Goal: Task Accomplishment & Management: Manage account settings

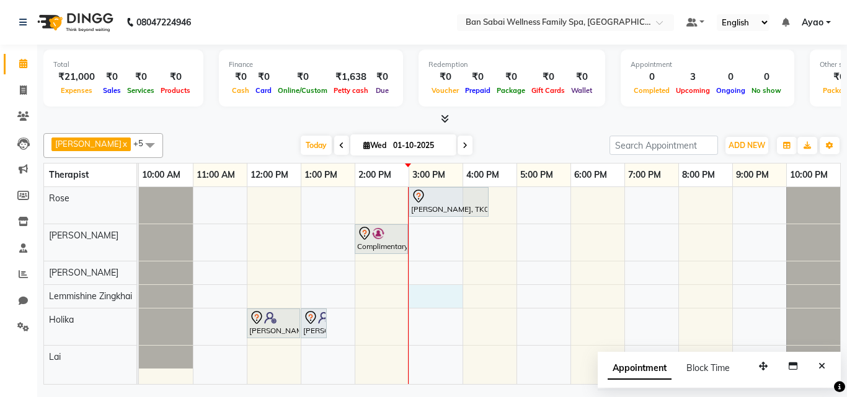
click at [409, 296] on div "Dr. Ritu Kedia, TK02, 03:00 PM-04:30 PM, Balinese Massage (Medium to Strong Pre…" at bounding box center [489, 285] width 701 height 197
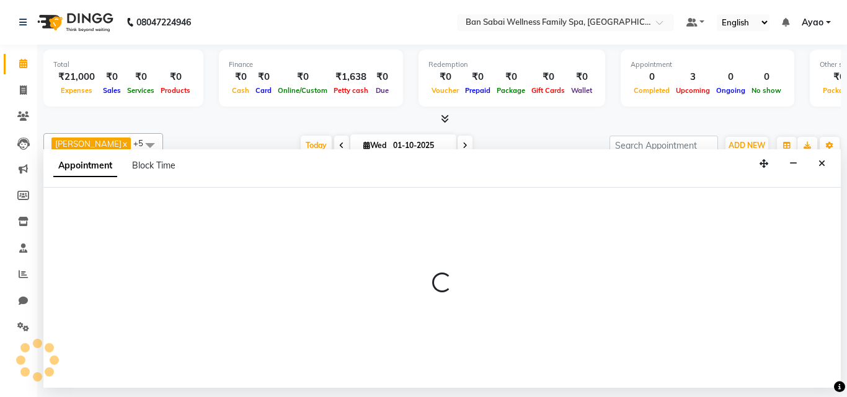
select select "78551"
select select "900"
select select "tentative"
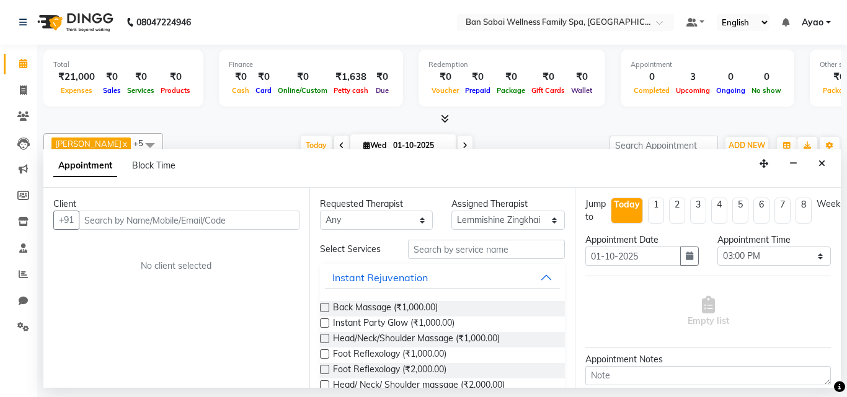
click at [188, 218] on input "text" at bounding box center [189, 220] width 221 height 19
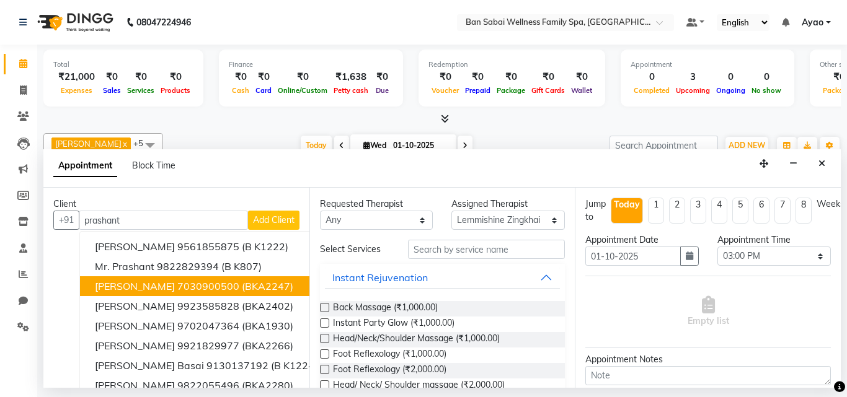
click at [222, 281] on ngb-highlight "7030900500" at bounding box center [208, 286] width 62 height 12
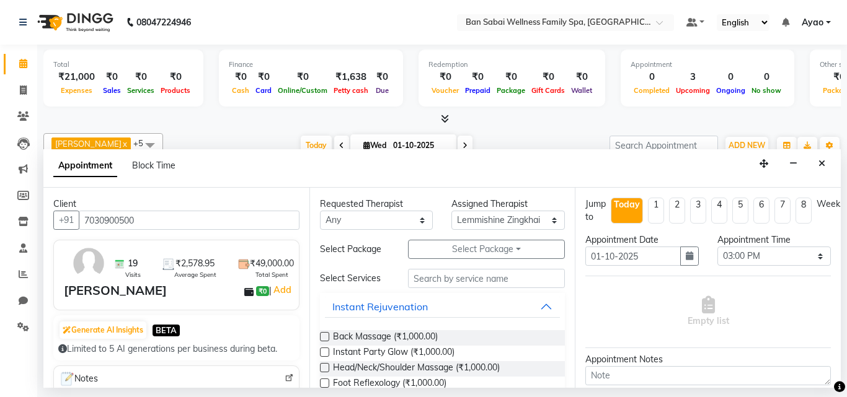
scroll to position [248, 0]
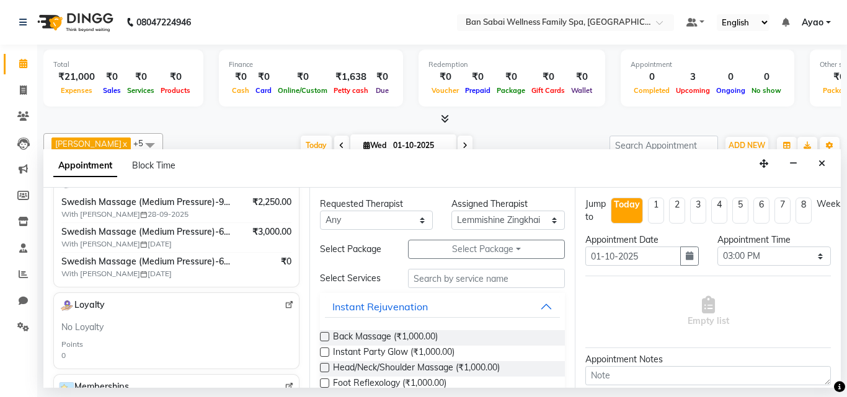
type input "7030900500"
click at [220, 201] on span "Swedish Massage (Medium Pressure)-90min" at bounding box center [147, 202] width 172 height 13
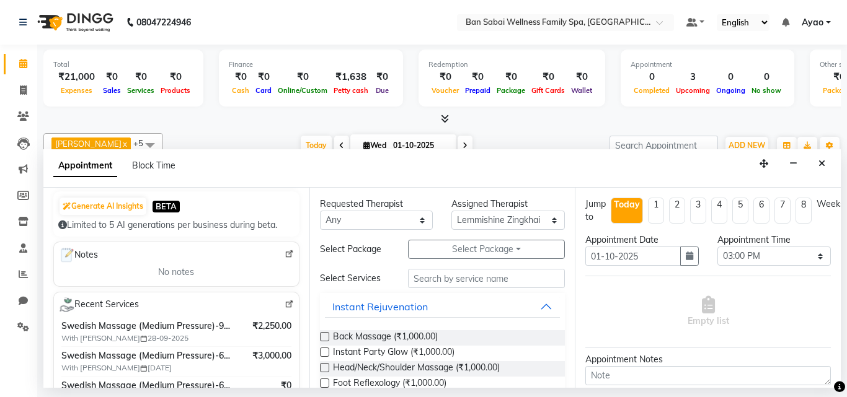
click at [285, 303] on img at bounding box center [289, 304] width 9 height 9
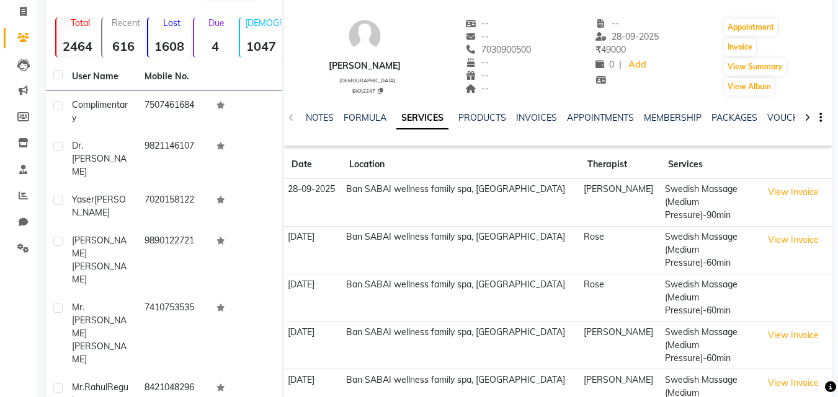
scroll to position [62, 0]
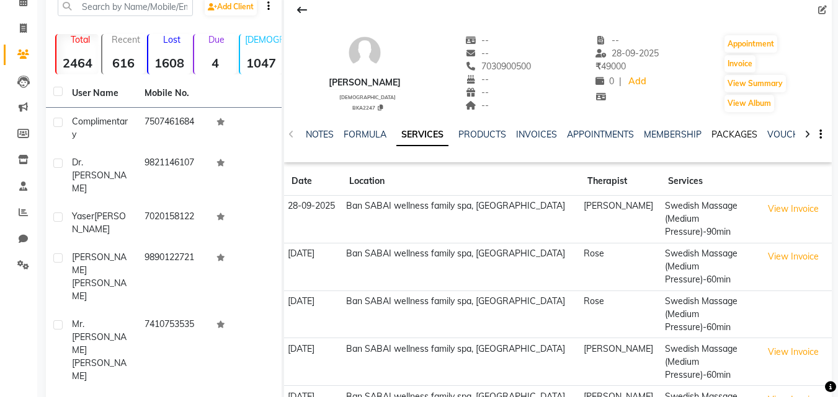
click at [728, 136] on link "PACKAGES" at bounding box center [734, 134] width 46 height 11
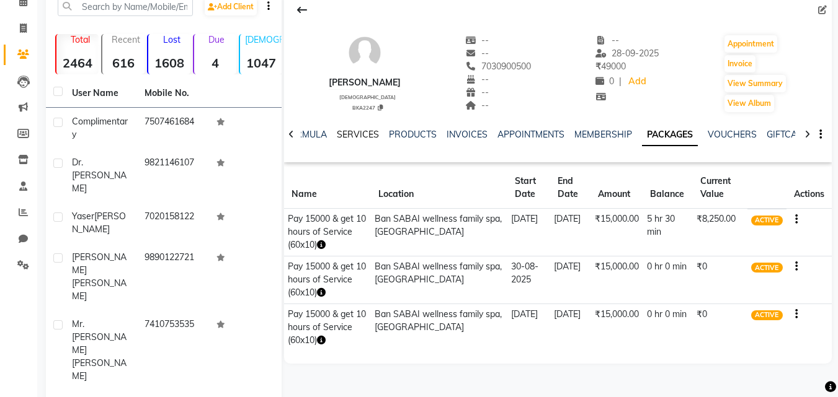
click at [360, 136] on link "SERVICES" at bounding box center [358, 134] width 42 height 11
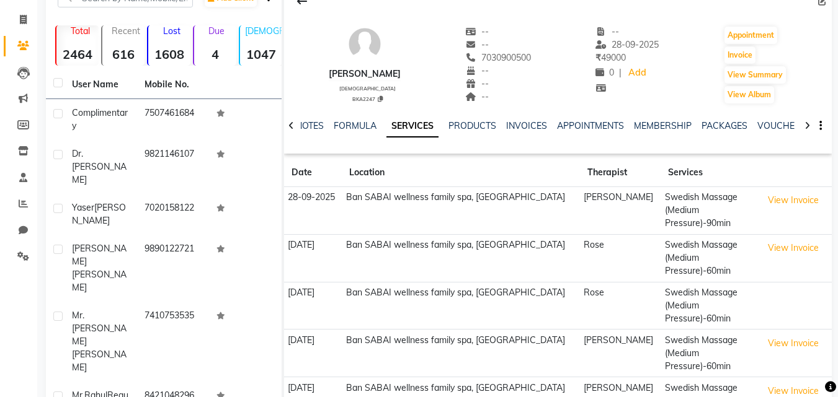
scroll to position [193, 0]
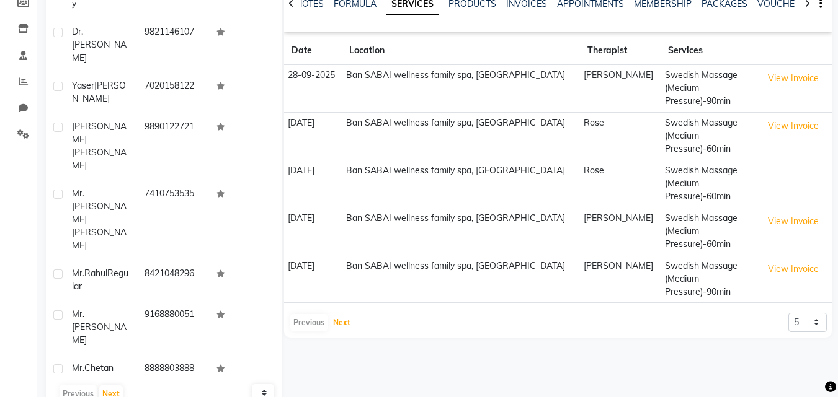
drag, startPoint x: 338, startPoint y: 320, endPoint x: 355, endPoint y: 317, distance: 17.6
click at [338, 320] on button "Next" at bounding box center [342, 322] width 24 height 17
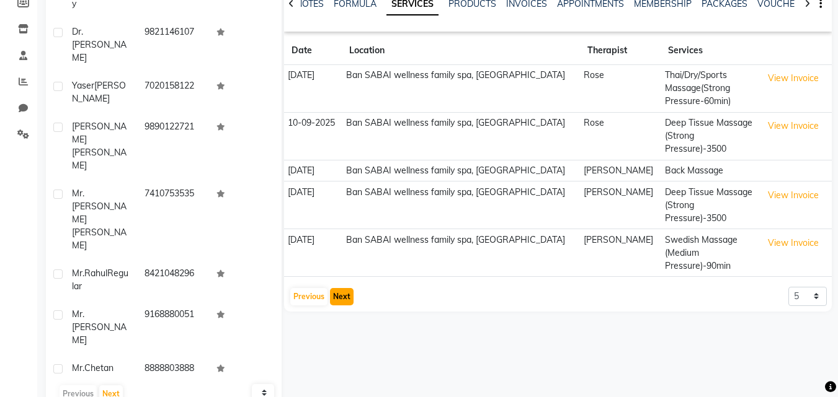
click at [339, 288] on button "Next" at bounding box center [342, 296] width 24 height 17
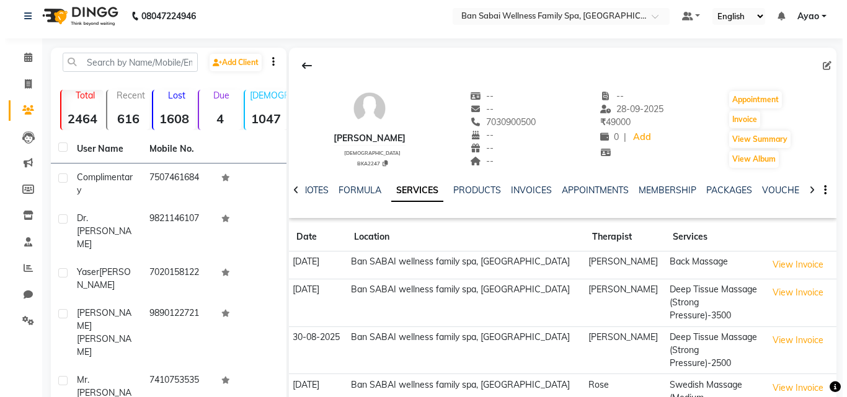
scroll to position [0, 0]
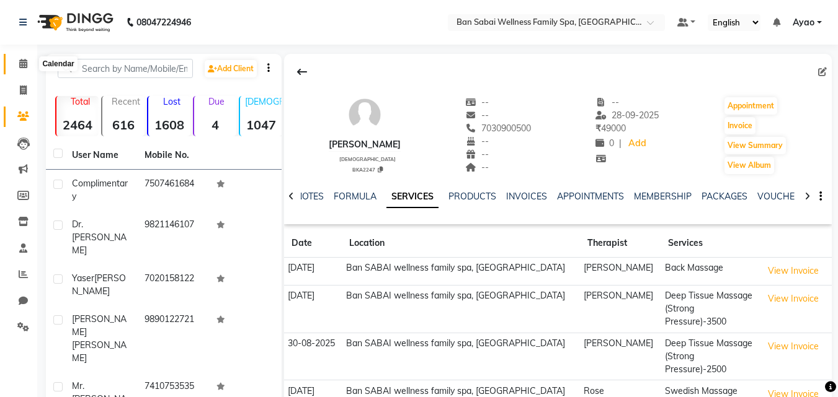
click at [20, 61] on icon at bounding box center [23, 63] width 8 height 9
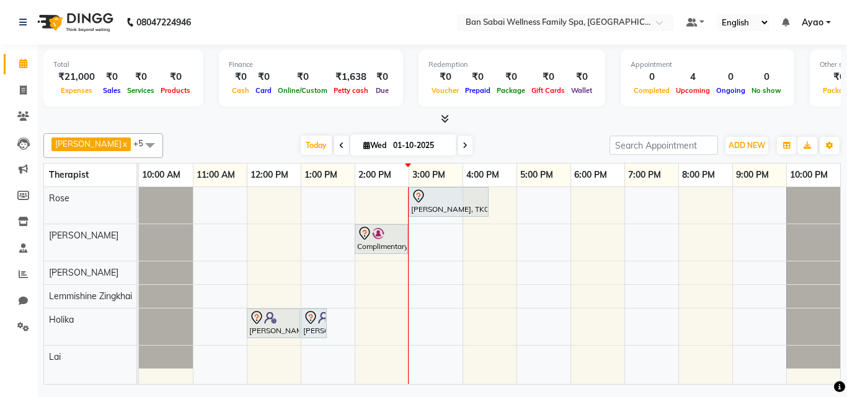
click at [463, 292] on div "Dr. Ritu Kedia, TK02, 03:00 PM-04:30 PM, Balinese Massage (Medium to Strong Pre…" at bounding box center [489, 285] width 701 height 197
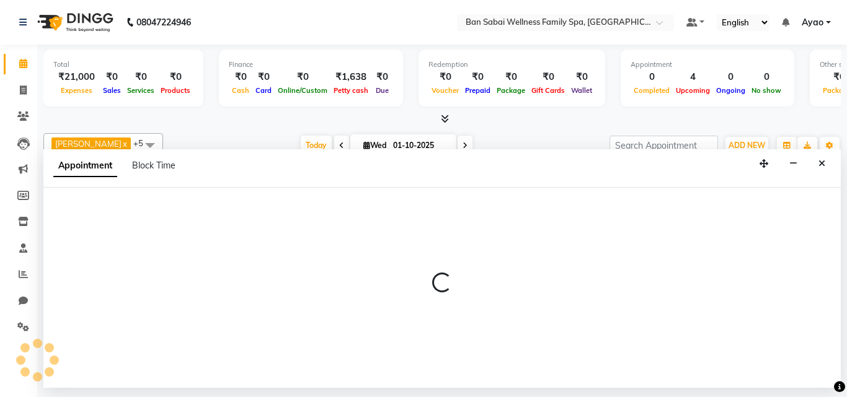
select select "78551"
select select "960"
select select "tentative"
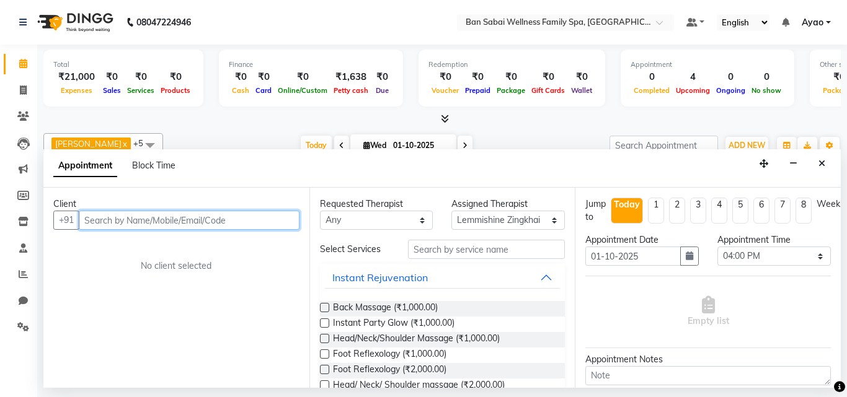
click at [236, 218] on input "text" at bounding box center [189, 220] width 221 height 19
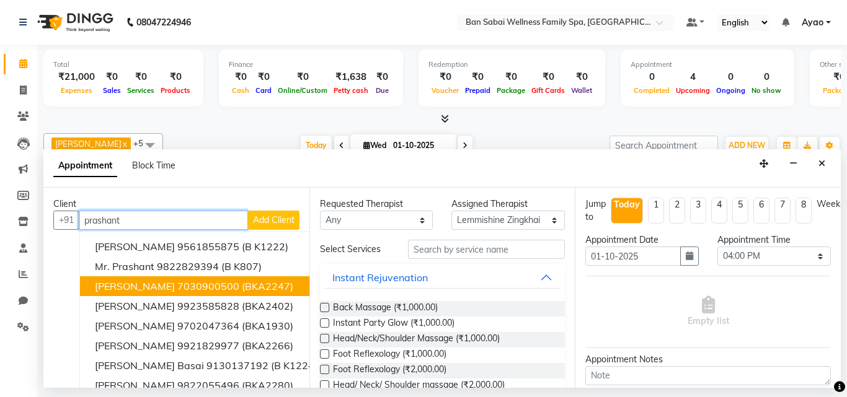
click at [195, 286] on ngb-highlight "7030900500" at bounding box center [208, 286] width 62 height 12
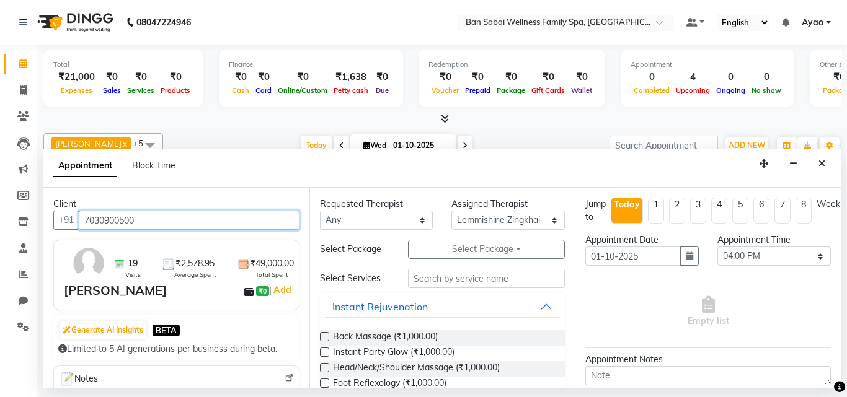
type input "7030900500"
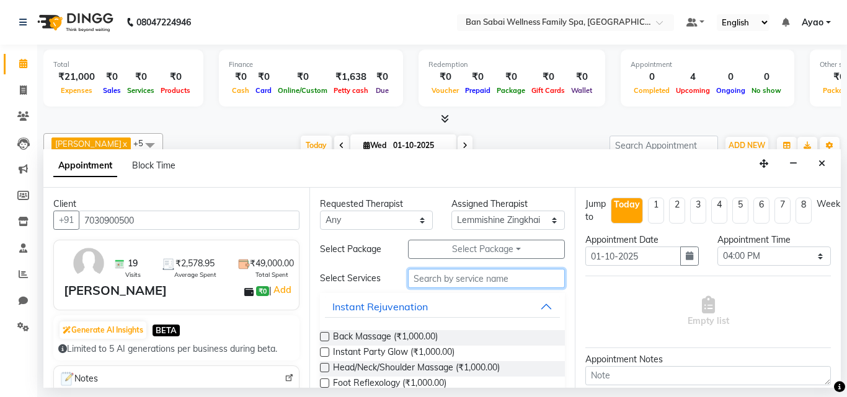
click at [493, 280] on input "text" at bounding box center [486, 278] width 157 height 19
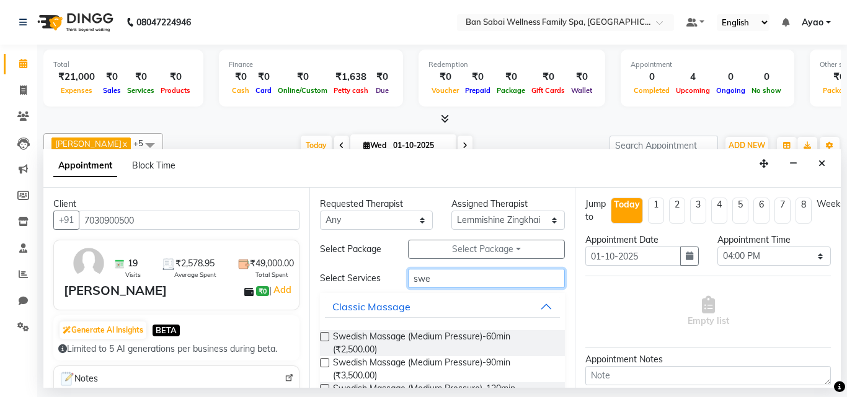
type input "swe"
click at [325, 335] on label at bounding box center [324, 336] width 9 height 9
click at [325, 335] on input "checkbox" at bounding box center [324, 338] width 8 height 8
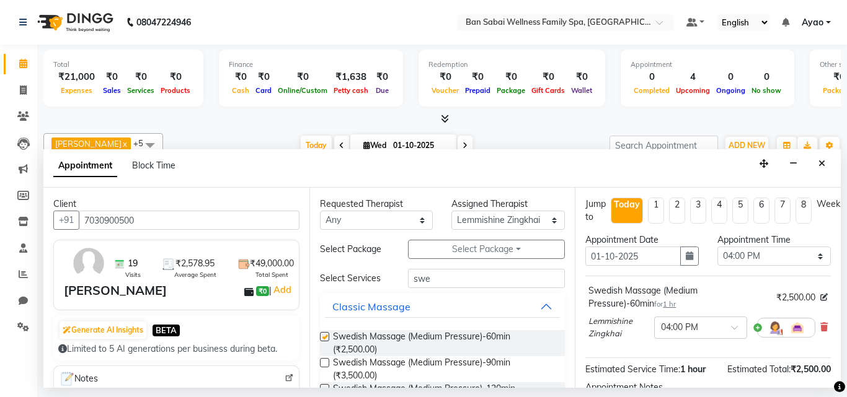
checkbox input "false"
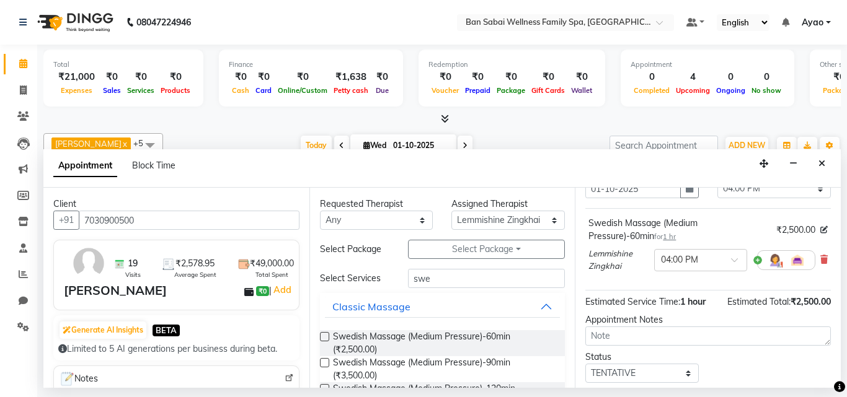
scroll to position [150, 0]
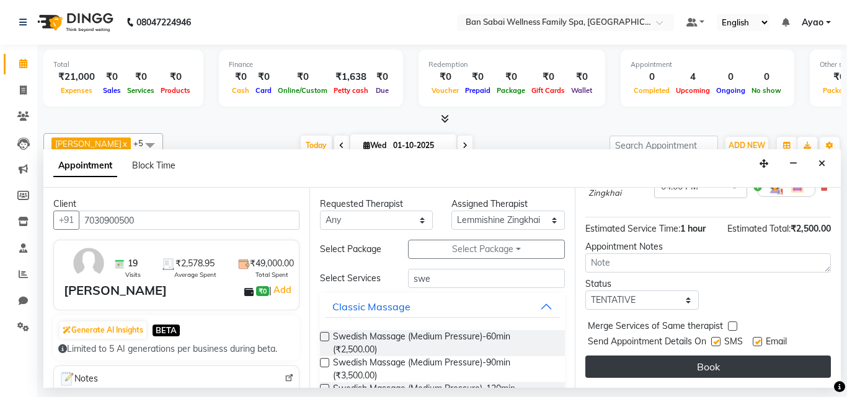
click at [715, 356] on button "Book" at bounding box center [707, 367] width 245 height 22
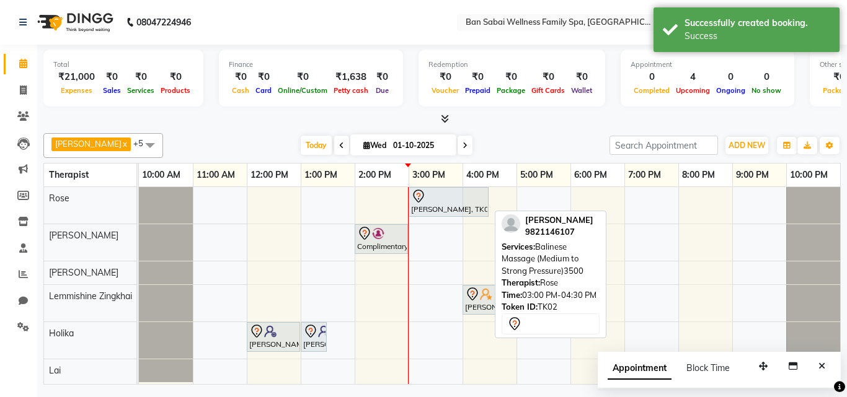
click at [454, 200] on div at bounding box center [448, 196] width 75 height 15
select select "7"
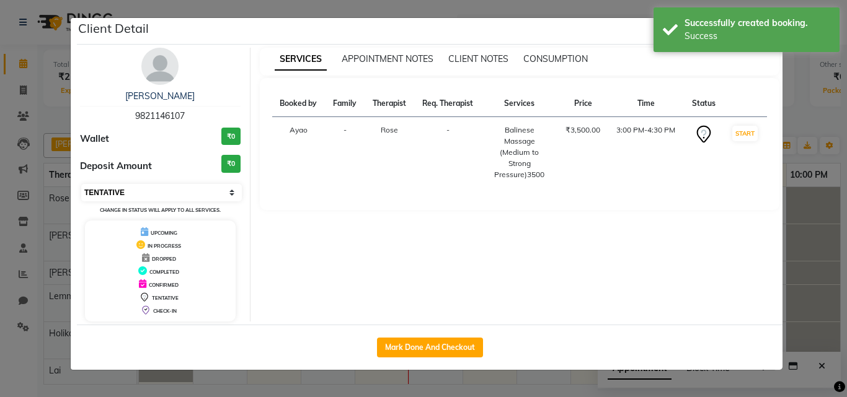
click at [231, 193] on select "Select IN SERVICE CONFIRMED TENTATIVE CHECK IN MARK DONE DROPPED UPCOMING" at bounding box center [161, 192] width 161 height 17
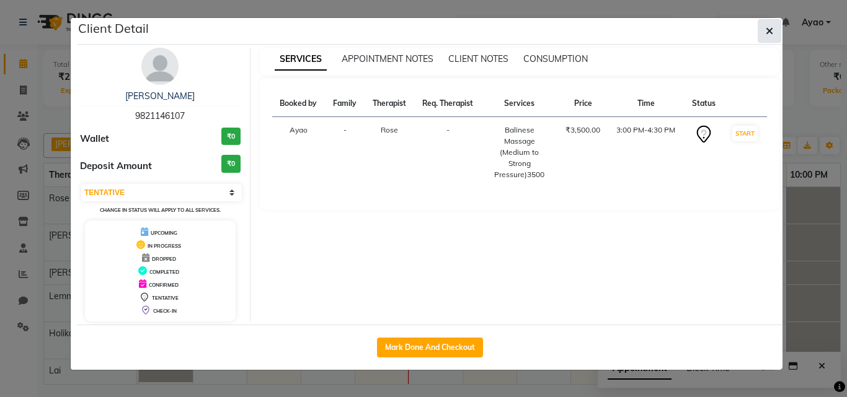
click at [772, 30] on icon "button" at bounding box center [769, 31] width 7 height 10
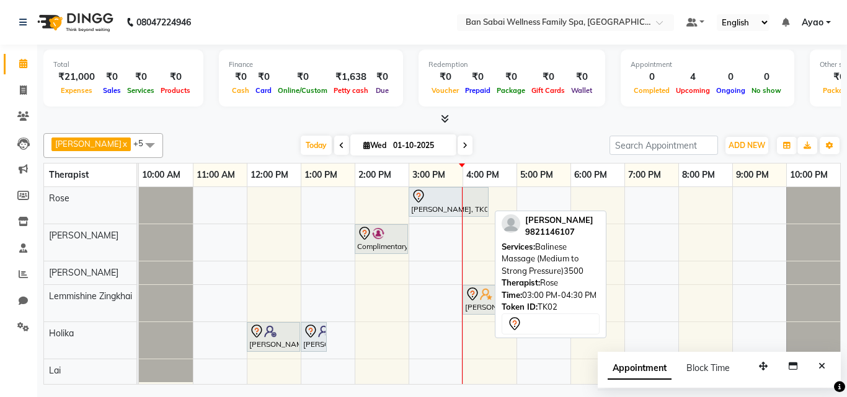
click at [433, 202] on div at bounding box center [448, 196] width 75 height 15
select select "7"
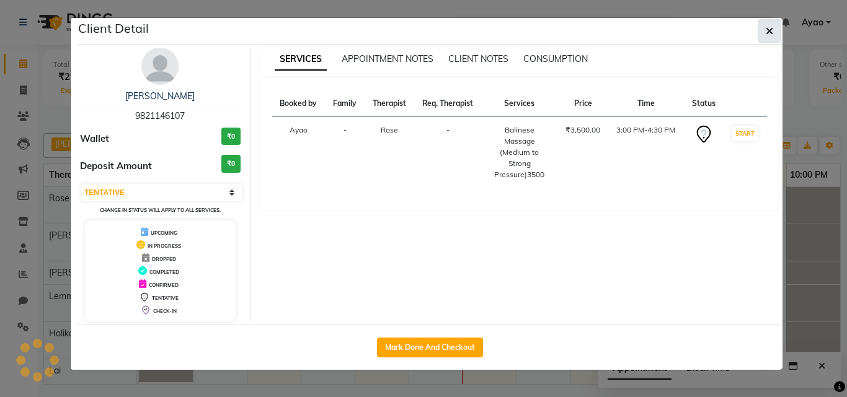
click at [775, 30] on button "button" at bounding box center [770, 31] width 24 height 24
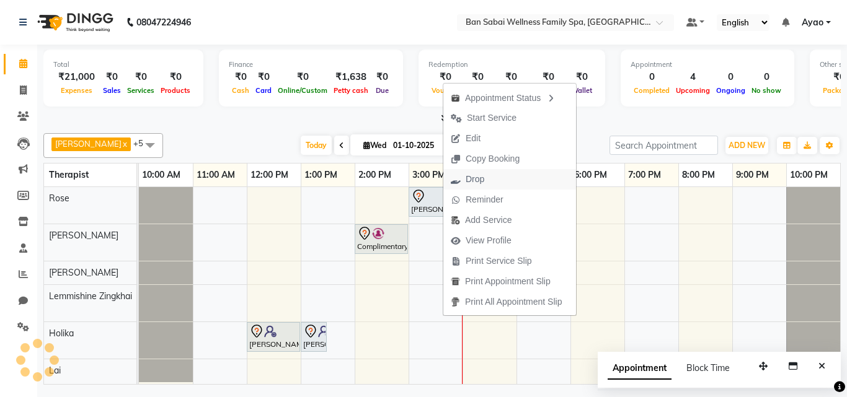
click at [480, 182] on span "Drop" at bounding box center [475, 179] width 19 height 13
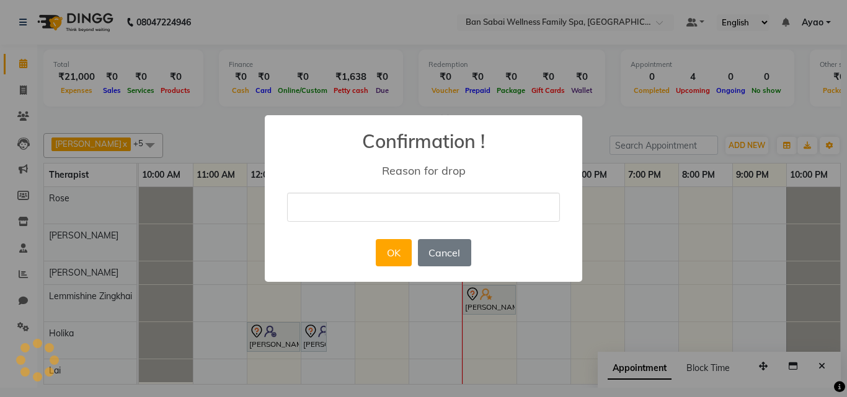
click at [389, 198] on input "text" at bounding box center [423, 207] width 273 height 29
type input "personal work"
click at [400, 256] on button "OK" at bounding box center [393, 252] width 35 height 27
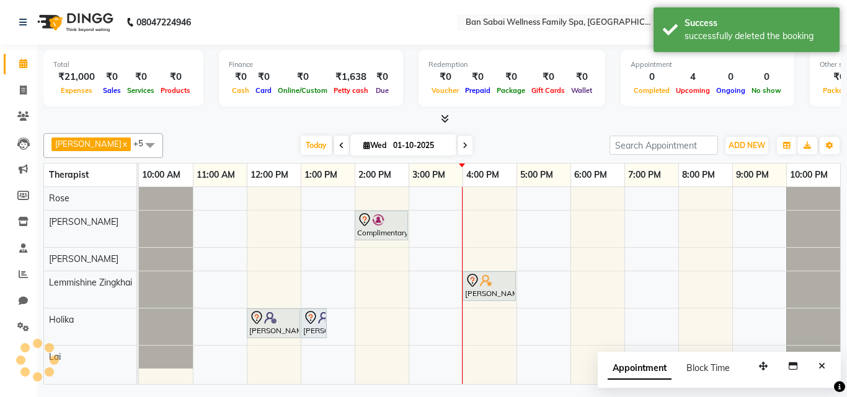
click at [462, 190] on div "Complimentary, TK03, 02:00 PM-03:00 PM, Deep Tissue Massage (Strong Pressure)-2…" at bounding box center [489, 285] width 701 height 197
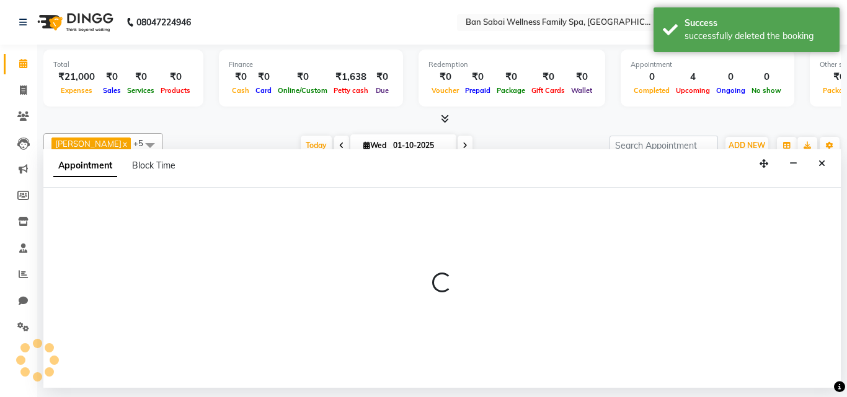
select select "78158"
select select "960"
select select "tentative"
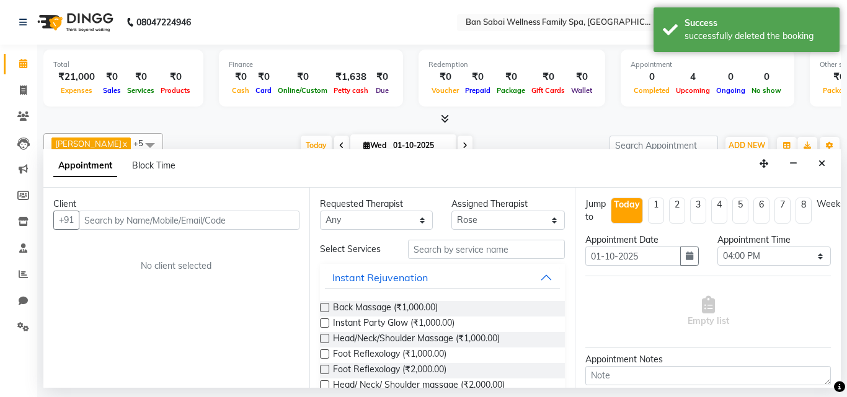
drag, startPoint x: 287, startPoint y: 221, endPoint x: 308, endPoint y: 197, distance: 32.5
click at [287, 221] on input "text" at bounding box center [189, 220] width 221 height 19
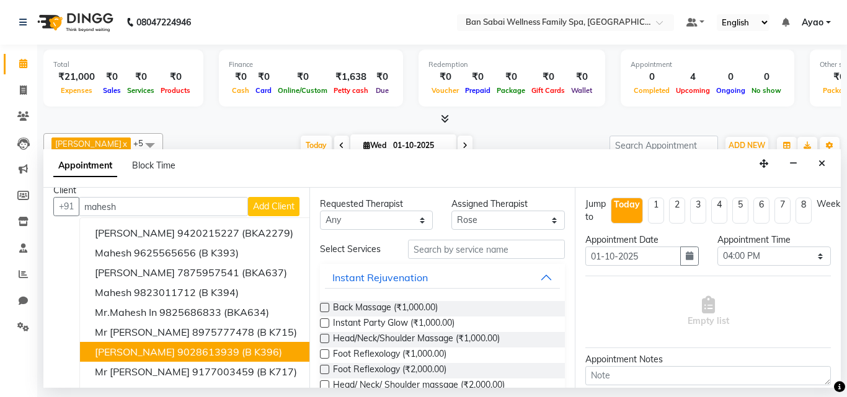
scroll to position [0, 0]
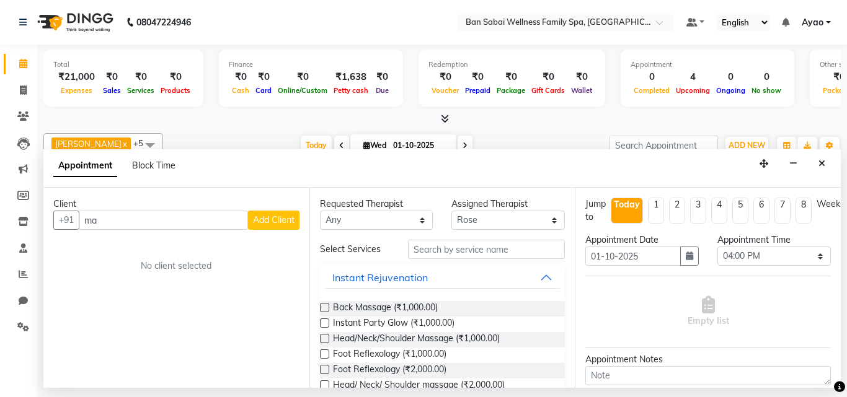
type input "m"
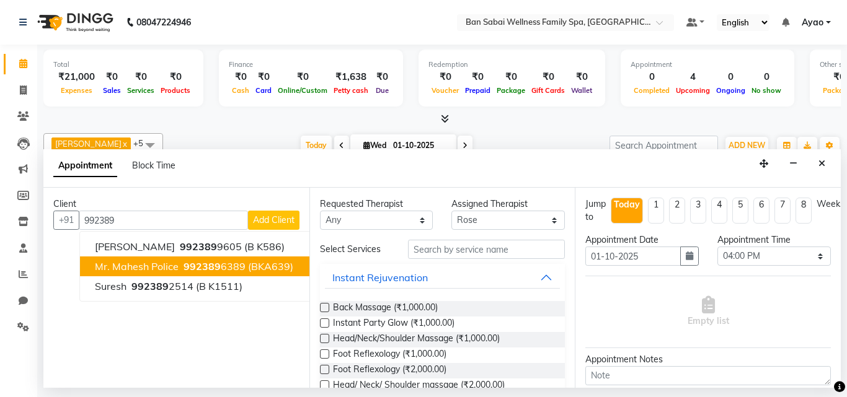
click at [175, 272] on span "Mr. Mahesh Police" at bounding box center [137, 266] width 84 height 12
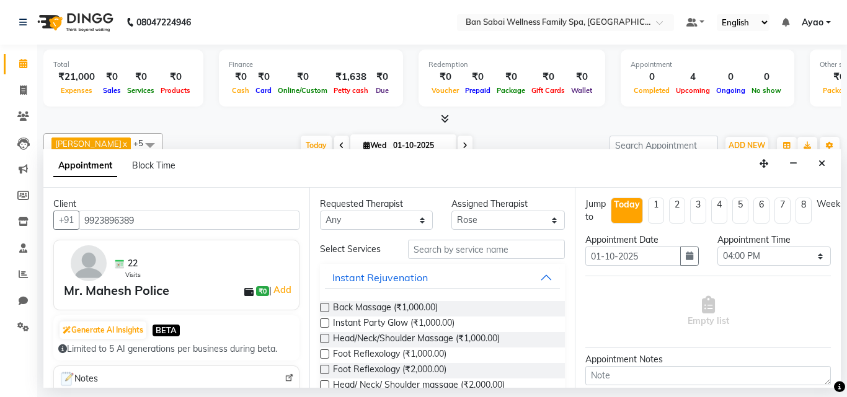
type input "9923896389"
click at [453, 248] on input "text" at bounding box center [486, 249] width 157 height 19
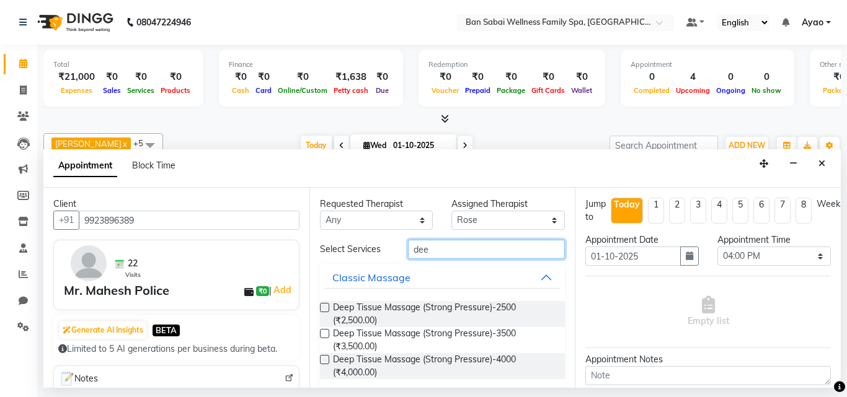
type input "dee"
click at [325, 334] on label at bounding box center [324, 333] width 9 height 9
click at [325, 334] on input "checkbox" at bounding box center [324, 335] width 8 height 8
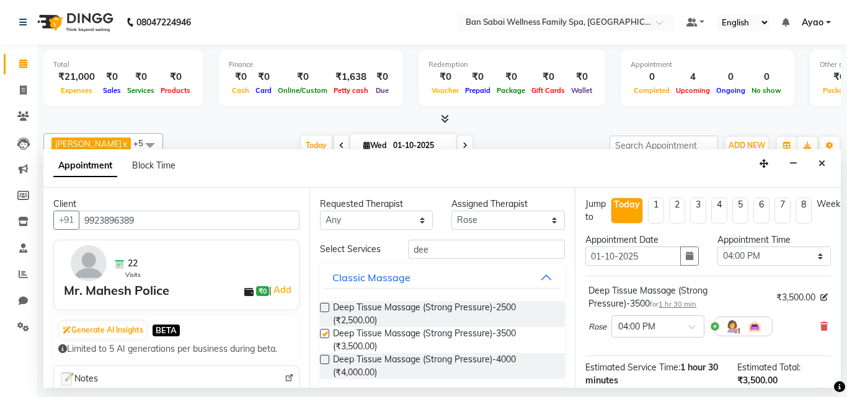
checkbox input "false"
click at [792, 252] on select "Select 11:00 AM 11:05 AM 11:10 AM 11:15 AM 11:20 AM 11:25 AM 11:30 AM 11:35 AM …" at bounding box center [773, 256] width 113 height 19
select select "970"
click at [717, 247] on select "Select 11:00 AM 11:05 AM 11:10 AM 11:15 AM 11:20 AM 11:25 AM 11:30 AM 11:35 AM …" at bounding box center [773, 256] width 113 height 19
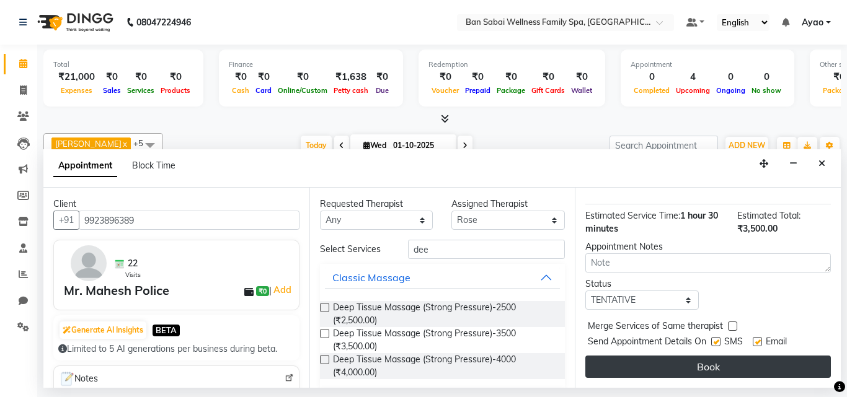
click at [772, 356] on button "Book" at bounding box center [707, 367] width 245 height 22
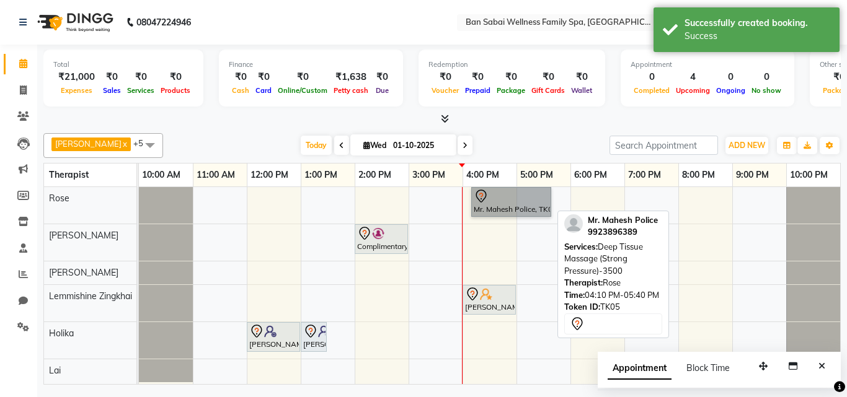
drag, startPoint x: 502, startPoint y: 182, endPoint x: 486, endPoint y: 207, distance: 29.6
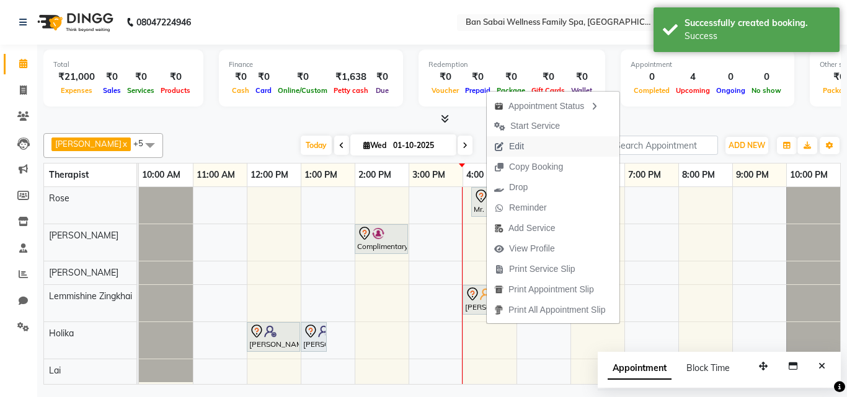
click at [533, 145] on button "Edit" at bounding box center [553, 146] width 133 height 20
select select "tentative"
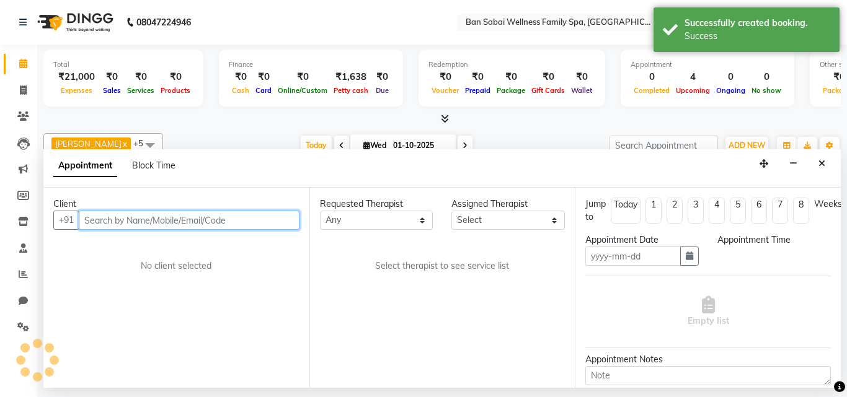
type input "01-10-2025"
select select "78158"
select select "970"
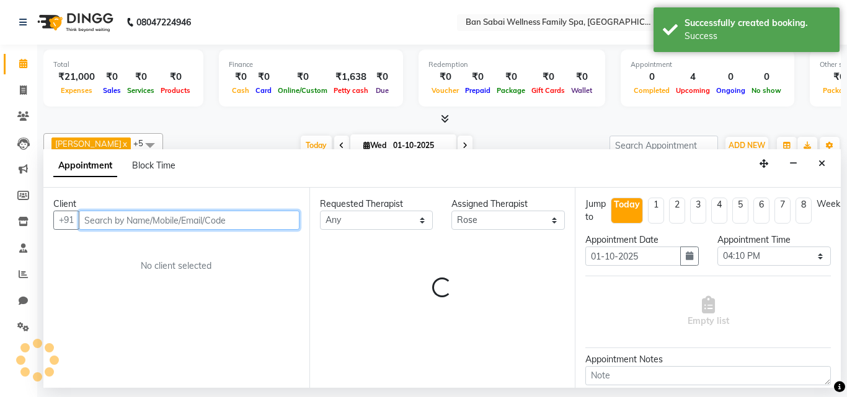
select select "4132"
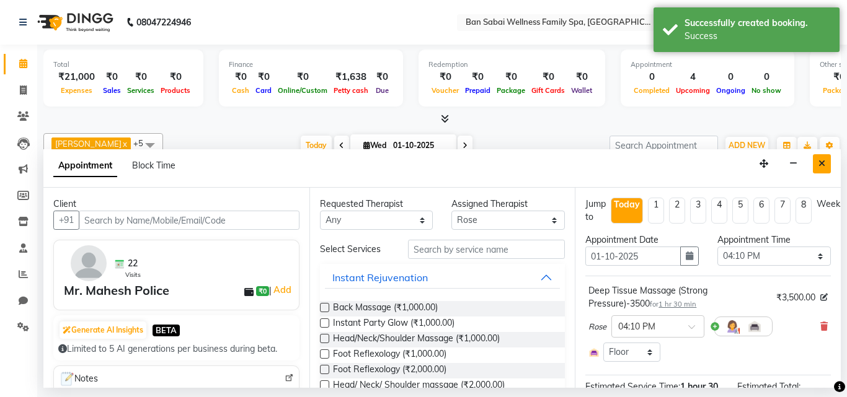
click at [827, 162] on button "Close" at bounding box center [822, 163] width 18 height 19
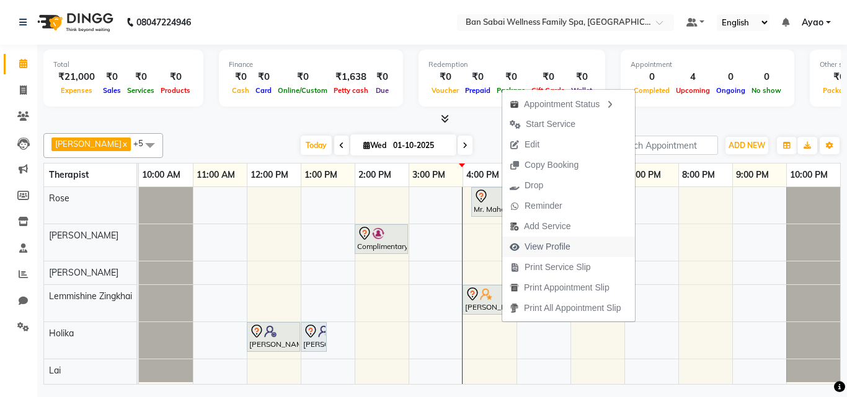
click at [567, 242] on span "View Profile" at bounding box center [547, 247] width 46 height 13
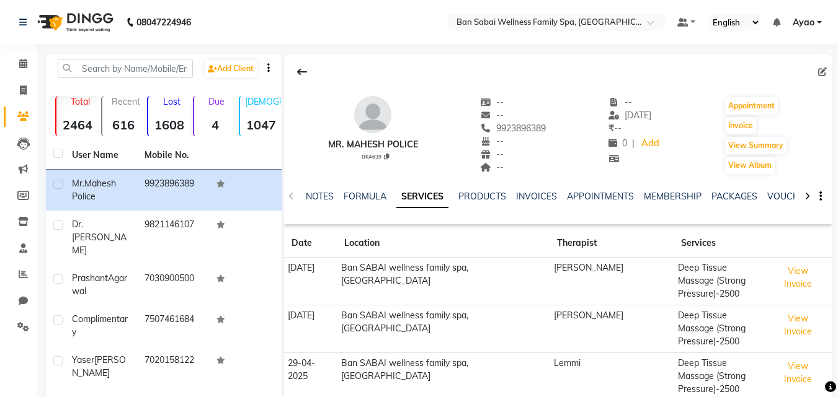
click at [820, 70] on icon at bounding box center [822, 72] width 9 height 9
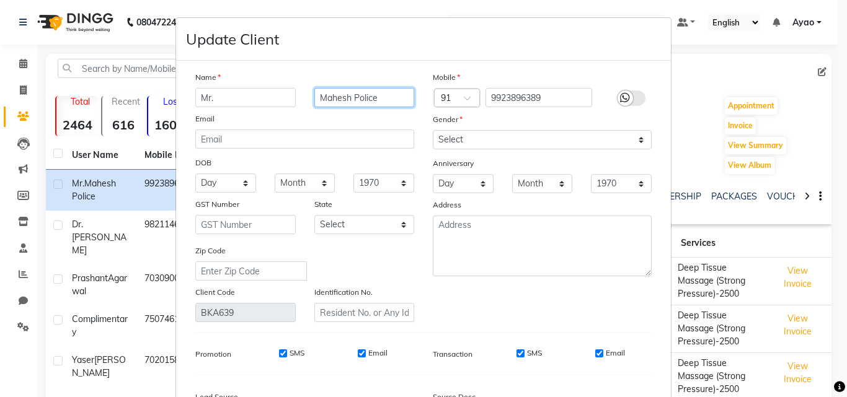
click at [379, 102] on input "Mahesh Police" at bounding box center [364, 97] width 100 height 19
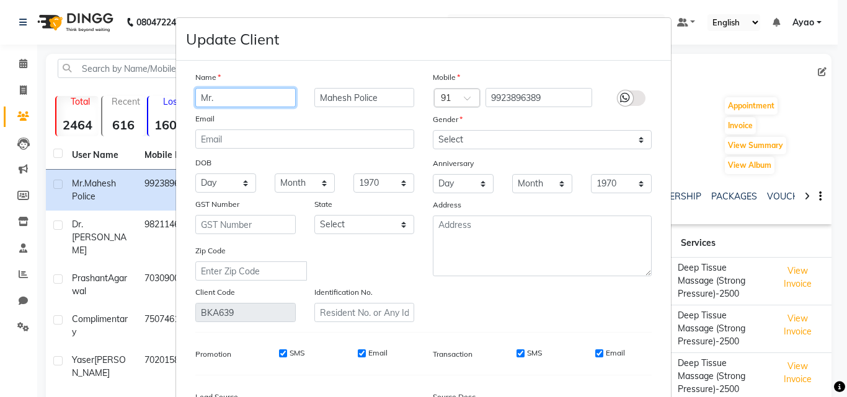
click at [262, 96] on input "Mr." at bounding box center [245, 97] width 100 height 19
click at [221, 99] on input "Mr.Mshesh" at bounding box center [245, 97] width 100 height 19
type input "Mr.Mahesh"
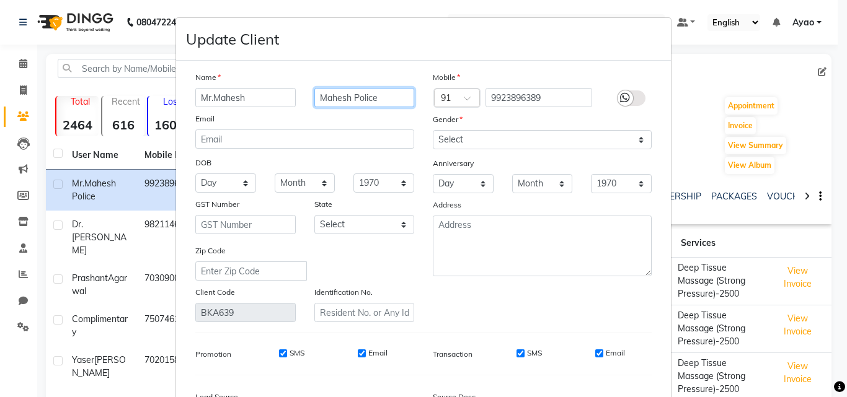
click at [372, 96] on input "Mahesh Police" at bounding box center [364, 97] width 100 height 19
type input "M"
type input "Lamkhade"
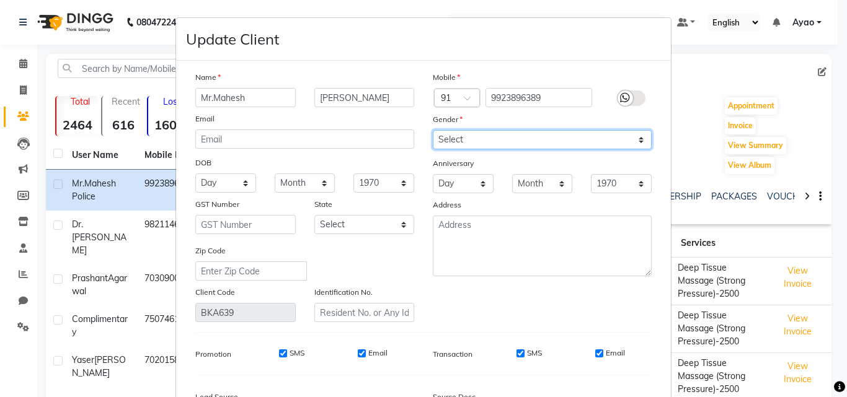
click at [524, 139] on select "Select Male Female Other Prefer Not To Say" at bounding box center [542, 139] width 219 height 19
select select "male"
click at [433, 130] on select "Select Male Female Other Prefer Not To Say" at bounding box center [542, 139] width 219 height 19
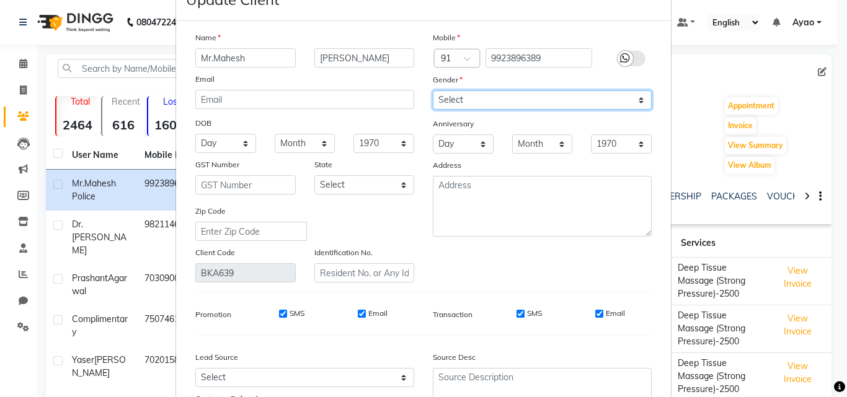
scroll to position [153, 0]
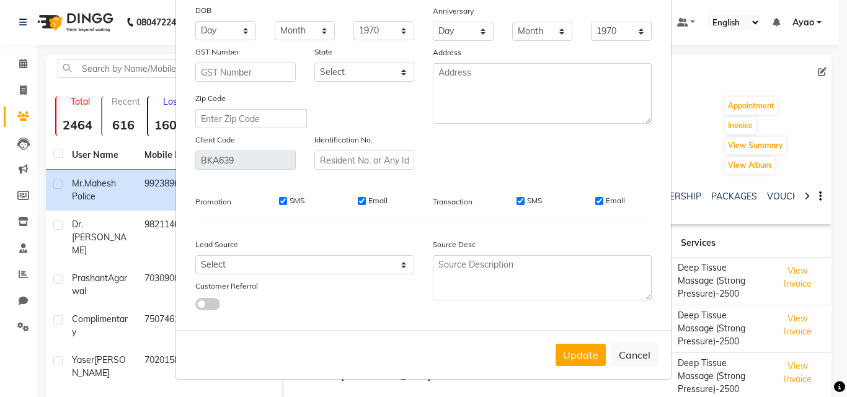
click at [279, 201] on input "SMS" at bounding box center [283, 201] width 8 height 8
checkbox input "false"
click at [358, 199] on input "Email" at bounding box center [362, 201] width 8 height 8
checkbox input "false"
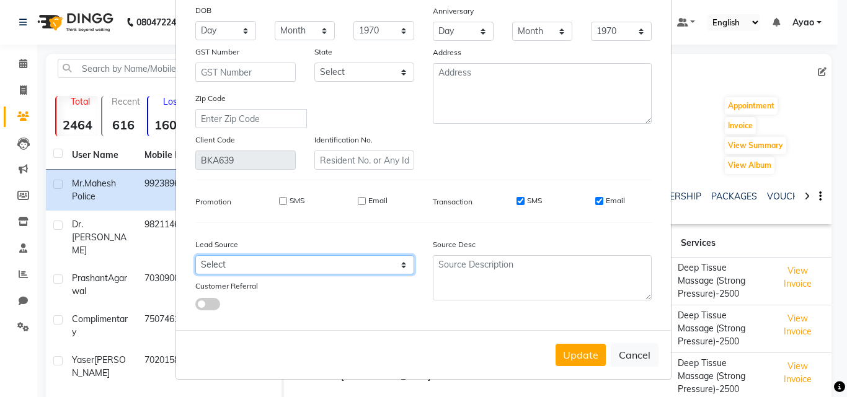
click at [348, 263] on select "Select Walk-in Referral Internet Friend Word of Mouth Advertisement Facebook Ju…" at bounding box center [304, 264] width 219 height 19
select select "54340"
click at [195, 255] on select "Select Walk-in Referral Internet Friend Word of Mouth Advertisement Facebook Ju…" at bounding box center [304, 264] width 219 height 19
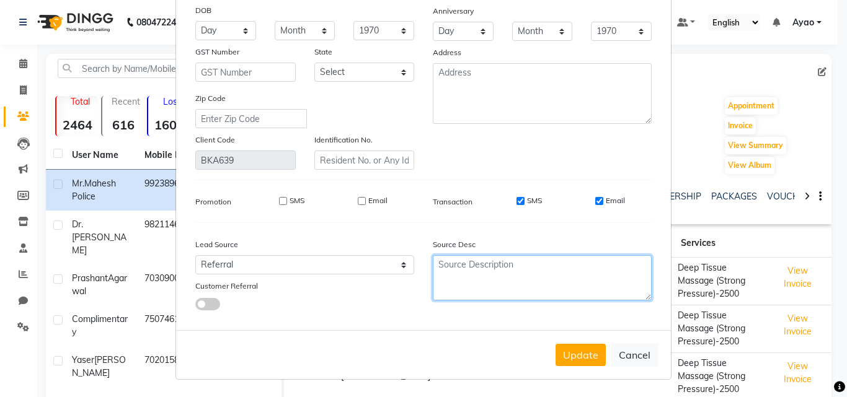
click at [459, 278] on textarea at bounding box center [542, 277] width 219 height 45
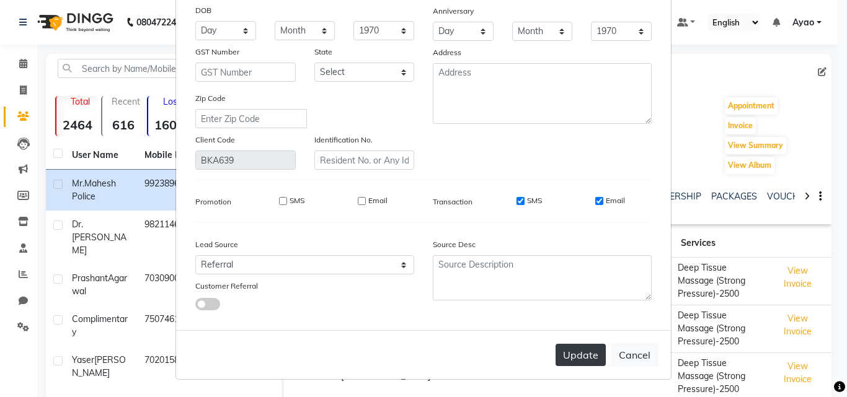
click at [586, 357] on button "Update" at bounding box center [580, 355] width 50 height 22
select select
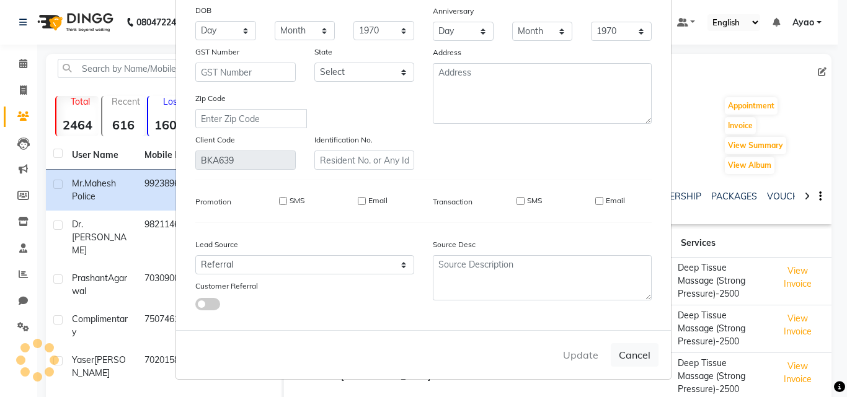
select select
checkbox input "false"
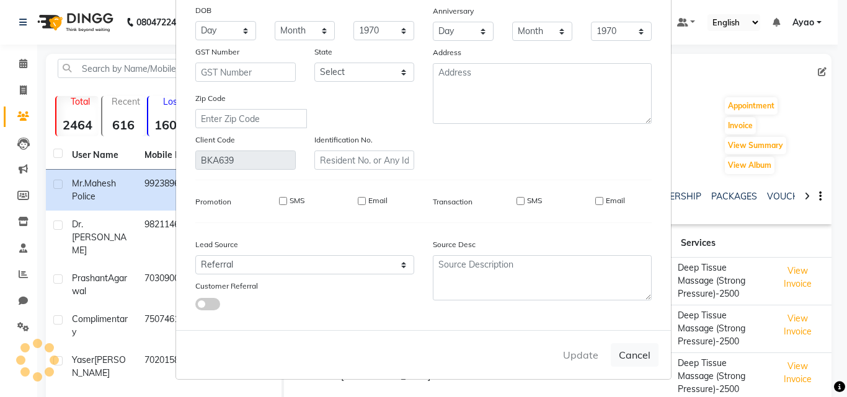
checkbox input "false"
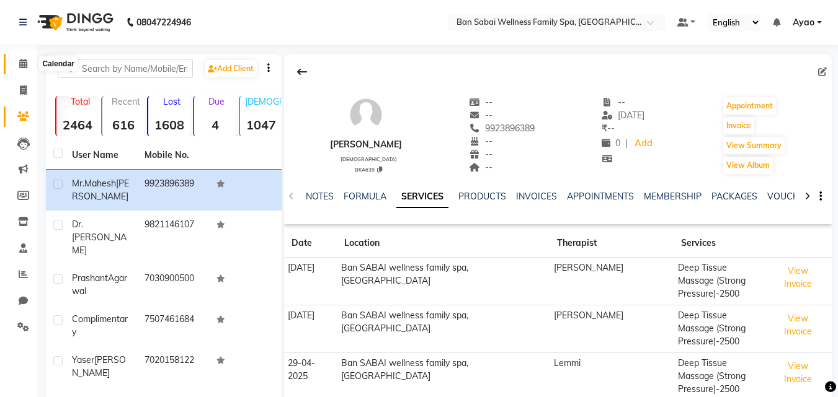
click at [25, 61] on icon at bounding box center [23, 63] width 8 height 9
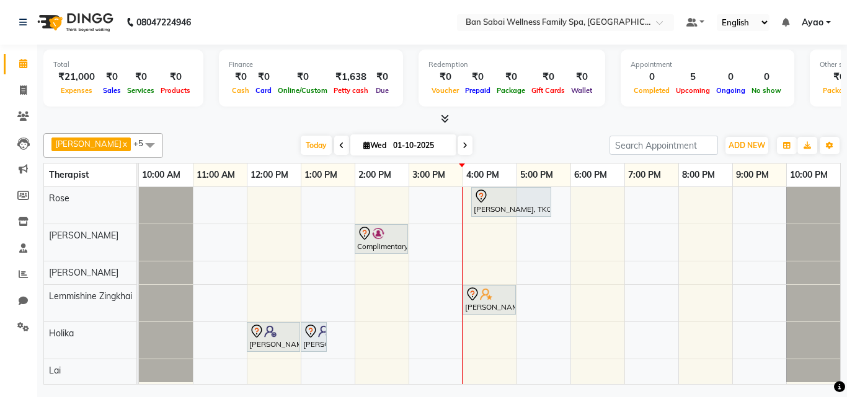
click at [487, 361] on div "Mr.Mahesh Lamkhade, TK05, 04:10 PM-05:40 PM, Deep Tissue Massage (Strong Pressu…" at bounding box center [489, 285] width 701 height 197
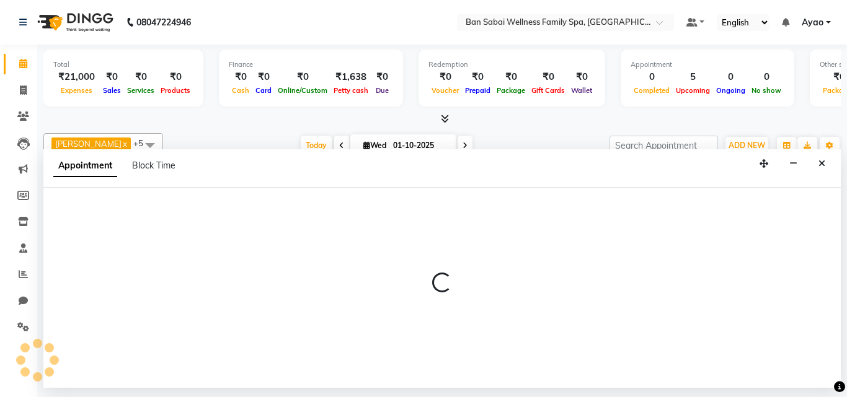
select select "90338"
select select "960"
select select "tentative"
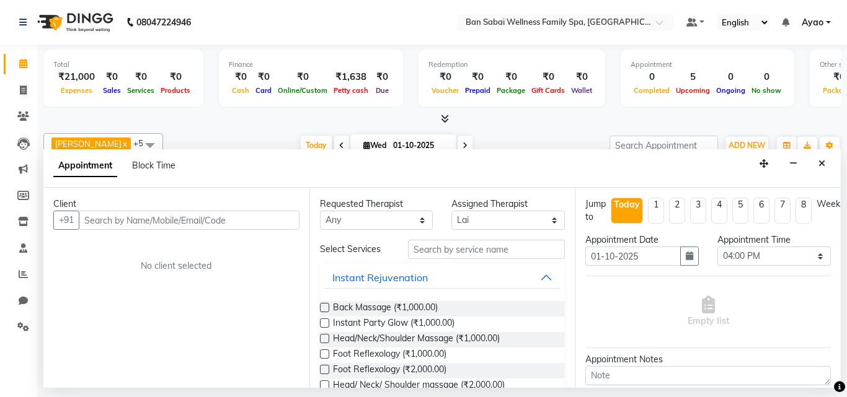
click at [252, 223] on input "text" at bounding box center [189, 220] width 221 height 19
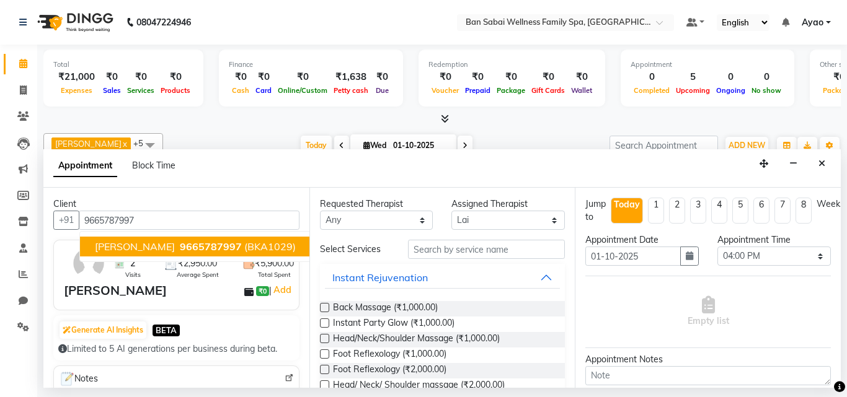
click at [257, 245] on span "(BKA1029)" at bounding box center [269, 247] width 51 height 12
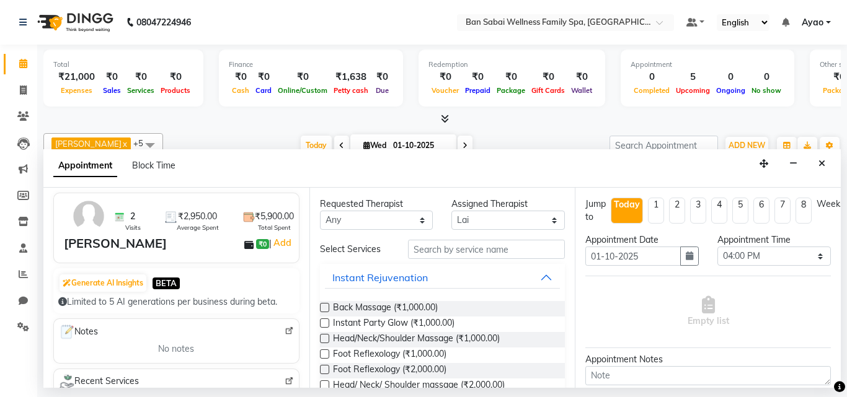
scroll to position [32, 0]
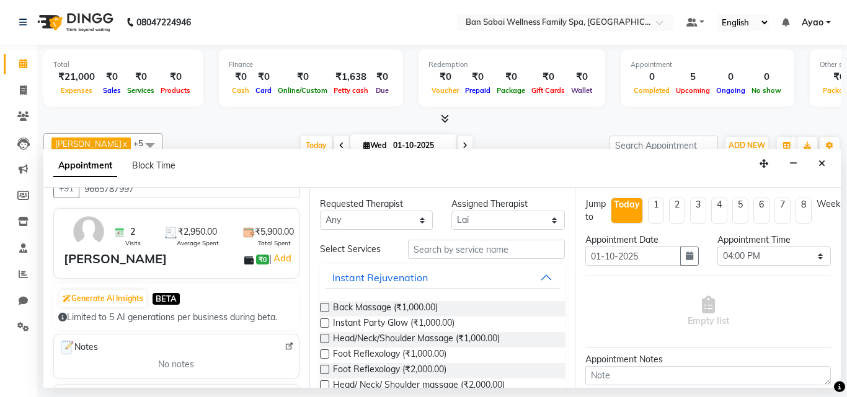
type input "9665787997"
click at [471, 247] on input "text" at bounding box center [486, 249] width 157 height 19
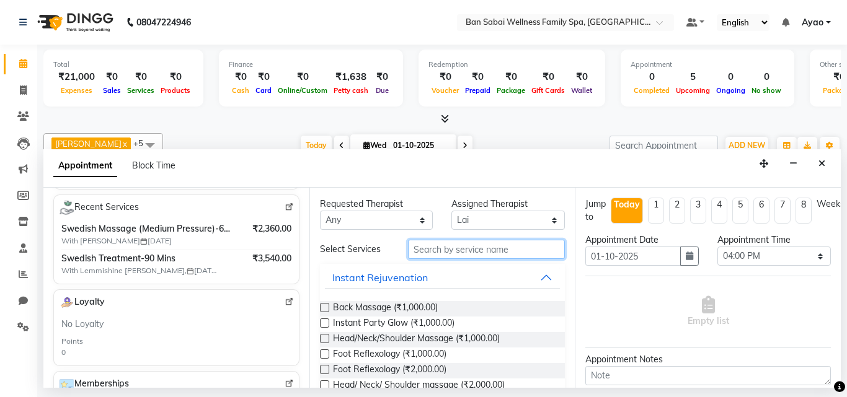
scroll to position [156, 0]
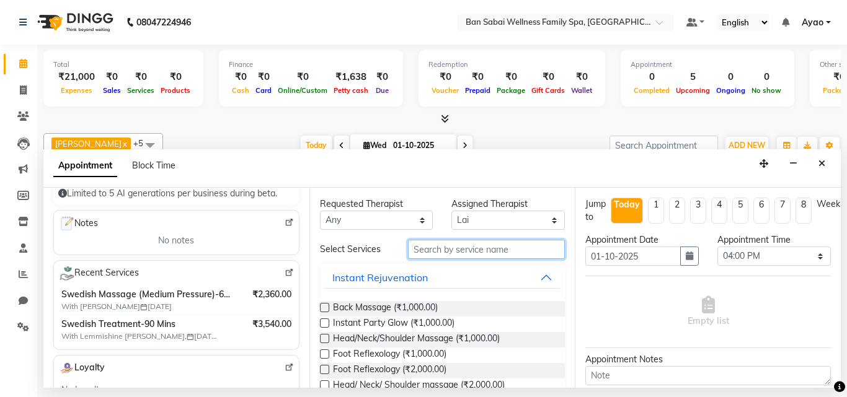
click at [485, 244] on input "text" at bounding box center [486, 249] width 157 height 19
click at [504, 253] on input "text" at bounding box center [486, 249] width 157 height 19
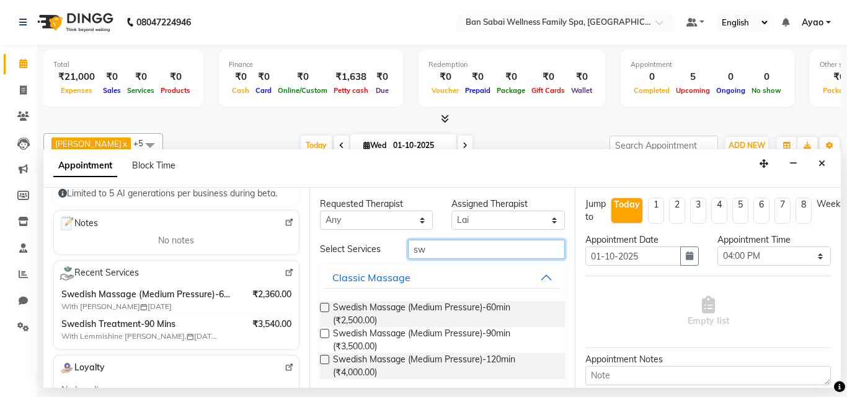
type input "s"
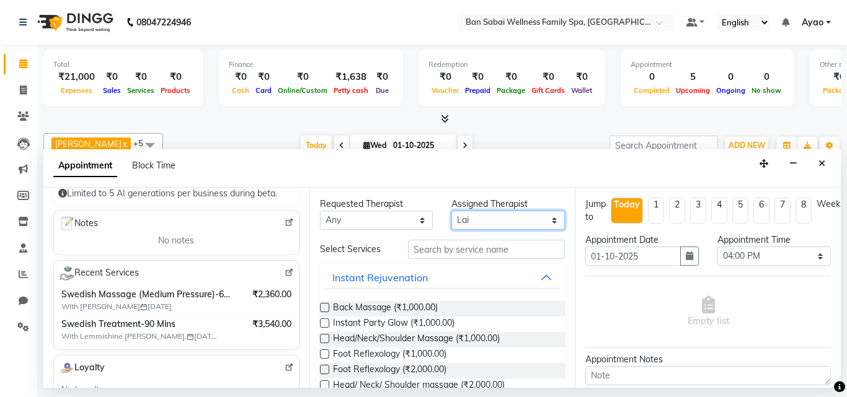
click at [534, 218] on select "Select Ana Bviimai Angel Ashim Holika Lai Lemmishine Zingkhai Rinsit Ronra Rose" at bounding box center [507, 220] width 113 height 19
select select "79370"
click at [451, 211] on select "Select Ana Bviimai Angel Ashim Holika Lai Lemmishine Zingkhai Rinsit Ronra Rose" at bounding box center [507, 220] width 113 height 19
click at [510, 250] on input "text" at bounding box center [486, 249] width 157 height 19
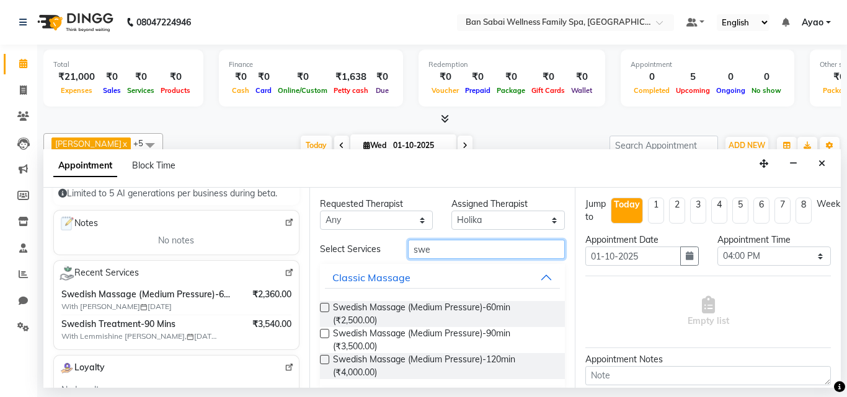
type input "swe"
click at [322, 306] on label at bounding box center [324, 307] width 9 height 9
click at [322, 306] on input "checkbox" at bounding box center [324, 309] width 8 height 8
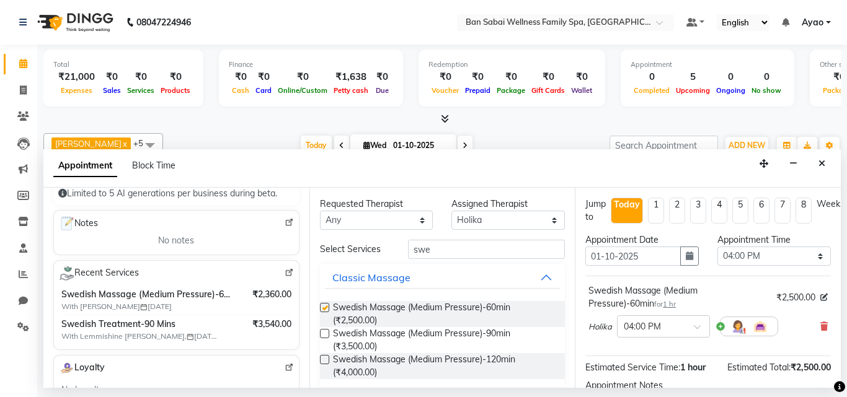
checkbox input "false"
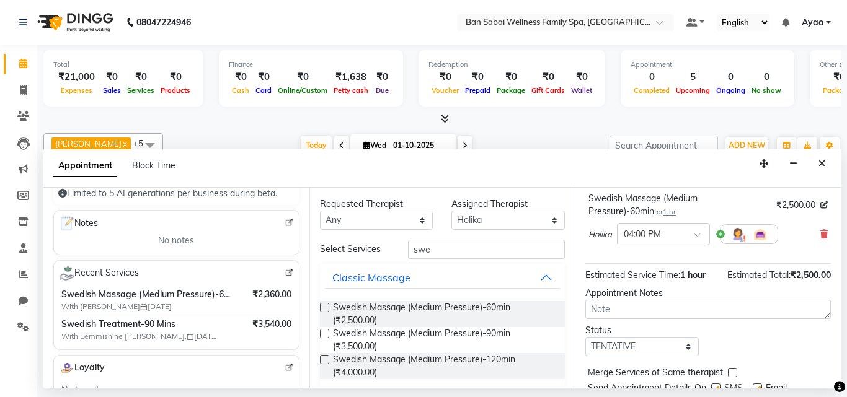
scroll to position [0, 0]
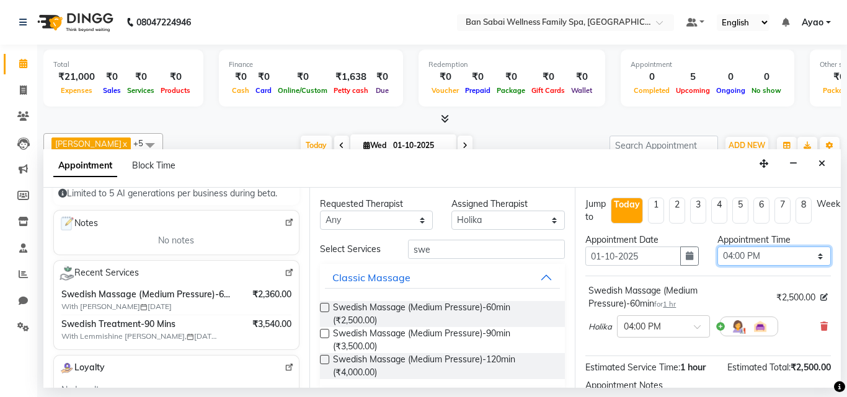
click at [815, 253] on select "Select 11:00 AM 11:05 AM 11:10 AM 11:15 AM 11:20 AM 11:25 AM 11:30 AM 11:35 AM …" at bounding box center [773, 256] width 113 height 19
select select "990"
click at [717, 247] on select "Select 11:00 AM 11:05 AM 11:10 AM 11:15 AM 11:20 AM 11:25 AM 11:30 AM 11:35 AM …" at bounding box center [773, 256] width 113 height 19
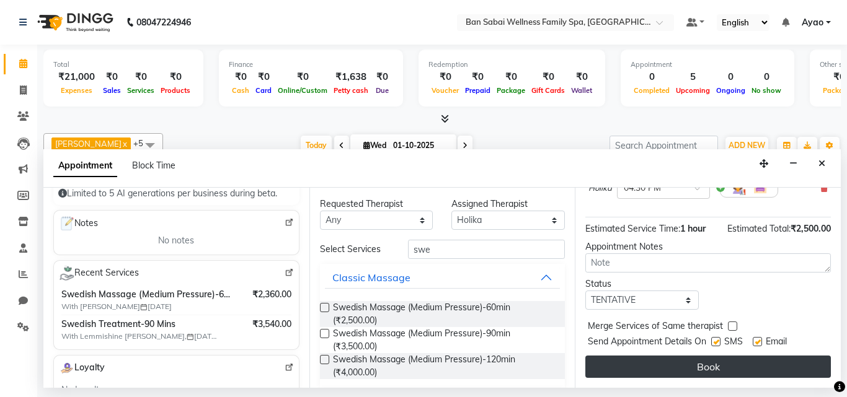
click at [776, 360] on button "Book" at bounding box center [707, 367] width 245 height 22
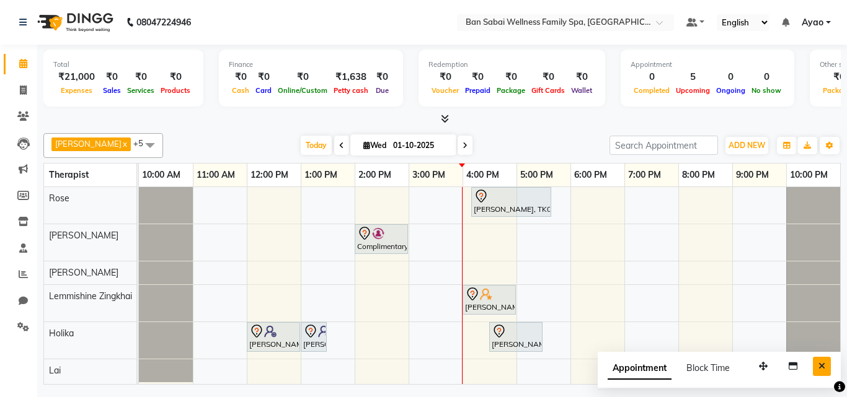
click at [822, 366] on icon "Close" at bounding box center [821, 366] width 7 height 9
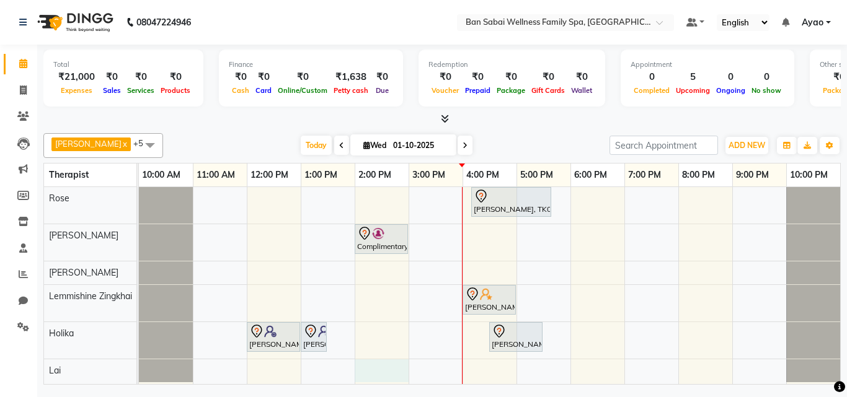
click at [355, 364] on div "Mr.Mahesh Lamkhade, TK05, 04:10 PM-05:40 PM, Deep Tissue Massage (Strong Pressu…" at bounding box center [489, 285] width 701 height 197
select select "90338"
select select "840"
select select "tentative"
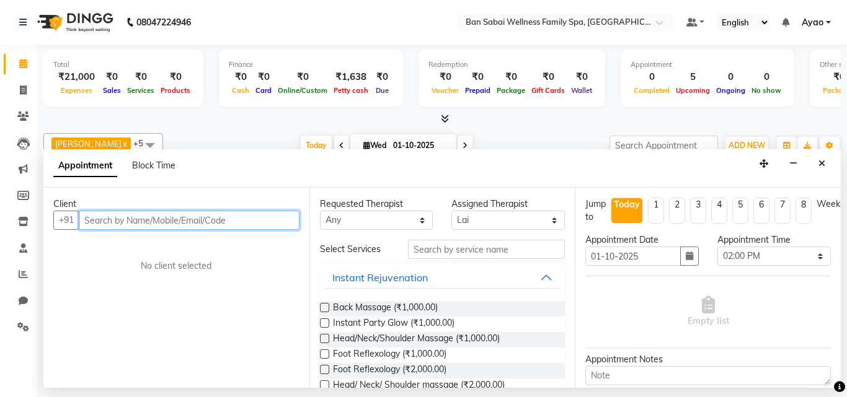
click at [253, 216] on input "text" at bounding box center [189, 220] width 221 height 19
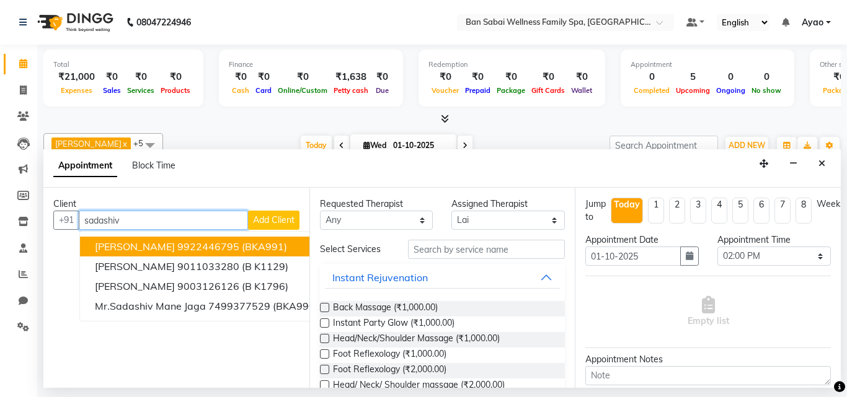
click at [287, 250] on span "(BKA991)" at bounding box center [264, 247] width 45 height 12
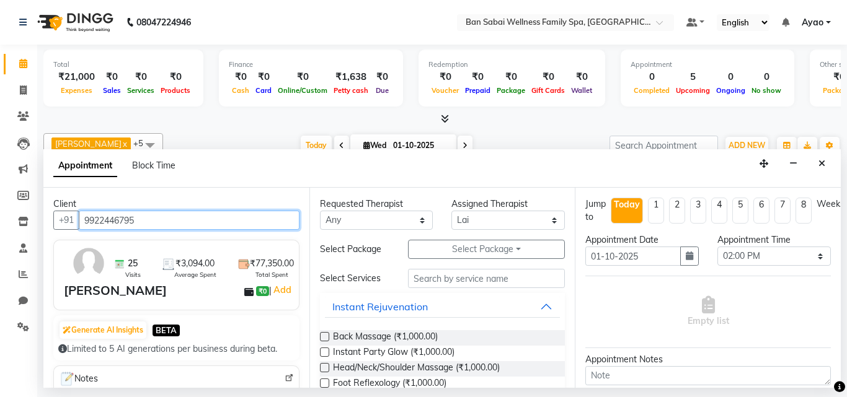
type input "9922446795"
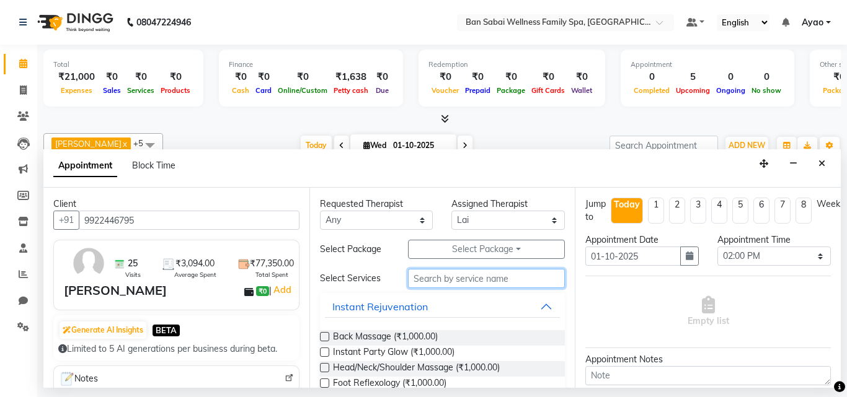
click at [495, 278] on input "text" at bounding box center [486, 278] width 157 height 19
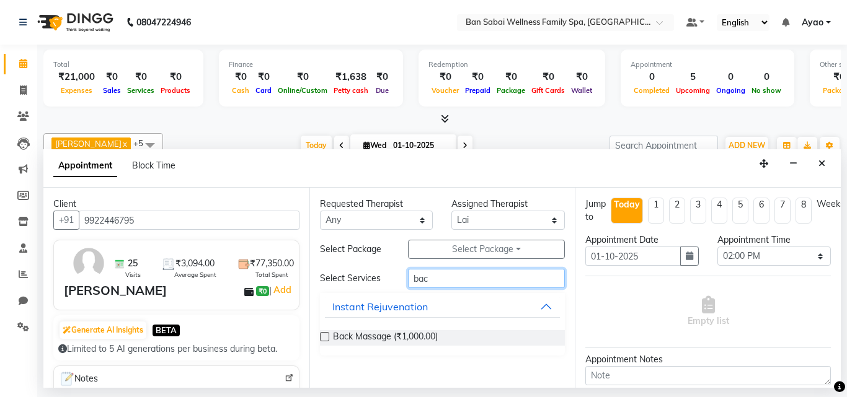
type input "bac"
click at [321, 336] on label at bounding box center [324, 336] width 9 height 9
click at [321, 336] on input "checkbox" at bounding box center [324, 338] width 8 height 8
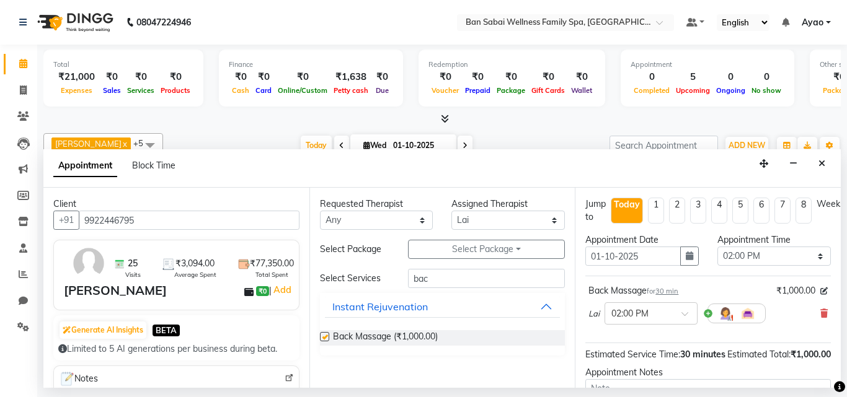
checkbox input "false"
click at [554, 218] on select "Select Ana Bviimai Angel Ashim Holika Lai Lemmishine Zingkhai Rinsit Ronra Rose" at bounding box center [507, 220] width 113 height 19
select select "78178"
click at [451, 211] on select "Select Ana Bviimai Angel Ashim Holika Lai Lemmishine Zingkhai Rinsit Ronra Rose" at bounding box center [507, 220] width 113 height 19
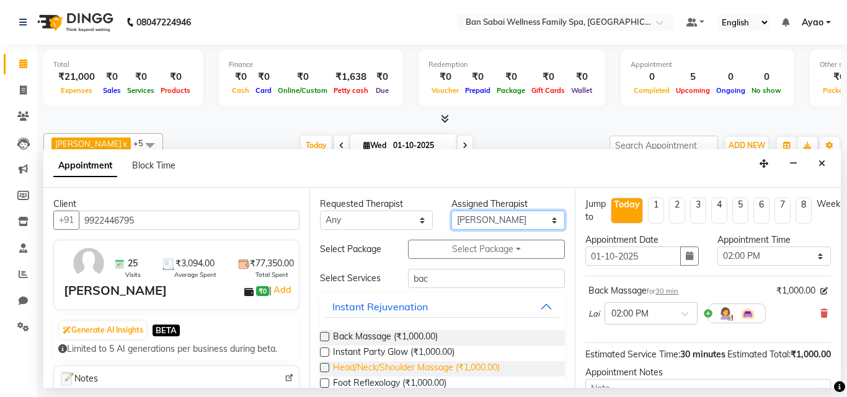
scroll to position [62, 0]
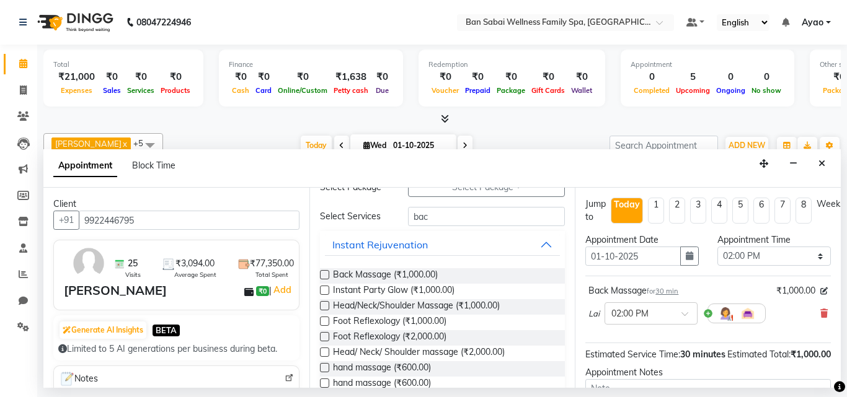
click at [323, 275] on label at bounding box center [324, 274] width 9 height 9
click at [323, 275] on input "checkbox" at bounding box center [324, 276] width 8 height 8
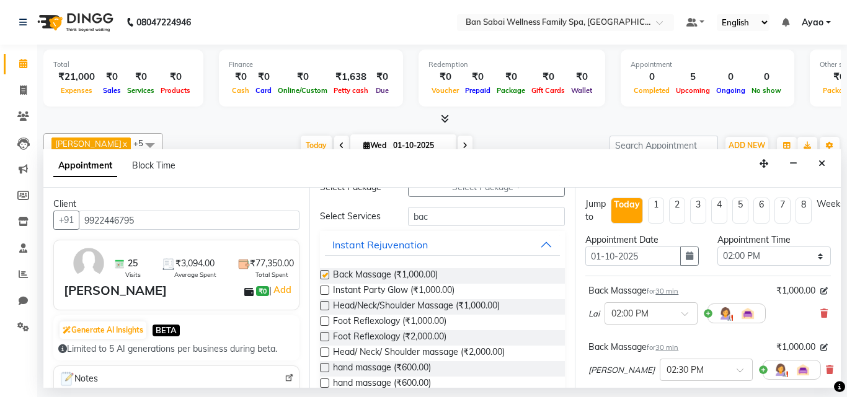
checkbox input "false"
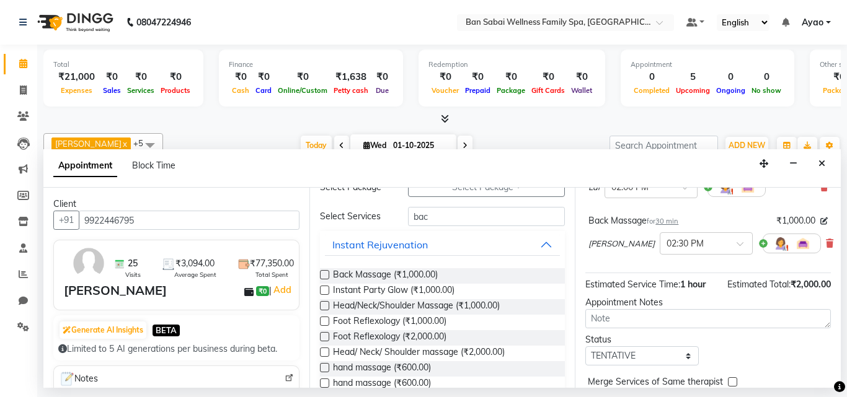
scroll to position [192, 0]
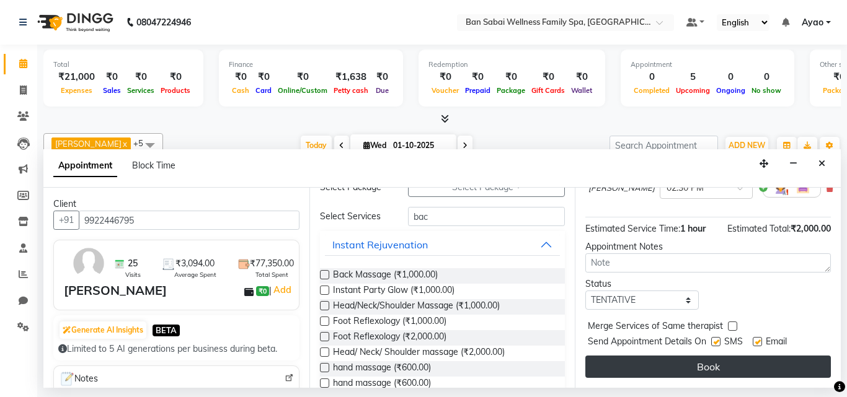
click at [769, 356] on button "Book" at bounding box center [707, 367] width 245 height 22
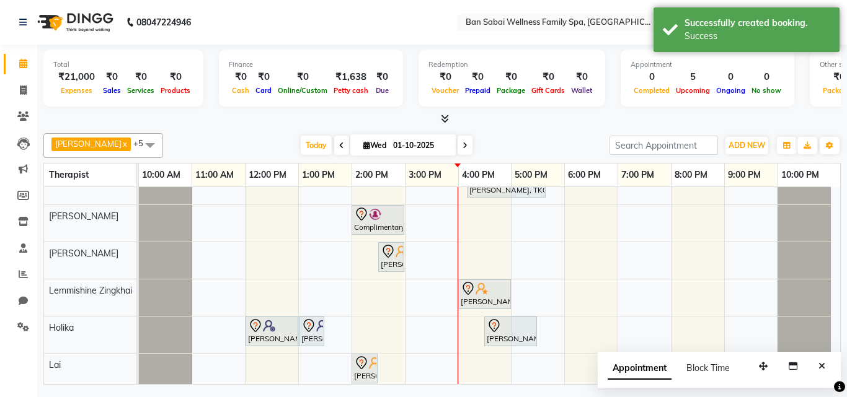
scroll to position [25, 0]
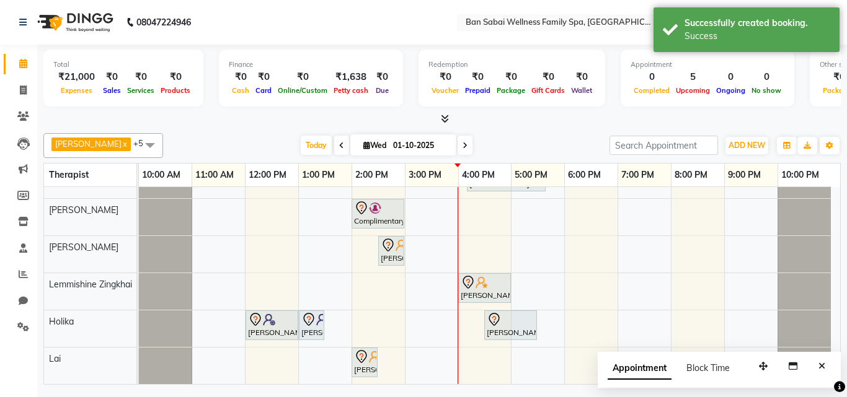
click at [458, 229] on div at bounding box center [458, 273] width 1 height 223
select select "78163"
select select "tentative"
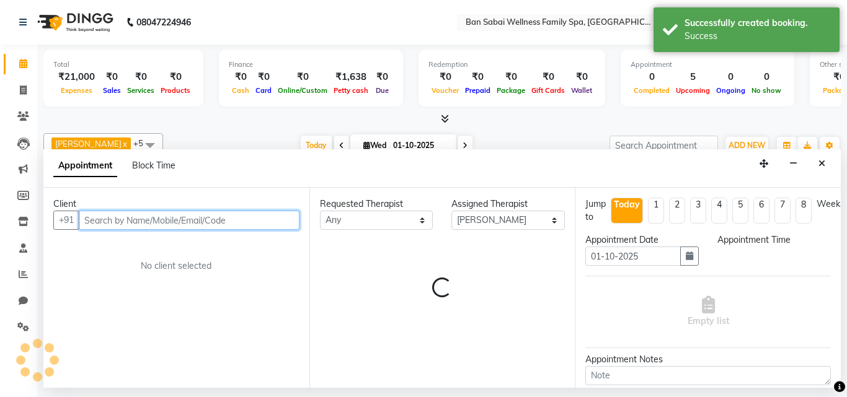
select select "900"
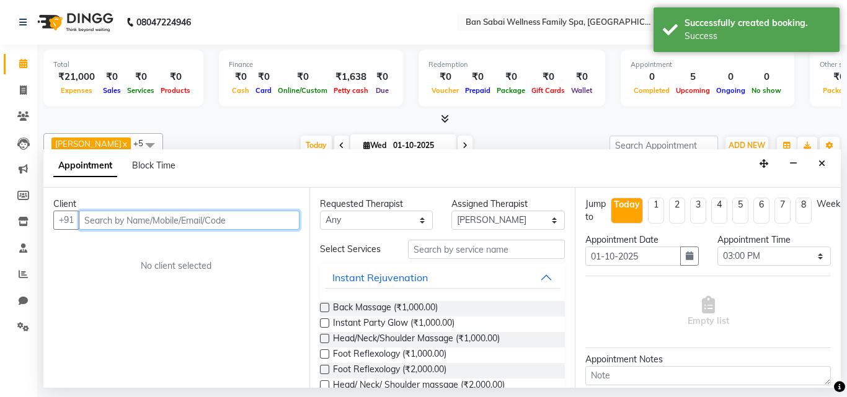
click at [268, 219] on input "text" at bounding box center [189, 220] width 221 height 19
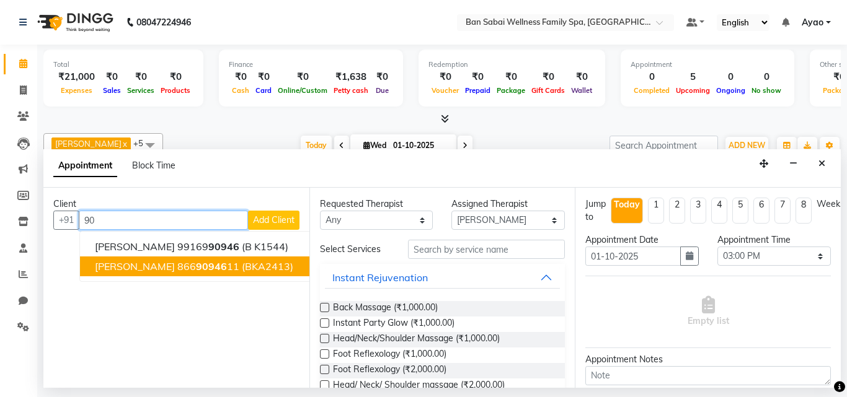
type input "9"
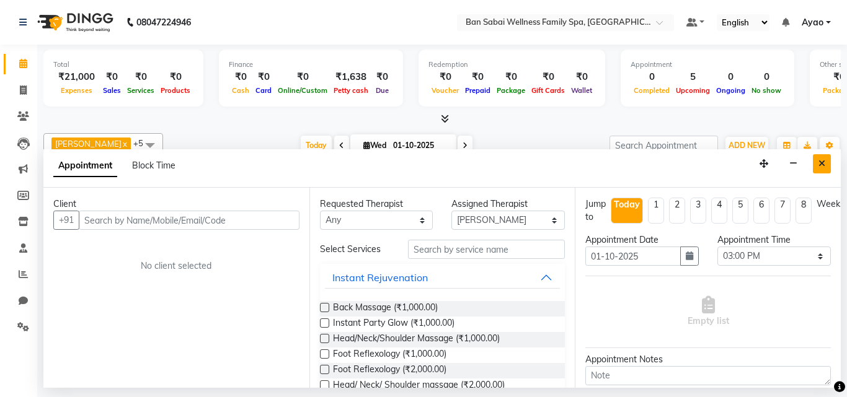
click at [822, 164] on icon "Close" at bounding box center [821, 163] width 7 height 9
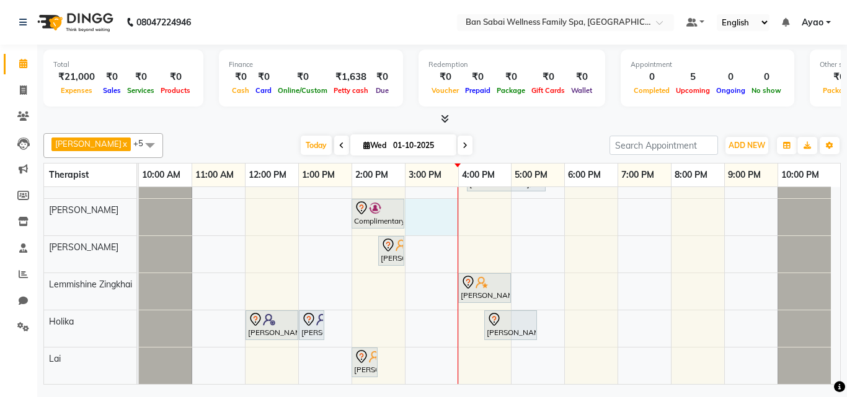
click at [458, 205] on div at bounding box center [458, 273] width 1 height 223
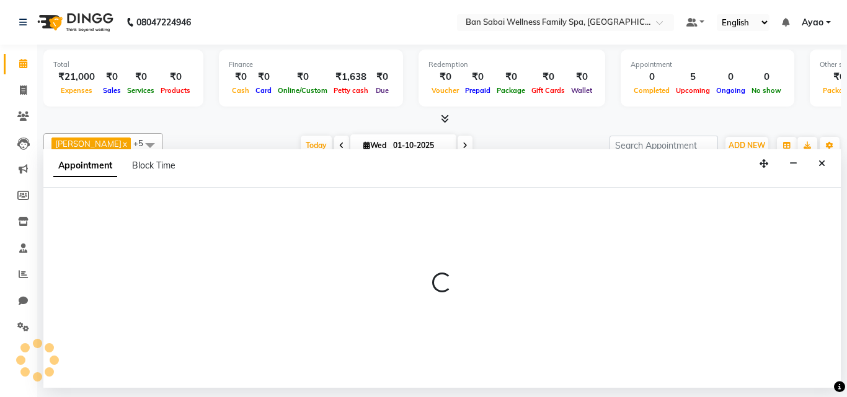
select select "78163"
select select "900"
select select "tentative"
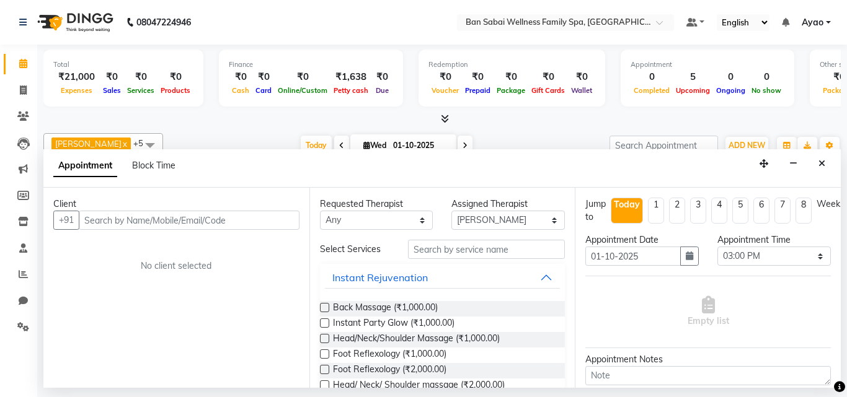
click at [177, 216] on input "text" at bounding box center [189, 220] width 221 height 19
click at [199, 224] on input "text" at bounding box center [189, 220] width 221 height 19
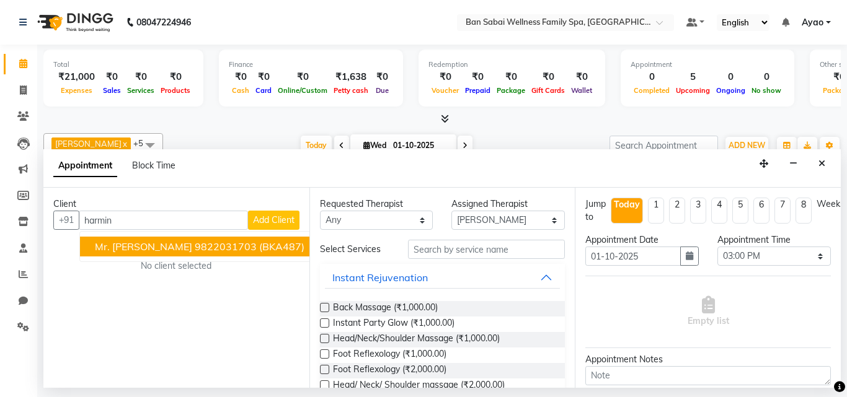
click at [210, 244] on ngb-highlight "9822031703" at bounding box center [226, 247] width 62 height 12
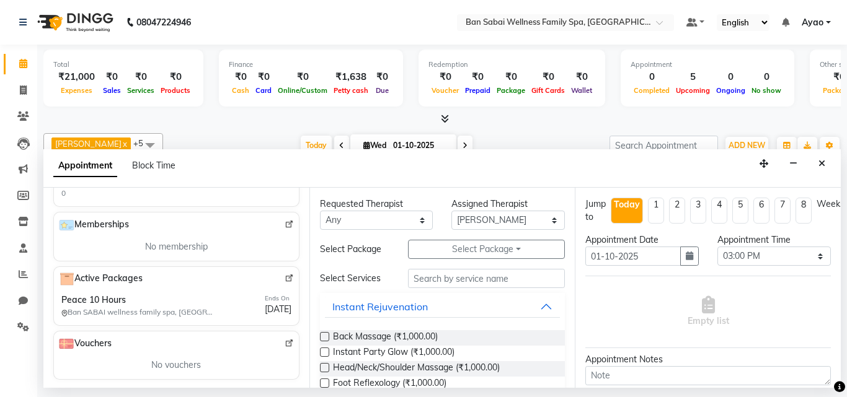
scroll to position [412, 0]
type input "9822031703"
click at [498, 276] on input "text" at bounding box center [486, 278] width 157 height 19
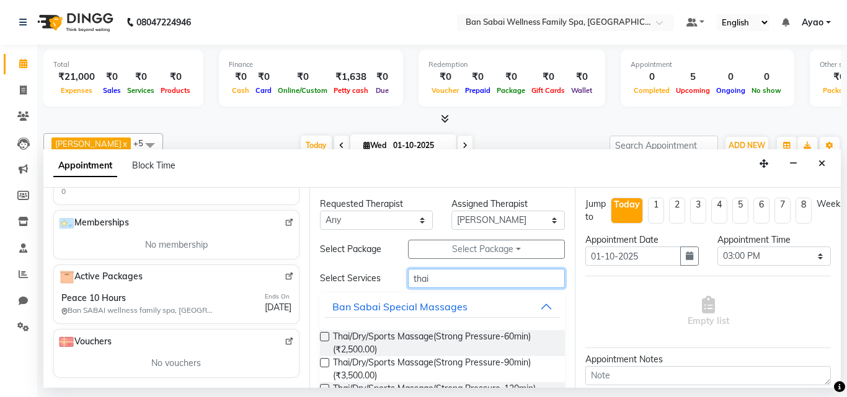
type input "thai"
click at [321, 363] on label at bounding box center [324, 362] width 9 height 9
click at [321, 363] on input "checkbox" at bounding box center [324, 364] width 8 height 8
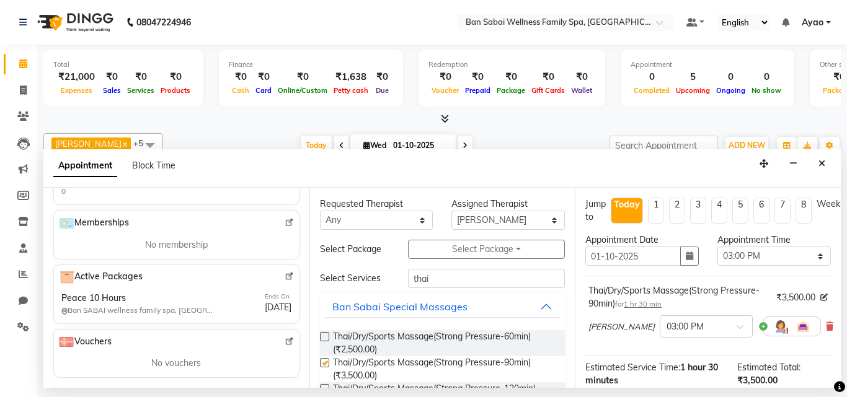
checkbox input "false"
click at [806, 255] on select "Select 11:00 AM 11:05 AM 11:10 AM 11:15 AM 11:20 AM 11:25 AM 11:30 AM 11:35 AM …" at bounding box center [773, 256] width 113 height 19
select select "940"
click at [717, 247] on select "Select 11:00 AM 11:05 AM 11:10 AM 11:15 AM 11:20 AM 11:25 AM 11:30 AM 11:35 AM …" at bounding box center [773, 256] width 113 height 19
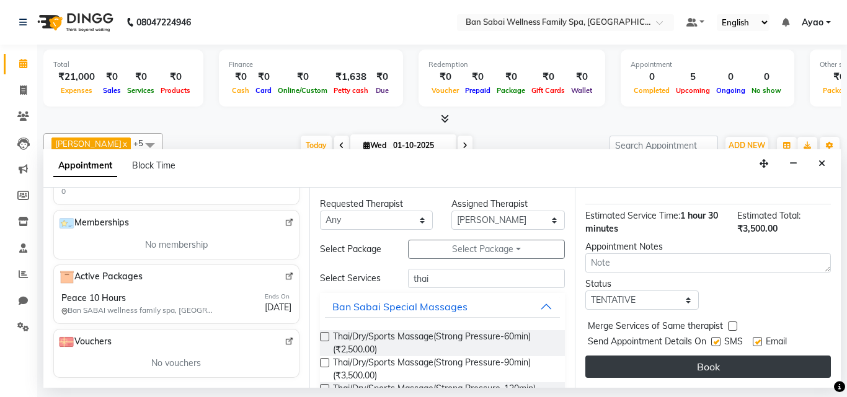
click at [771, 356] on button "Book" at bounding box center [707, 367] width 245 height 22
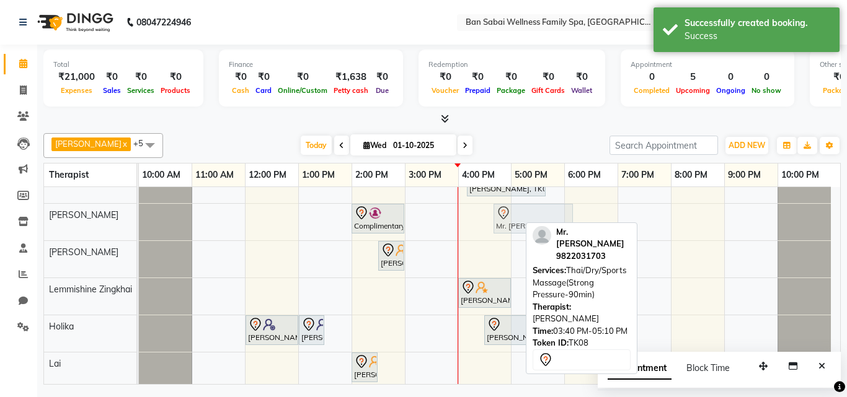
scroll to position [0, 0]
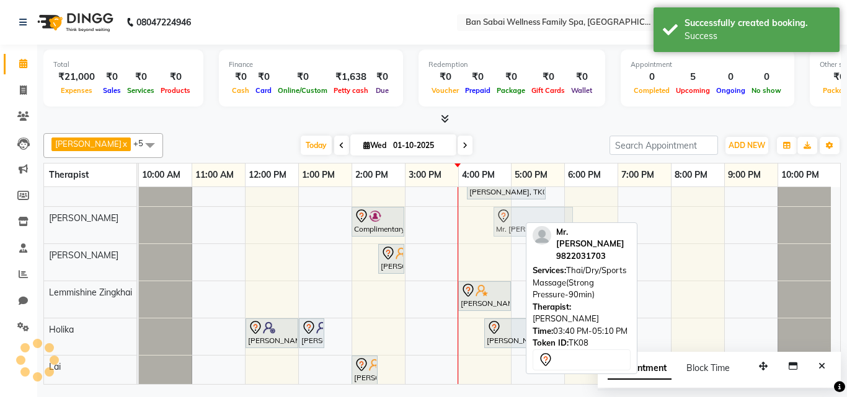
drag, startPoint x: 469, startPoint y: 213, endPoint x: 502, endPoint y: 213, distance: 32.9
click at [139, 213] on div "Complimentary, TK03, 02:00 PM-03:00 PM, Deep Tissue Massage (Strong Pressure)-2…" at bounding box center [139, 225] width 0 height 37
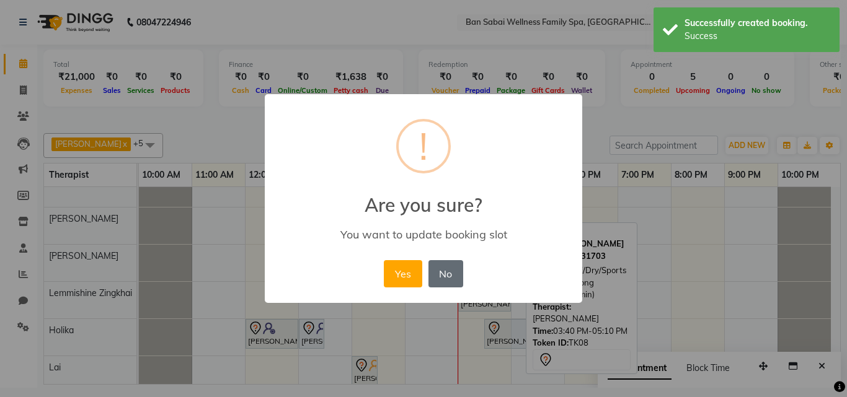
click at [457, 267] on button "No" at bounding box center [445, 273] width 35 height 27
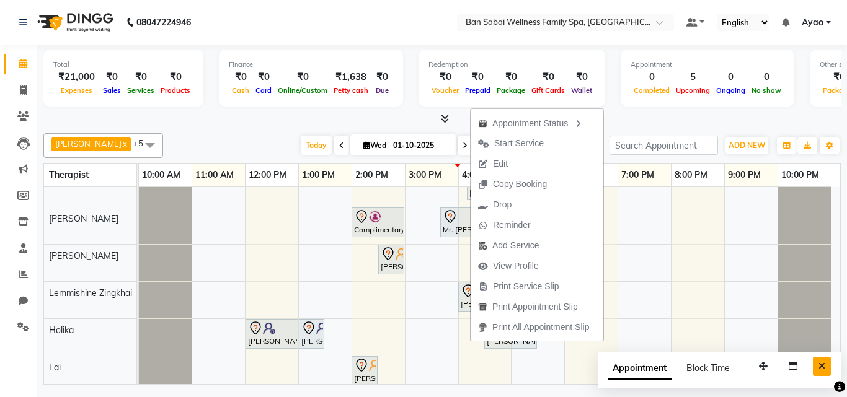
click at [825, 365] on button "Close" at bounding box center [822, 366] width 18 height 19
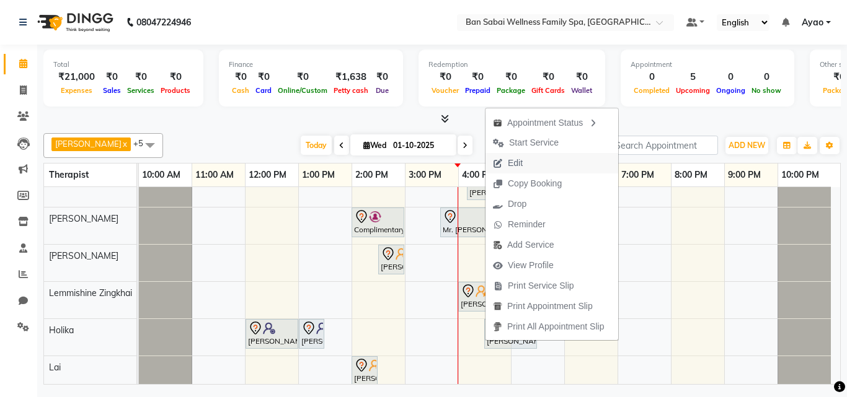
click at [531, 166] on button "Edit" at bounding box center [551, 163] width 133 height 20
select select "tentative"
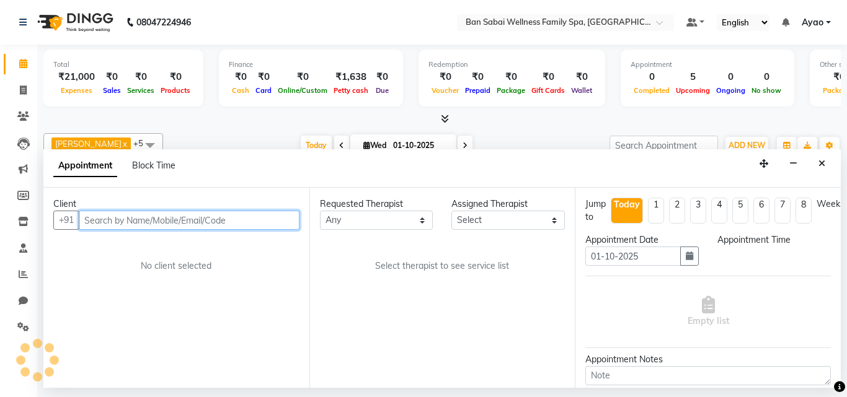
select select "78163"
select select "940"
select select "4132"
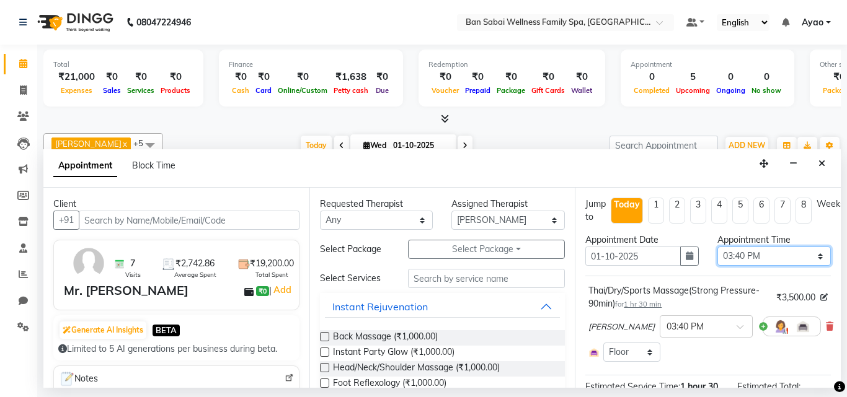
drag, startPoint x: 803, startPoint y: 258, endPoint x: 792, endPoint y: 249, distance: 14.5
click at [803, 258] on select "Select 11:00 AM 11:05 AM 11:10 AM 11:15 AM 11:20 AM 11:25 AM 11:30 AM 11:35 AM …" at bounding box center [773, 256] width 113 height 19
click at [717, 247] on select "Select 11:00 AM 11:05 AM 11:10 AM 11:15 AM 11:20 AM 11:25 AM 11:30 AM 11:35 AM …" at bounding box center [773, 256] width 113 height 19
click at [814, 250] on select "Select 11:00 AM 11:05 AM 11:10 AM 11:15 AM 11:20 AM 11:25 AM 11:30 AM 11:35 AM …" at bounding box center [773, 256] width 113 height 19
select select "1000"
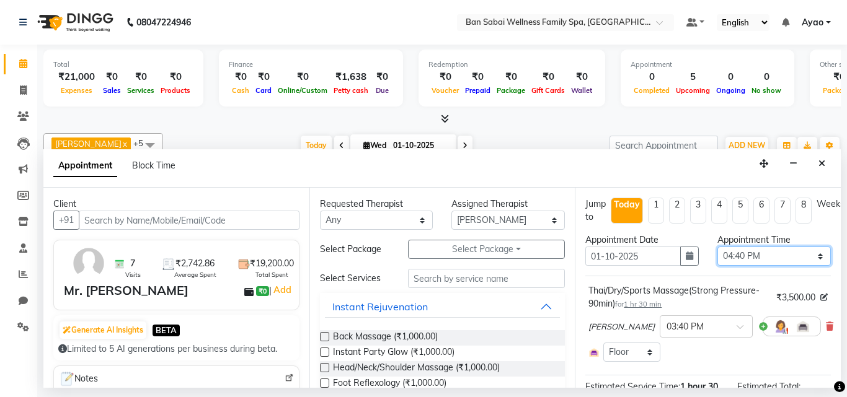
click at [717, 247] on select "Select 11:00 AM 11:05 AM 11:10 AM 11:15 AM 11:20 AM 11:25 AM 11:30 AM 11:35 AM …" at bounding box center [773, 256] width 113 height 19
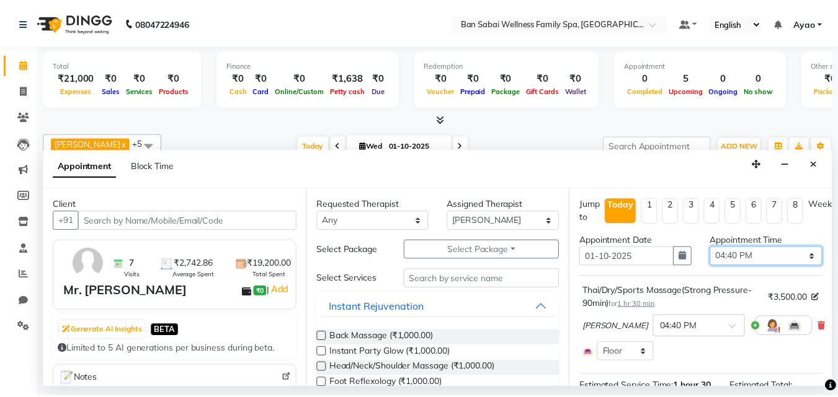
scroll to position [144, 0]
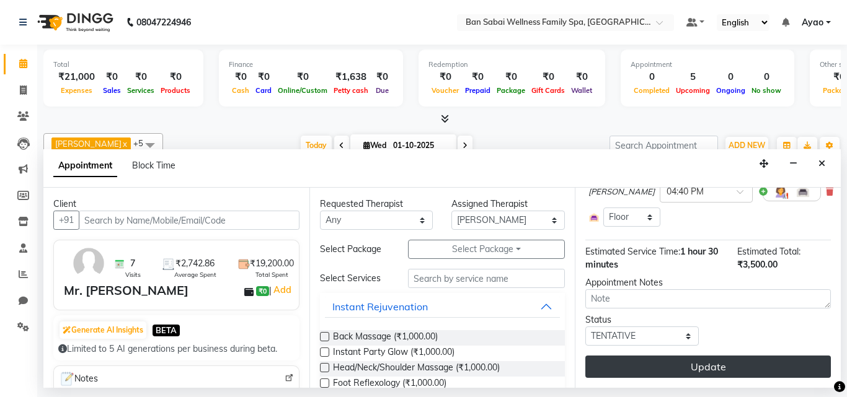
click at [744, 358] on button "Update" at bounding box center [707, 367] width 245 height 22
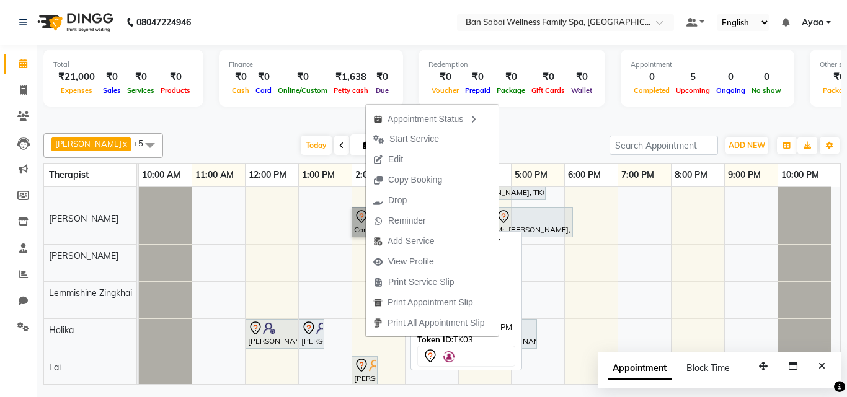
click at [356, 225] on link "Complimentary, TK03, 02:00 PM-03:00 PM, Deep Tissue Massage (Strong Pressure)-2…" at bounding box center [378, 223] width 53 height 30
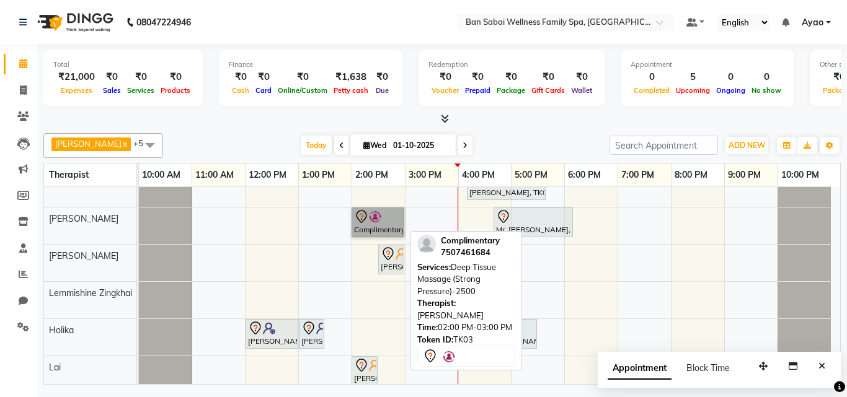
click at [378, 227] on link "Complimentary, TK03, 02:00 PM-03:00 PM, Deep Tissue Massage (Strong Pressure)-2…" at bounding box center [378, 223] width 53 height 30
select select "7"
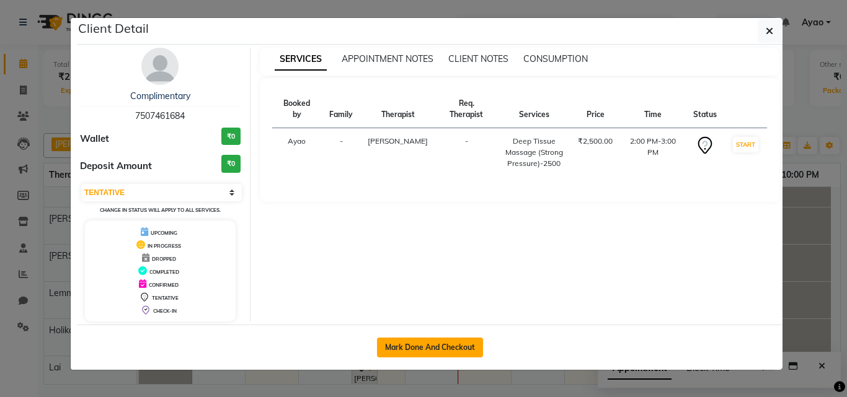
click at [418, 344] on button "Mark Done And Checkout" at bounding box center [430, 348] width 106 height 20
select select "service"
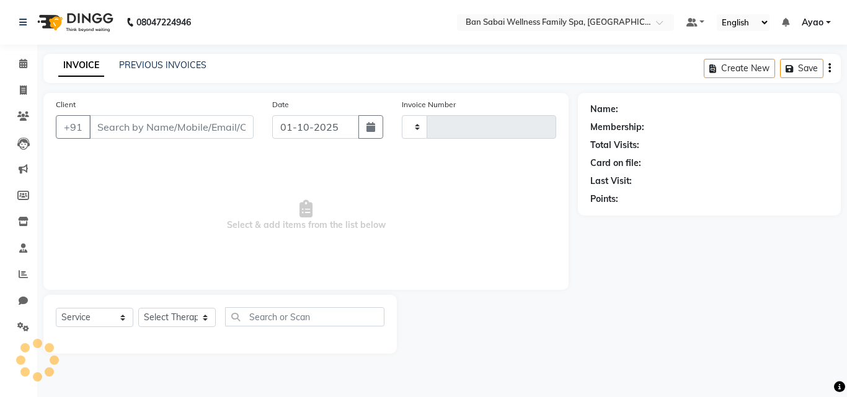
type input "2654"
select select "3"
select select "8225"
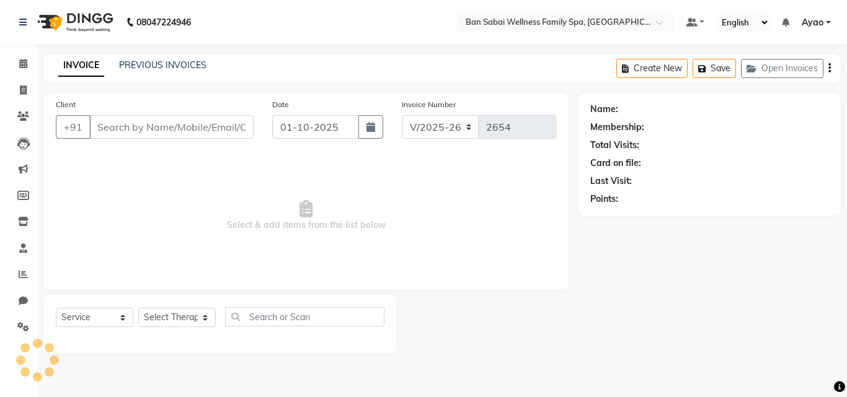
type input "7507461684"
select select "78163"
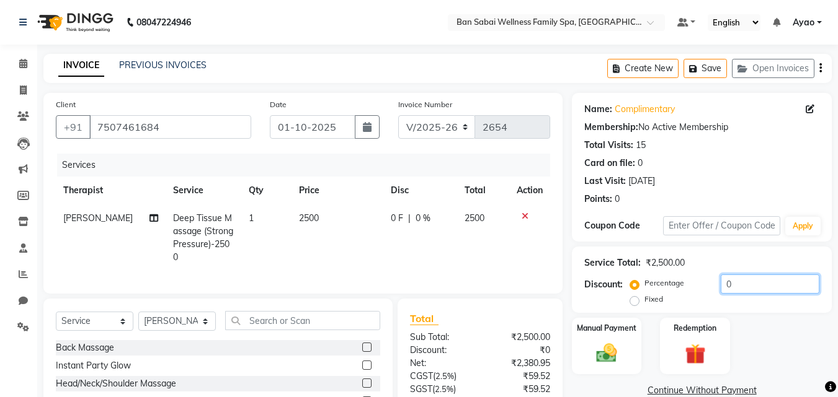
click at [741, 279] on input "0" at bounding box center [769, 284] width 99 height 19
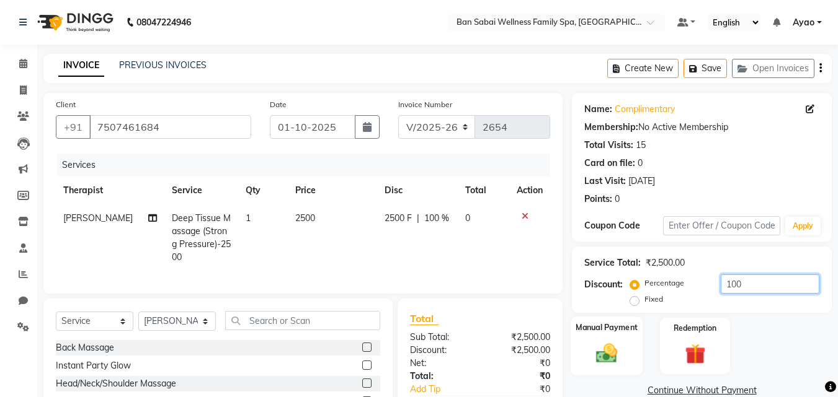
type input "100"
click at [630, 350] on div "Manual Payment" at bounding box center [606, 346] width 73 height 59
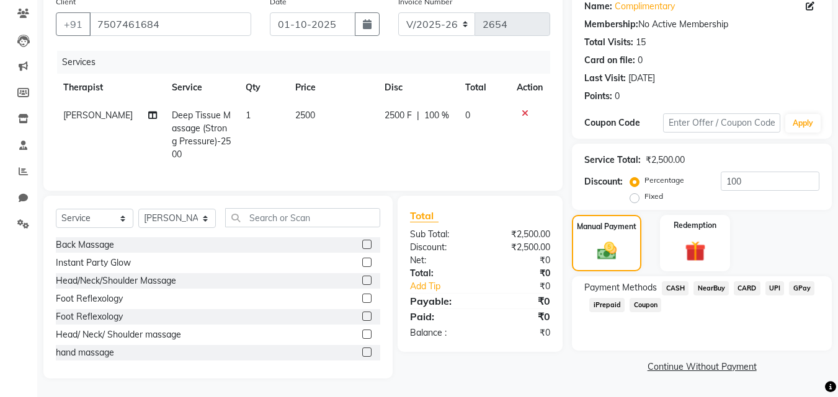
scroll to position [112, 0]
click at [642, 298] on span "Coupon" at bounding box center [645, 305] width 32 height 14
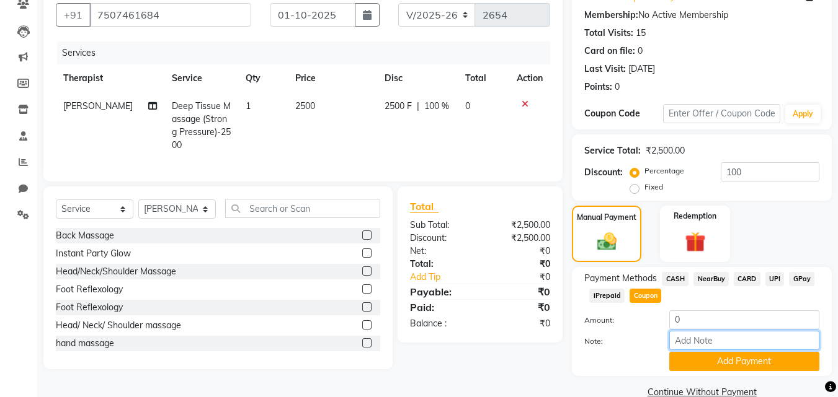
click at [704, 342] on input "Note:" at bounding box center [744, 340] width 150 height 19
type input "ashimm"
click at [718, 365] on button "Add Payment" at bounding box center [744, 361] width 150 height 19
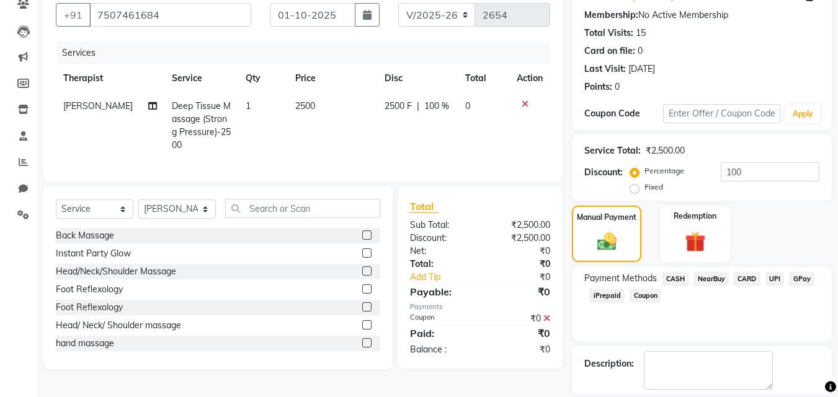
scroll to position [170, 0]
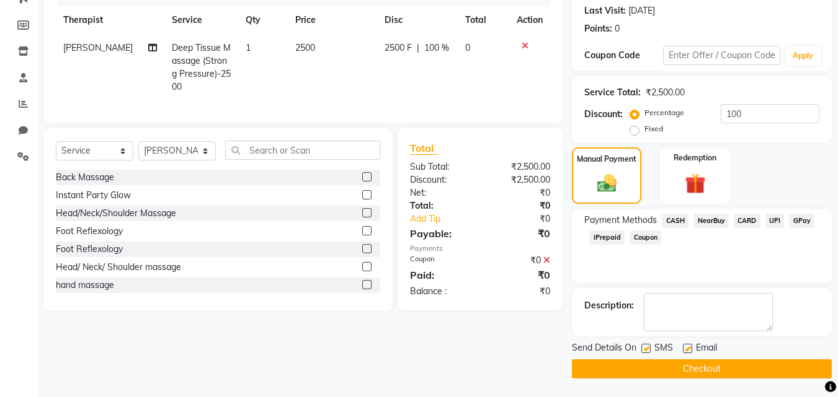
click at [655, 368] on button "Checkout" at bounding box center [702, 369] width 260 height 19
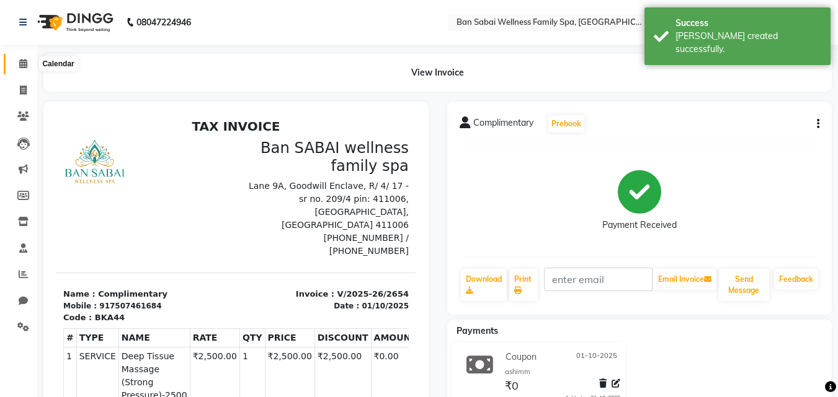
click at [27, 61] on icon at bounding box center [23, 63] width 8 height 9
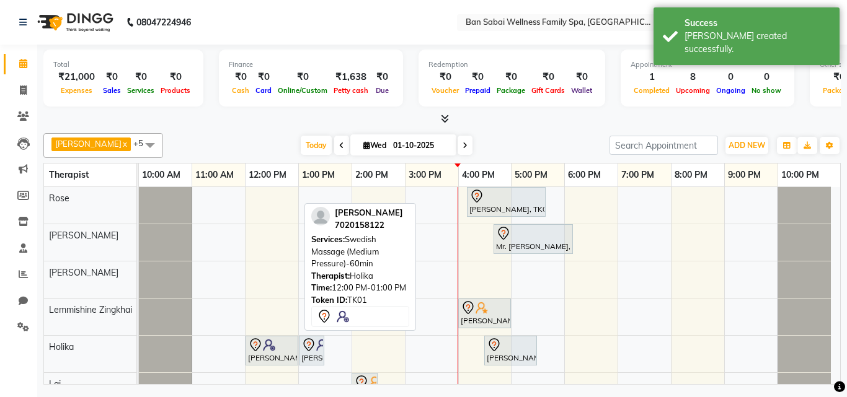
click at [268, 356] on div "[PERSON_NAME], TK01, 12:00 PM-01:00 PM, Swedish Massage (Medium Pressure)-60min" at bounding box center [272, 351] width 50 height 26
select select "7"
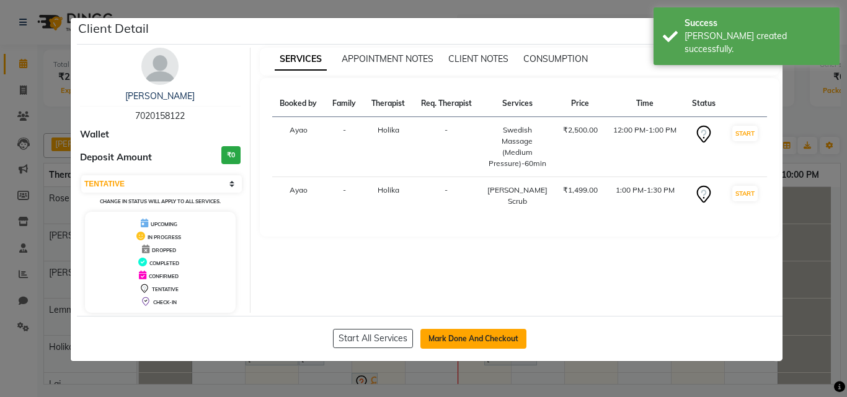
click at [480, 330] on button "Mark Done And Checkout" at bounding box center [473, 339] width 106 height 20
select select "service"
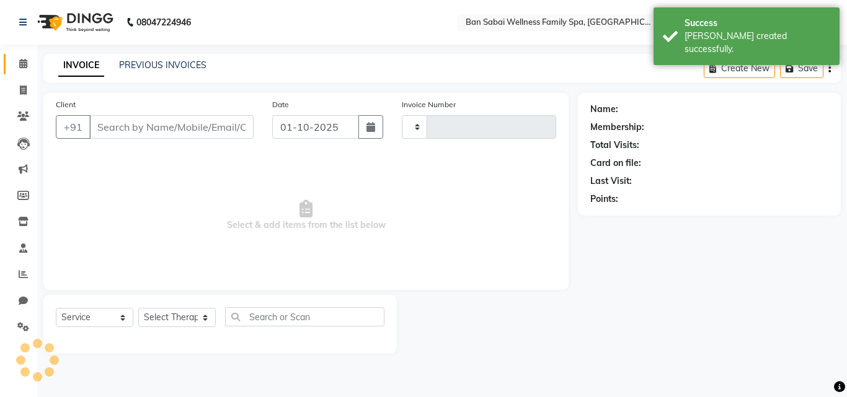
type input "2655"
select select "8225"
type input "7020158122"
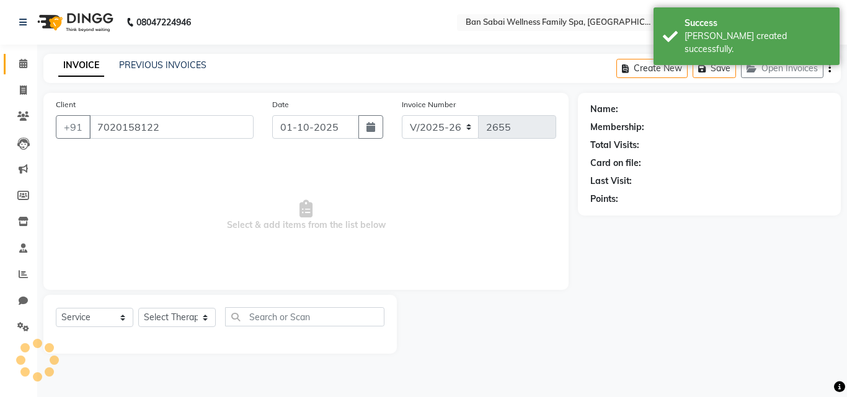
select select "79370"
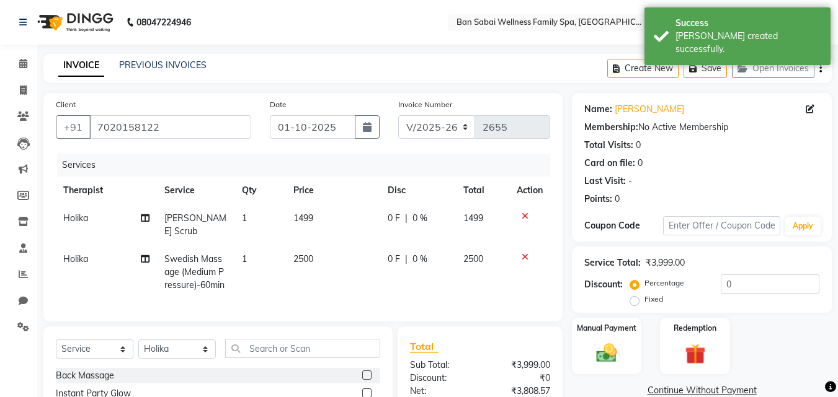
click at [317, 222] on td "1499" at bounding box center [333, 225] width 95 height 41
select select "79370"
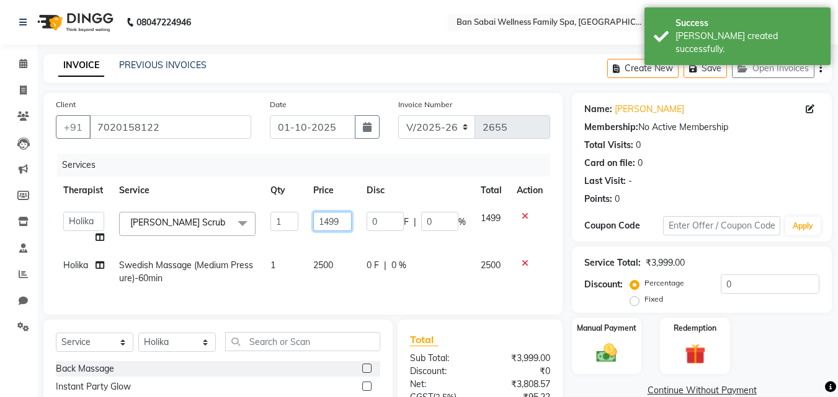
click at [343, 220] on input "1499" at bounding box center [332, 221] width 38 height 19
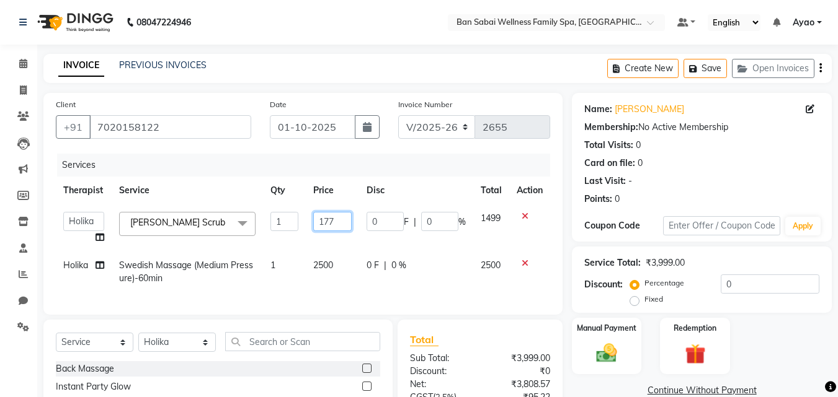
type input "1770"
click at [369, 293] on div "Services Therapist Service Qty Price Disc Total Action Admin Alino Alino, Ana B…" at bounding box center [303, 228] width 494 height 149
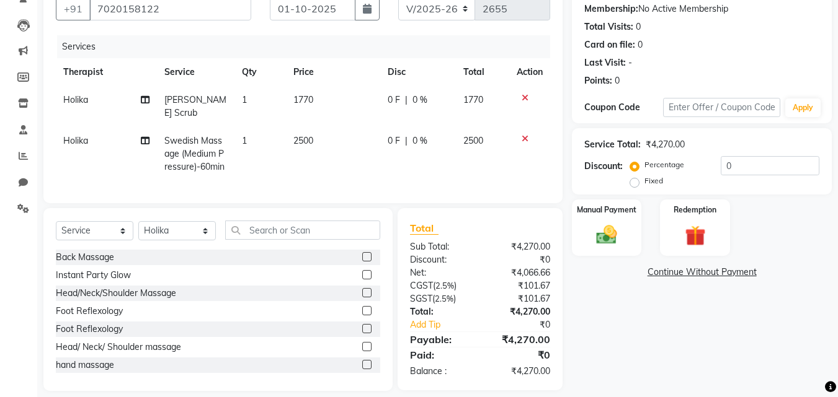
scroll to position [127, 0]
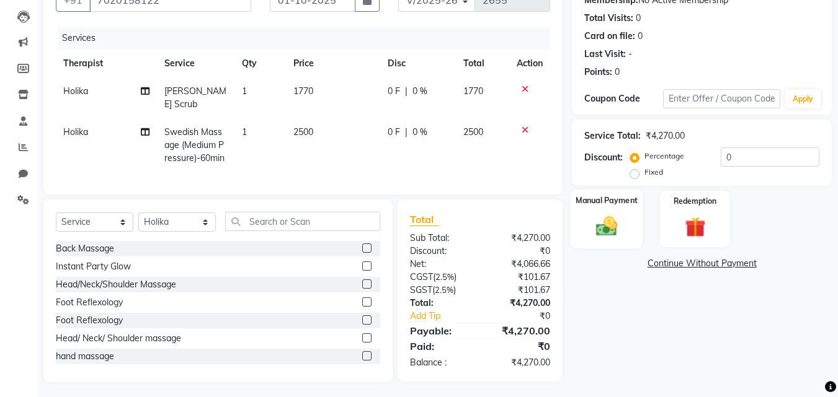
click at [634, 219] on div "Manual Payment" at bounding box center [606, 219] width 73 height 59
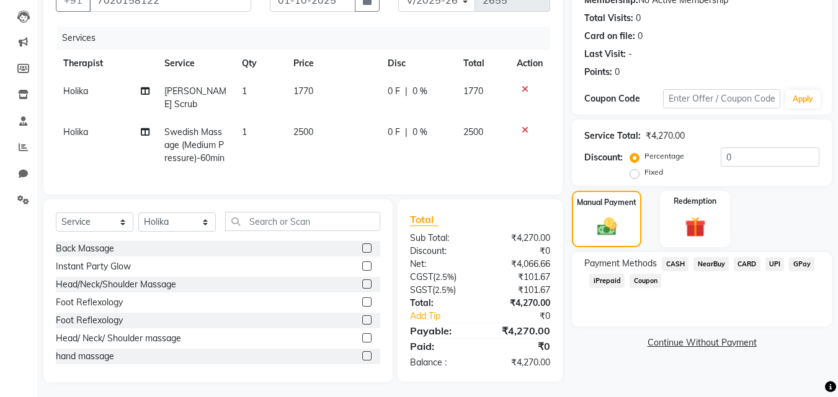
click at [668, 263] on span "CASH" at bounding box center [674, 264] width 27 height 14
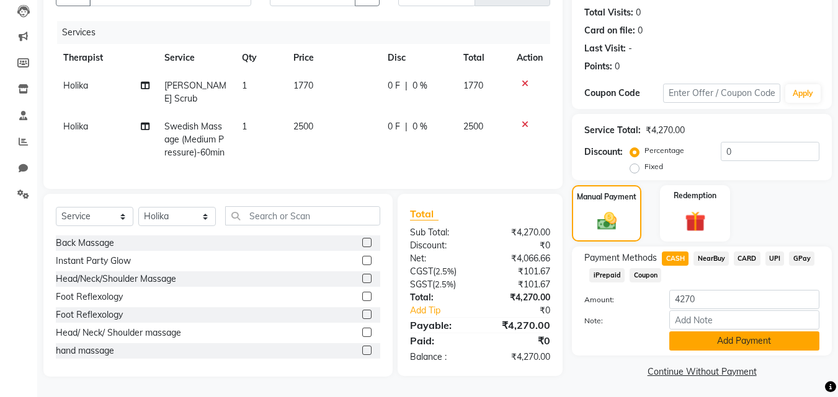
scroll to position [135, 0]
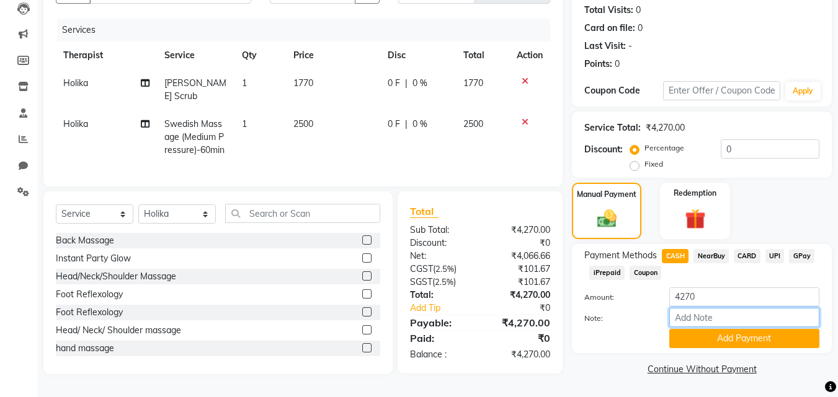
click at [727, 327] on input "Note:" at bounding box center [744, 317] width 150 height 19
click at [727, 335] on button "Add Payment" at bounding box center [744, 338] width 150 height 19
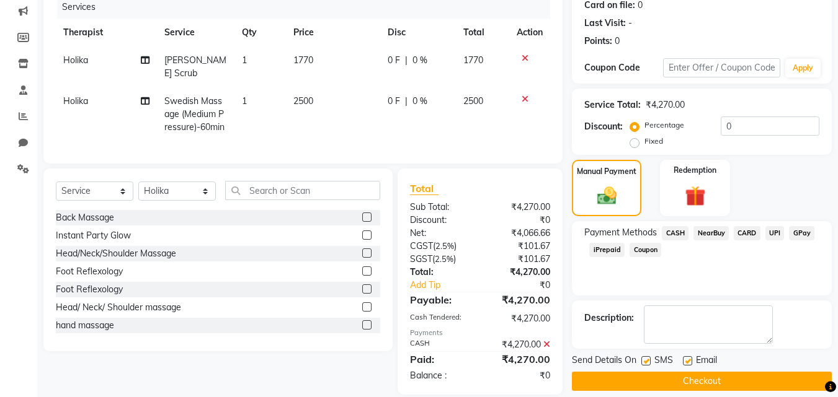
scroll to position [170, 0]
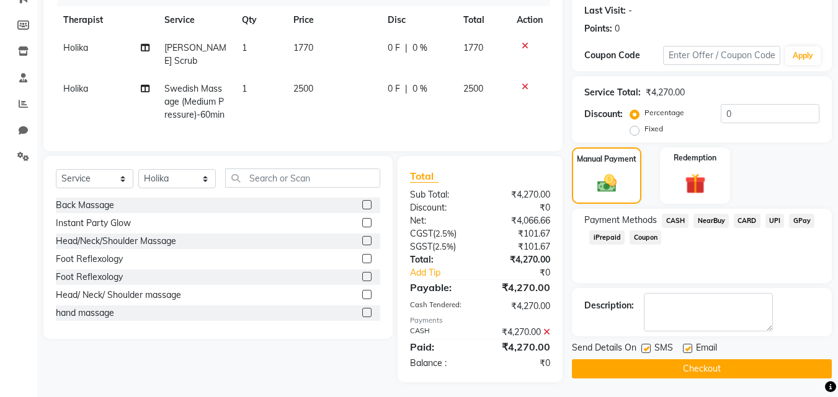
click at [691, 365] on button "Checkout" at bounding box center [702, 369] width 260 height 19
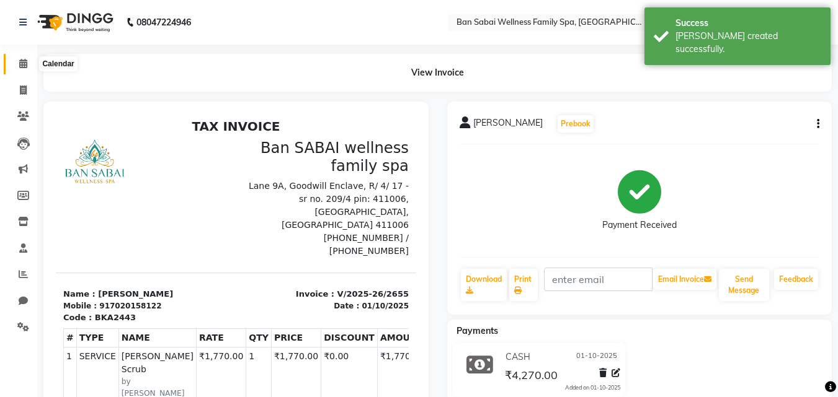
click at [28, 61] on span at bounding box center [23, 64] width 22 height 14
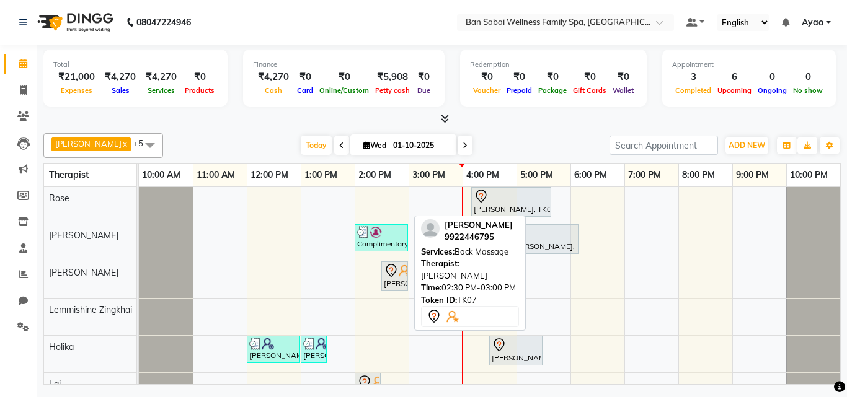
click at [394, 275] on icon at bounding box center [391, 270] width 11 height 13
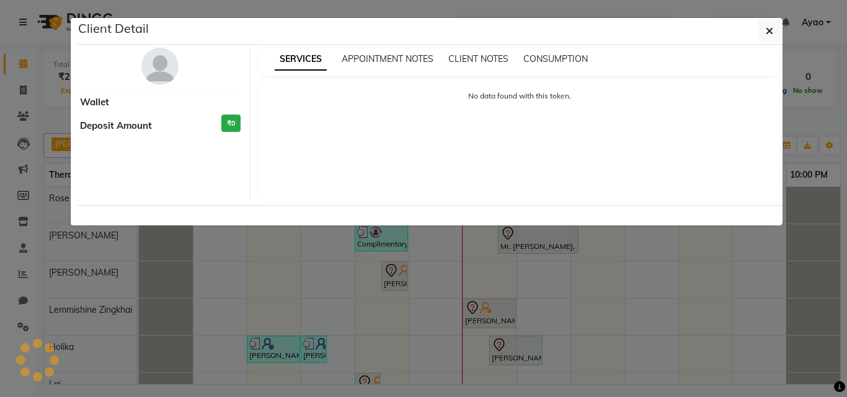
select select "7"
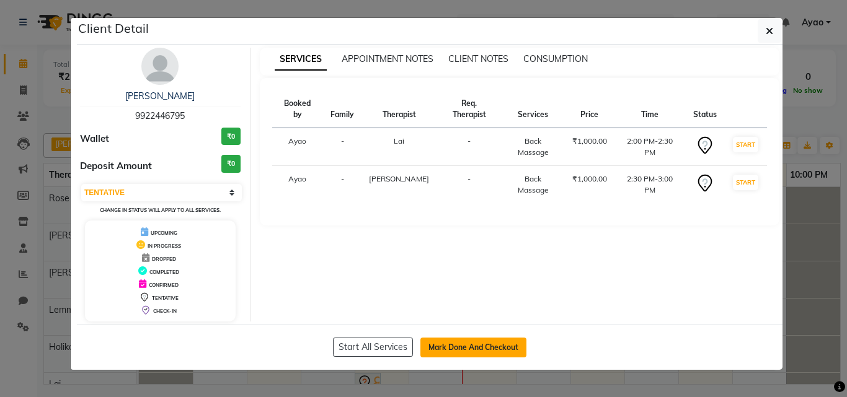
click at [471, 343] on button "Mark Done And Checkout" at bounding box center [473, 348] width 106 height 20
select select "8225"
select select "service"
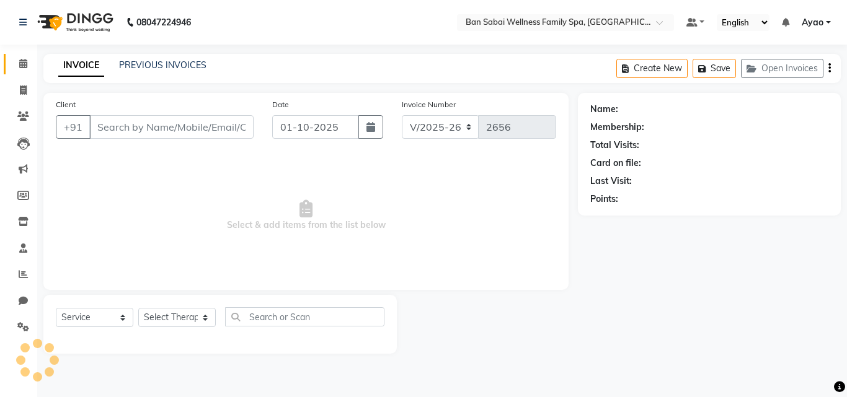
type input "9922446795"
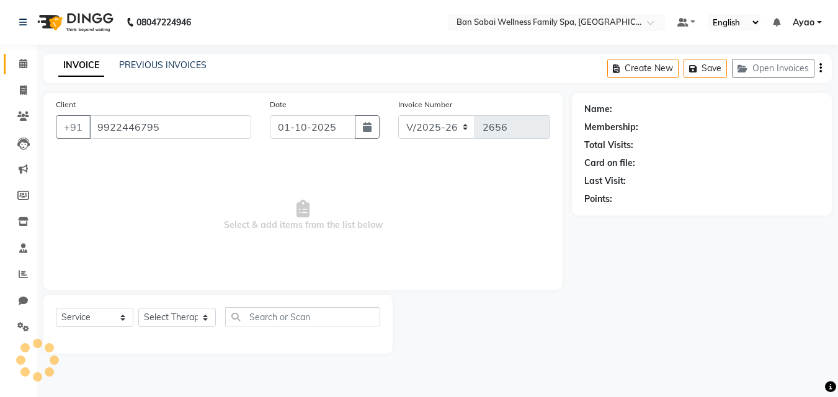
select select "90338"
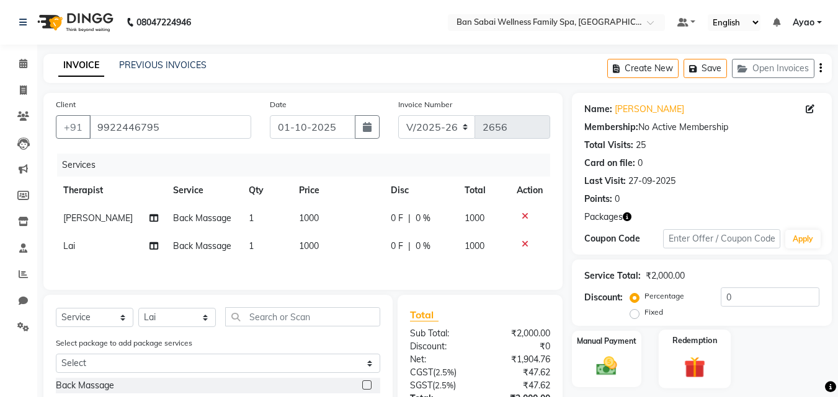
click at [707, 353] on div "Redemption" at bounding box center [694, 359] width 73 height 59
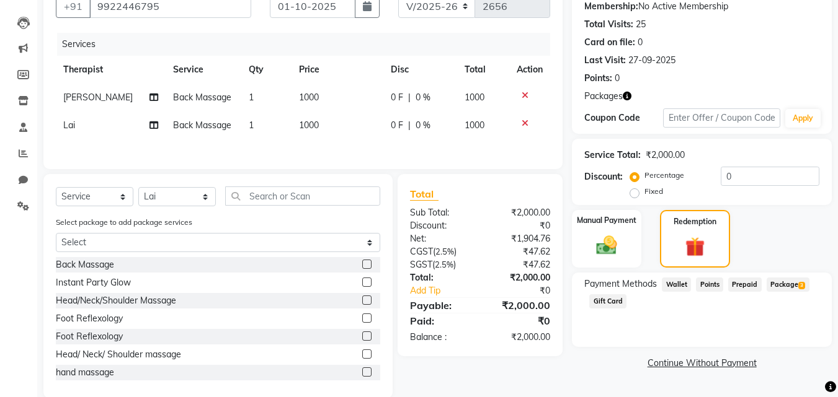
scroll to position [143, 0]
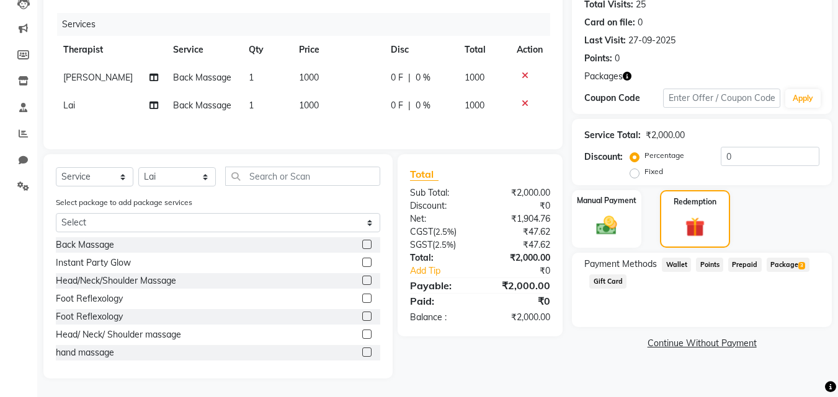
click at [803, 260] on span "Package 3" at bounding box center [787, 265] width 43 height 14
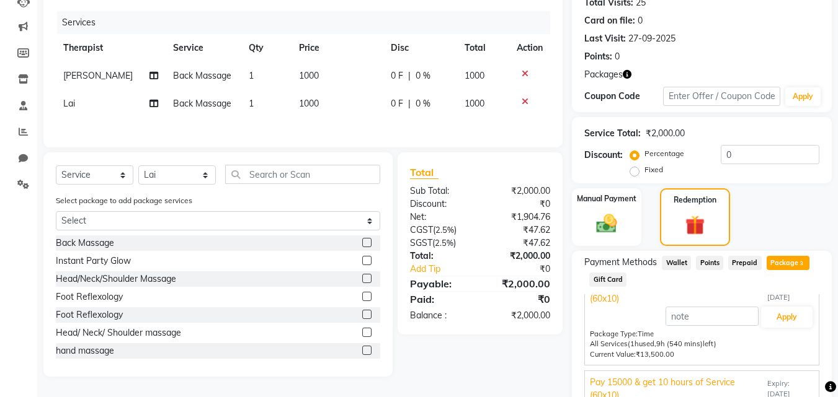
scroll to position [231, 0]
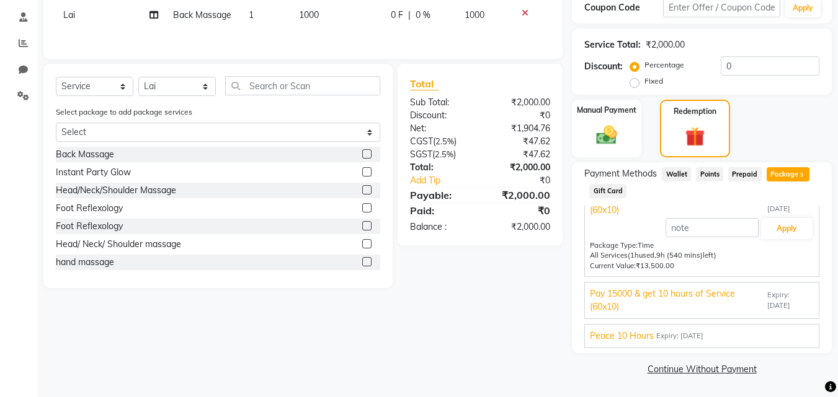
click at [745, 296] on span "Pay 15000 & get 10 hours of Service (60x10)" at bounding box center [677, 301] width 175 height 26
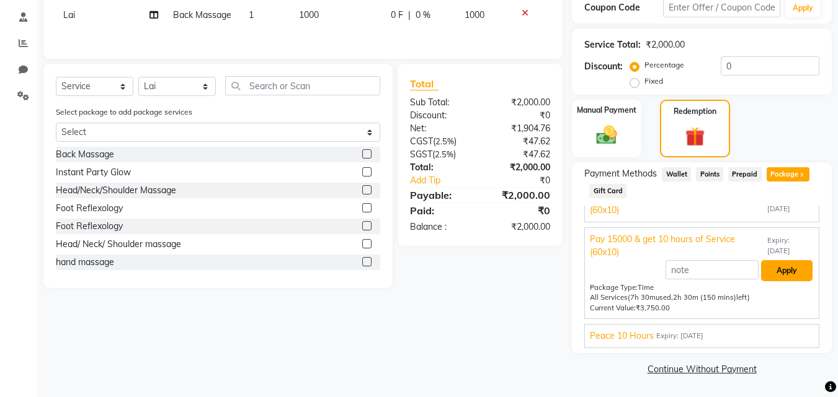
click at [781, 270] on button "Apply" at bounding box center [786, 270] width 51 height 21
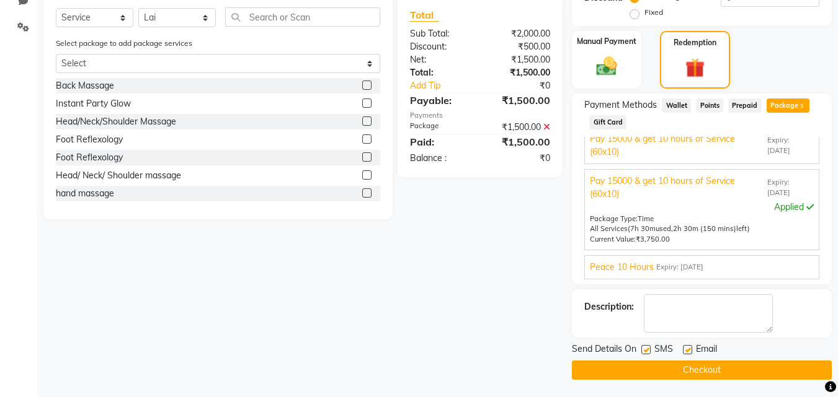
scroll to position [301, 0]
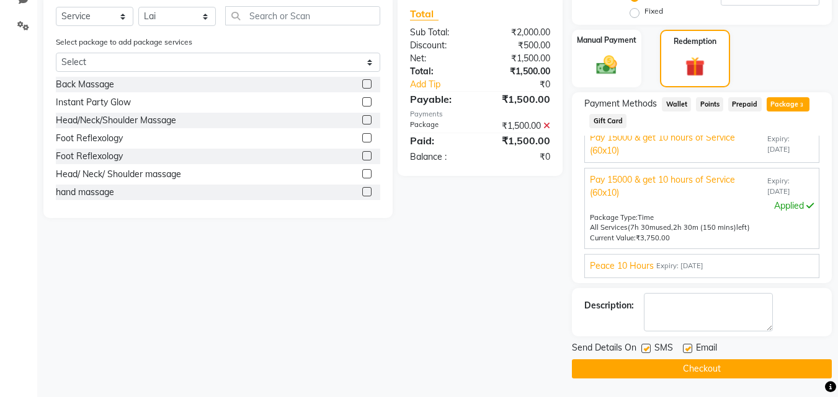
click at [725, 265] on div "Peace 10 Hours Expiry: 10-07-2026" at bounding box center [702, 266] width 224 height 13
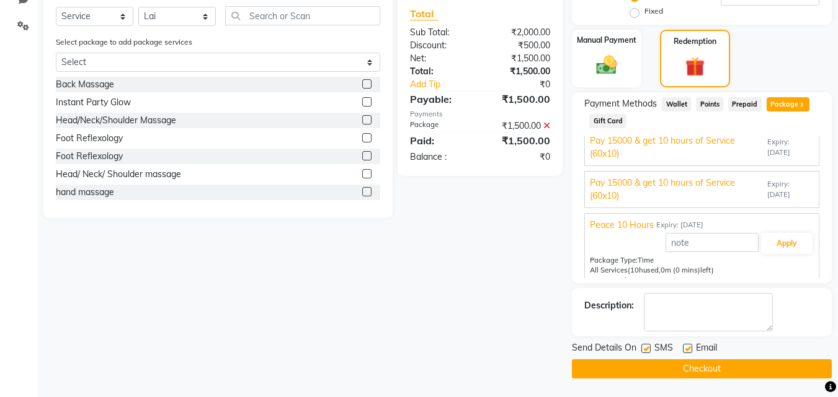
scroll to position [0, 0]
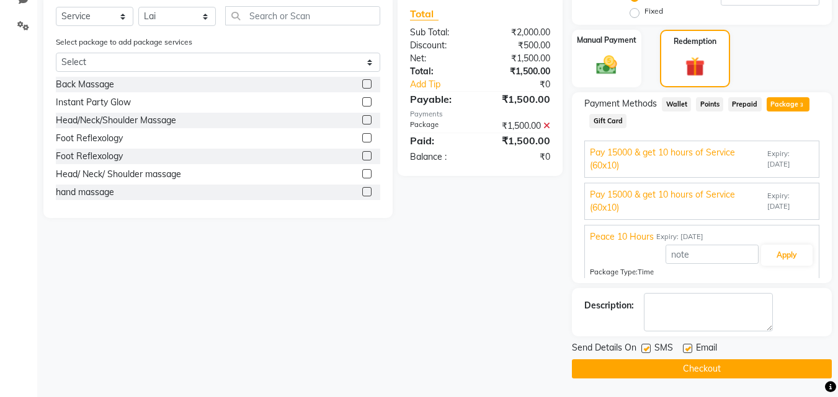
click at [771, 208] on span "Expiry: 21-08-2026" at bounding box center [790, 201] width 46 height 21
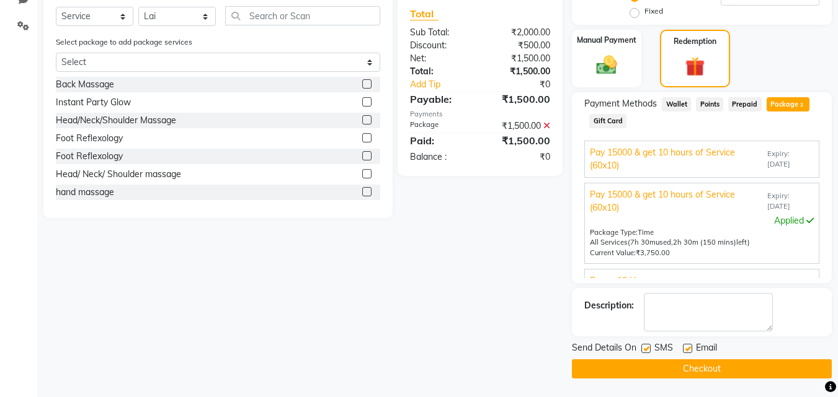
click at [717, 370] on button "Checkout" at bounding box center [702, 369] width 260 height 19
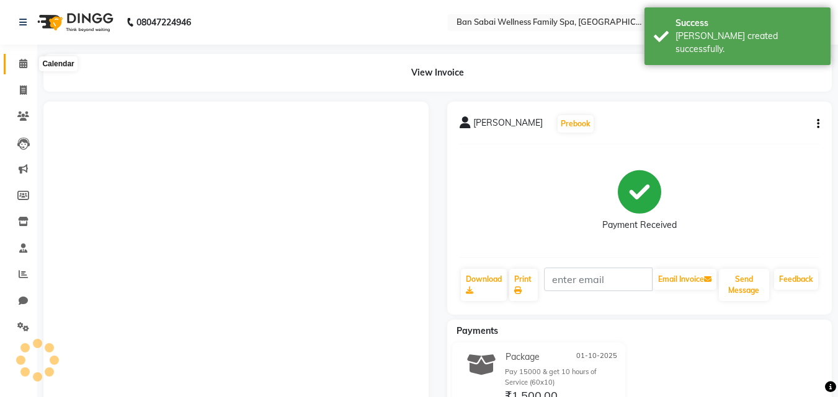
click at [25, 66] on icon at bounding box center [23, 63] width 8 height 9
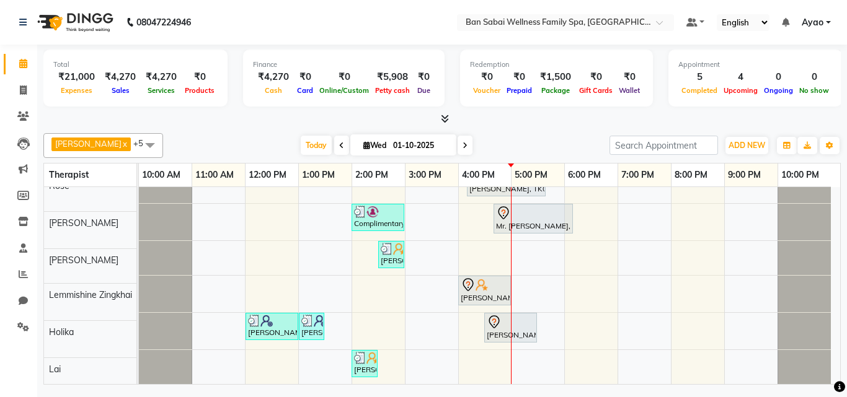
scroll to position [20, 0]
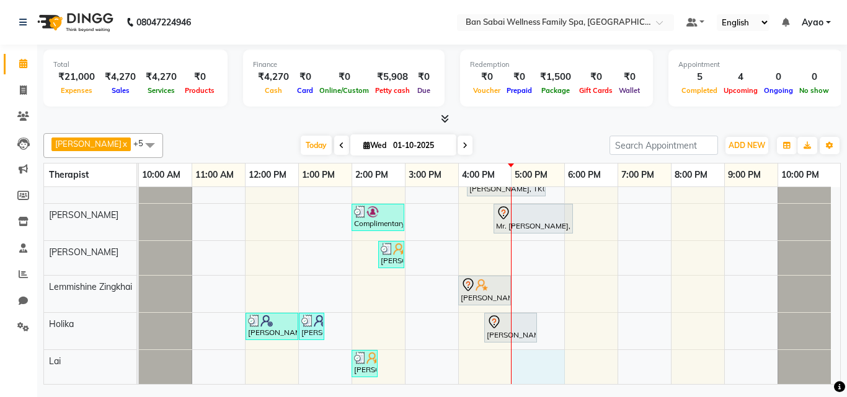
click at [537, 351] on div "Mr.Mahesh Lamkhade, TK05, 04:10 PM-05:40 PM, Deep Tissue Massage (Strong Pressu…" at bounding box center [489, 276] width 701 height 218
select select "90338"
select select "tentative"
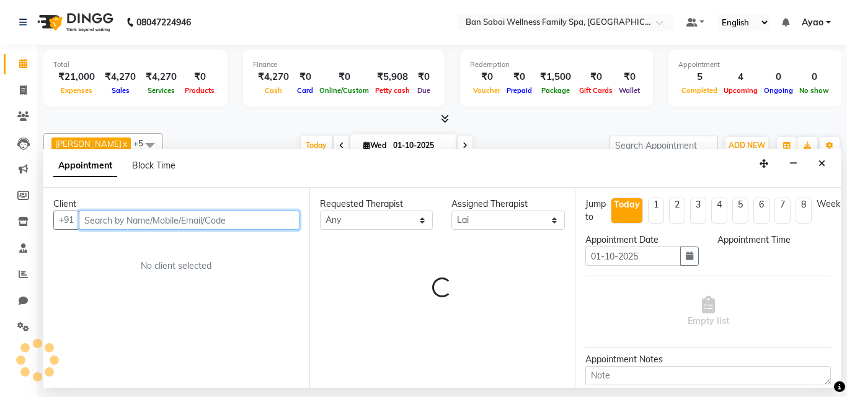
select select "1020"
click at [152, 224] on input "text" at bounding box center [189, 220] width 221 height 19
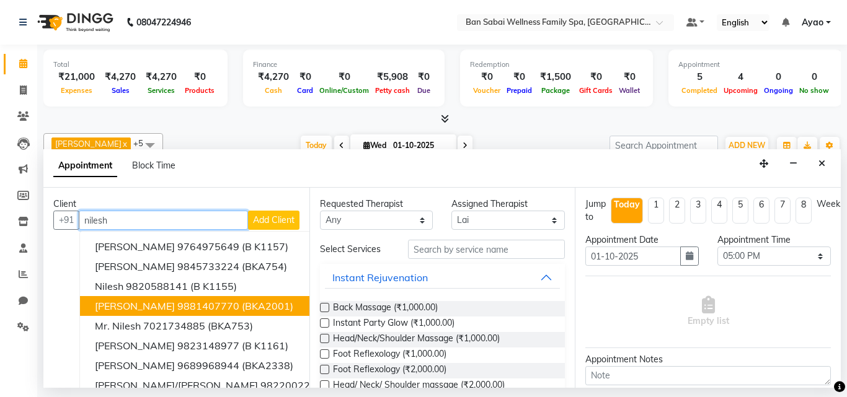
click at [177, 306] on ngb-highlight "9881407770" at bounding box center [208, 306] width 62 height 12
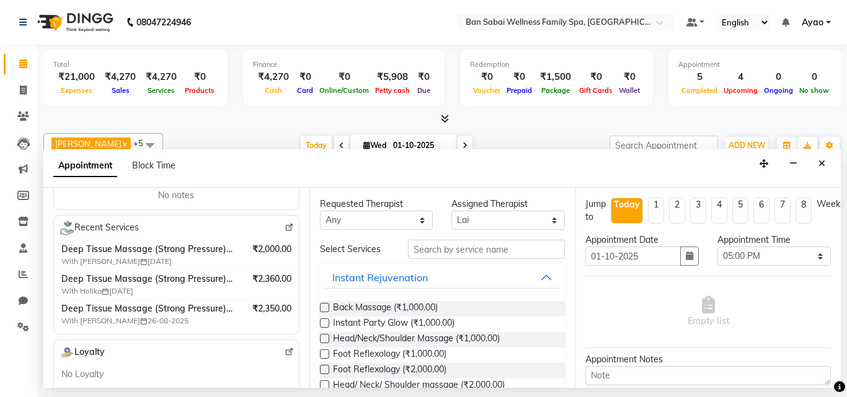
scroll to position [218, 0]
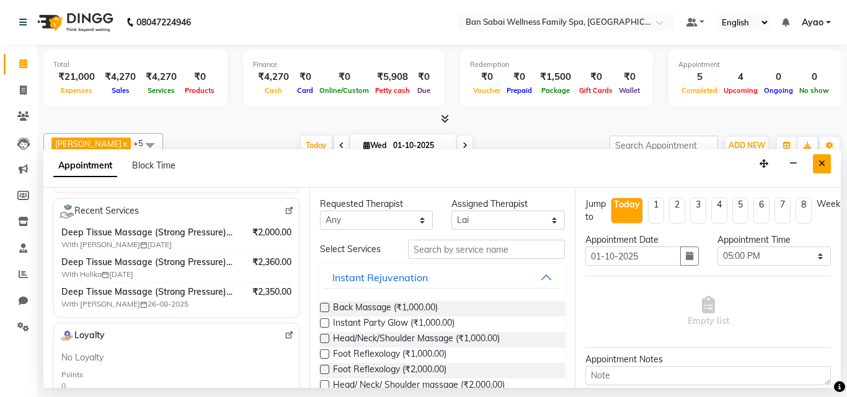
type input "9881407770"
click at [825, 165] on button "Close" at bounding box center [822, 163] width 18 height 19
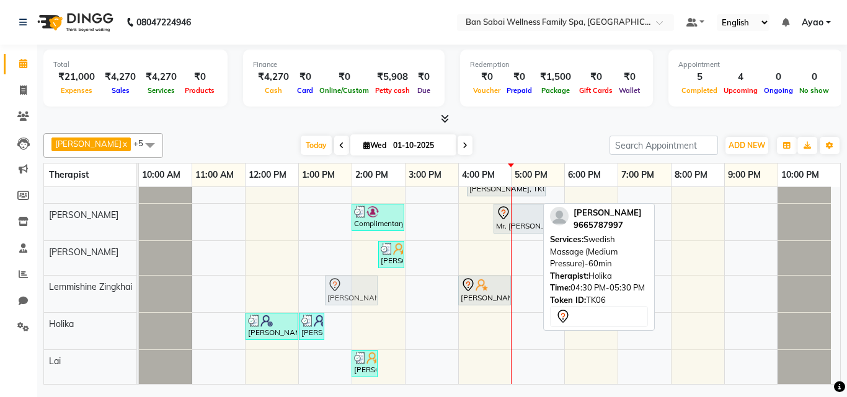
drag, startPoint x: 524, startPoint y: 329, endPoint x: 402, endPoint y: 305, distance: 123.8
click at [402, 305] on div "Mr.Mahesh Lamkhade, TK05, 04:10 PM-05:40 PM, Deep Tissue Massage (Strong Pressu…" at bounding box center [489, 276] width 701 height 218
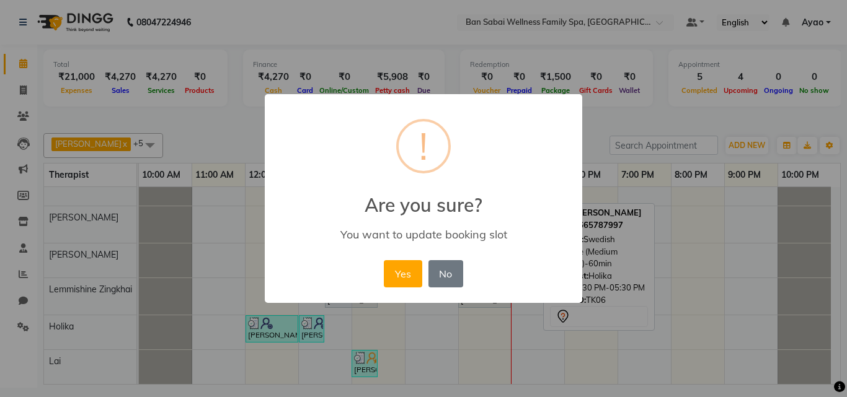
scroll to position [18, 0]
click at [402, 275] on button "Yes" at bounding box center [403, 273] width 38 height 27
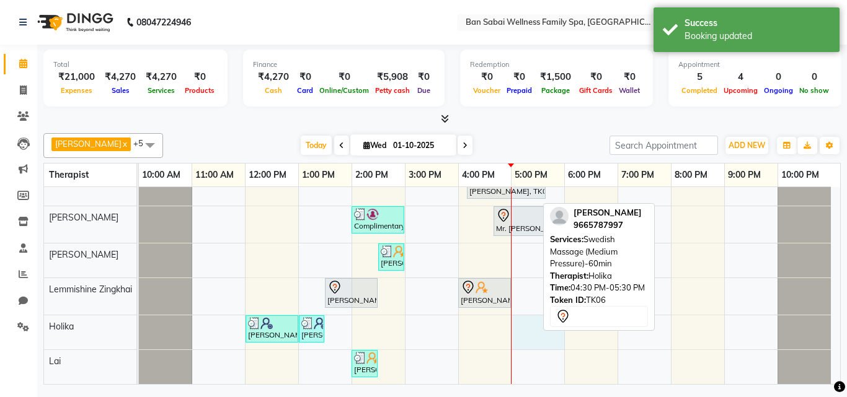
click at [564, 340] on div "Mr.Mahesh Lamkhade, TK05, 04:10 PM-05:40 PM, Deep Tissue Massage (Strong Pressu…" at bounding box center [489, 276] width 701 height 215
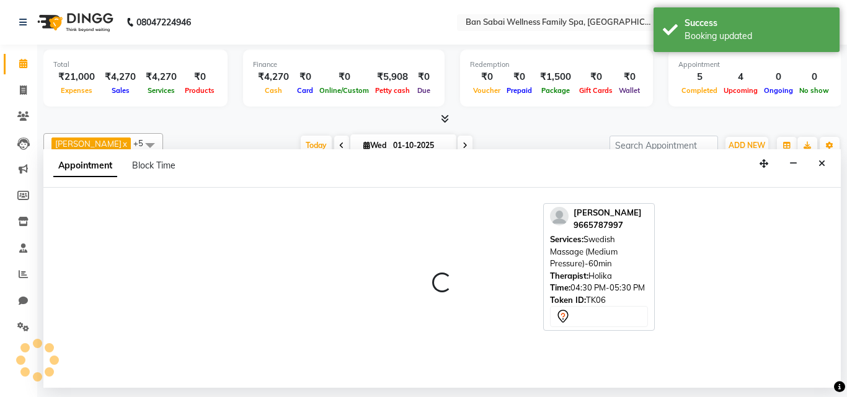
select select "79370"
select select "1020"
select select "tentative"
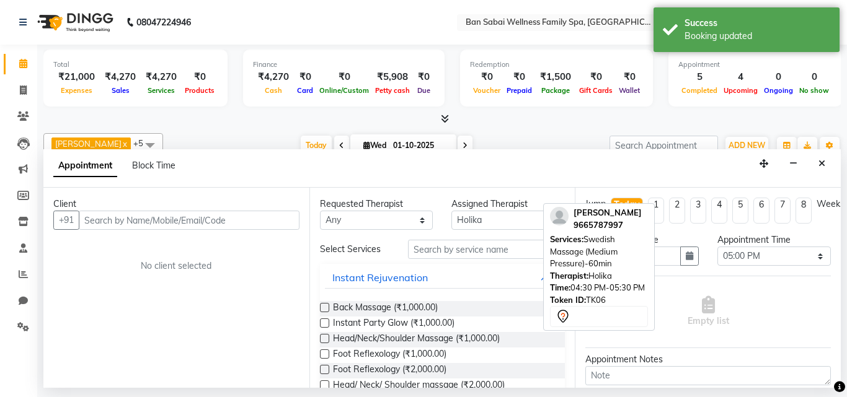
click at [281, 221] on input "text" at bounding box center [189, 220] width 221 height 19
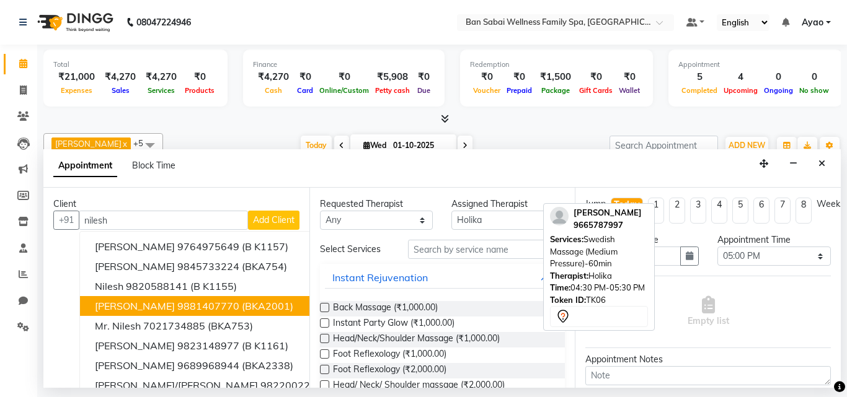
click at [177, 304] on ngb-highlight "9881407770" at bounding box center [208, 306] width 62 height 12
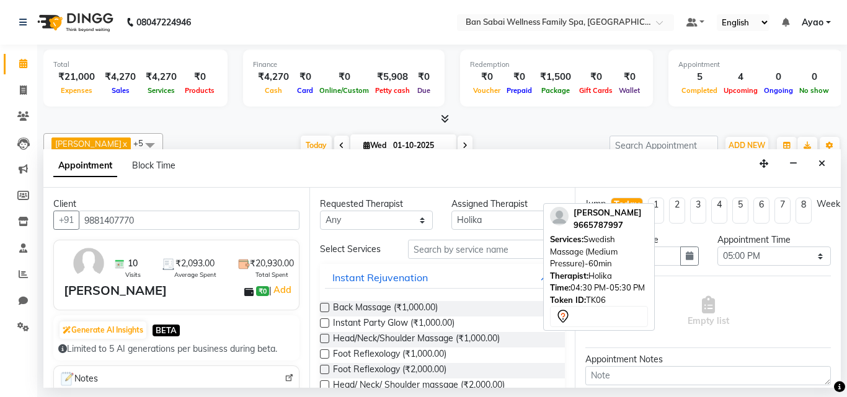
type input "9881407770"
click at [469, 247] on input "text" at bounding box center [486, 249] width 157 height 19
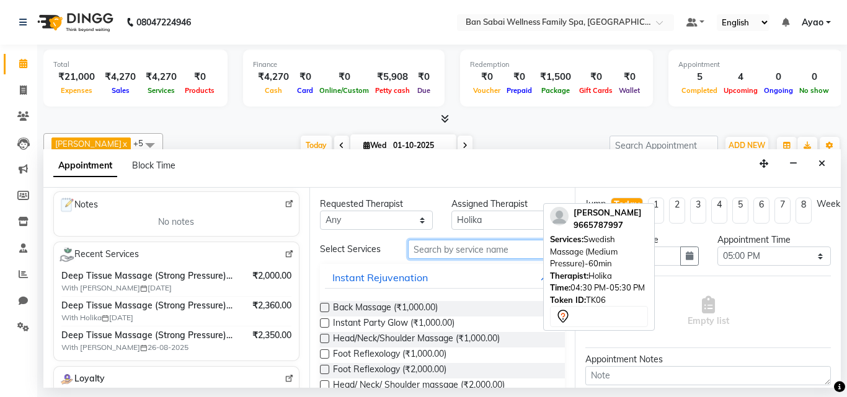
scroll to position [153, 0]
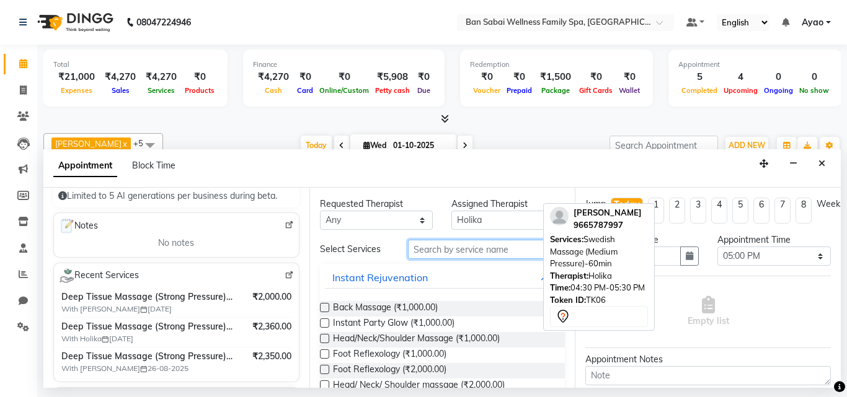
click at [459, 249] on input "text" at bounding box center [486, 249] width 157 height 19
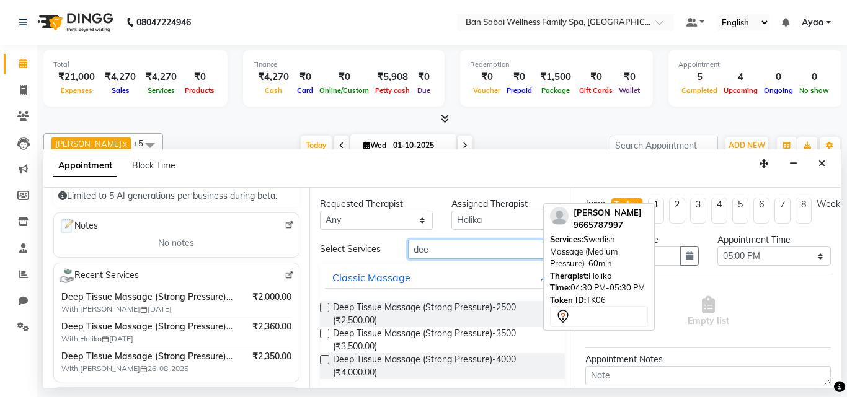
type input "dee"
click at [325, 304] on label at bounding box center [324, 307] width 9 height 9
click at [325, 305] on input "checkbox" at bounding box center [324, 309] width 8 height 8
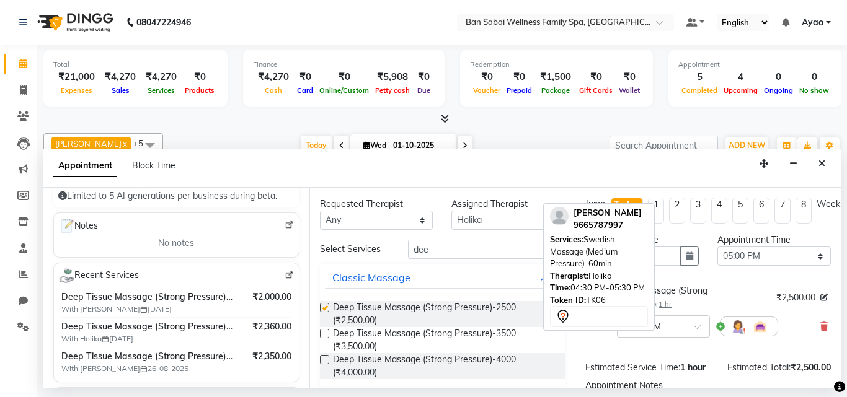
checkbox input "false"
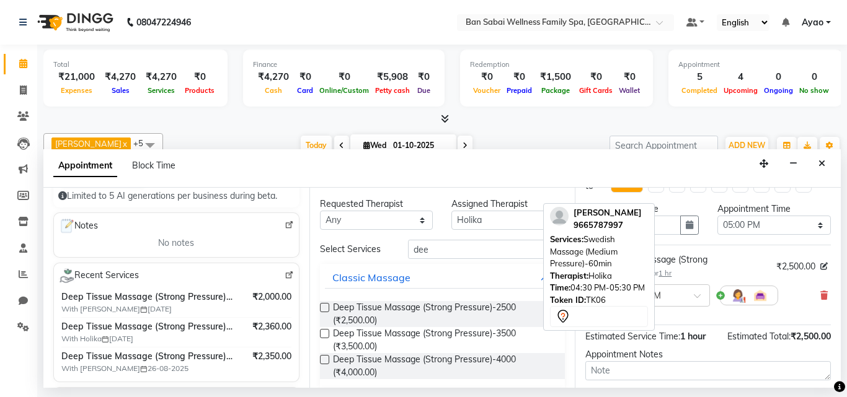
scroll to position [21, 0]
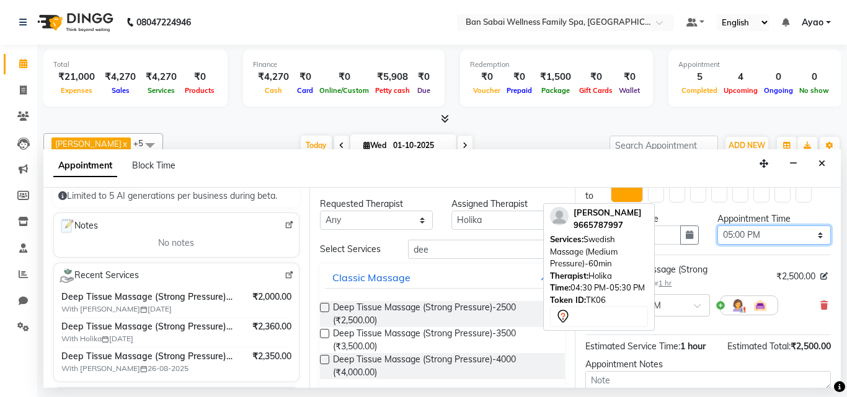
click at [808, 237] on select "Select 11:00 AM 11:05 AM 11:10 AM 11:15 AM 11:20 AM 11:25 AM 11:30 AM 11:35 AM …" at bounding box center [773, 235] width 113 height 19
select select "1110"
click at [717, 226] on select "Select 11:00 AM 11:05 AM 11:10 AM 11:15 AM 11:20 AM 11:25 AM 11:30 AM 11:35 AM …" at bounding box center [773, 235] width 113 height 19
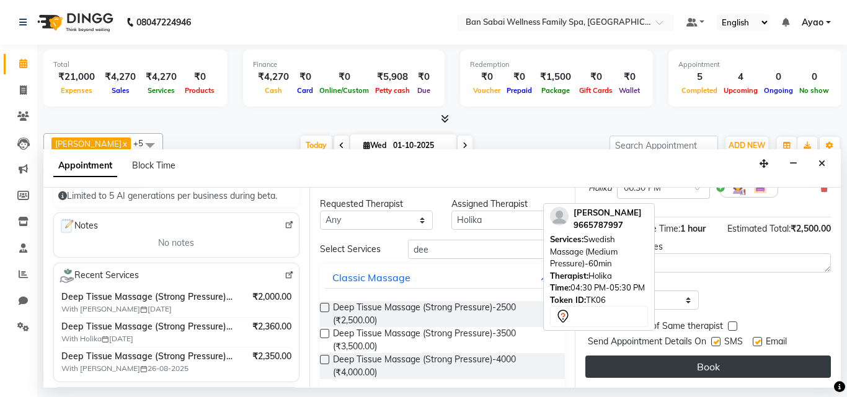
click at [761, 358] on button "Book" at bounding box center [707, 367] width 245 height 22
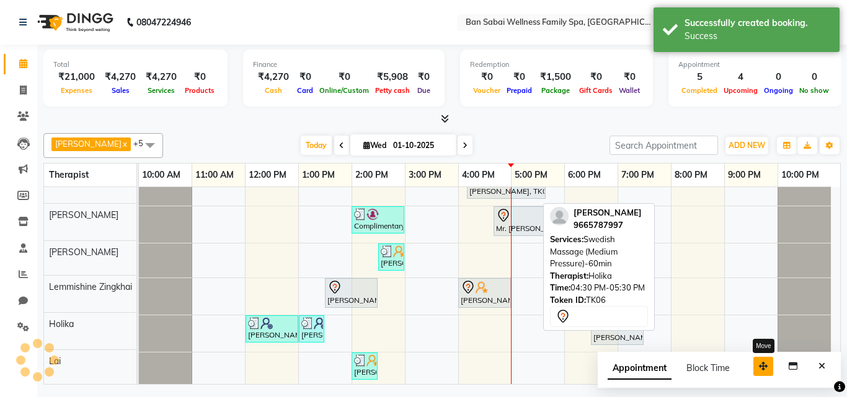
scroll to position [20, 0]
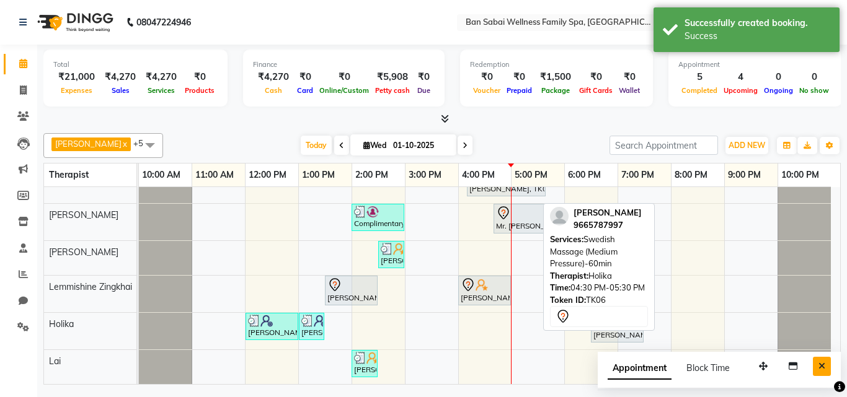
click at [825, 367] on button "Close" at bounding box center [822, 366] width 18 height 19
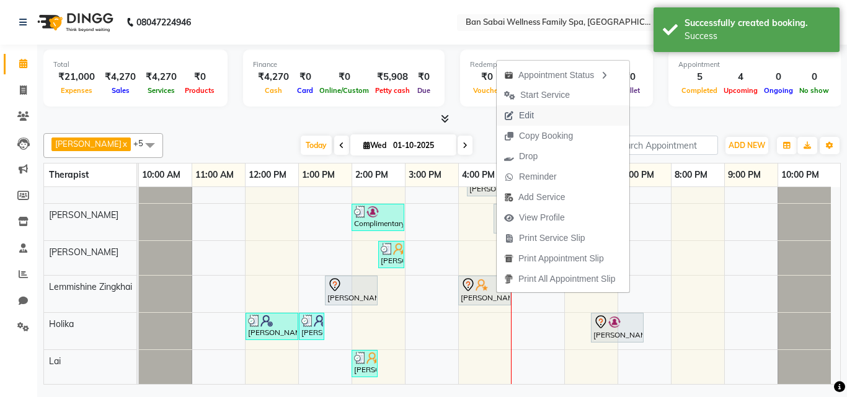
click at [541, 115] on span "Edit" at bounding box center [519, 115] width 45 height 20
select select "tentative"
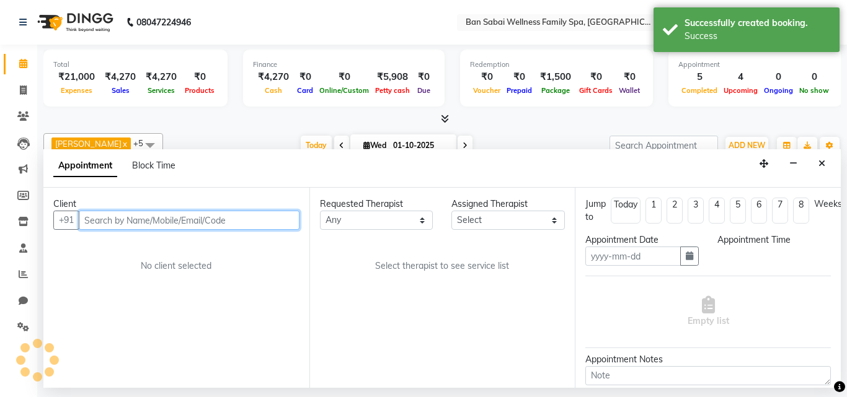
type input "01-10-2025"
select select "78551"
select select "960"
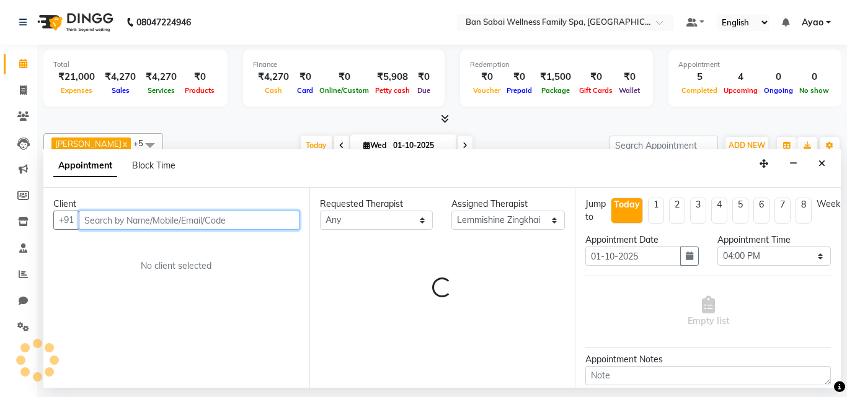
select select "4132"
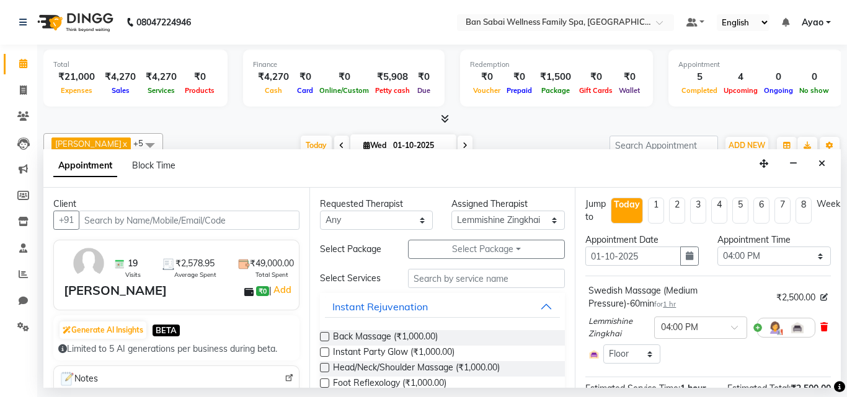
click at [820, 324] on icon at bounding box center [823, 327] width 7 height 9
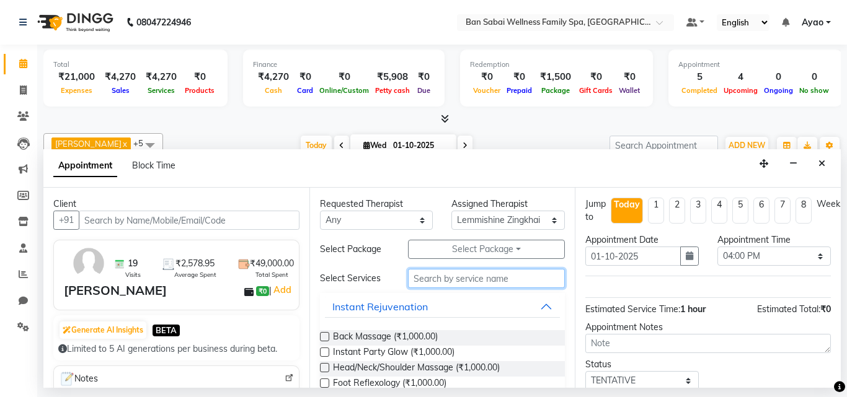
click at [493, 280] on input "text" at bounding box center [486, 278] width 157 height 19
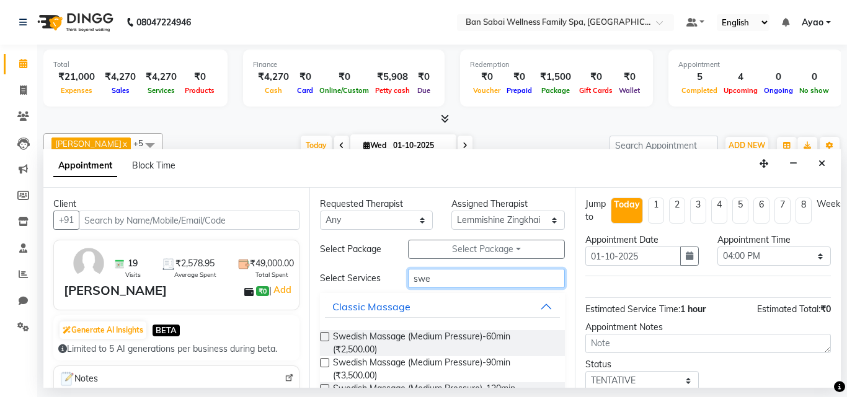
type input "swe"
click at [321, 362] on label at bounding box center [324, 362] width 9 height 9
click at [321, 362] on input "checkbox" at bounding box center [324, 364] width 8 height 8
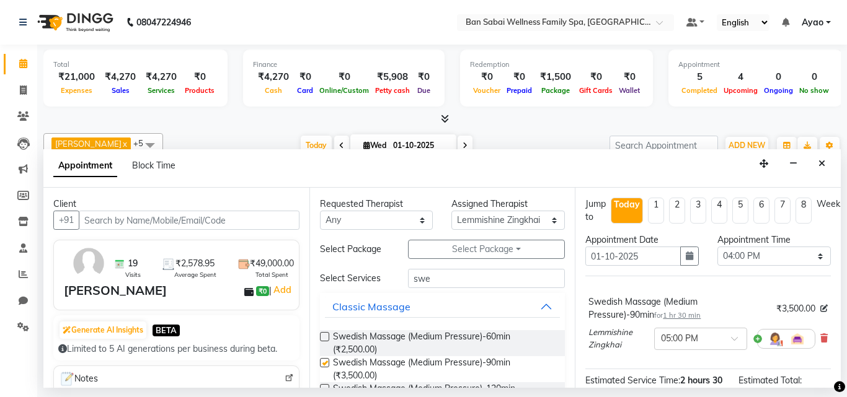
checkbox input "false"
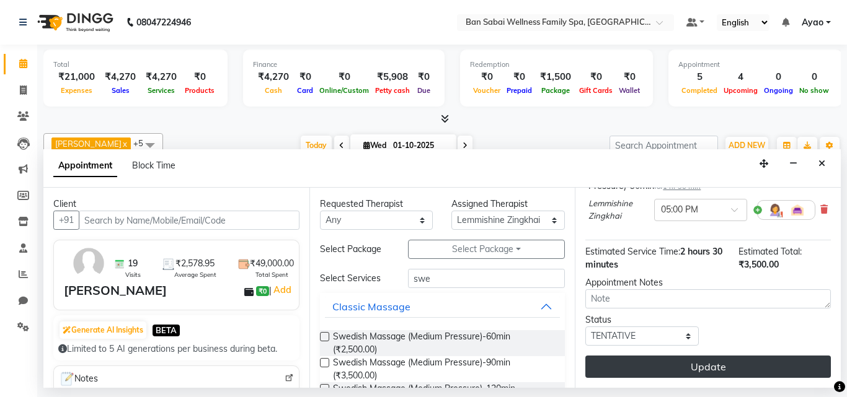
click at [773, 361] on button "Update" at bounding box center [707, 367] width 245 height 22
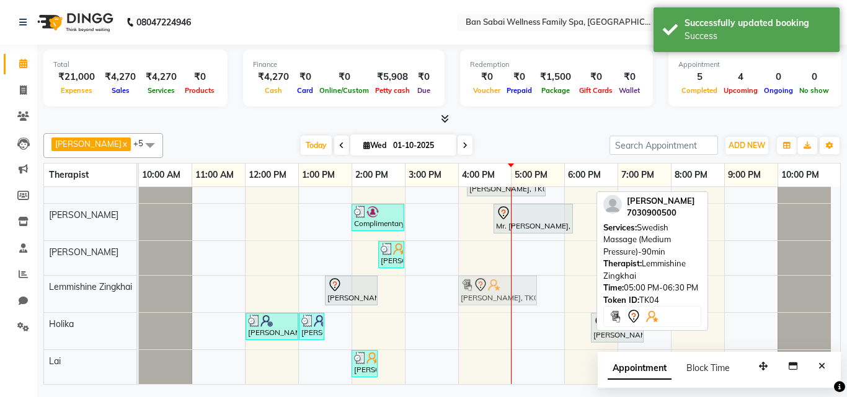
drag, startPoint x: 536, startPoint y: 290, endPoint x: 490, endPoint y: 293, distance: 45.4
click at [139, 293] on div "Mr.Sam Kumre, TK06, 01:30 PM-02:30 PM, Swedish Massage (Medium Pressure)-60min …" at bounding box center [139, 294] width 0 height 37
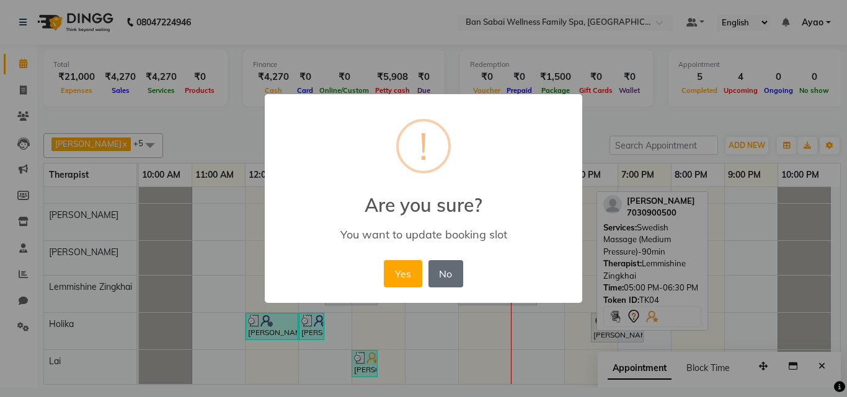
click at [433, 265] on button "No" at bounding box center [445, 273] width 35 height 27
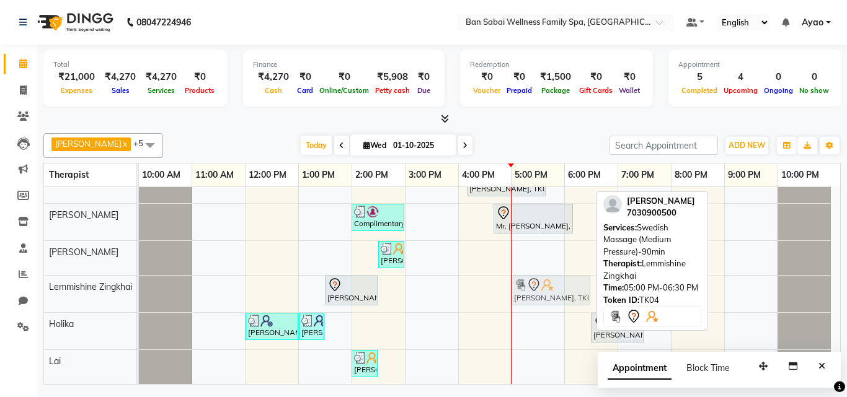
drag, startPoint x: 523, startPoint y: 286, endPoint x: 516, endPoint y: 293, distance: 9.6
click at [139, 293] on div "Mr.Sam Kumre, TK06, 01:30 PM-02:30 PM, Swedish Massage (Medium Pressure)-60min …" at bounding box center [139, 294] width 0 height 37
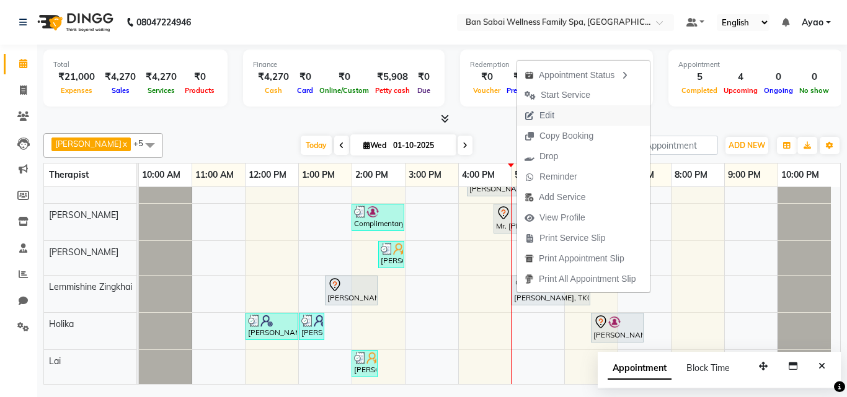
click at [563, 115] on button "Edit" at bounding box center [583, 115] width 133 height 20
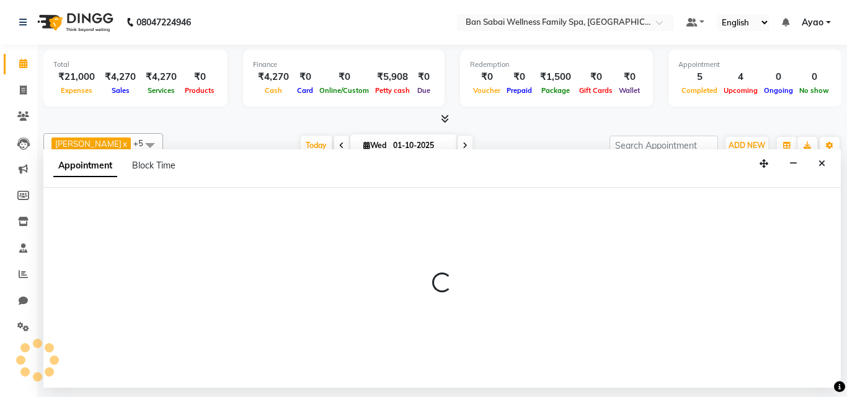
select select "tentative"
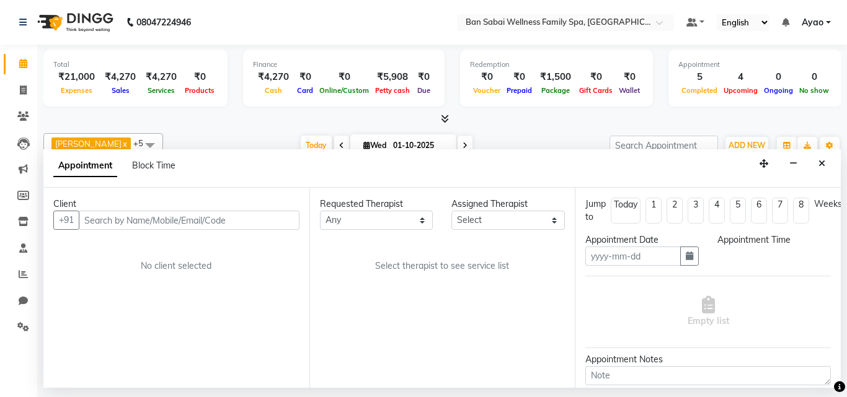
type input "01-10-2025"
select select "78551"
select select "1020"
select select "4132"
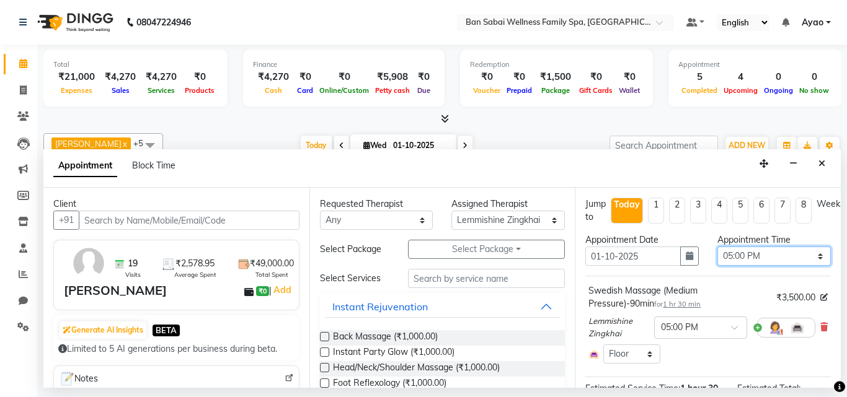
click at [800, 257] on select "Select 11:00 AM 11:05 AM 11:10 AM 11:15 AM 11:20 AM 11:25 AM 11:30 AM 11:35 AM …" at bounding box center [773, 256] width 113 height 19
select select "975"
click at [717, 247] on select "Select 11:00 AM 11:05 AM 11:10 AM 11:15 AM 11:20 AM 11:25 AM 11:30 AM 11:35 AM …" at bounding box center [773, 256] width 113 height 19
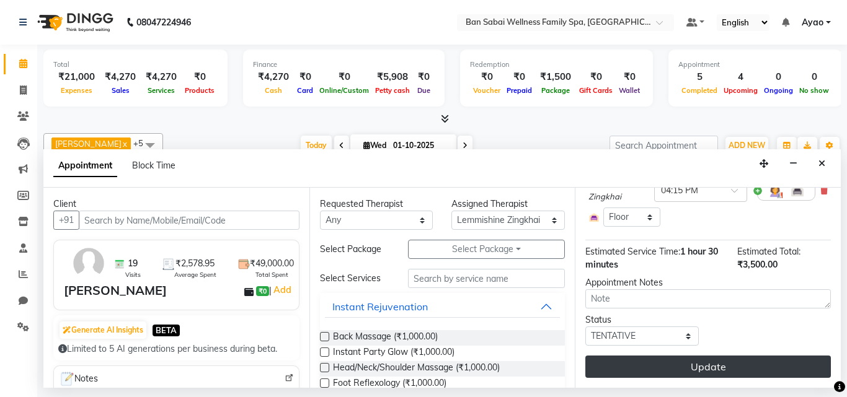
click at [772, 360] on button "Update" at bounding box center [707, 367] width 245 height 22
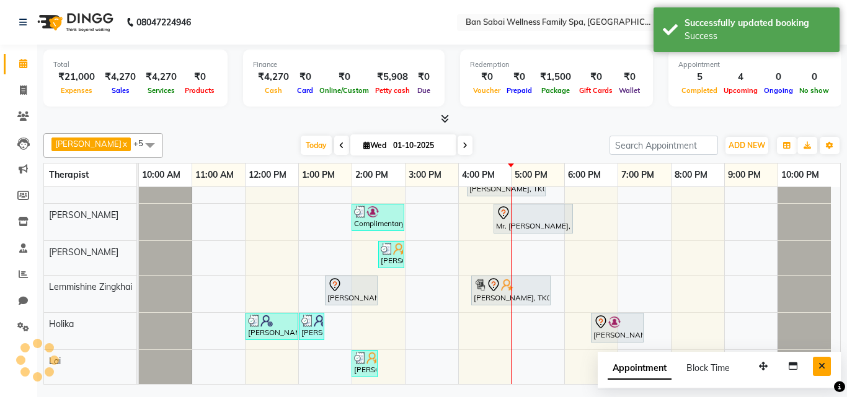
click at [823, 365] on icon "Close" at bounding box center [821, 366] width 7 height 9
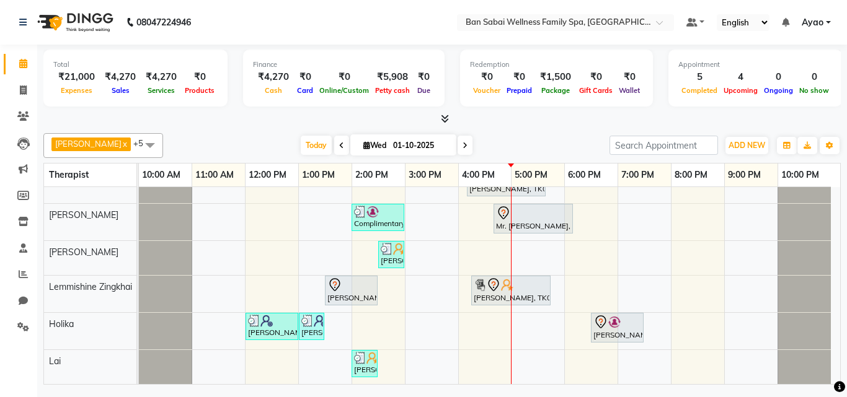
click at [511, 252] on div at bounding box center [511, 276] width 1 height 218
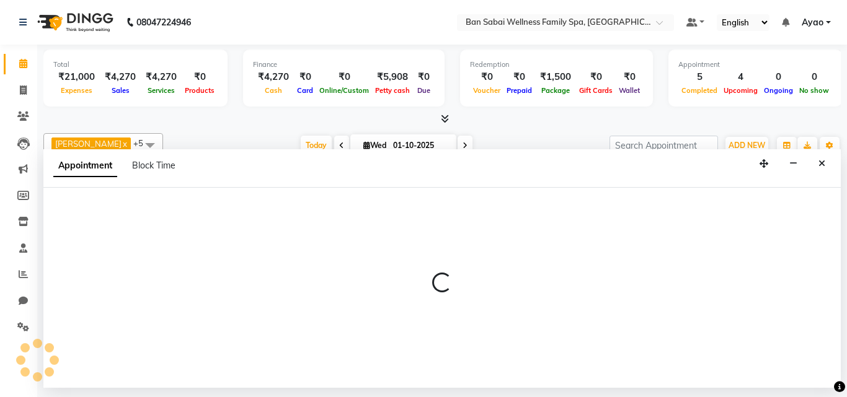
select select "78178"
select select "960"
select select "tentative"
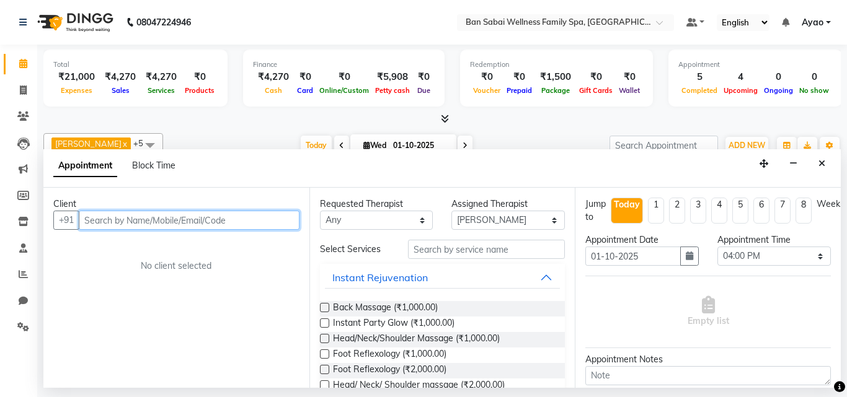
drag, startPoint x: 209, startPoint y: 221, endPoint x: 216, endPoint y: 221, distance: 6.8
click at [209, 221] on input "text" at bounding box center [189, 220] width 221 height 19
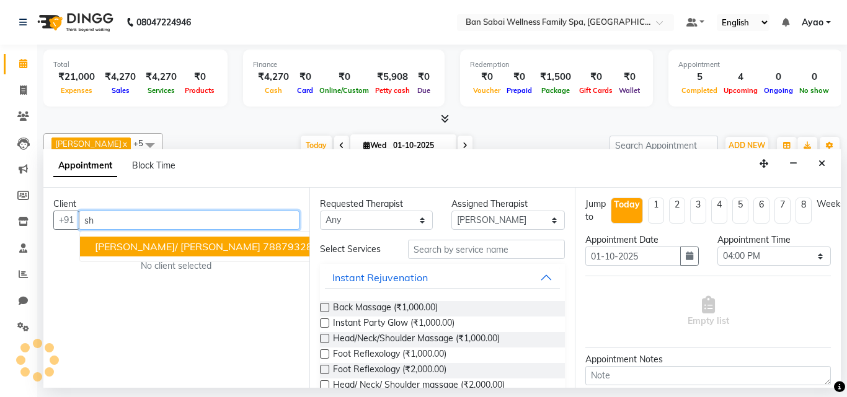
type input "s"
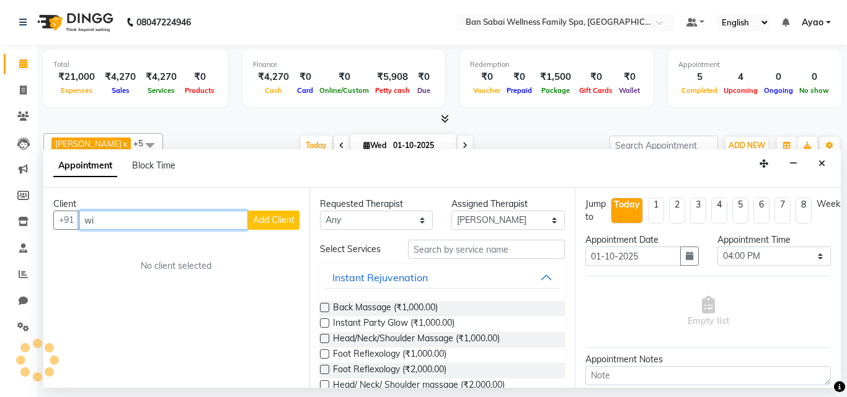
type input "w"
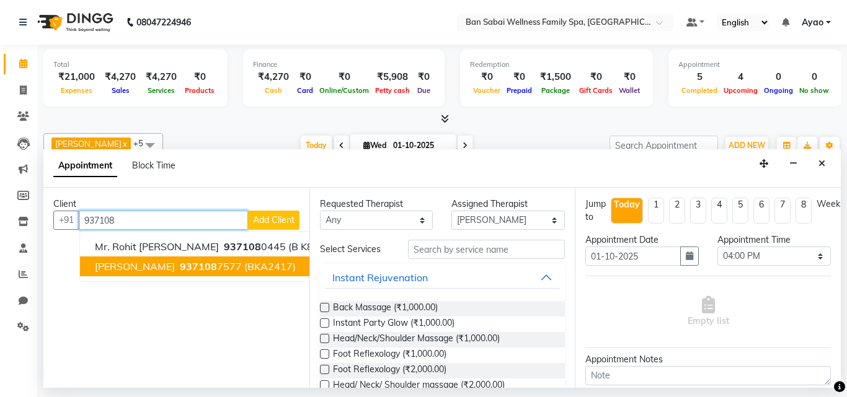
click at [244, 272] on span "(BKA2417)" at bounding box center [269, 266] width 51 height 12
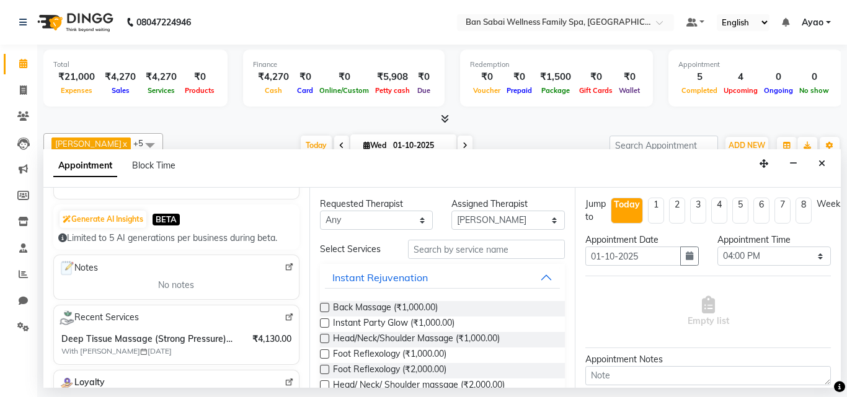
scroll to position [186, 0]
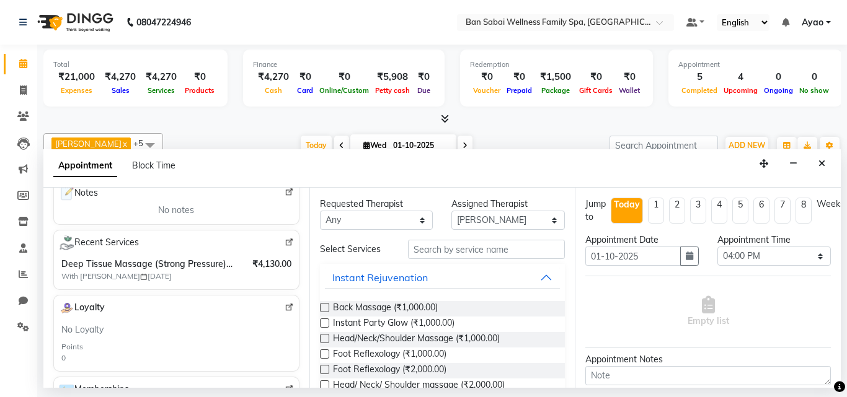
type input "9371087577"
click at [499, 250] on input "text" at bounding box center [486, 249] width 157 height 19
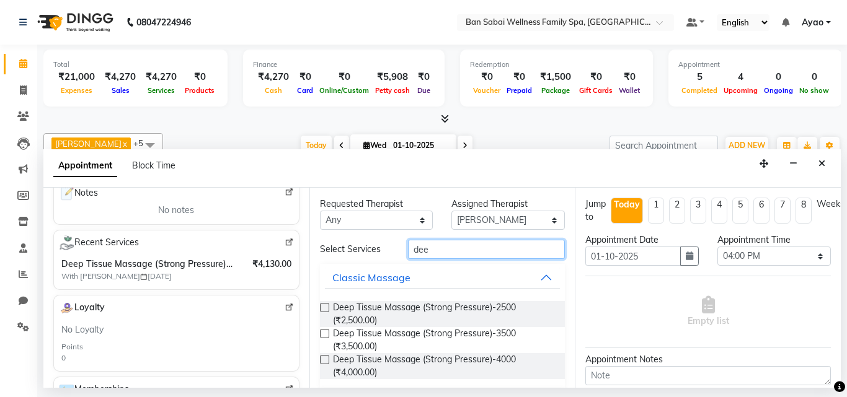
type input "dee"
click at [320, 332] on label at bounding box center [324, 333] width 9 height 9
click at [320, 332] on input "checkbox" at bounding box center [324, 335] width 8 height 8
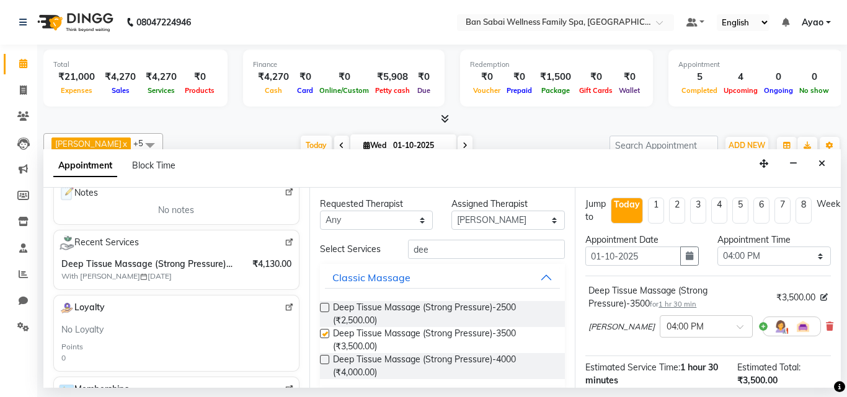
checkbox input "false"
click at [794, 265] on select "Select 11:00 AM 11:05 AM 11:10 AM 11:15 AM 11:20 AM 11:25 AM 11:30 AM 11:35 AM …" at bounding box center [773, 256] width 113 height 19
select select "1060"
click at [717, 247] on select "Select 11:00 AM 11:05 AM 11:10 AM 11:15 AM 11:20 AM 11:25 AM 11:30 AM 11:35 AM …" at bounding box center [773, 256] width 113 height 19
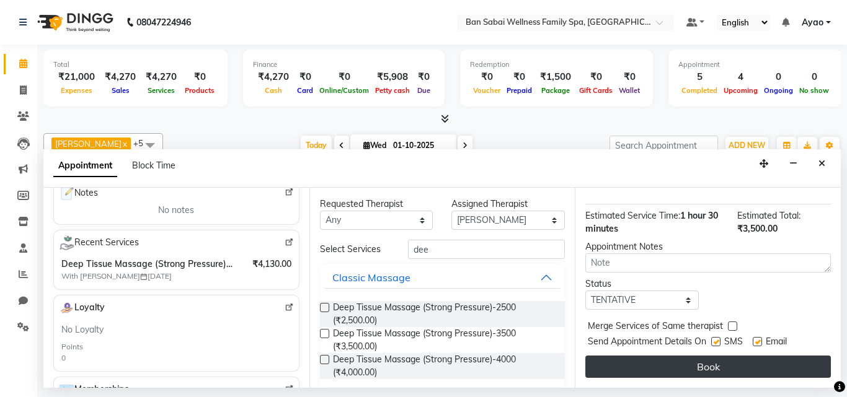
click at [753, 359] on button "Book" at bounding box center [707, 367] width 245 height 22
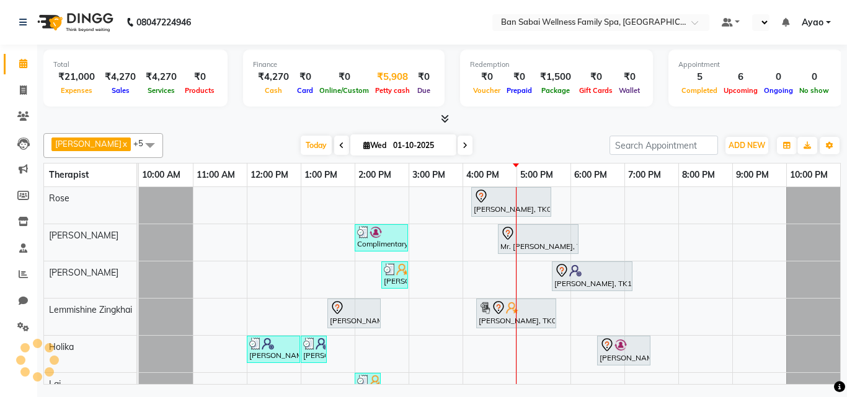
select select "en"
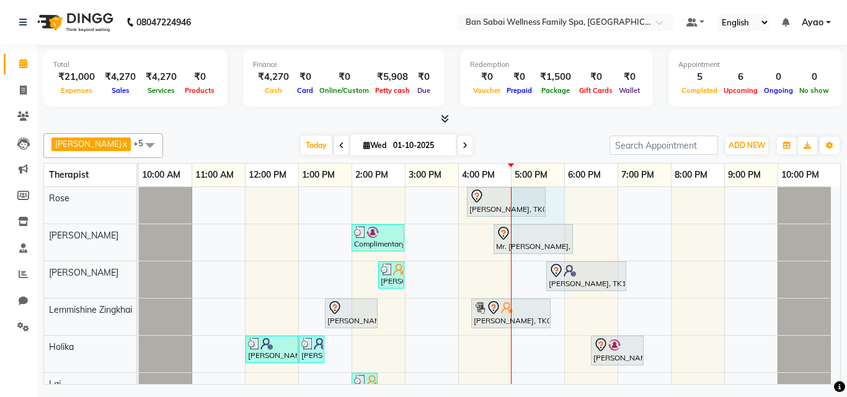
click at [569, 206] on tr at bounding box center [485, 297] width 692 height 220
select select "78158"
select select "tentative"
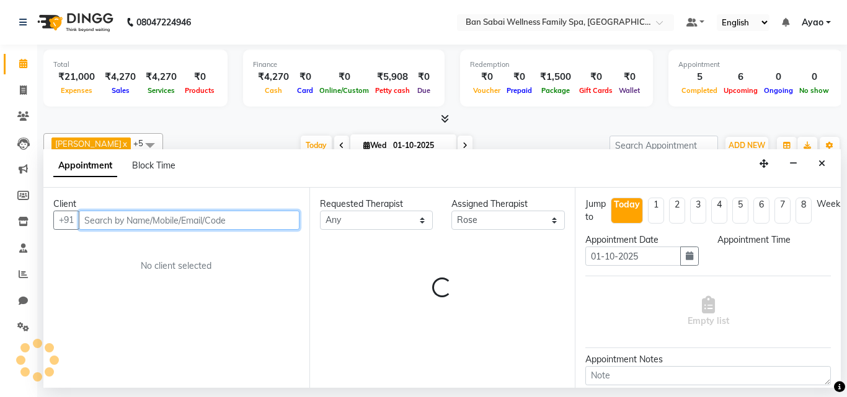
select select "1020"
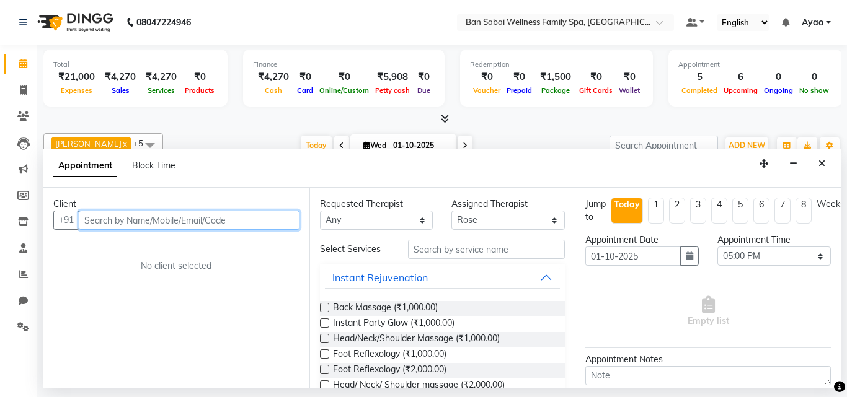
click at [224, 219] on input "text" at bounding box center [189, 220] width 221 height 19
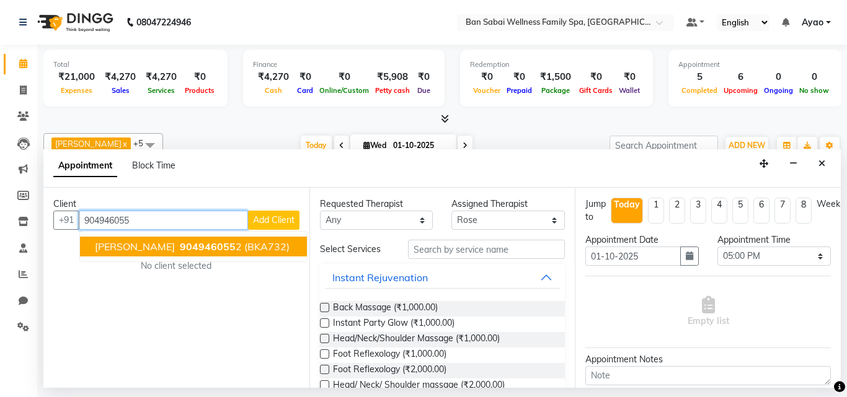
click at [215, 239] on button "Mr. Nihar Pradhan 904946055 2 (BKA732)" at bounding box center [193, 247] width 227 height 20
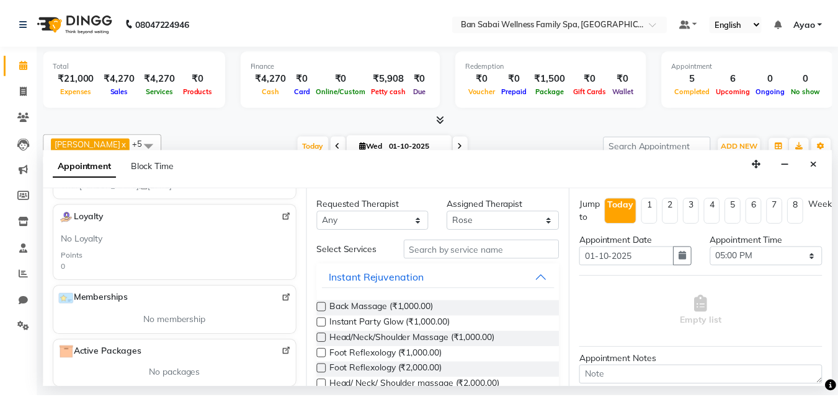
scroll to position [218, 0]
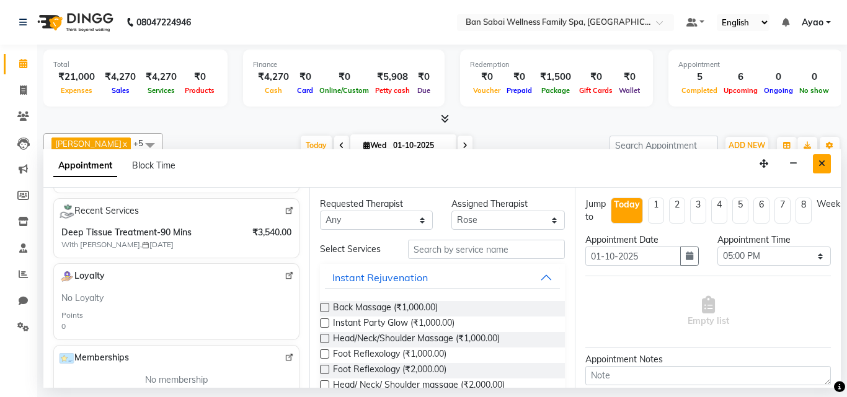
type input "9049460552"
click at [822, 162] on icon "Close" at bounding box center [821, 163] width 7 height 9
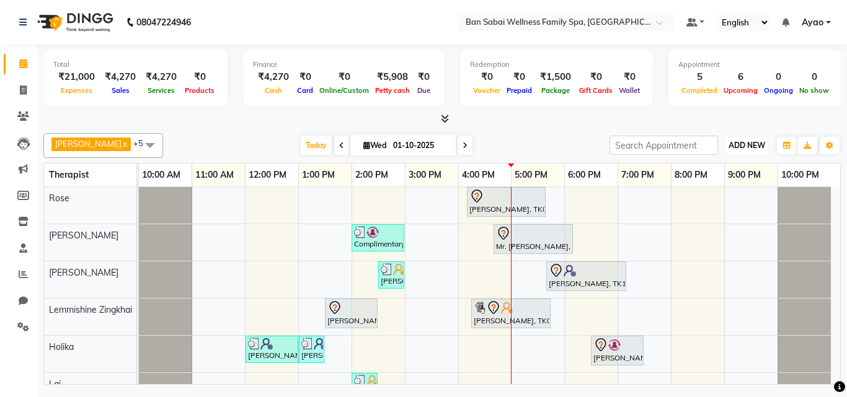
click at [745, 144] on span "ADD NEW" at bounding box center [746, 145] width 37 height 9
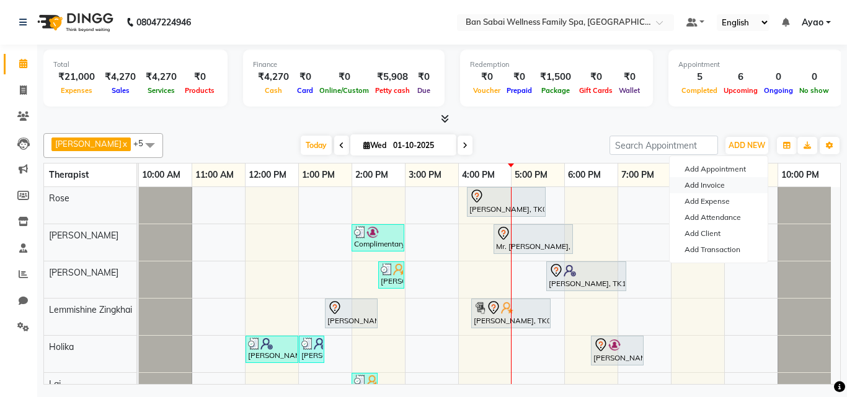
click at [710, 184] on link "Add Invoice" at bounding box center [719, 185] width 98 height 16
select select "service"
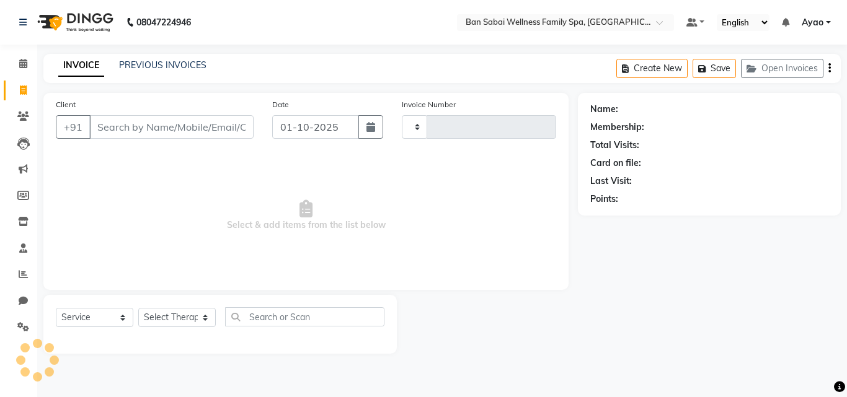
type input "2657"
select select "8225"
click at [203, 123] on input "Client" at bounding box center [171, 127] width 164 height 24
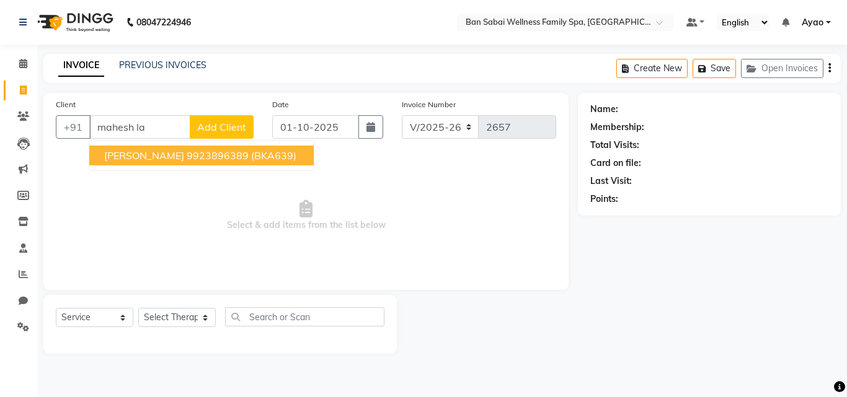
click at [239, 154] on ngb-highlight "9923896389" at bounding box center [218, 155] width 62 height 12
type input "9923896389"
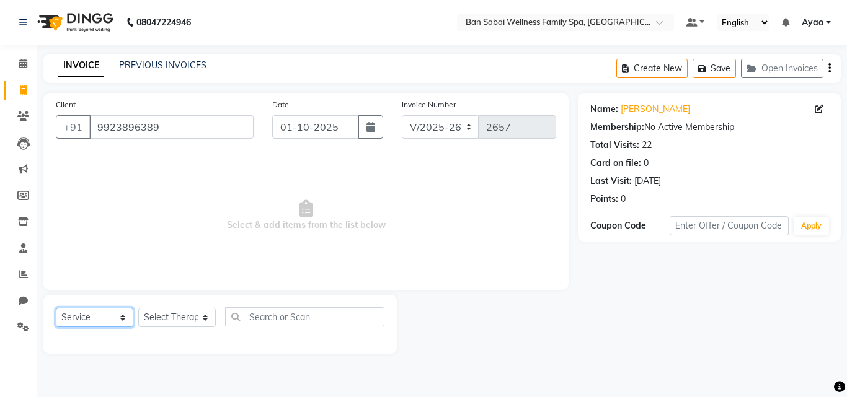
click at [118, 314] on select "Select Service Product Membership Package Voucher Prepaid Gift Card" at bounding box center [94, 317] width 77 height 19
select select "package"
click at [56, 308] on select "Select Service Product Membership Package Voucher Prepaid Gift Card" at bounding box center [94, 317] width 77 height 19
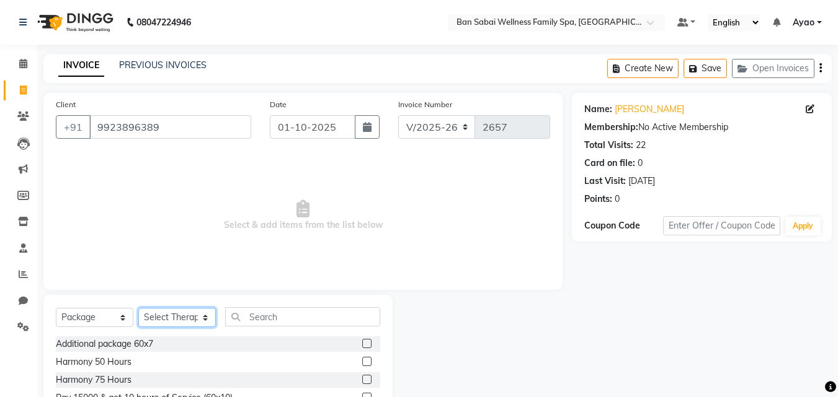
click at [192, 316] on select "Select Therapist Admin Alino Alino, Ana Bviimai Angel Ashim Ayao Bem, Beni East…" at bounding box center [176, 317] width 77 height 19
select select "78146"
click at [138, 308] on select "Select Therapist Admin Alino Alino, Ana Bviimai Angel Ashim Ayao Bem, Beni East…" at bounding box center [176, 317] width 77 height 19
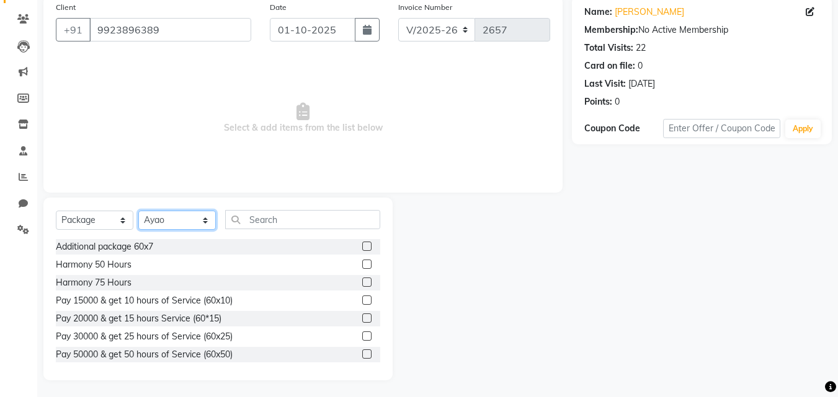
scroll to position [99, 0]
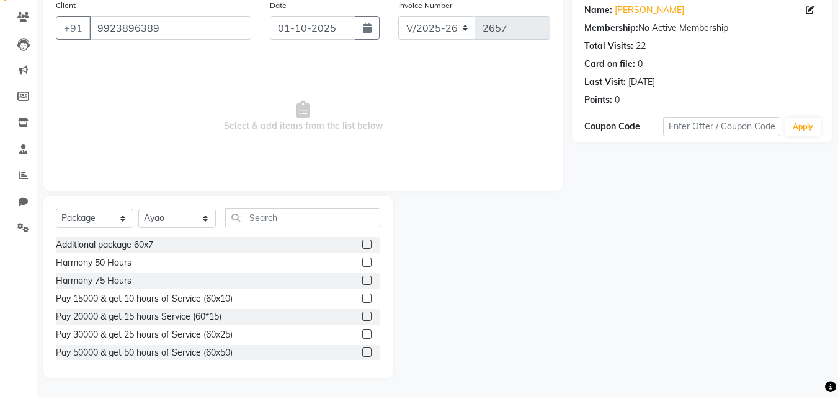
click at [362, 335] on label at bounding box center [366, 334] width 9 height 9
click at [362, 335] on input "checkbox" at bounding box center [366, 335] width 8 height 8
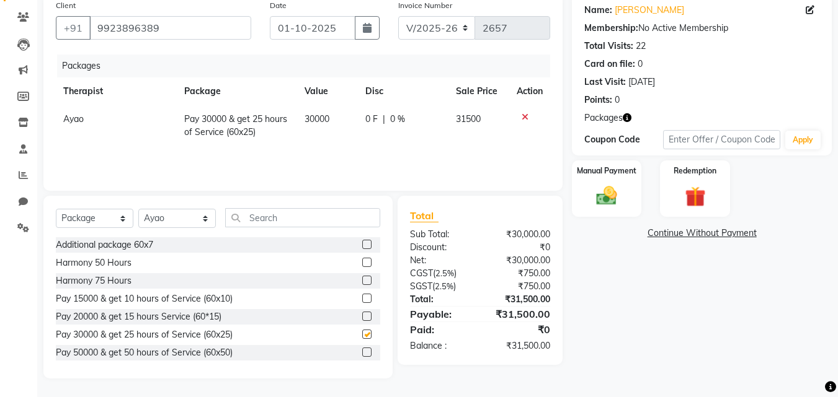
checkbox input "false"
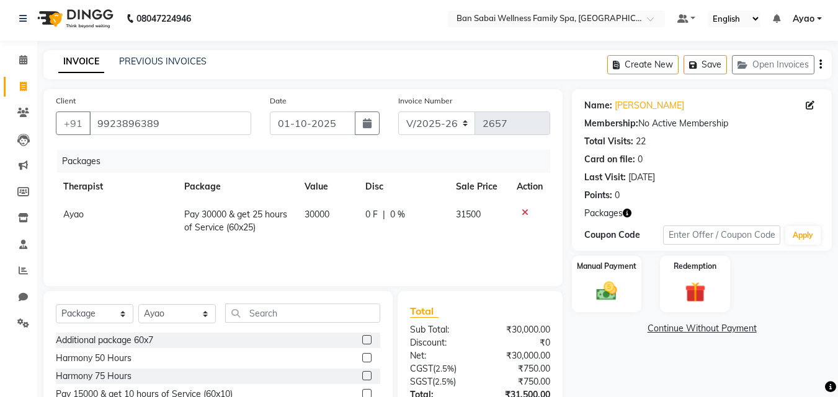
scroll to position [0, 0]
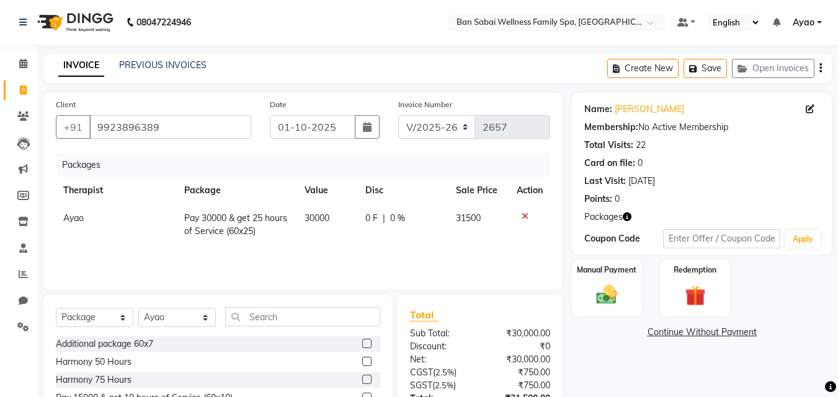
click at [821, 69] on div "Create New Save Open Invoices" at bounding box center [719, 68] width 224 height 29
click at [820, 69] on icon "button" at bounding box center [820, 68] width 2 height 1
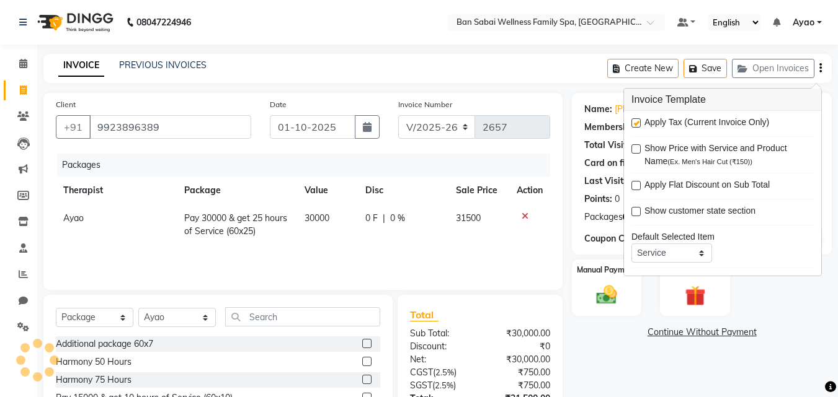
click at [635, 123] on label at bounding box center [635, 122] width 9 height 9
click at [635, 123] on input "checkbox" at bounding box center [635, 124] width 8 height 8
checkbox input "false"
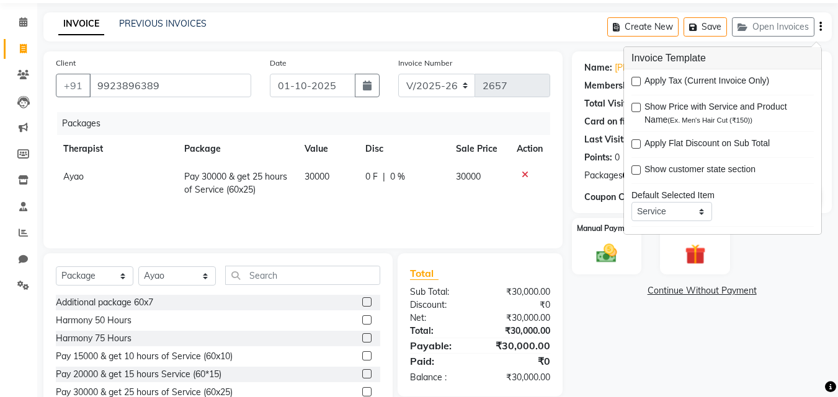
scroll to position [99, 0]
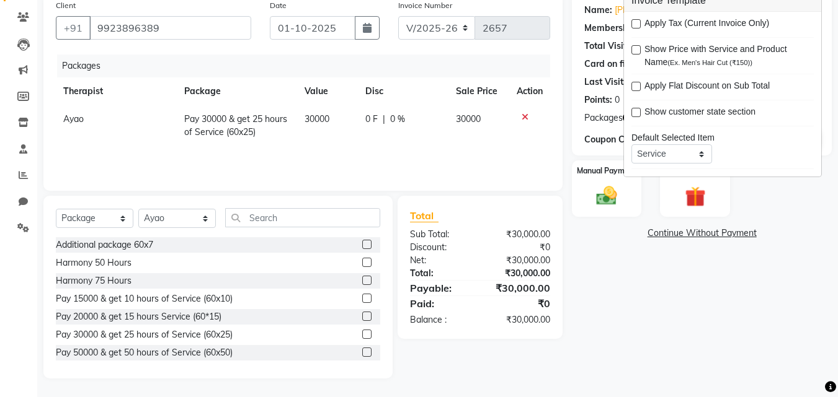
click at [832, 237] on div "Name: Mr.mahesh Lamkhade Membership: No Active Membership Total Visits: 22 Card…" at bounding box center [706, 186] width 269 height 385
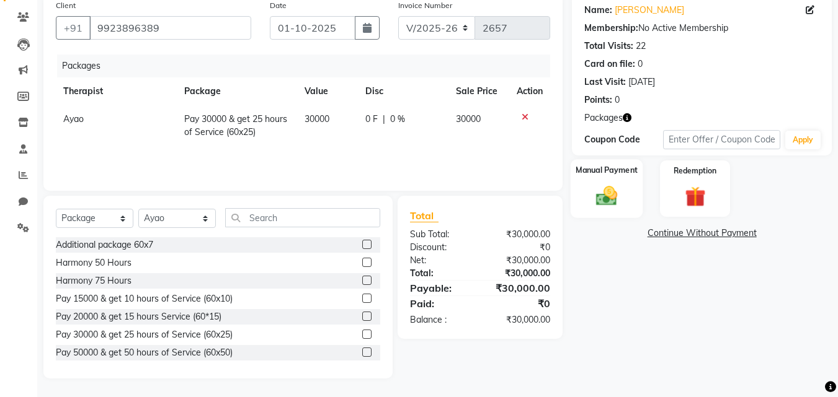
click at [627, 197] on div "Manual Payment" at bounding box center [606, 188] width 73 height 59
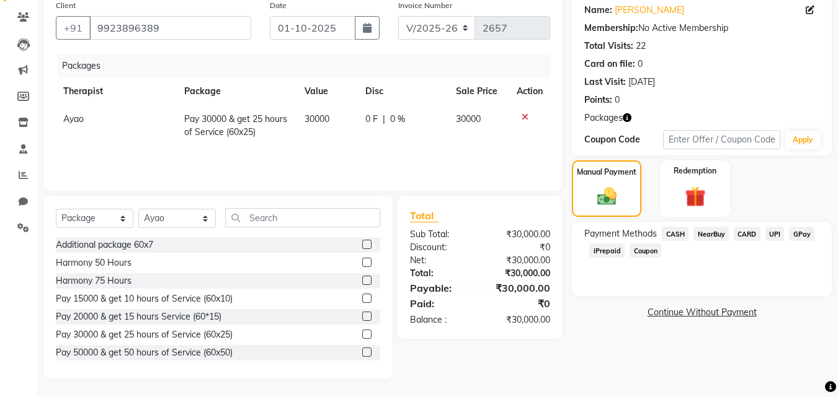
click at [800, 236] on span "GPay" at bounding box center [801, 234] width 25 height 14
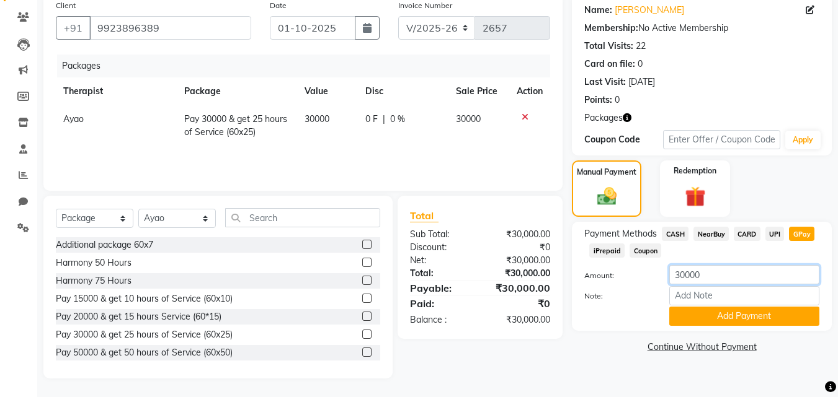
click at [724, 275] on input "30000" at bounding box center [744, 274] width 150 height 19
type input "3"
type input "15000"
click at [713, 312] on button "Add Payment" at bounding box center [744, 316] width 150 height 19
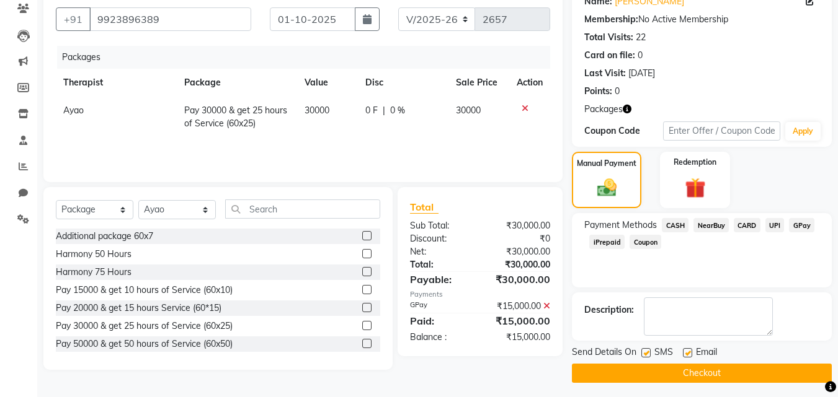
scroll to position [112, 0]
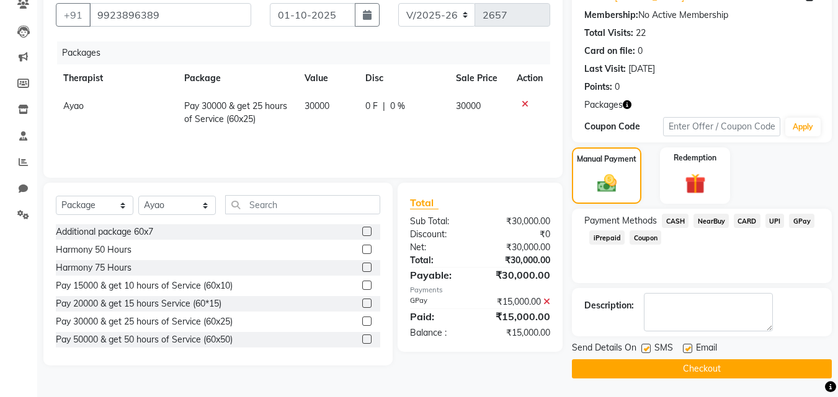
click at [697, 369] on button "Checkout" at bounding box center [702, 369] width 260 height 19
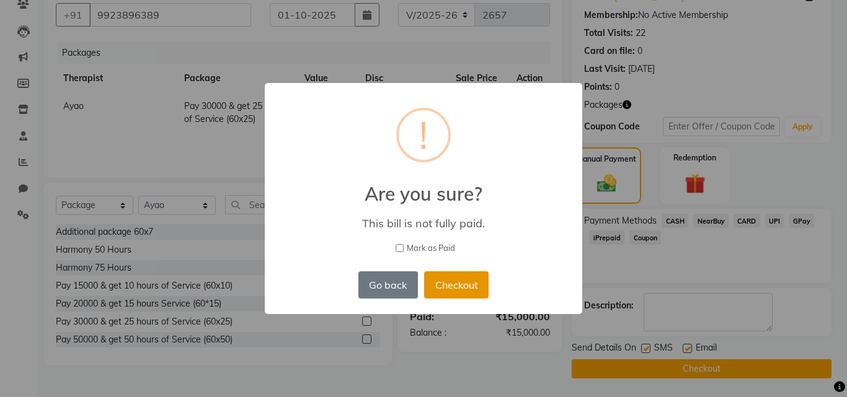
click at [449, 289] on button "Checkout" at bounding box center [456, 285] width 64 height 27
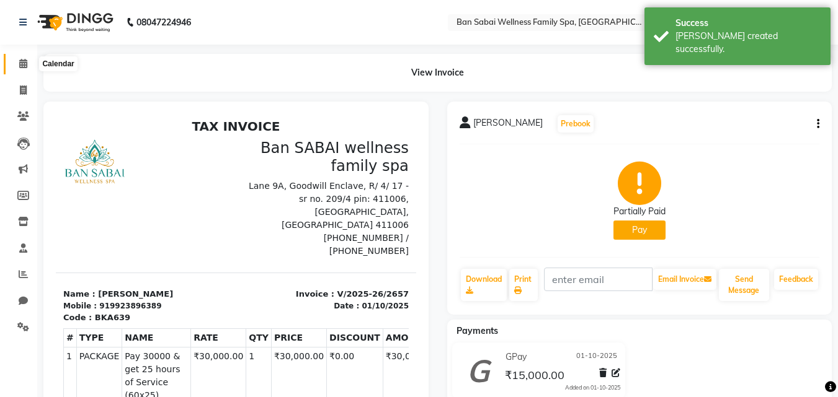
click at [26, 64] on icon at bounding box center [23, 63] width 8 height 9
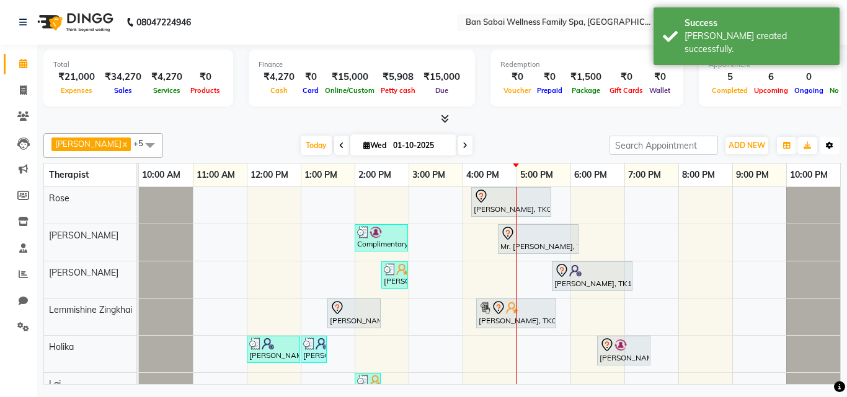
click at [829, 149] on button "Toggle Dropdown" at bounding box center [830, 145] width 20 height 17
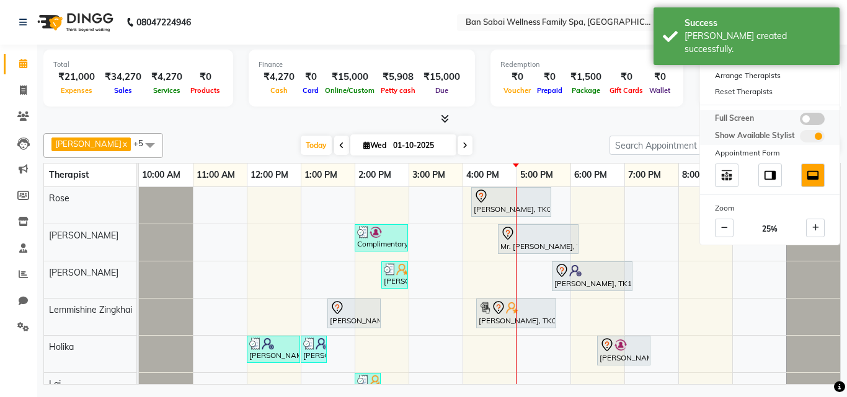
click at [822, 118] on span at bounding box center [812, 119] width 25 height 12
click at [800, 121] on input "checkbox" at bounding box center [800, 121] width 0 height 0
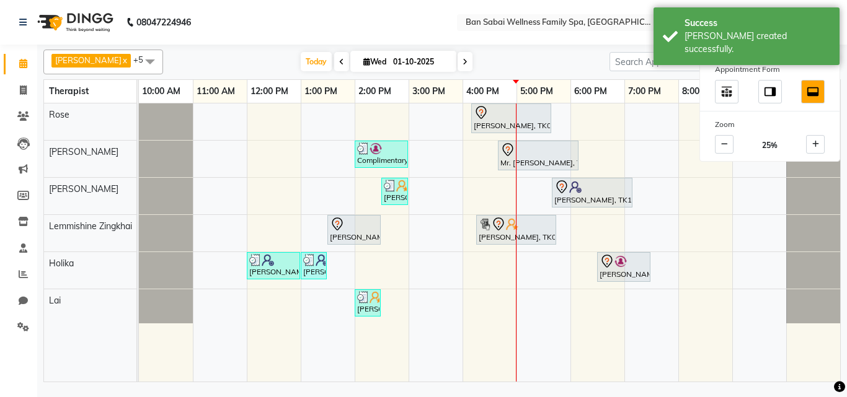
click at [812, 54] on span at bounding box center [812, 52] width 25 height 12
click at [800, 55] on input "checkbox" at bounding box center [800, 55] width 0 height 0
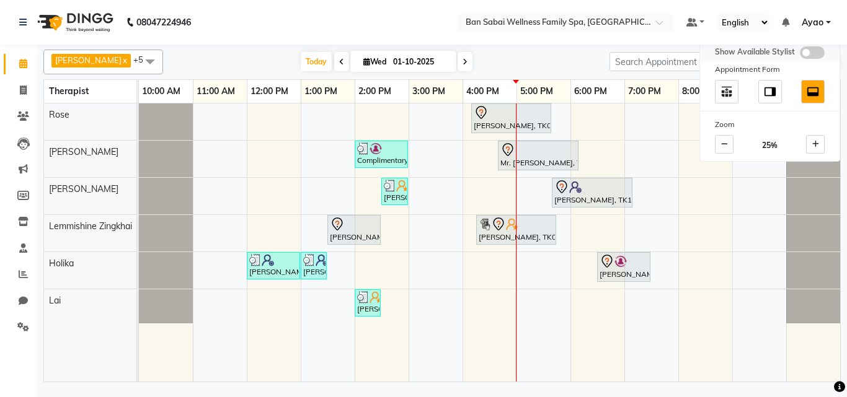
click at [815, 49] on span at bounding box center [812, 52] width 25 height 12
click at [800, 55] on input "checkbox" at bounding box center [800, 55] width 0 height 0
click at [663, 234] on div "Mr.Mahesh Lamkhade, TK05, 04:10 PM-05:40 PM, Deep Tissue Massage (Strong Pressu…" at bounding box center [489, 243] width 701 height 278
select select "78551"
select select "tentative"
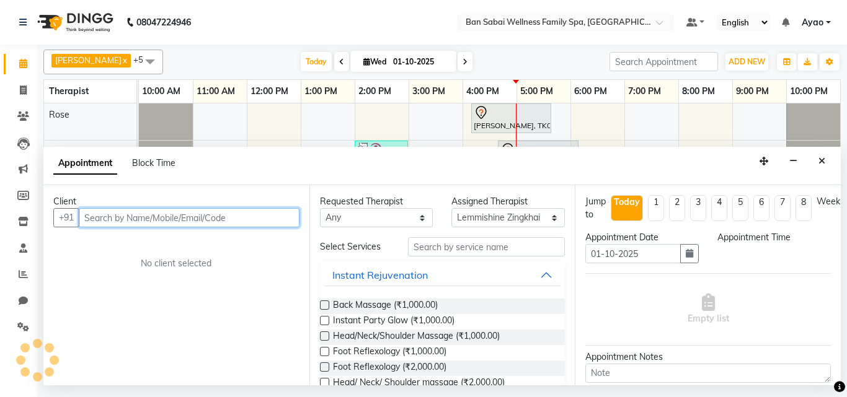
select select "1140"
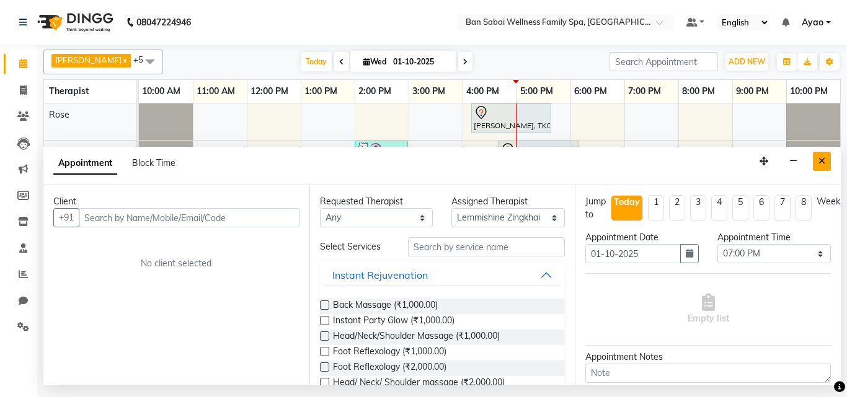
click at [827, 156] on button "Close" at bounding box center [822, 161] width 18 height 19
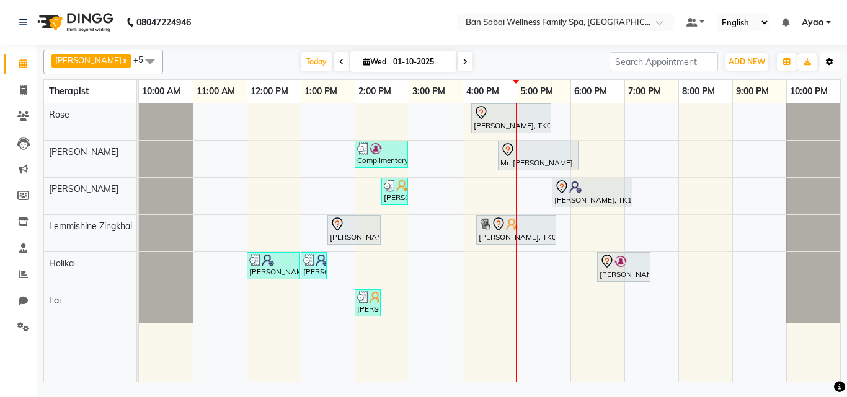
click at [834, 59] on button "Toggle Dropdown" at bounding box center [830, 61] width 20 height 17
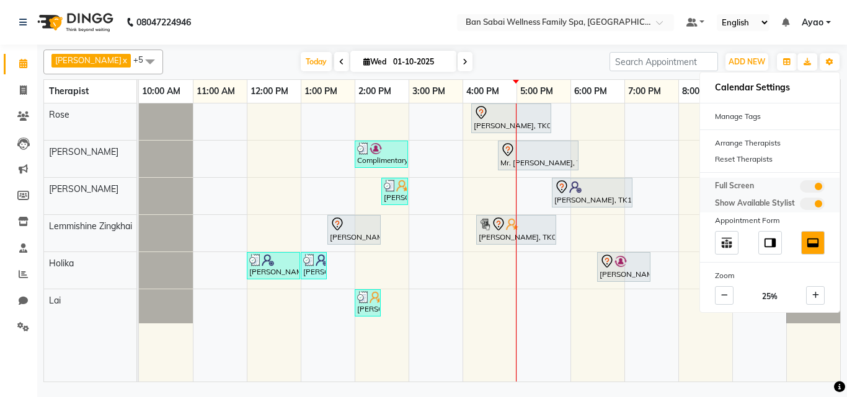
click at [808, 182] on span at bounding box center [812, 186] width 25 height 12
click at [800, 188] on input "checkbox" at bounding box center [800, 188] width 0 height 0
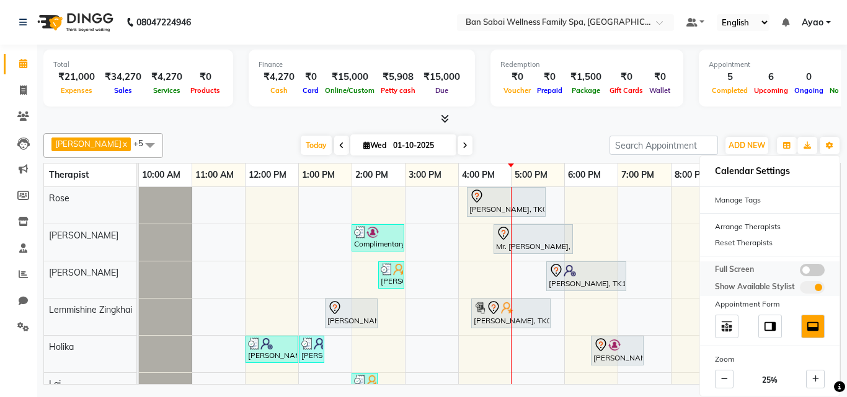
click at [812, 270] on span at bounding box center [812, 270] width 25 height 12
click at [800, 272] on input "checkbox" at bounding box center [800, 272] width 0 height 0
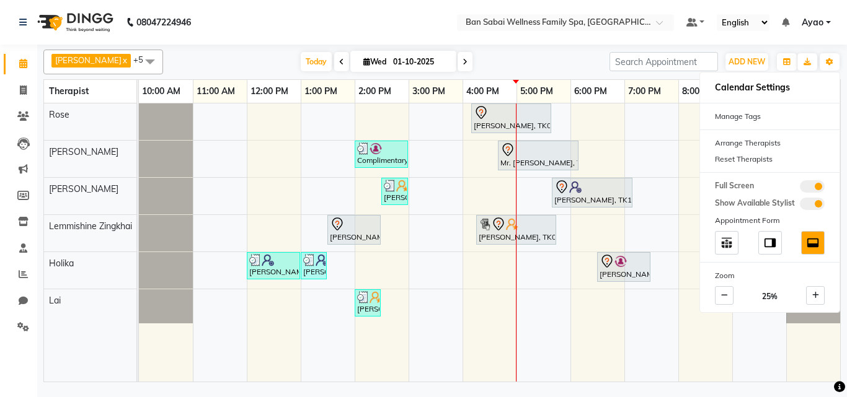
click at [846, 348] on div "Ashim x Holika x Lai x Lemmishine Zingkhai x Rinsit Ronra x Rose x +5 Select Al…" at bounding box center [442, 215] width 810 height 341
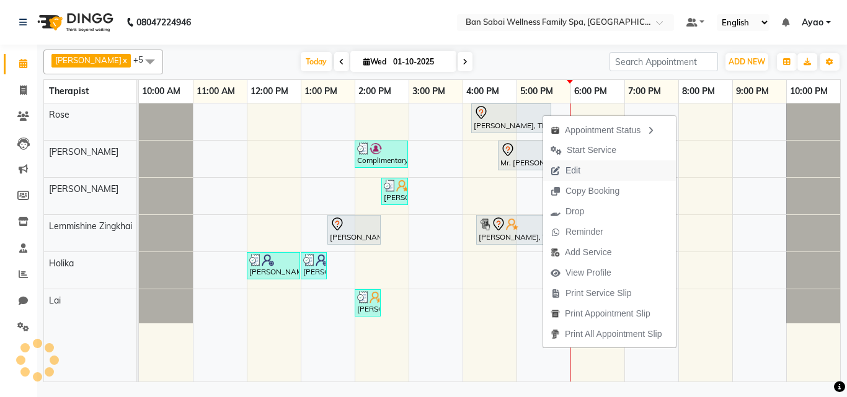
click at [602, 169] on button "Edit" at bounding box center [609, 171] width 133 height 20
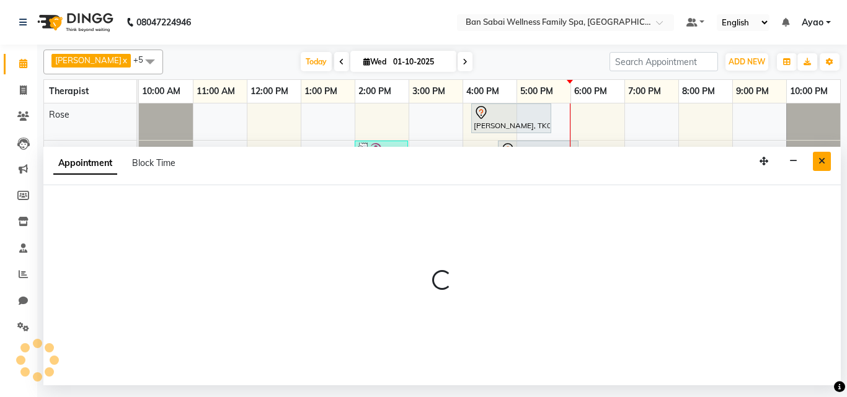
select select "tentative"
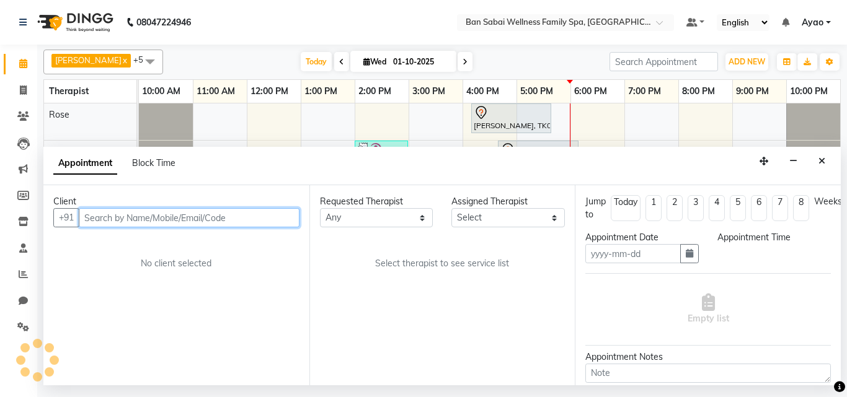
type input "01-10-2025"
select select "975"
select select "78551"
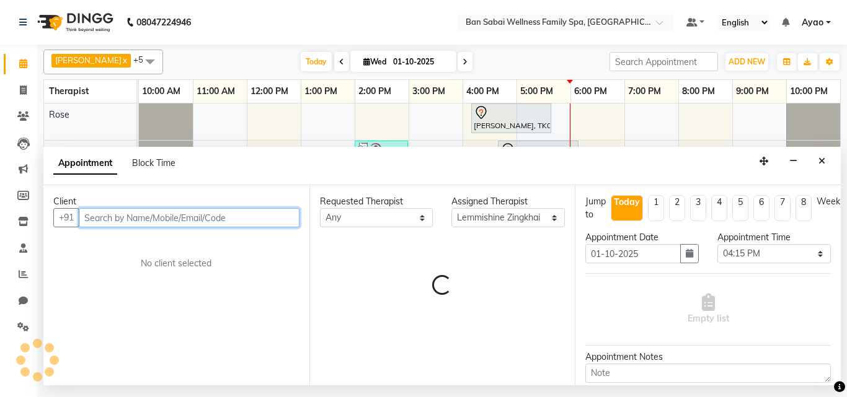
select select "4132"
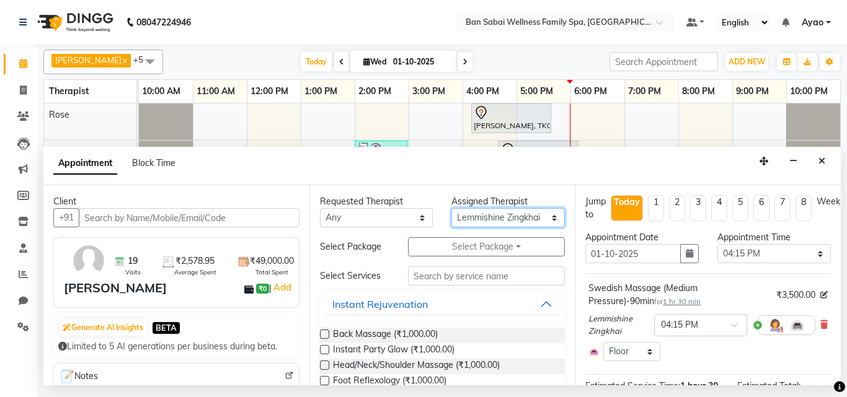
click at [545, 214] on select "Select Ana Bviimai Angel Ashim Holika Lai Lemmishine Zingkhai Rinsit Ronra Rose" at bounding box center [507, 217] width 113 height 19
select select "78158"
click at [451, 208] on select "Select Ana Bviimai Angel Ashim Holika Lai Lemmishine Zingkhai Rinsit Ronra Rose" at bounding box center [507, 217] width 113 height 19
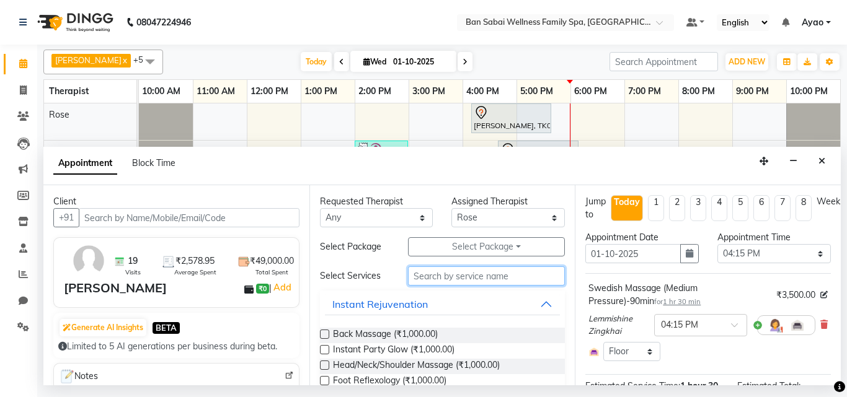
click at [452, 271] on input "text" at bounding box center [486, 276] width 157 height 19
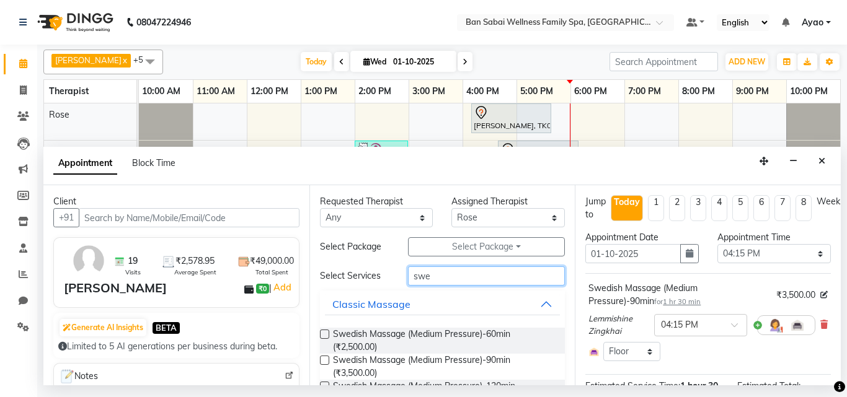
type input "swe"
click at [325, 335] on label at bounding box center [324, 334] width 9 height 9
click at [325, 335] on input "checkbox" at bounding box center [324, 336] width 8 height 8
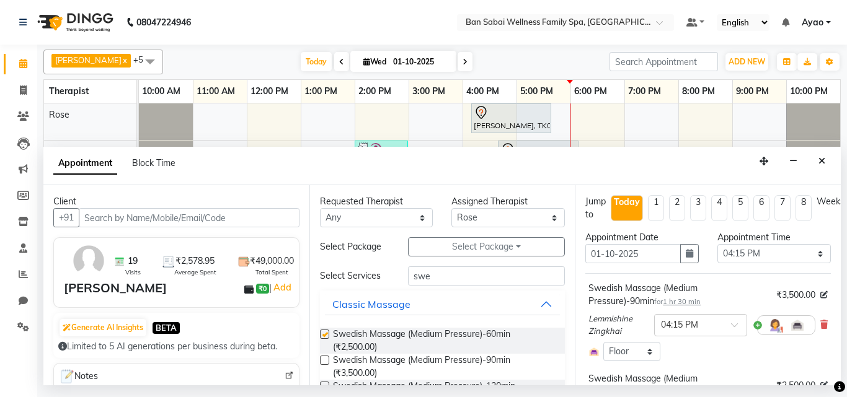
checkbox input "false"
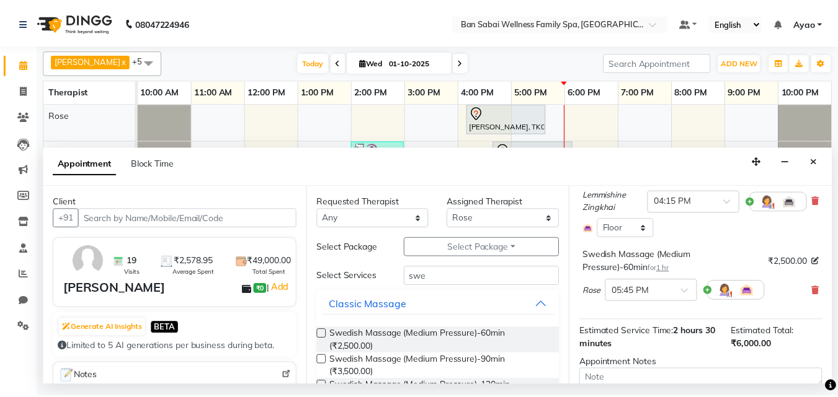
scroll to position [216, 0]
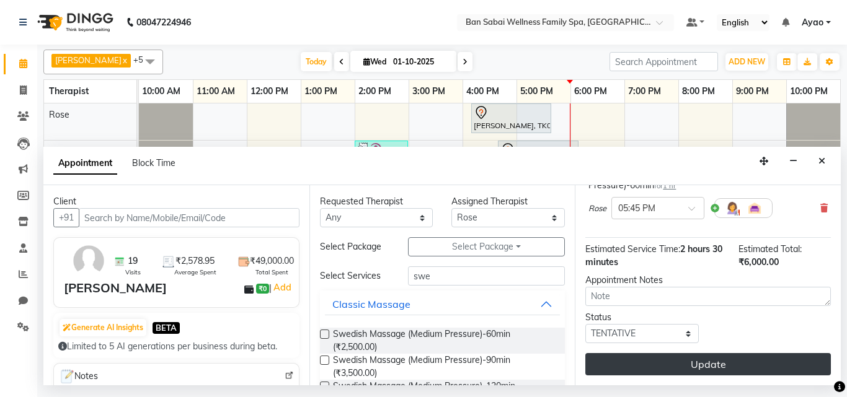
click at [767, 353] on button "Update" at bounding box center [707, 364] width 245 height 22
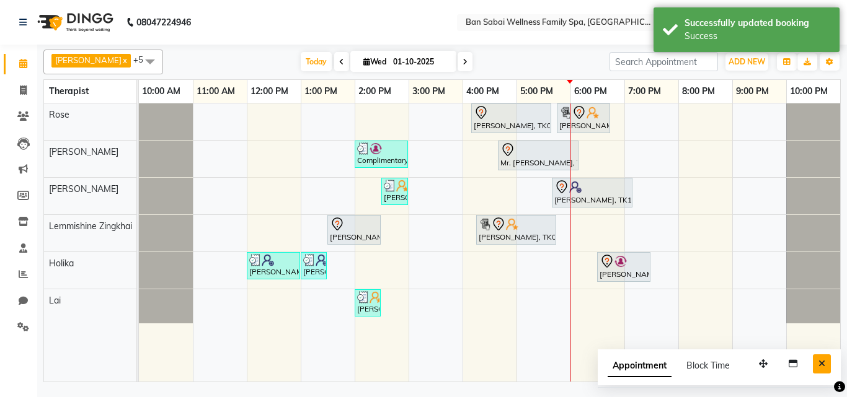
click at [819, 365] on icon "Close" at bounding box center [821, 364] width 7 height 9
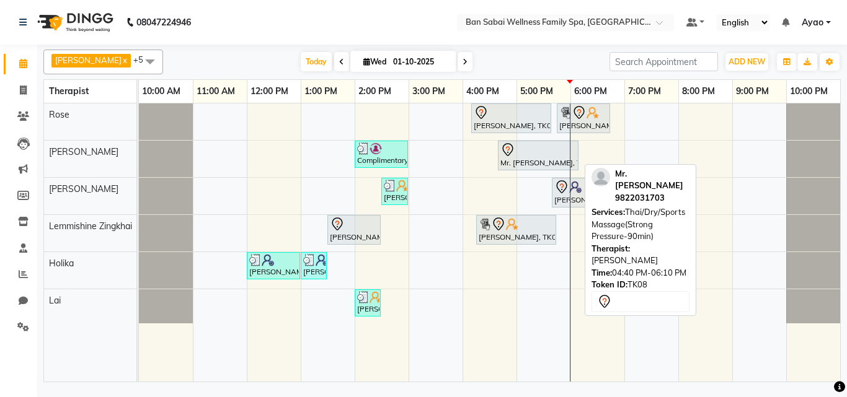
click at [526, 157] on div "Mr. [PERSON_NAME], TK08, 04:40 PM-06:10 PM, Thai/Dry/Sports Massage(Strong Pres…" at bounding box center [538, 156] width 78 height 26
select select "7"
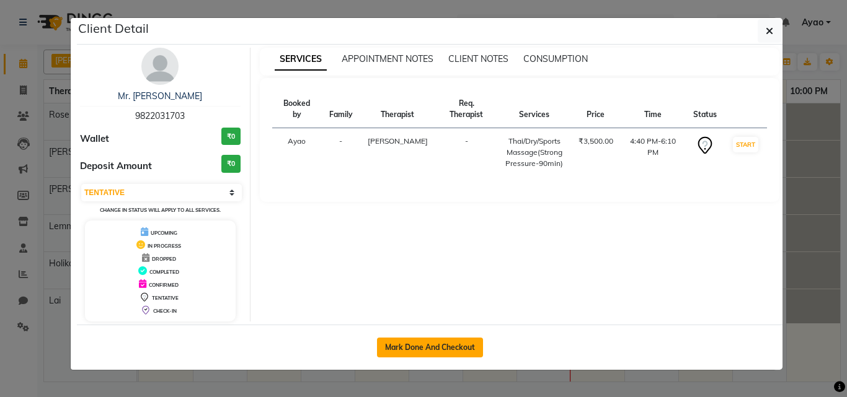
click at [437, 348] on button "Mark Done And Checkout" at bounding box center [430, 348] width 106 height 20
select select "service"
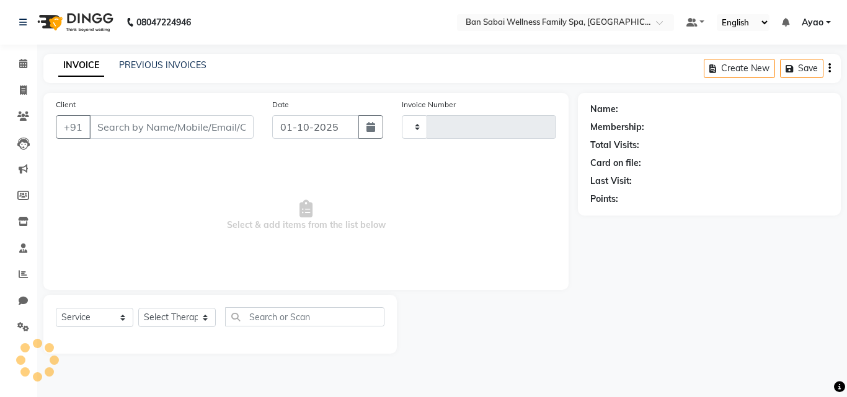
type input "2658"
select select "8225"
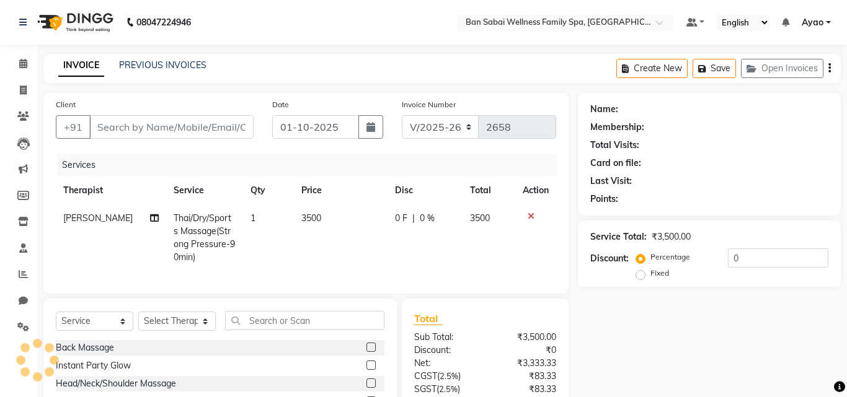
type input "9822031703"
select select "78163"
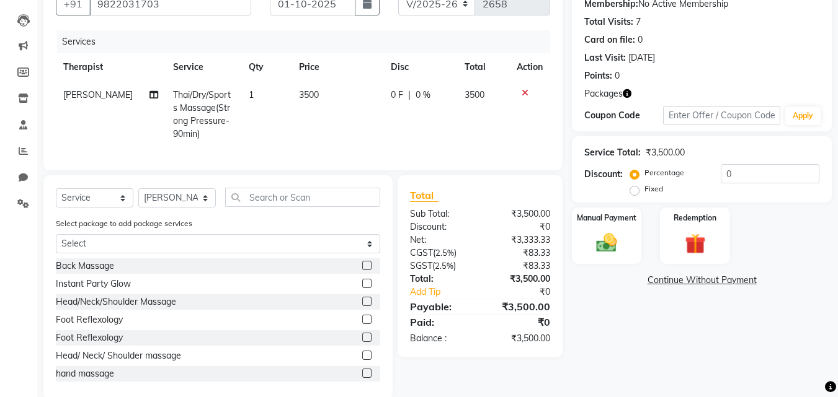
scroll to position [124, 0]
click at [716, 233] on div "Redemption" at bounding box center [694, 235] width 73 height 59
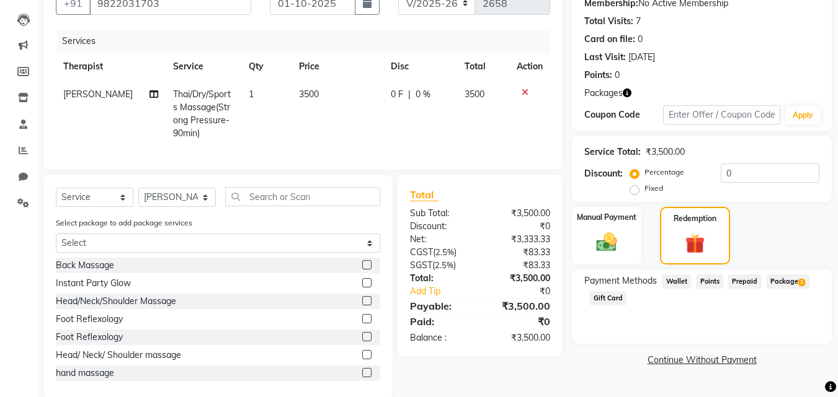
click at [781, 282] on span "Package 1" at bounding box center [787, 282] width 43 height 14
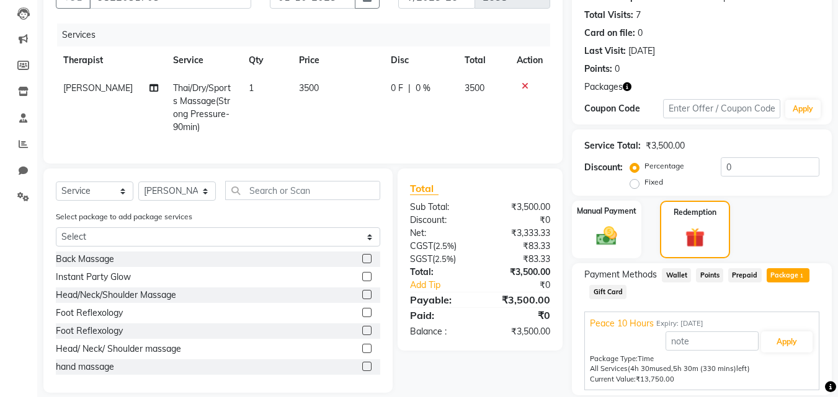
scroll to position [172, 0]
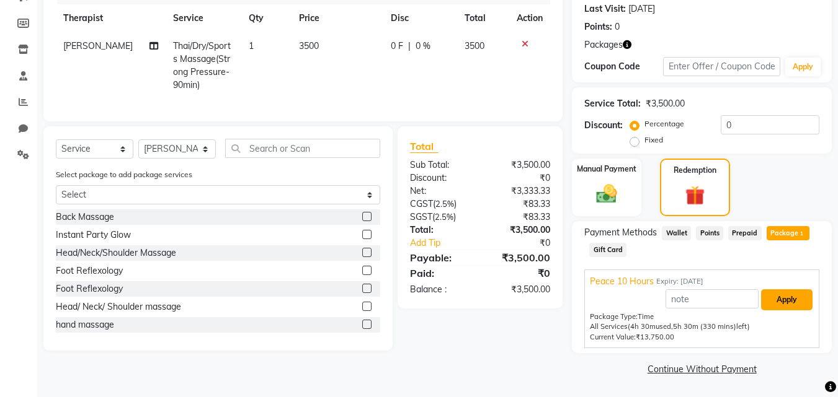
click at [782, 299] on button "Apply" at bounding box center [786, 300] width 51 height 21
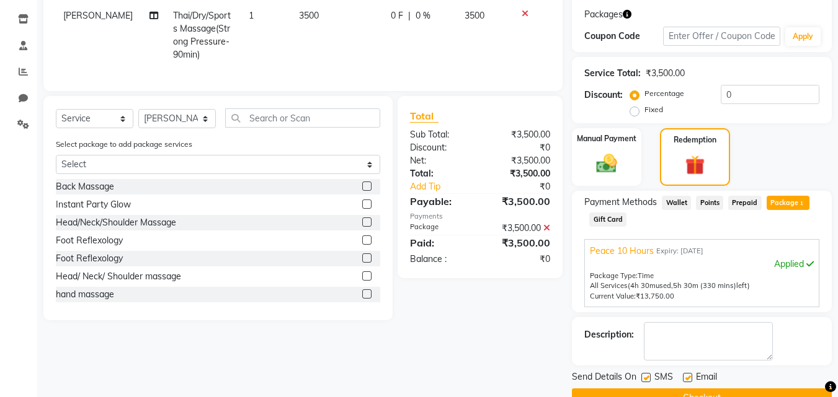
scroll to position [232, 0]
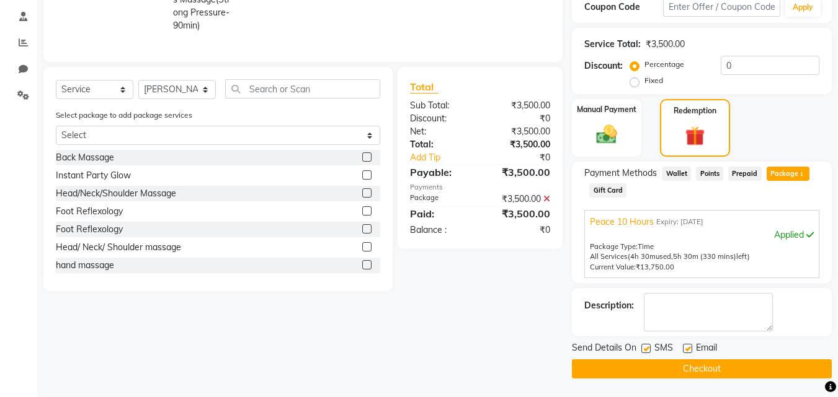
click at [716, 368] on button "Checkout" at bounding box center [702, 369] width 260 height 19
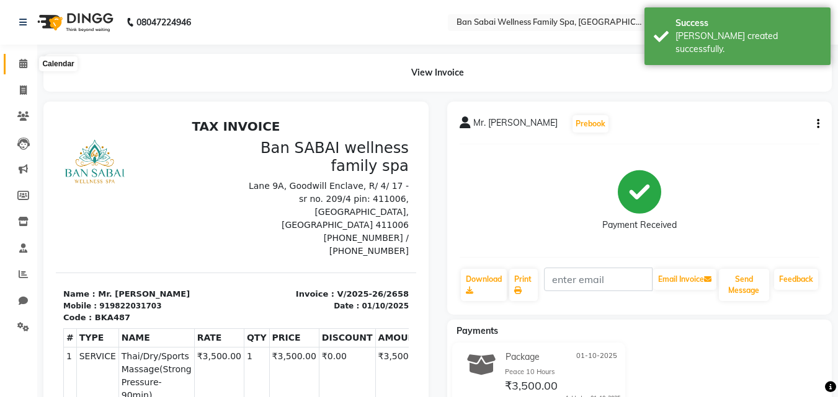
click at [24, 68] on span at bounding box center [23, 64] width 22 height 14
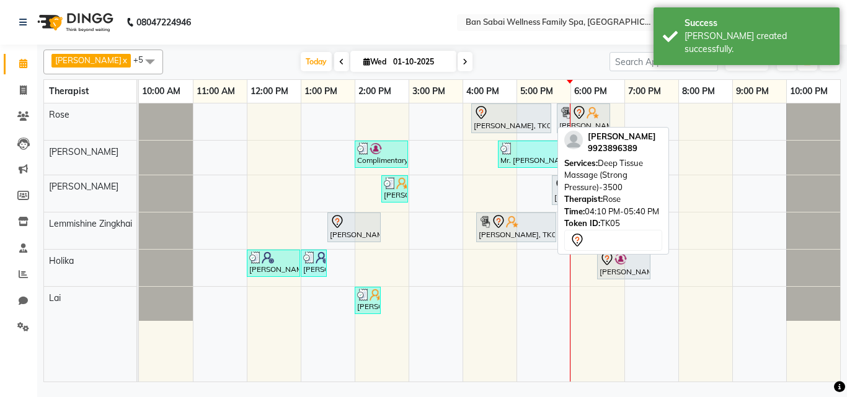
click at [520, 123] on div "[PERSON_NAME], TK05, 04:10 PM-05:40 PM, Deep Tissue Massage (Strong Pressure)-3…" at bounding box center [510, 118] width 77 height 26
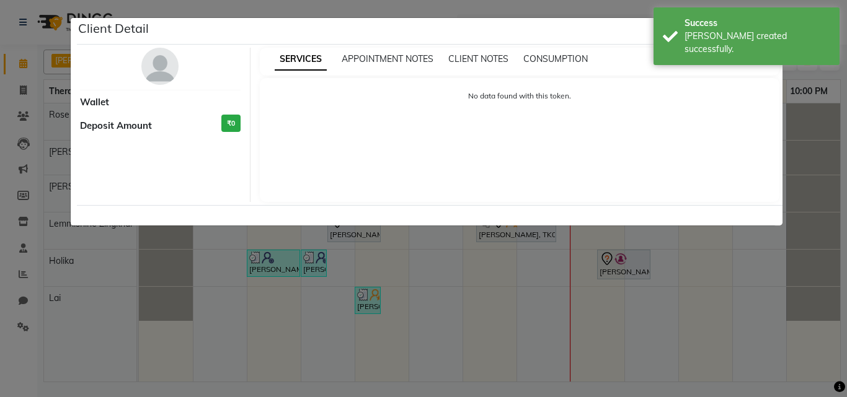
select select "7"
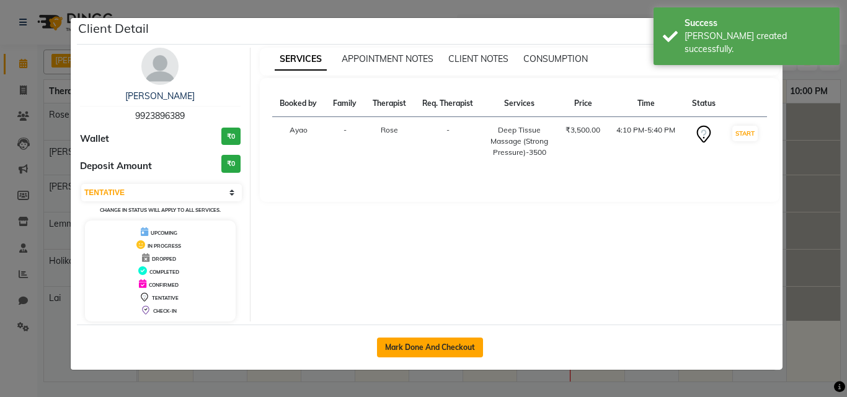
click at [435, 348] on button "Mark Done And Checkout" at bounding box center [430, 348] width 106 height 20
select select "service"
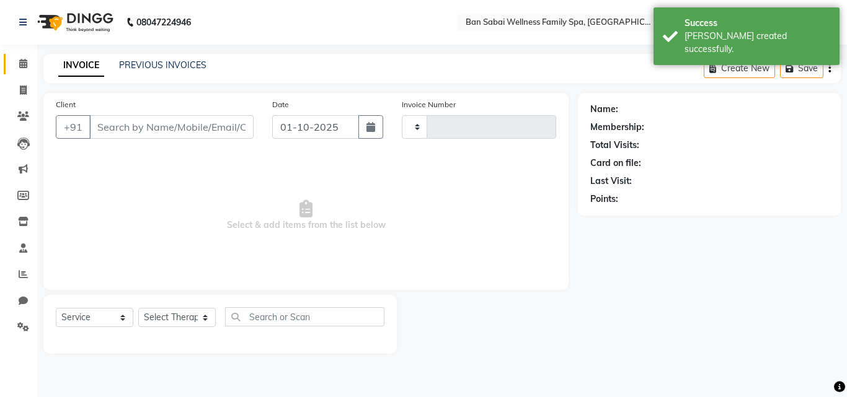
type input "2659"
select select "3"
select select "8225"
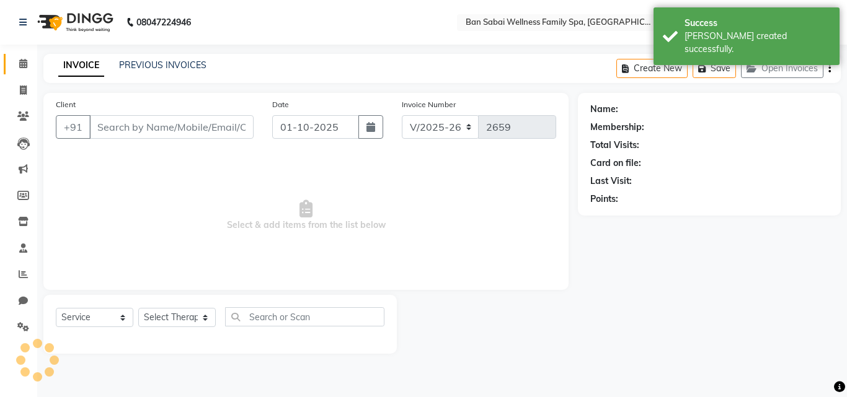
type input "9923896389"
select select "78158"
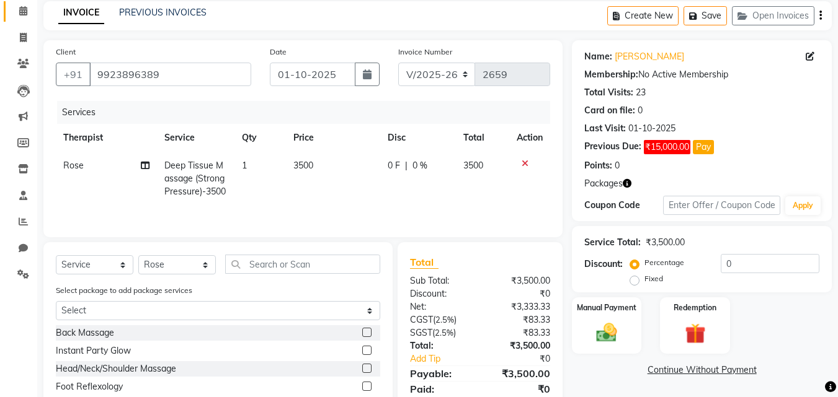
scroll to position [124, 0]
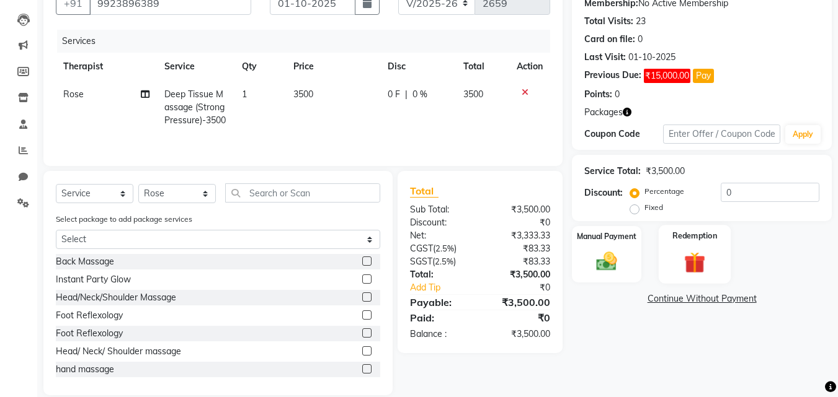
click at [720, 257] on div "Redemption" at bounding box center [694, 254] width 73 height 59
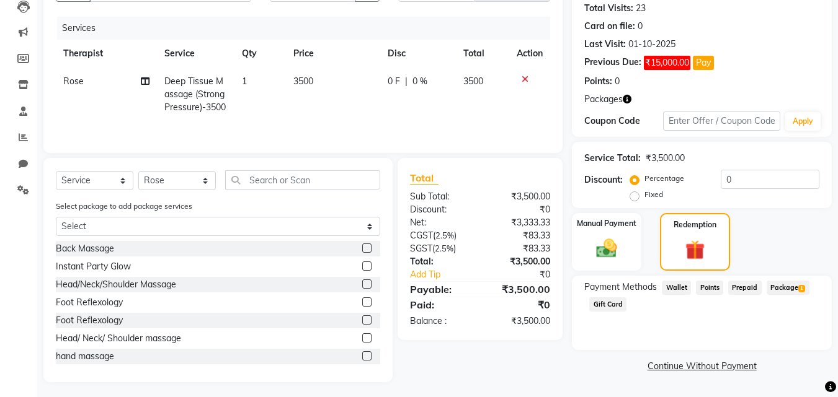
scroll to position [141, 0]
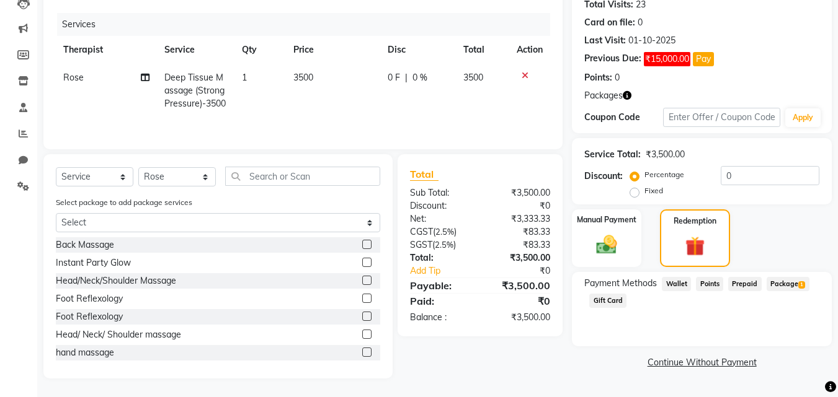
click at [798, 284] on span "1" at bounding box center [801, 284] width 7 height 7
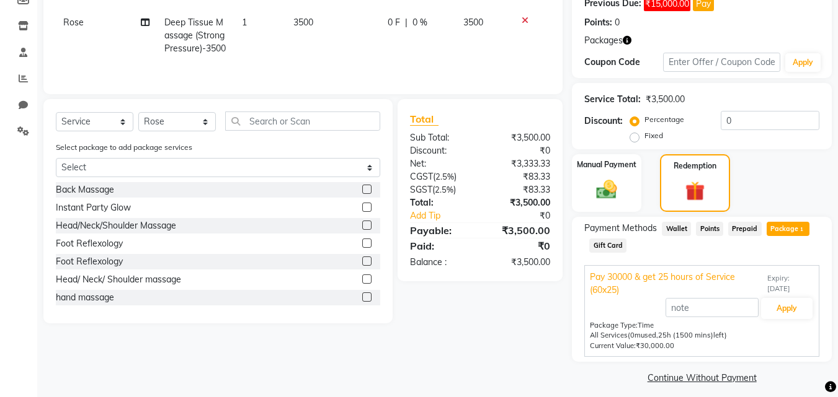
scroll to position [205, 0]
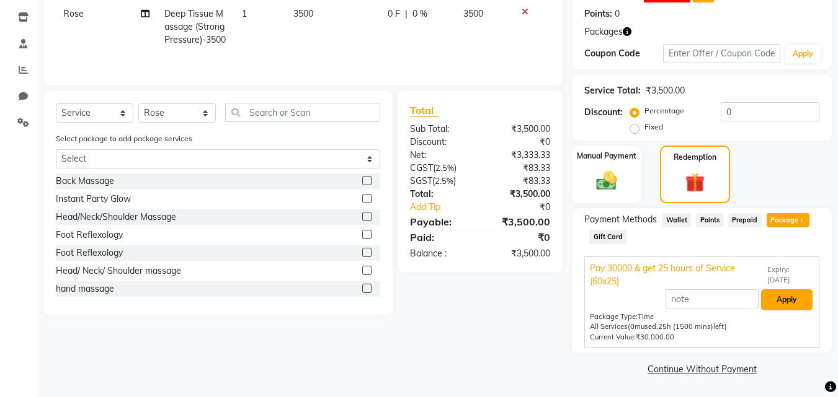
click at [792, 298] on button "Apply" at bounding box center [786, 300] width 51 height 21
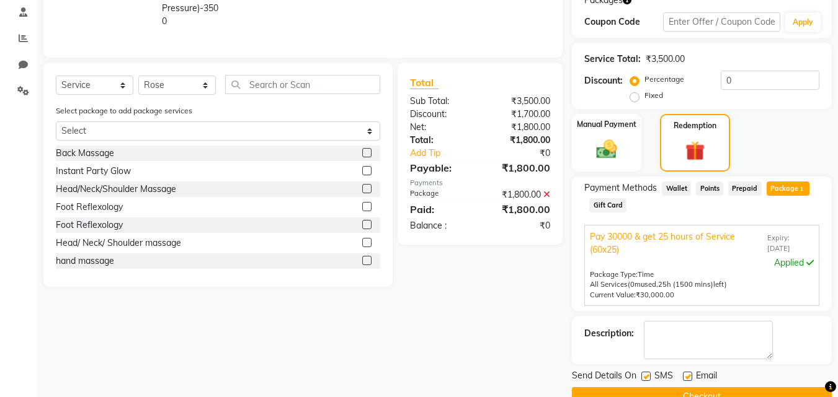
scroll to position [264, 0]
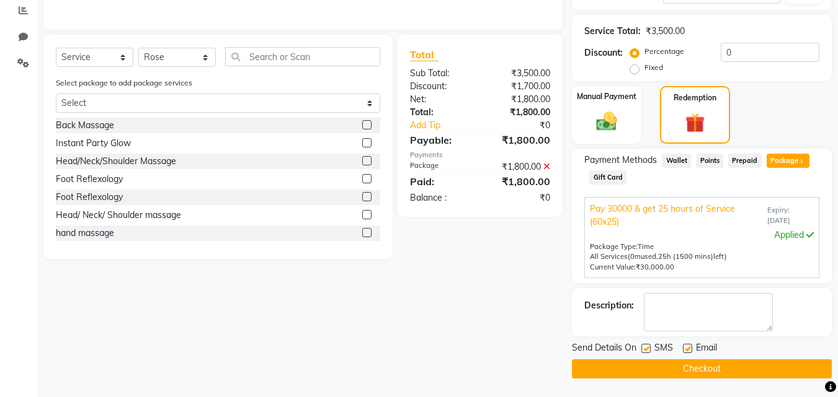
click at [705, 366] on button "Checkout" at bounding box center [702, 369] width 260 height 19
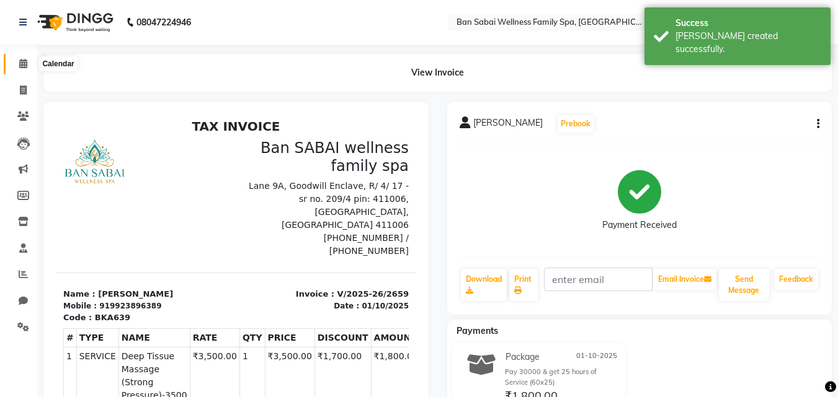
click at [27, 65] on icon at bounding box center [23, 63] width 8 height 9
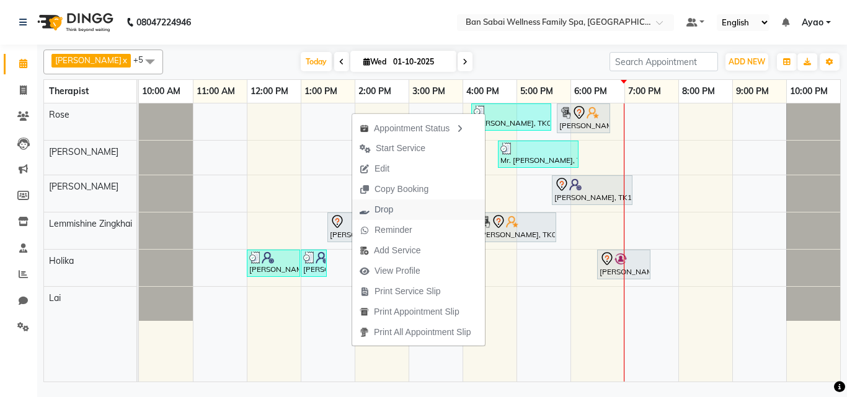
click at [388, 213] on span "Drop" at bounding box center [383, 209] width 19 height 13
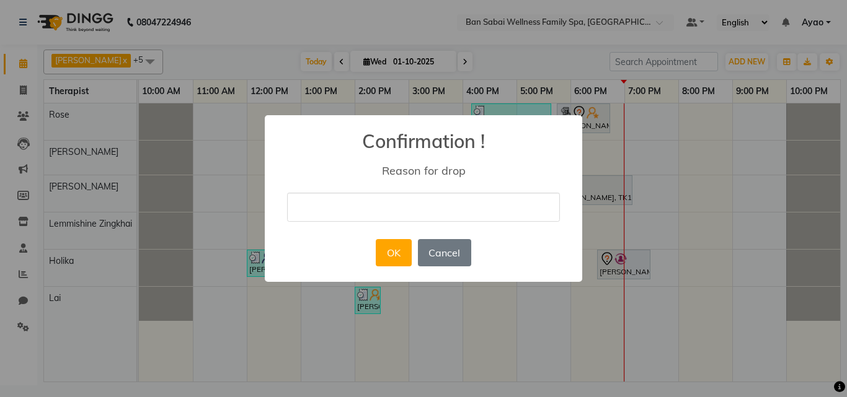
click at [405, 206] on input "text" at bounding box center [423, 207] width 273 height 29
type input "he will call back"
click at [387, 250] on button "OK" at bounding box center [393, 252] width 35 height 27
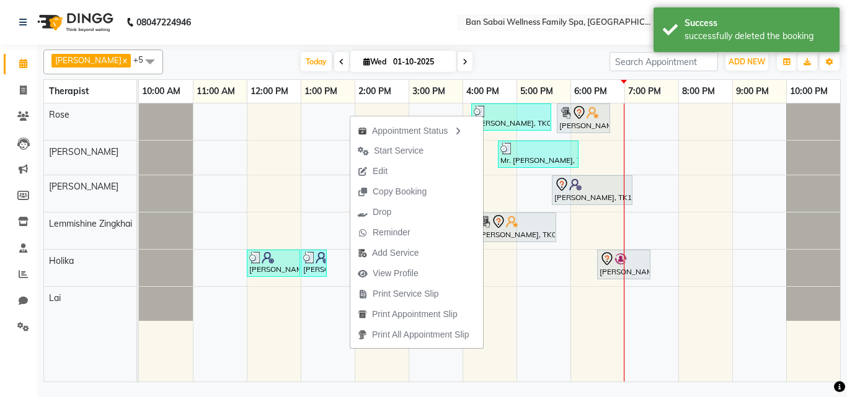
click at [846, 281] on div "Ashim x Holika x Lai x Lemmishine Zingkhai x Rinsit Ronra x Rose x +5 Select Al…" at bounding box center [442, 215] width 810 height 341
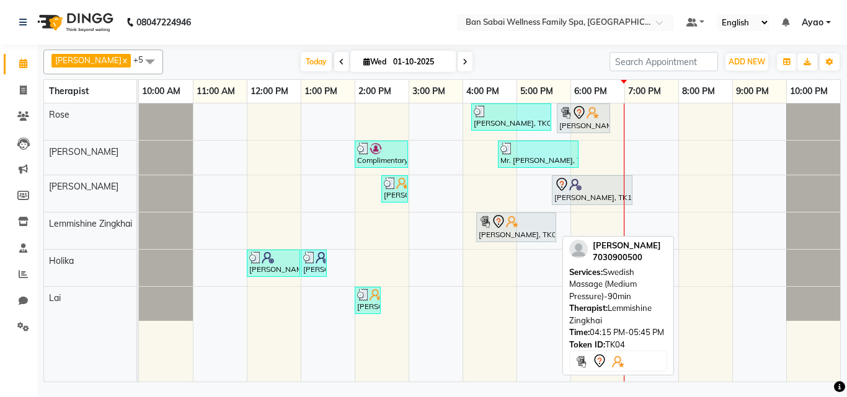
click at [512, 226] on img at bounding box center [512, 222] width 12 height 12
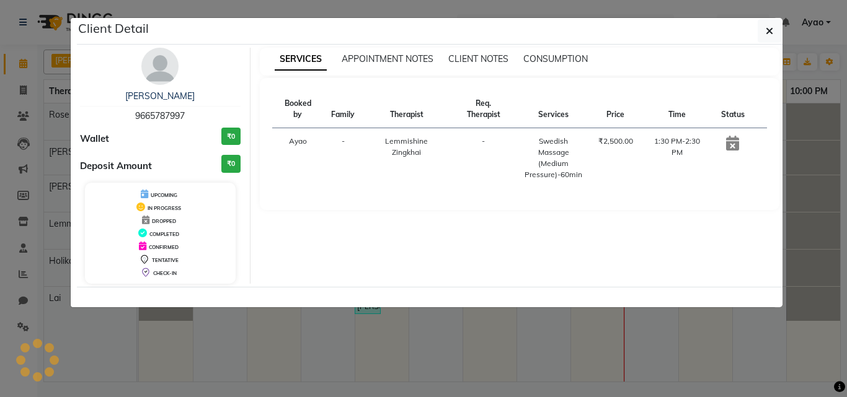
select select "7"
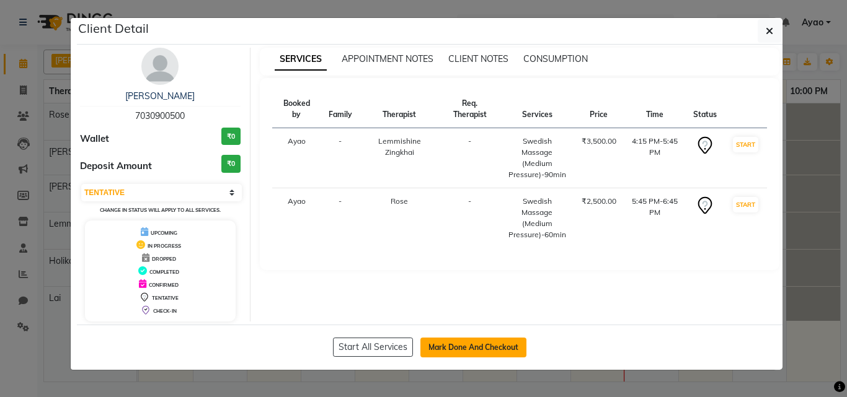
click at [471, 347] on button "Mark Done And Checkout" at bounding box center [473, 348] width 106 height 20
select select "8225"
select select "service"
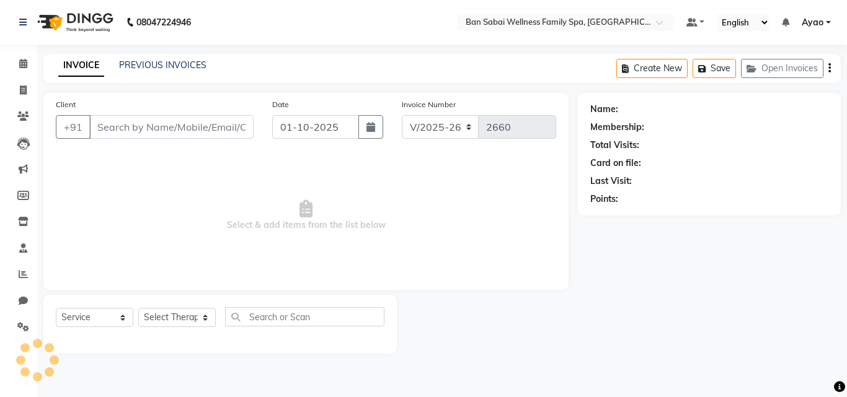
type input "7030900500"
select select "78158"
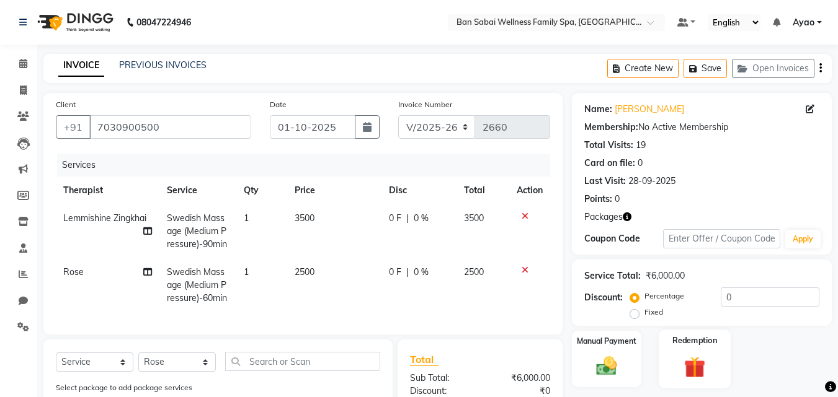
click at [706, 345] on label "Redemption" at bounding box center [695, 341] width 45 height 12
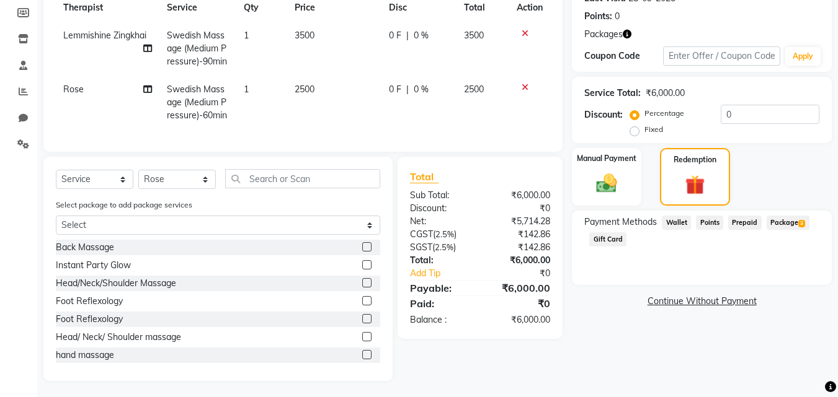
scroll to position [195, 0]
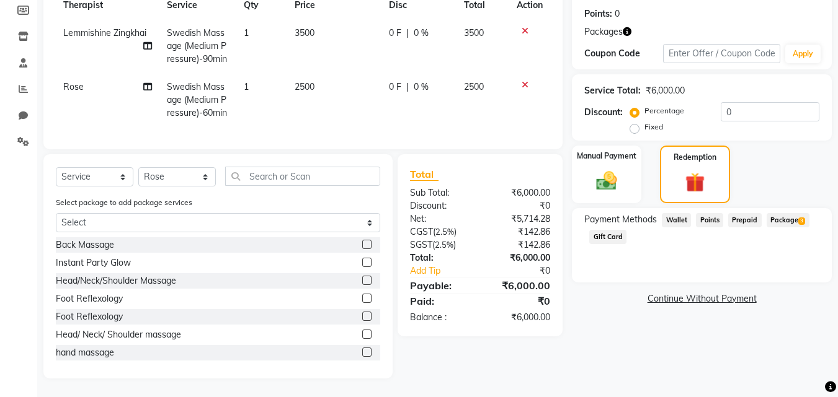
click at [797, 213] on span "Package 3" at bounding box center [787, 220] width 43 height 14
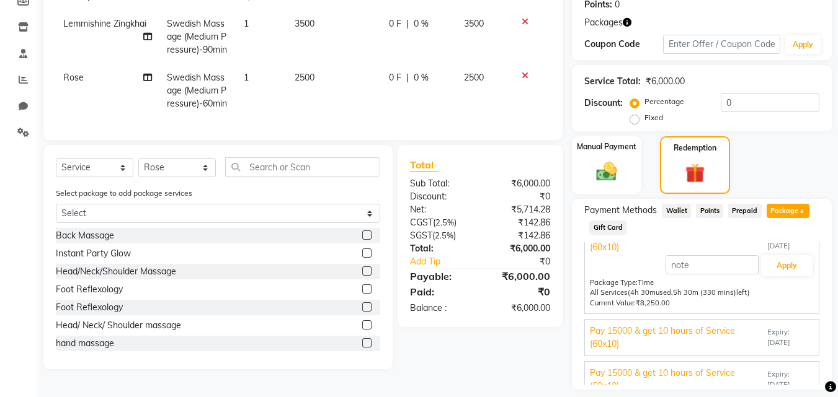
scroll to position [38, 0]
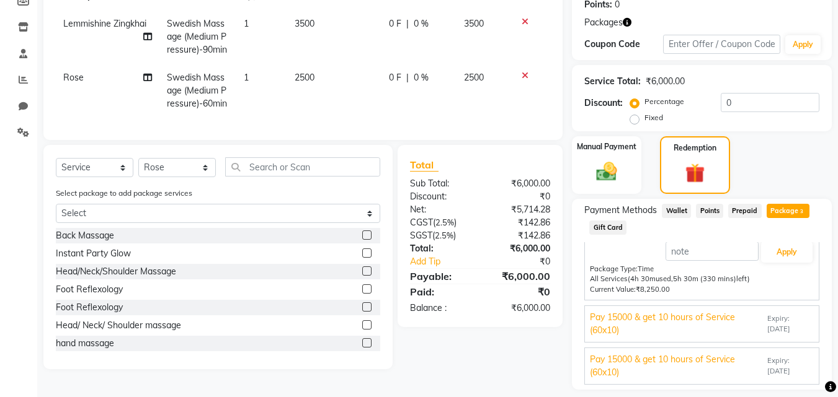
click at [773, 326] on span "Expiry: 30-08-2026" at bounding box center [790, 324] width 46 height 21
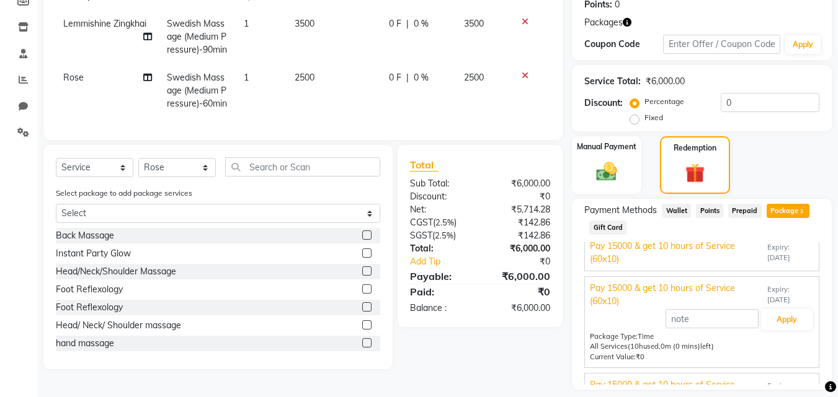
scroll to position [0, 0]
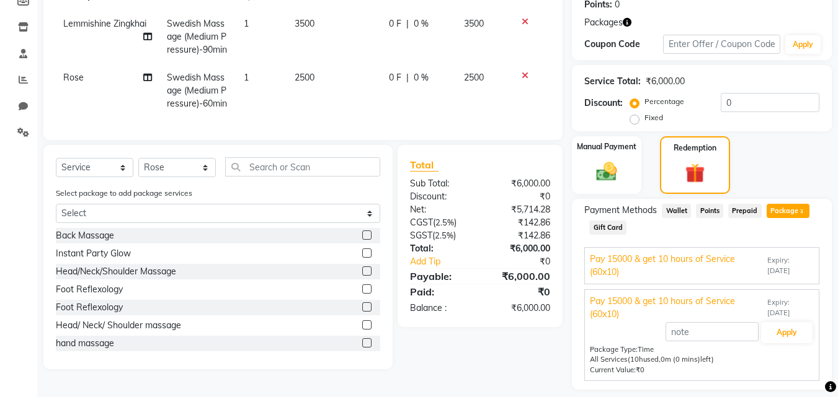
click at [781, 262] on span "Expiry: 18-09-2026" at bounding box center [790, 265] width 46 height 21
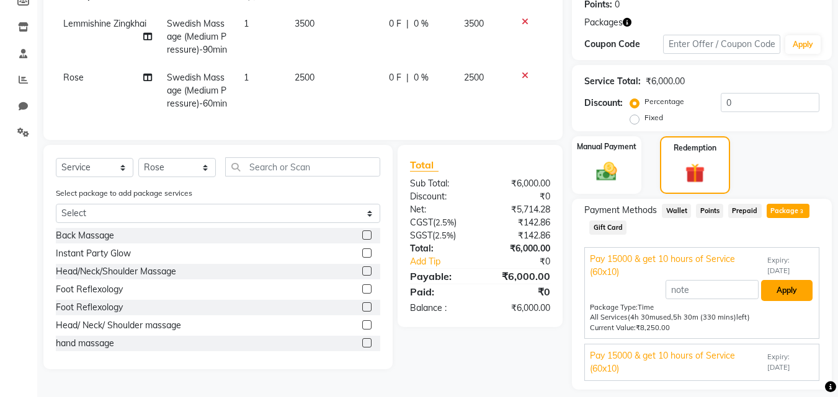
click at [779, 294] on button "Apply" at bounding box center [786, 290] width 51 height 21
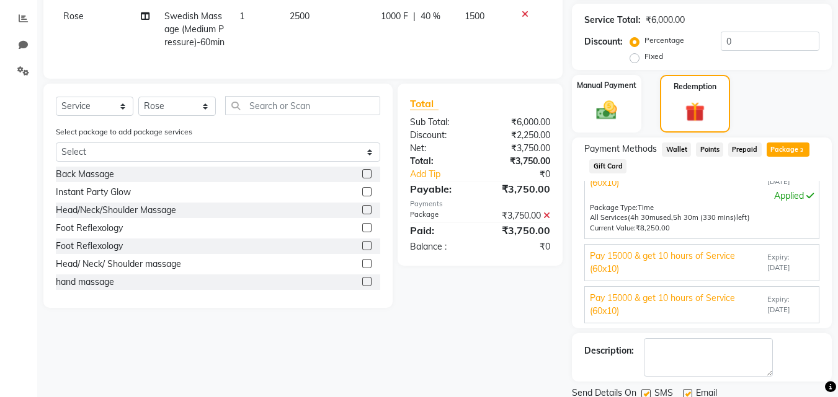
scroll to position [301, 0]
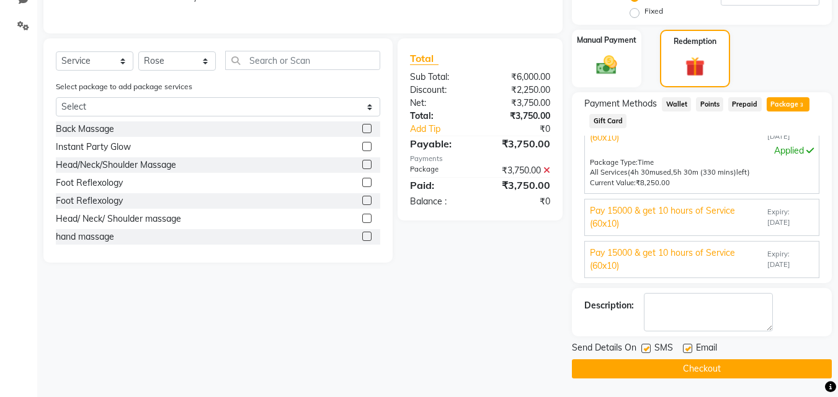
click at [722, 366] on button "Checkout" at bounding box center [702, 369] width 260 height 19
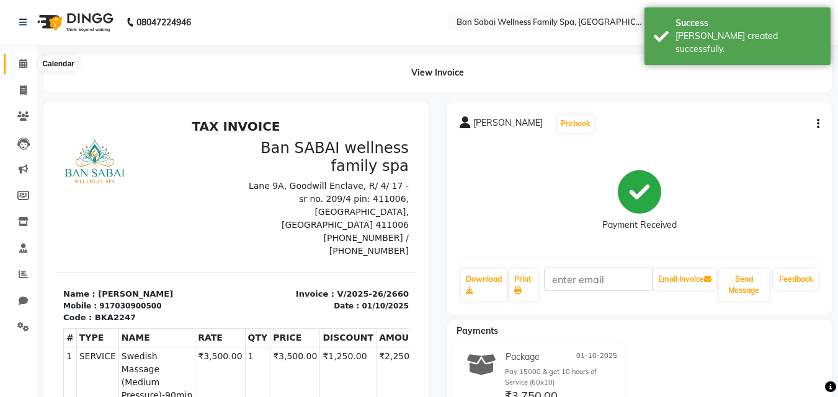
click at [21, 65] on icon at bounding box center [23, 63] width 8 height 9
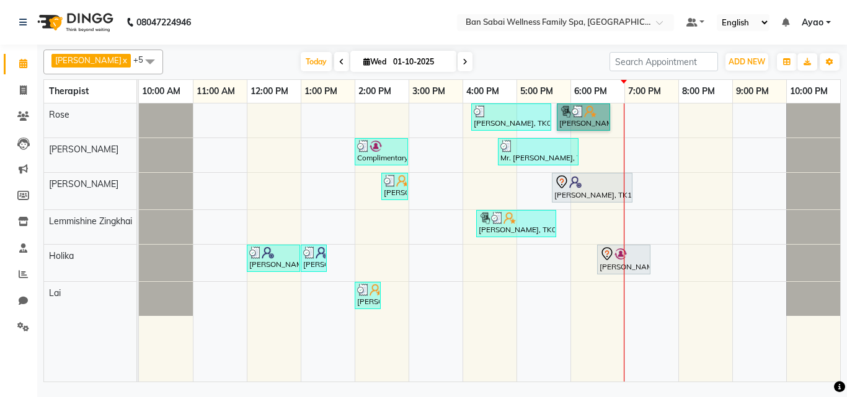
drag, startPoint x: 572, startPoint y: 100, endPoint x: 564, endPoint y: 123, distance: 24.5
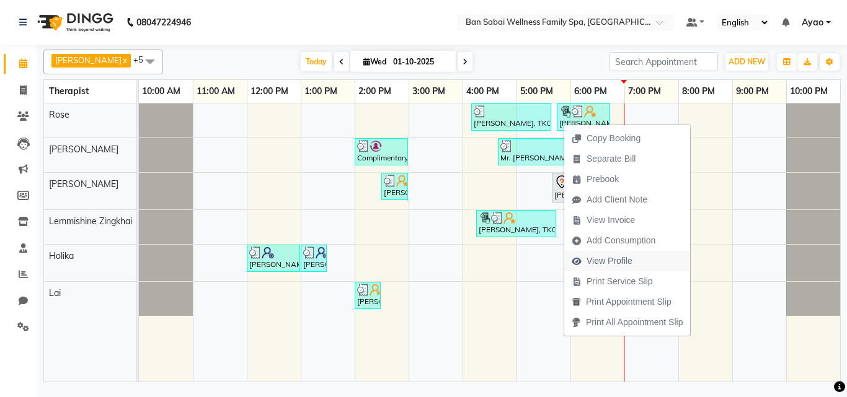
click at [599, 262] on span "View Profile" at bounding box center [609, 261] width 46 height 13
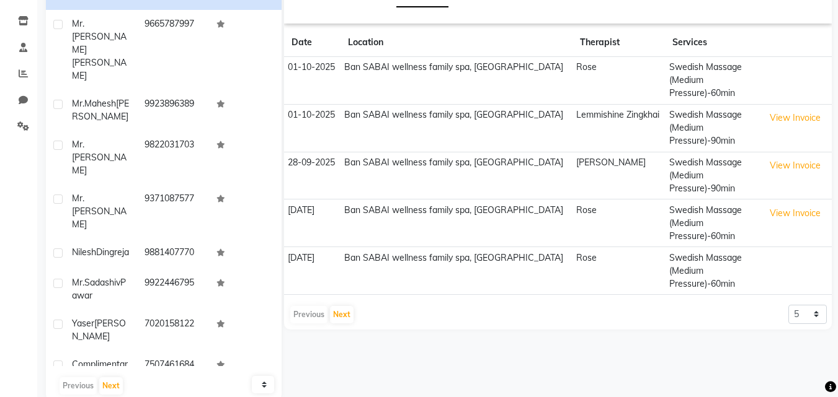
scroll to position [203, 0]
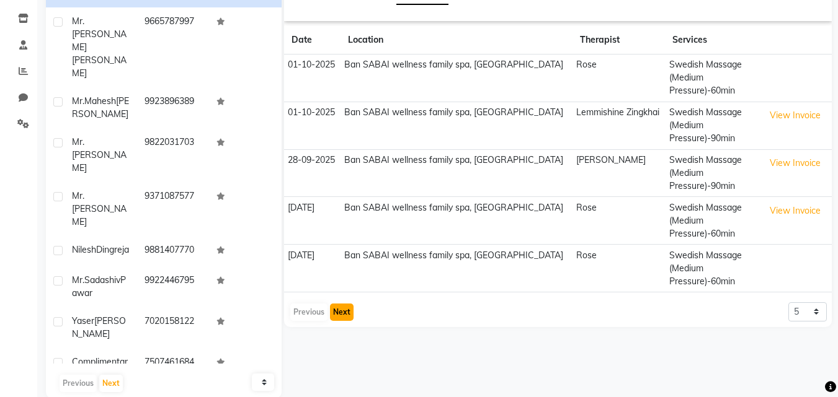
click at [340, 310] on button "Next" at bounding box center [342, 312] width 24 height 17
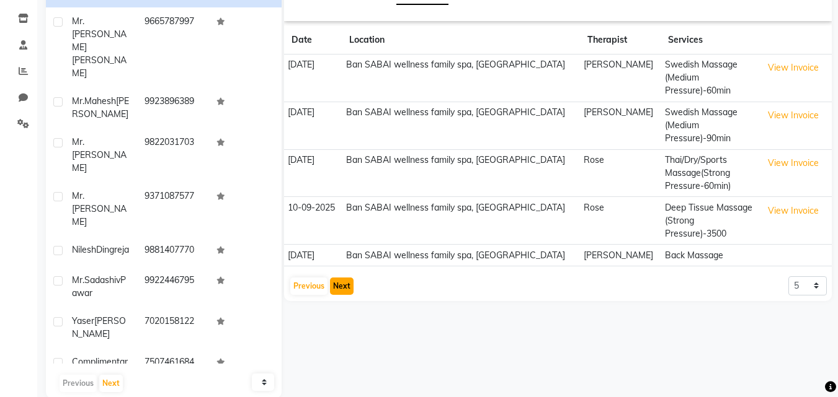
click at [338, 278] on button "Next" at bounding box center [342, 286] width 24 height 17
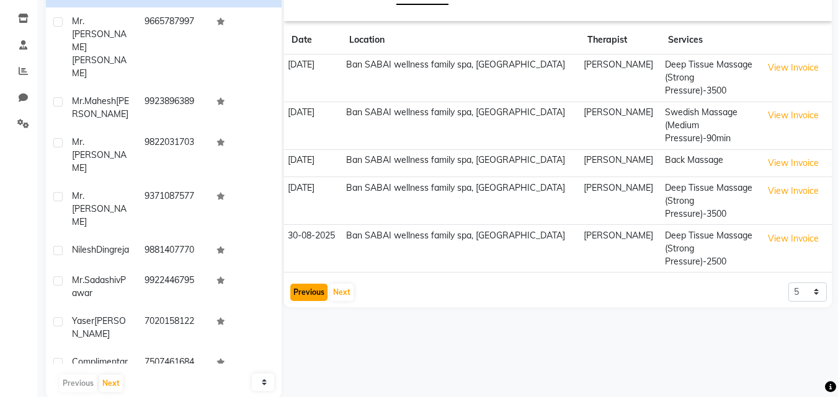
click at [315, 284] on button "Previous" at bounding box center [308, 292] width 37 height 17
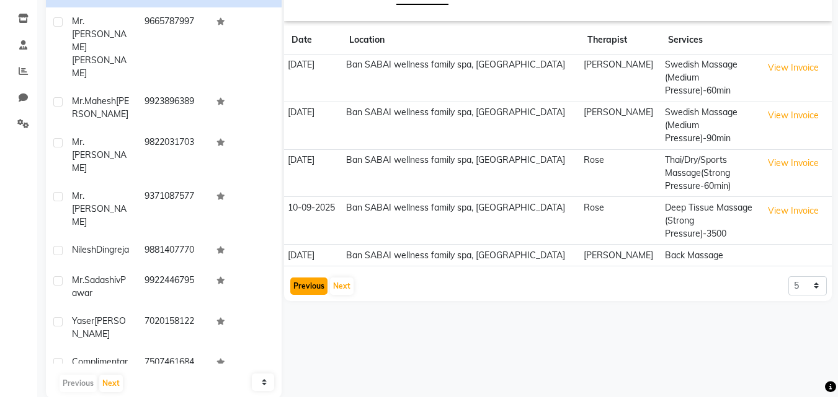
click at [304, 278] on button "Previous" at bounding box center [308, 286] width 37 height 17
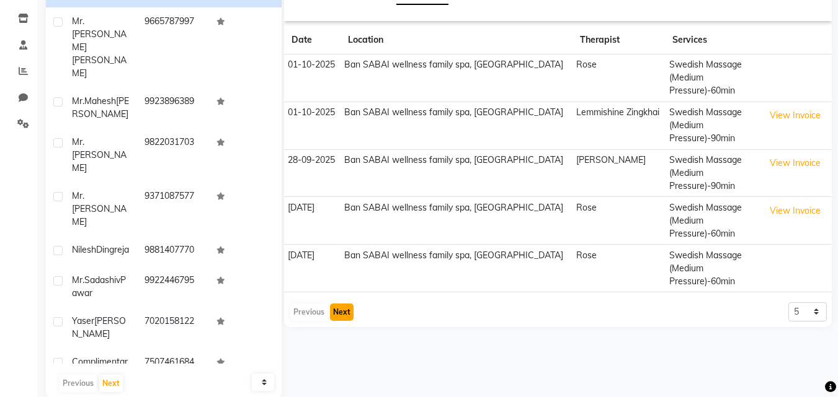
click at [344, 312] on button "Next" at bounding box center [342, 312] width 24 height 17
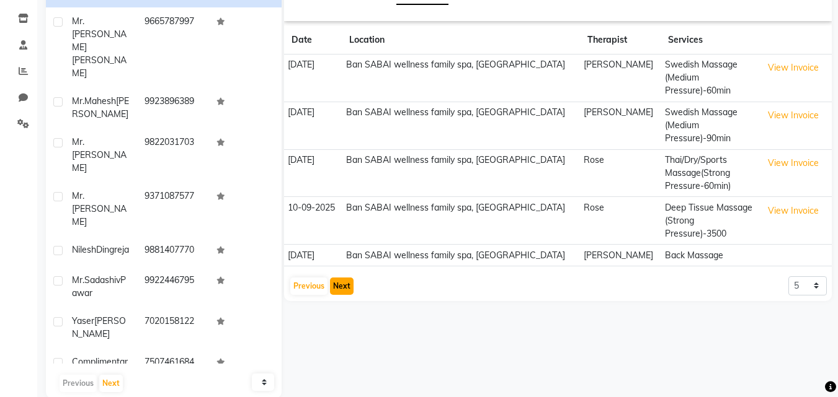
click at [340, 278] on button "Next" at bounding box center [342, 286] width 24 height 17
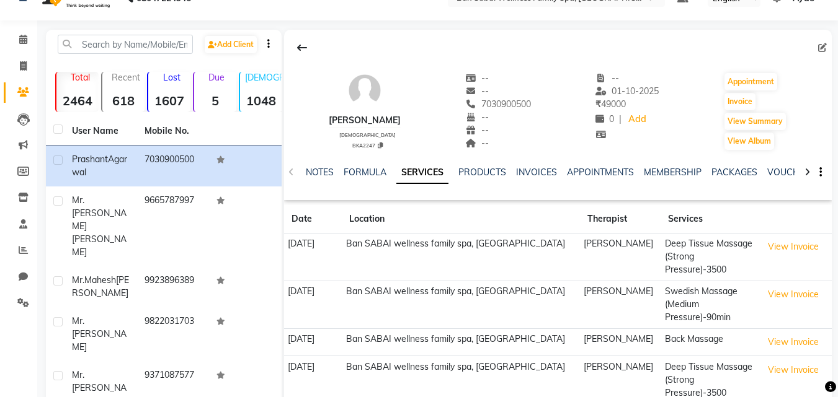
scroll to position [17, 0]
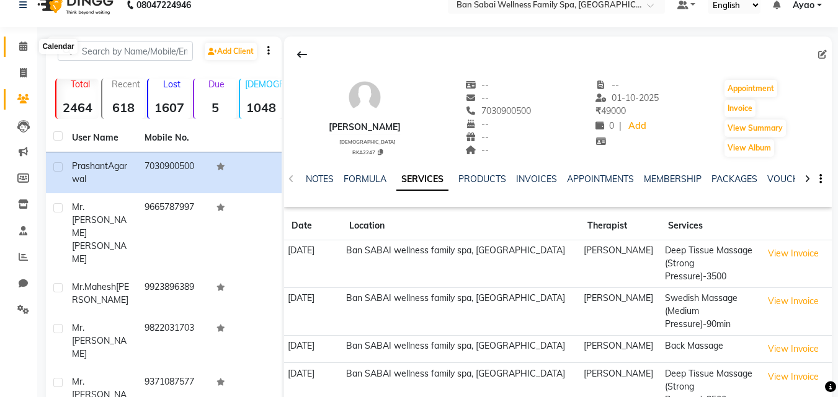
click at [25, 49] on icon at bounding box center [23, 46] width 8 height 9
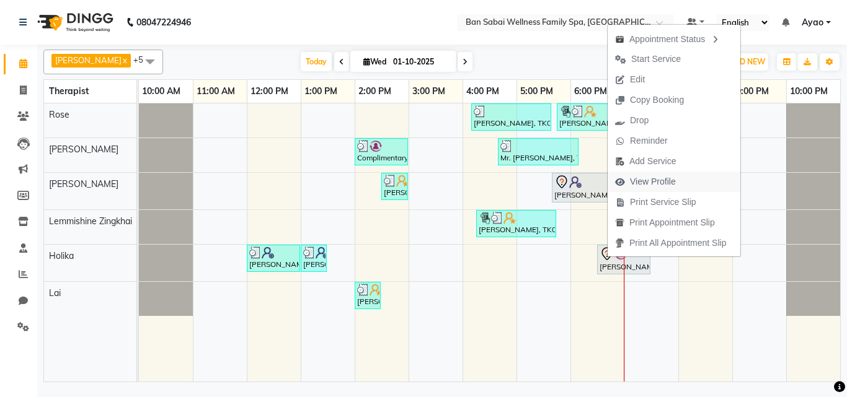
click at [641, 179] on span "View Profile" at bounding box center [653, 181] width 46 height 13
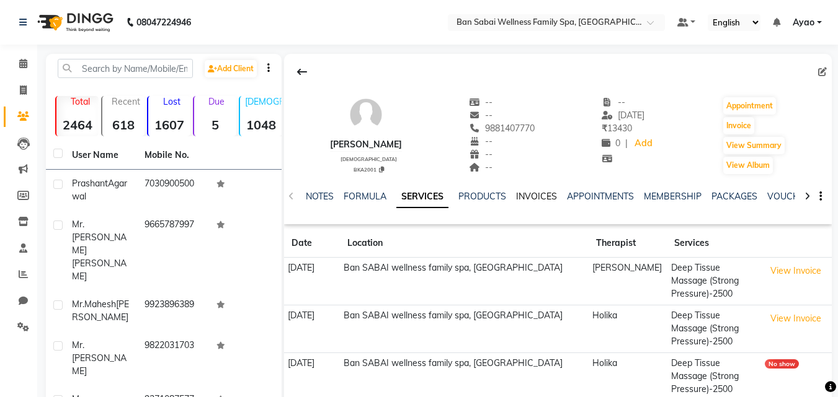
click at [529, 192] on link "INVOICES" at bounding box center [536, 196] width 41 height 11
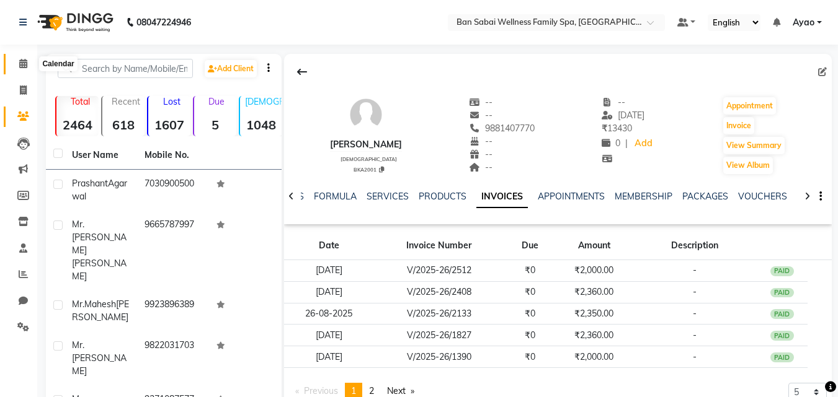
click at [20, 63] on icon at bounding box center [23, 63] width 8 height 9
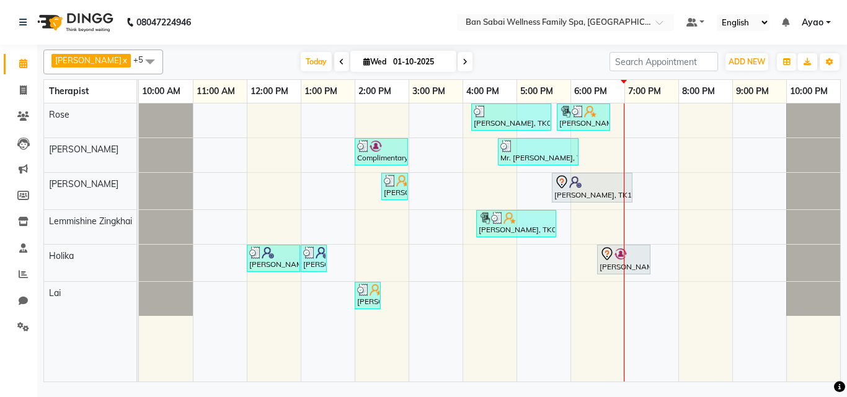
click at [645, 285] on div "Mr.Mahesh Lamkhade, TK05, 04:10 PM-05:40 PM, Deep Tissue Massage (Strong Pressu…" at bounding box center [489, 243] width 701 height 278
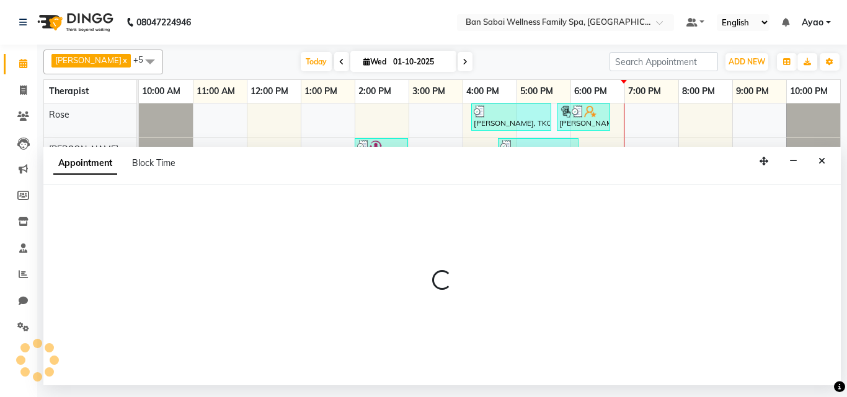
select select "90338"
select select "1140"
select select "tentative"
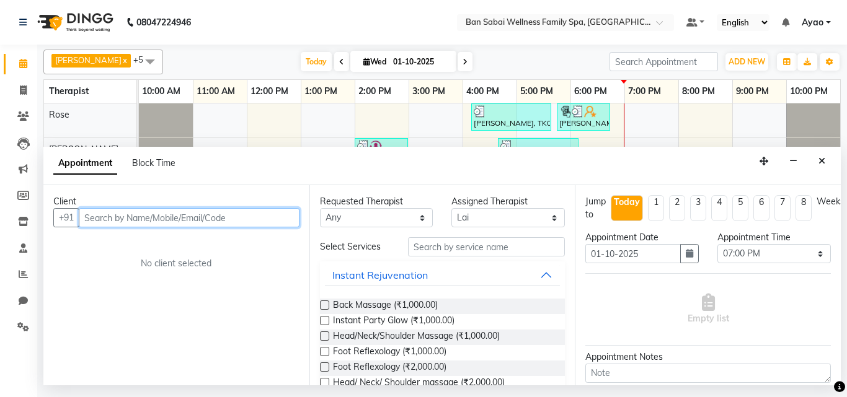
click at [278, 220] on input "text" at bounding box center [189, 217] width 221 height 19
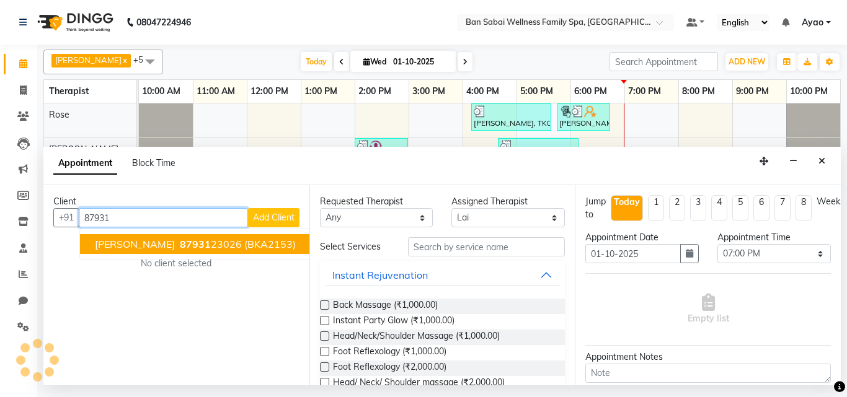
click at [280, 244] on span "(BKA2153)" at bounding box center [269, 244] width 51 height 12
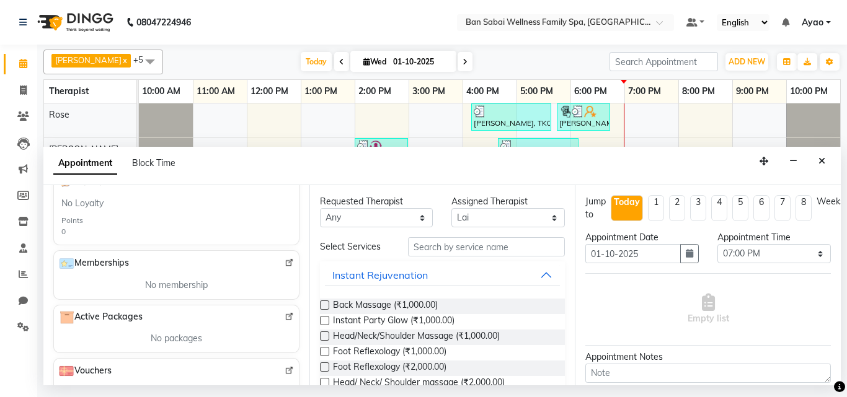
scroll to position [124, 0]
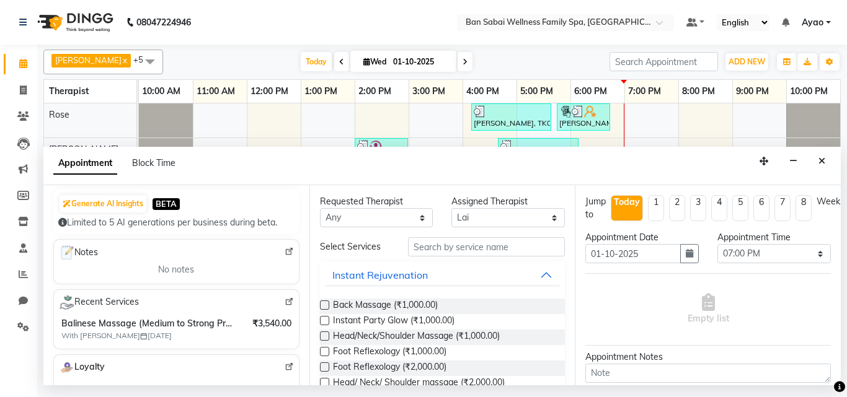
type input "8793123026"
click at [460, 251] on input "text" at bounding box center [486, 246] width 157 height 19
click at [504, 252] on input "text" at bounding box center [486, 246] width 157 height 19
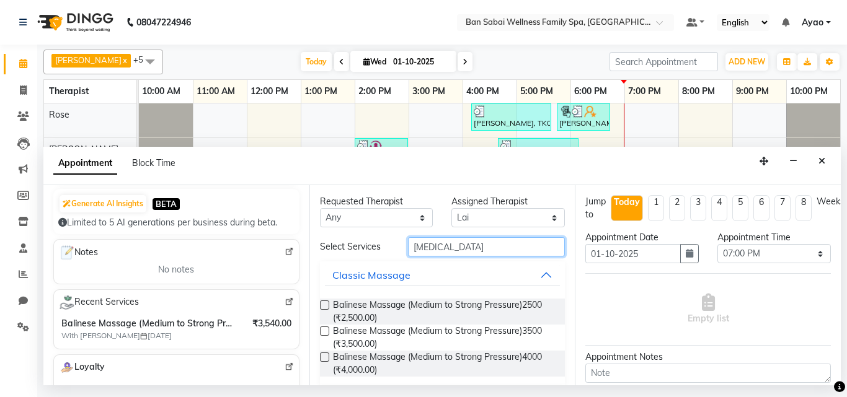
type input "bal"
click at [324, 334] on label at bounding box center [324, 331] width 9 height 9
click at [324, 334] on input "checkbox" at bounding box center [324, 333] width 8 height 8
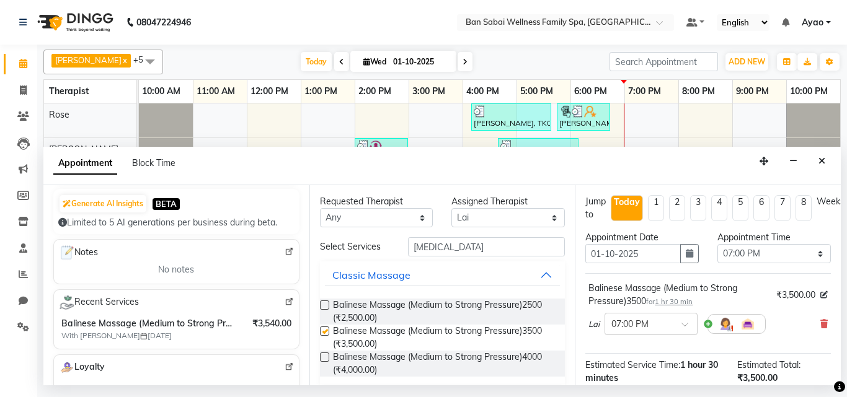
checkbox input "false"
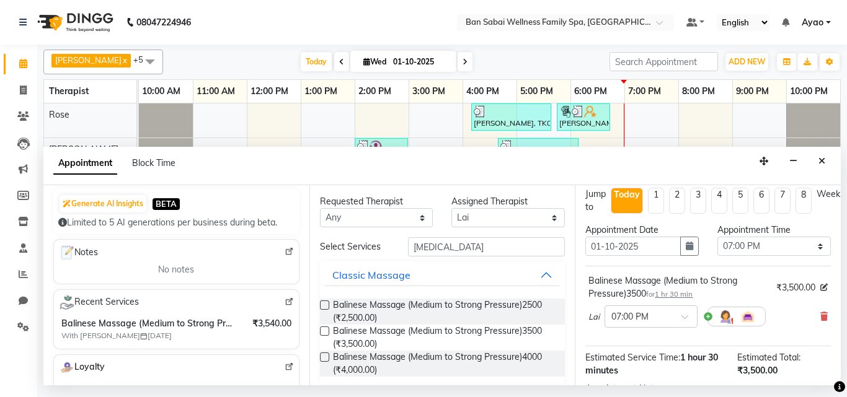
scroll to position [0, 0]
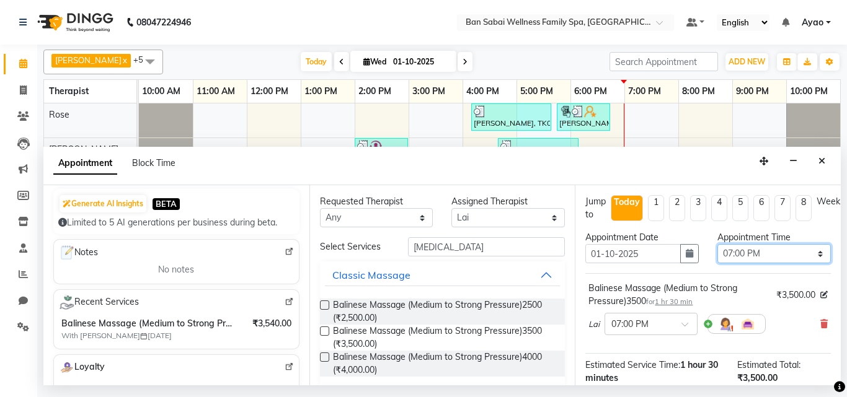
click at [801, 253] on select "Select 11:00 AM 11:05 AM 11:10 AM 11:15 AM 11:20 AM 11:25 AM 11:30 AM 11:35 AM …" at bounding box center [773, 253] width 113 height 19
select select "1170"
click at [717, 244] on select "Select 11:00 AM 11:05 AM 11:10 AM 11:15 AM 11:20 AM 11:25 AM 11:30 AM 11:35 AM …" at bounding box center [773, 253] width 113 height 19
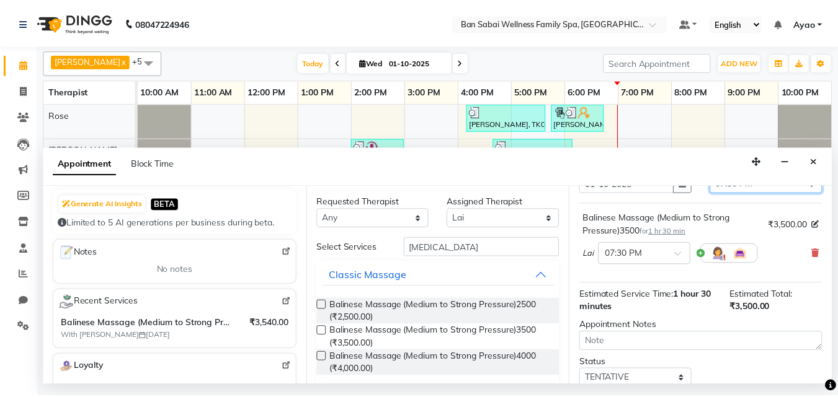
scroll to position [161, 0]
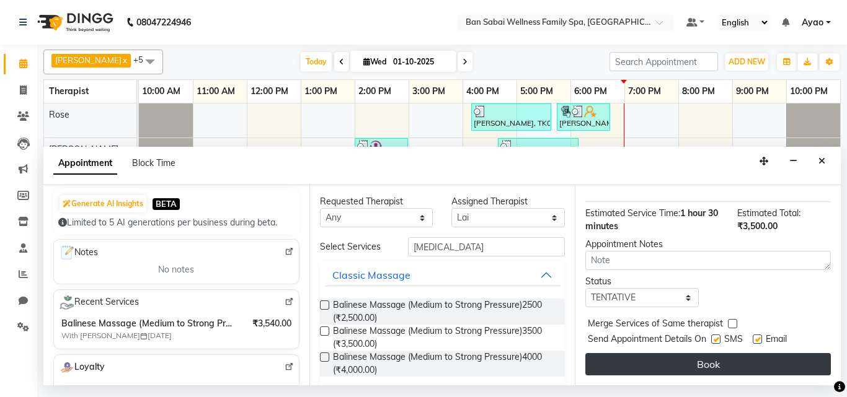
click at [748, 353] on button "Book" at bounding box center [707, 364] width 245 height 22
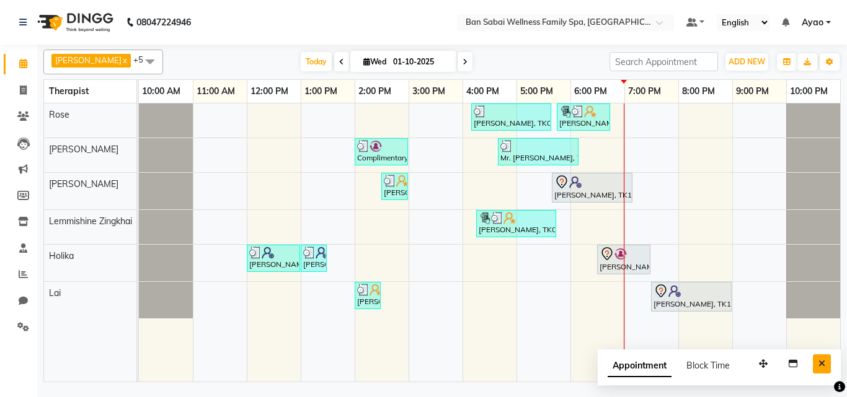
click at [823, 365] on icon "Close" at bounding box center [821, 364] width 7 height 9
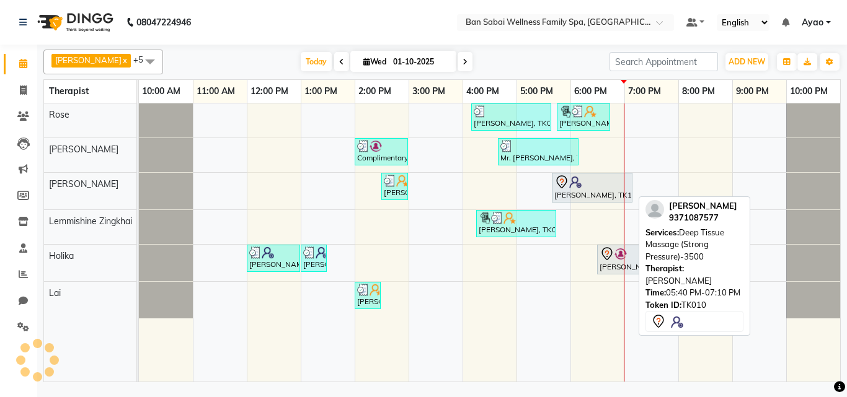
click at [610, 188] on div at bounding box center [592, 182] width 76 height 15
select select "7"
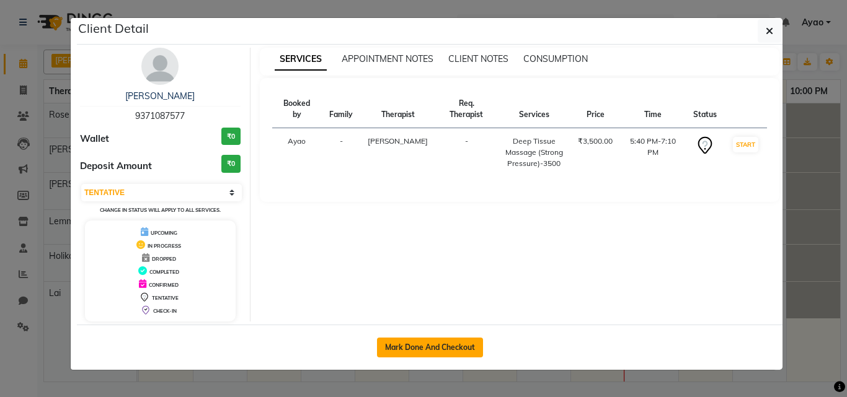
click at [426, 338] on button "Mark Done And Checkout" at bounding box center [430, 348] width 106 height 20
select select "service"
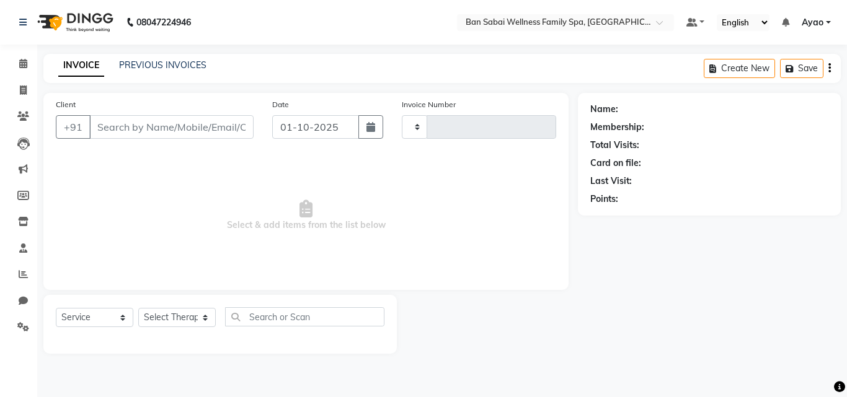
type input "2661"
select select "3"
select select "8225"
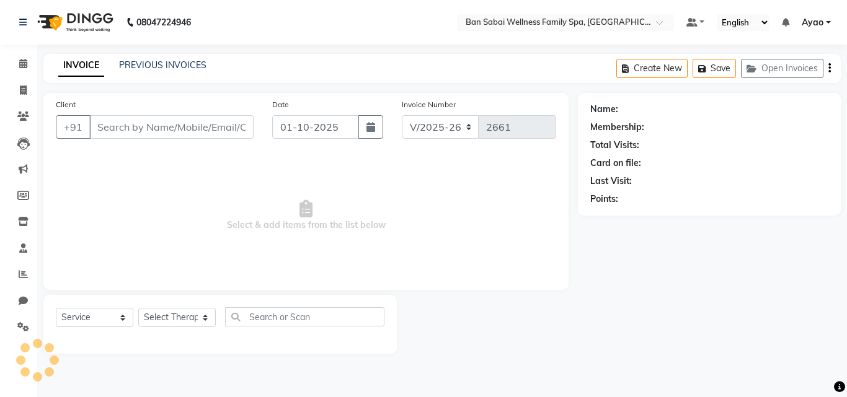
type input "9371087577"
select select "78178"
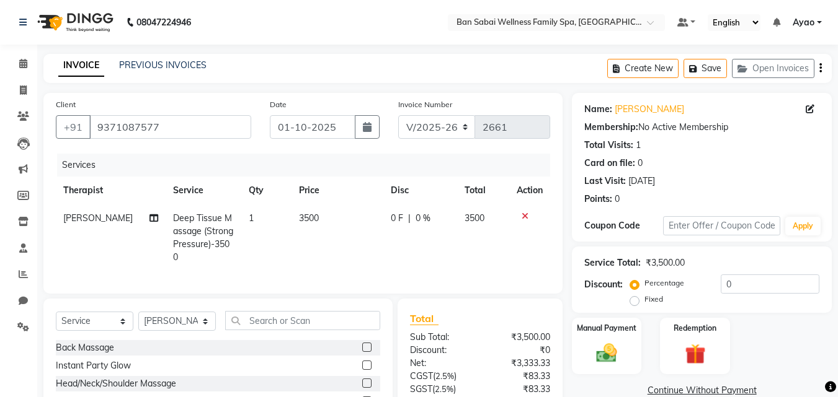
click at [325, 227] on td "3500" at bounding box center [337, 238] width 92 height 67
select select "78178"
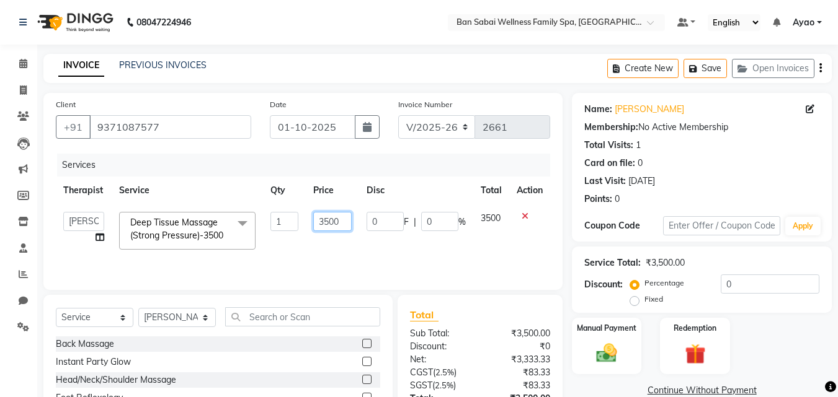
click at [341, 223] on input "3500" at bounding box center [332, 221] width 38 height 19
type input "3"
type input "4130"
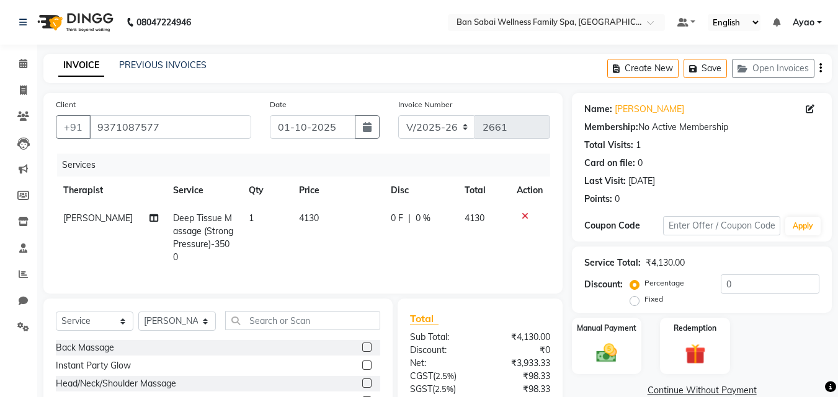
click at [480, 249] on td "4130" at bounding box center [483, 238] width 53 height 67
select select "78178"
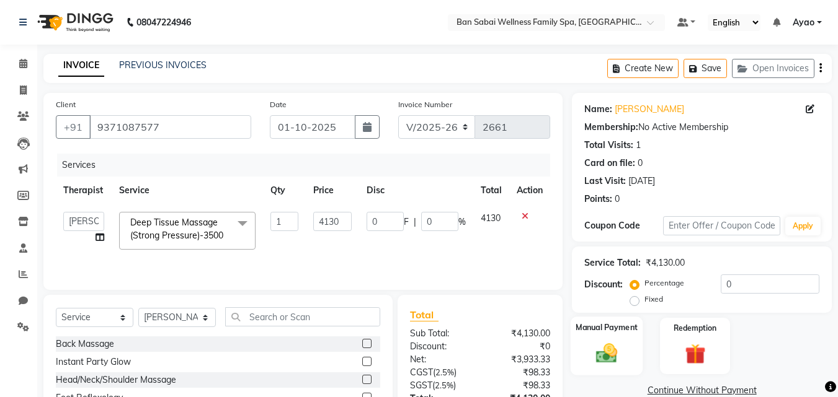
click at [601, 340] on div "Manual Payment" at bounding box center [606, 346] width 73 height 59
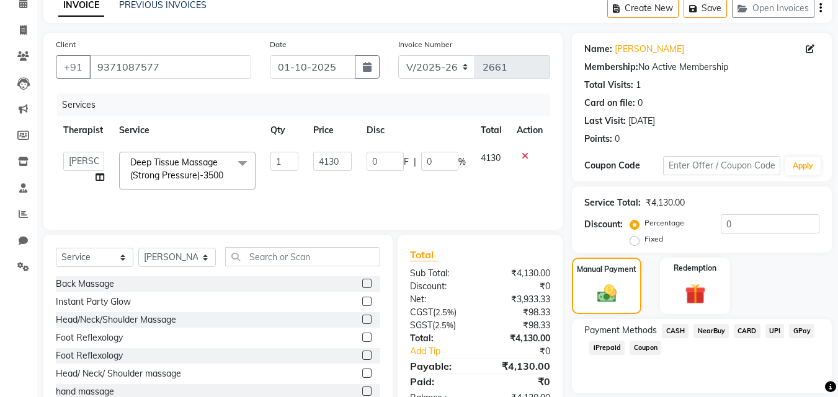
scroll to position [100, 0]
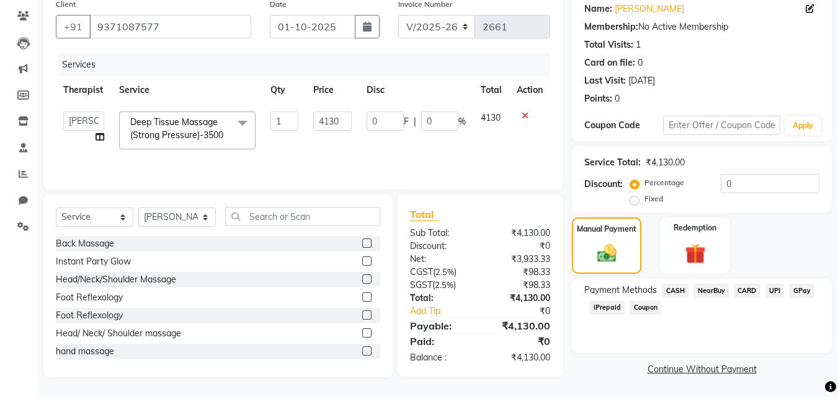
click at [745, 293] on span "CARD" at bounding box center [746, 291] width 27 height 14
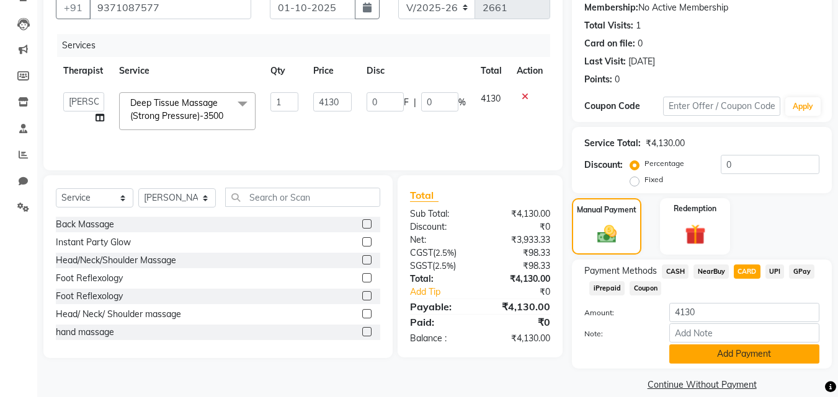
scroll to position [135, 0]
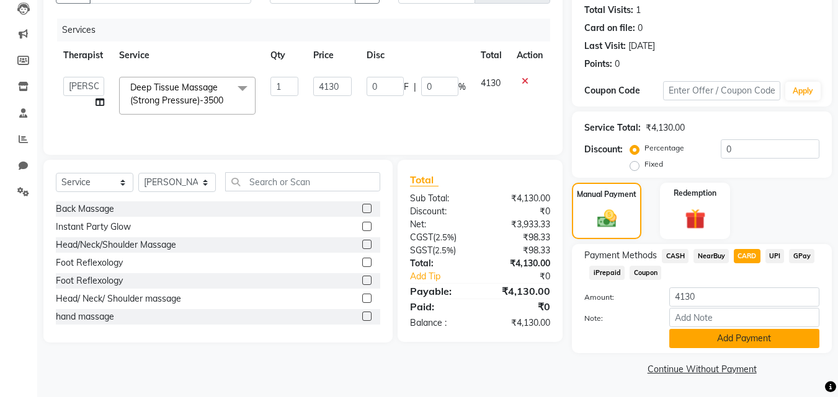
click at [748, 338] on button "Add Payment" at bounding box center [744, 338] width 150 height 19
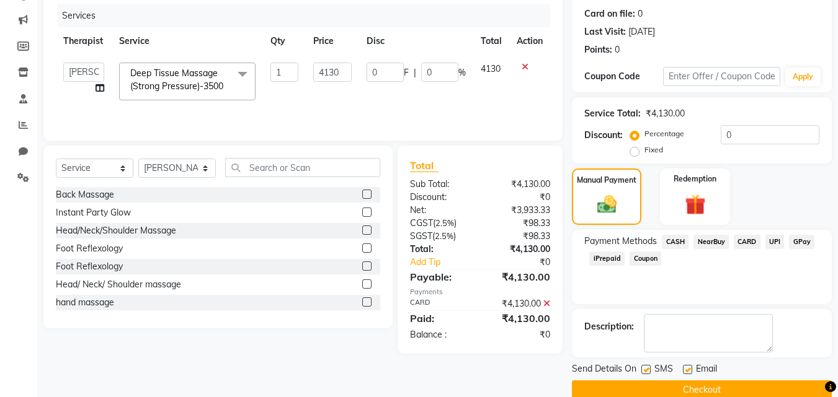
scroll to position [170, 0]
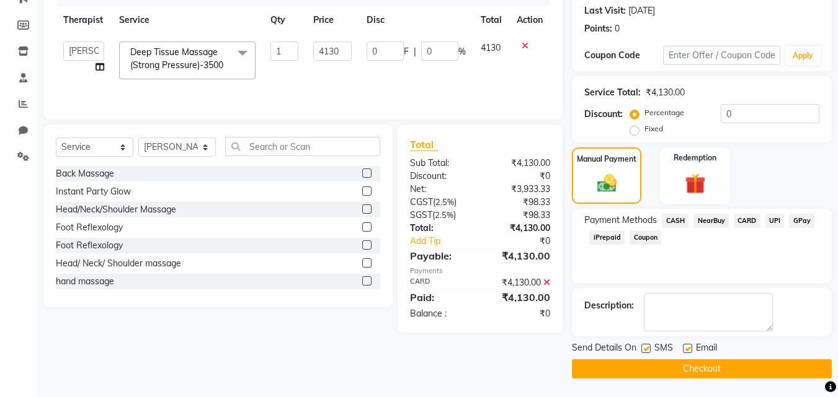
click at [691, 371] on button "Checkout" at bounding box center [702, 369] width 260 height 19
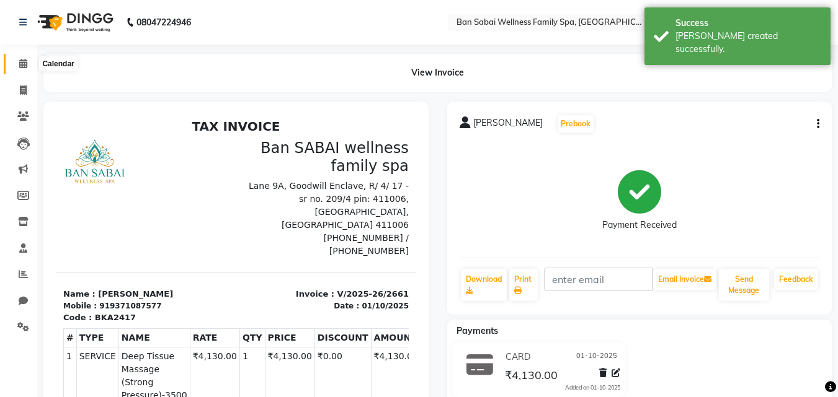
click at [19, 64] on icon at bounding box center [23, 63] width 8 height 9
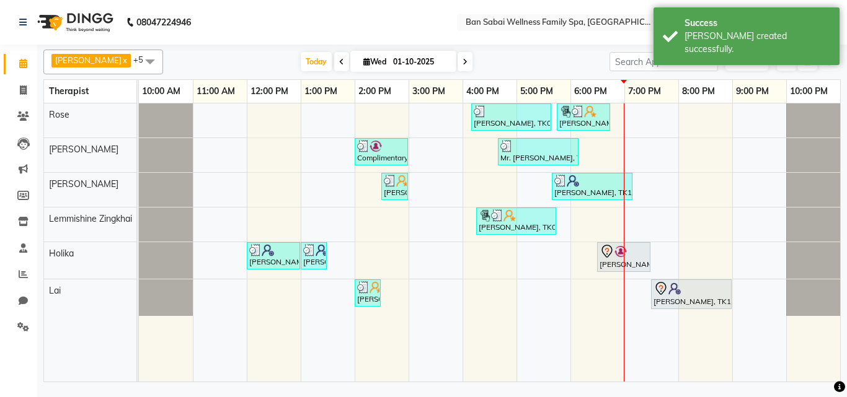
click at [830, 61] on icon "button" at bounding box center [829, 61] width 7 height 7
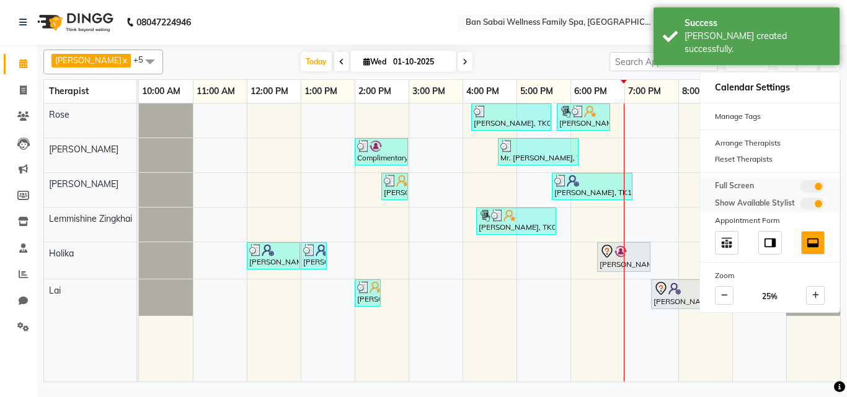
click at [808, 188] on span at bounding box center [812, 186] width 25 height 12
click at [800, 188] on input "checkbox" at bounding box center [800, 188] width 0 height 0
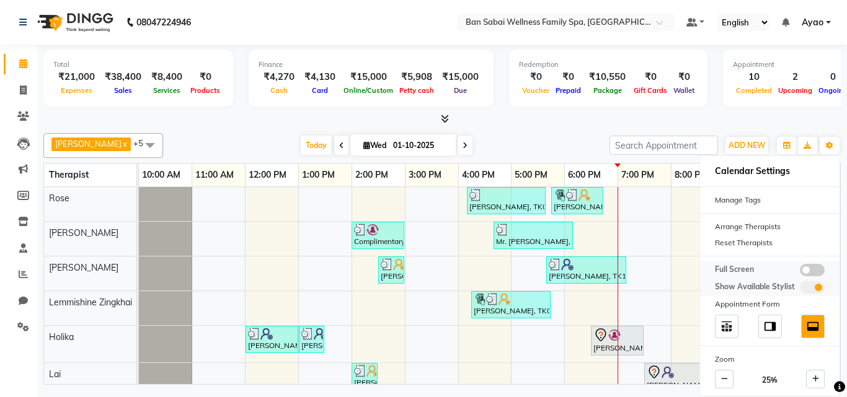
click at [816, 269] on span at bounding box center [812, 270] width 25 height 12
click at [800, 272] on input "checkbox" at bounding box center [800, 272] width 0 height 0
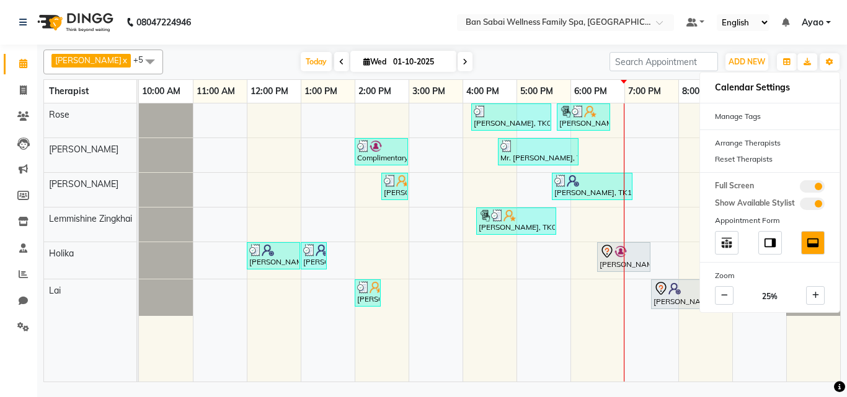
click at [683, 175] on div "Mr.Mahesh Lamkhade, TK05, 04:10 PM-05:40 PM, Deep Tissue Massage (Strong Pressu…" at bounding box center [489, 243] width 701 height 278
select select "78178"
select select "tentative"
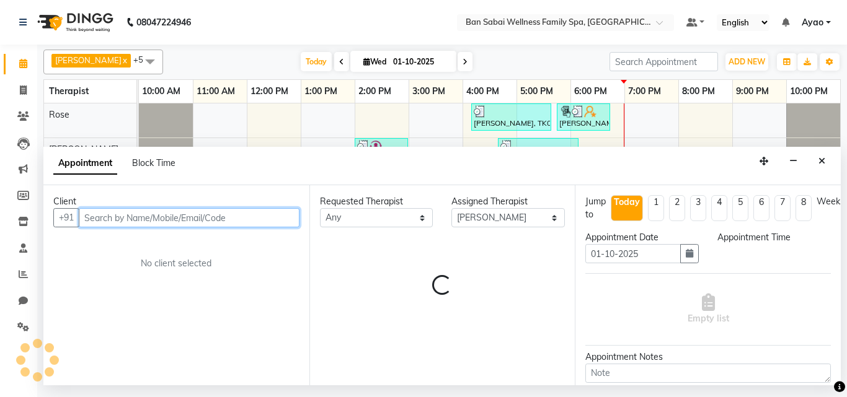
select select "1200"
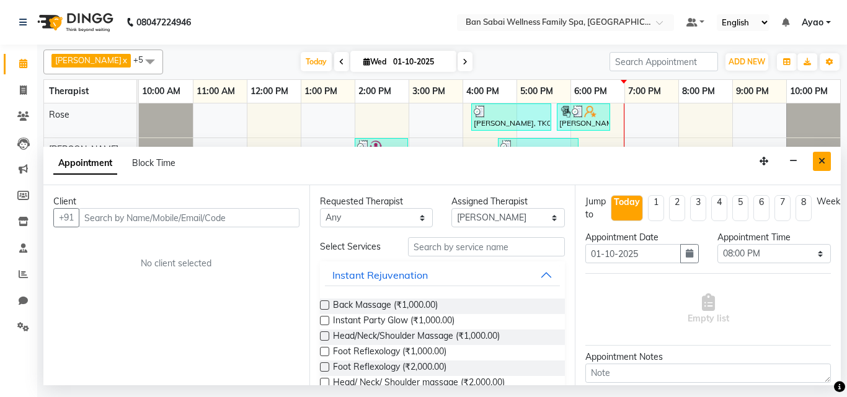
click at [818, 161] on button "Close" at bounding box center [822, 161] width 18 height 19
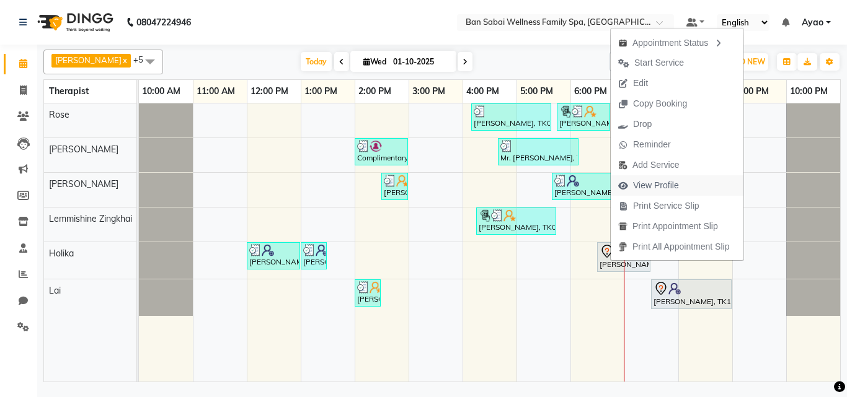
click at [671, 188] on span "View Profile" at bounding box center [656, 185] width 46 height 13
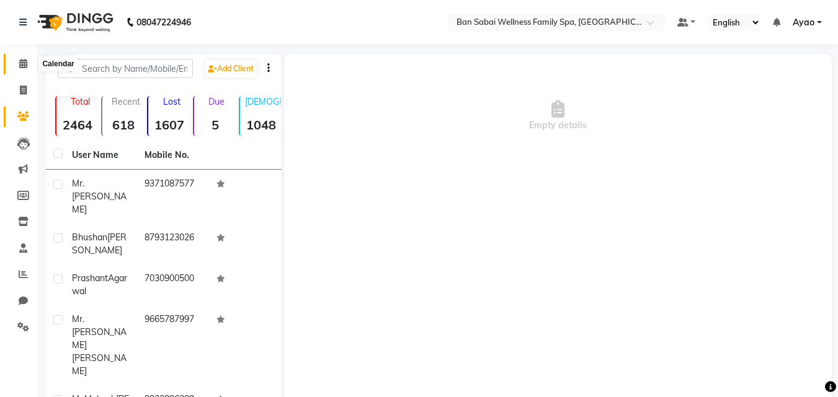
click at [22, 63] on icon at bounding box center [23, 63] width 8 height 9
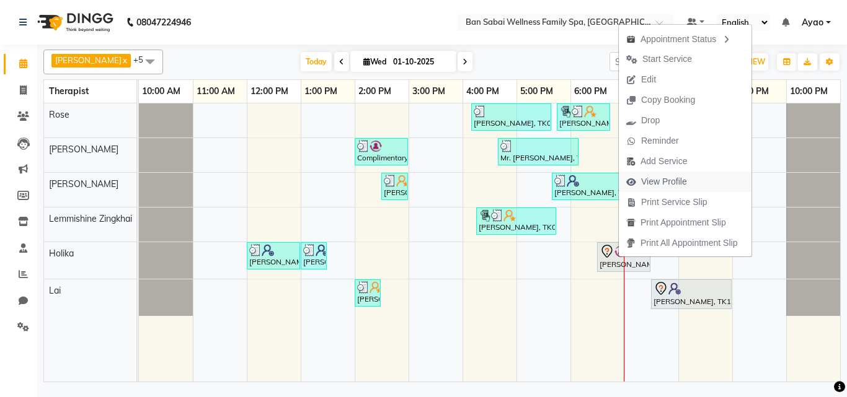
click at [668, 180] on span "View Profile" at bounding box center [664, 181] width 46 height 13
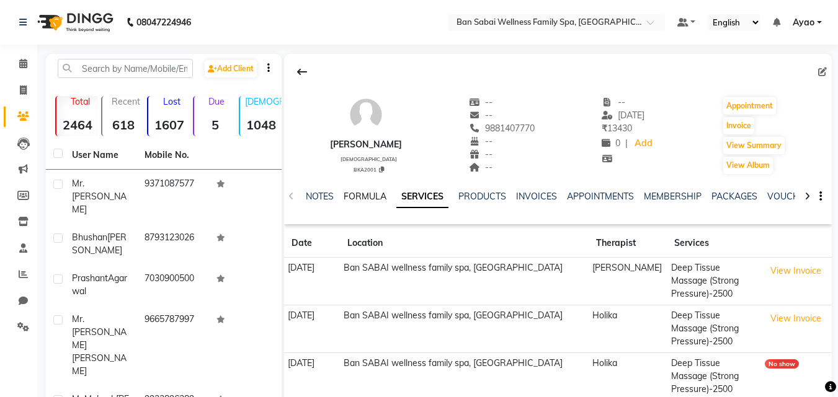
click at [366, 192] on link "FORMULA" at bounding box center [364, 196] width 43 height 11
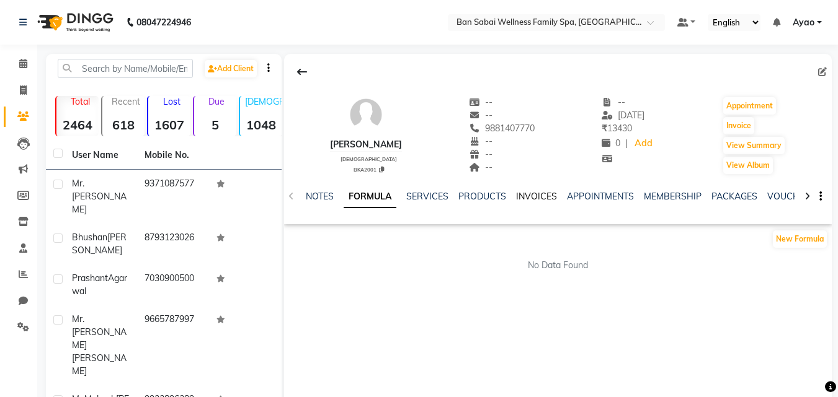
click at [549, 197] on link "INVOICES" at bounding box center [536, 196] width 41 height 11
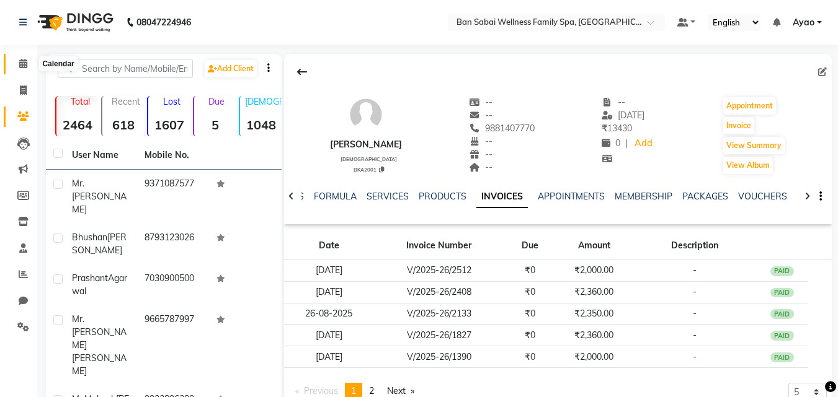
click at [19, 65] on icon at bounding box center [23, 63] width 8 height 9
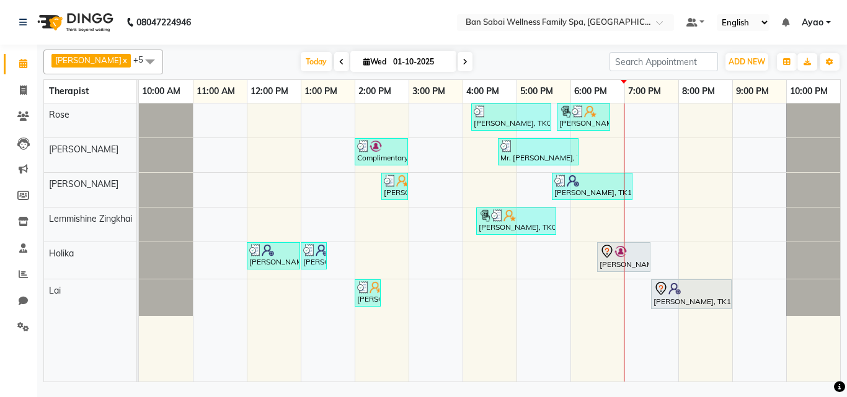
click at [397, 62] on input "01-10-2025" at bounding box center [420, 62] width 62 height 19
select select "10"
select select "2025"
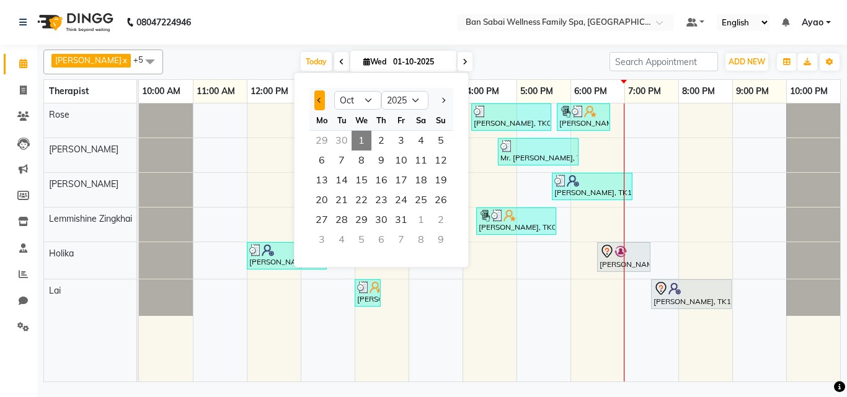
click at [319, 102] on span "Previous month" at bounding box center [319, 100] width 5 height 5
select select "9"
click at [442, 180] on span "21" at bounding box center [441, 180] width 20 height 20
type input "21-09-2025"
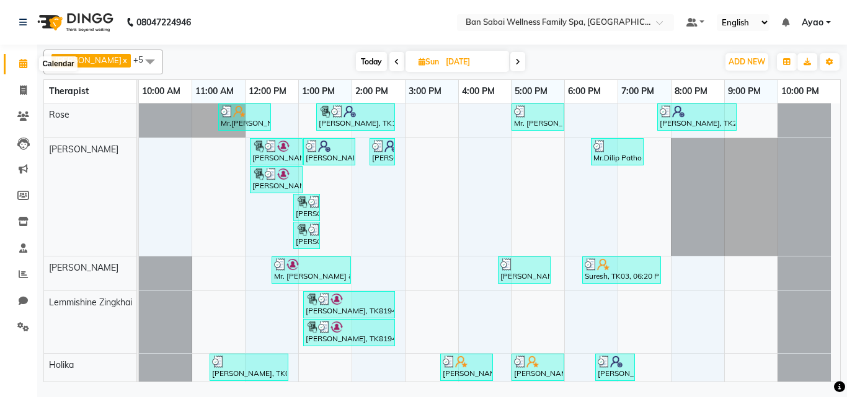
click at [24, 68] on icon at bounding box center [23, 63] width 8 height 9
click at [413, 69] on span "Sun 21-09-2025" at bounding box center [457, 61] width 104 height 21
click at [423, 60] on span "Sun" at bounding box center [428, 61] width 27 height 9
select select "9"
select select "2025"
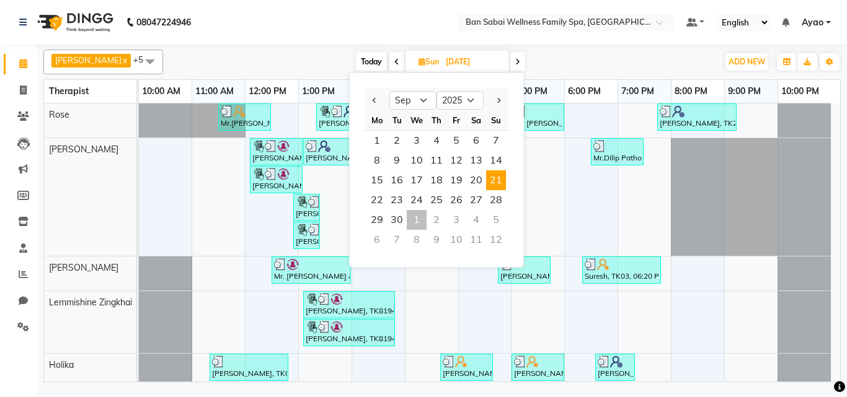
click at [492, 99] on div at bounding box center [496, 101] width 25 height 20
click at [419, 223] on div "1" at bounding box center [417, 220] width 20 height 20
type input "01-10-2025"
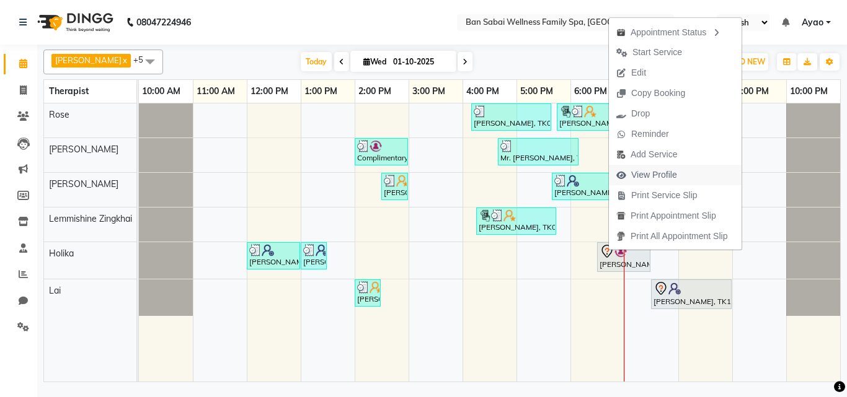
click at [675, 169] on span "View Profile" at bounding box center [654, 175] width 46 height 13
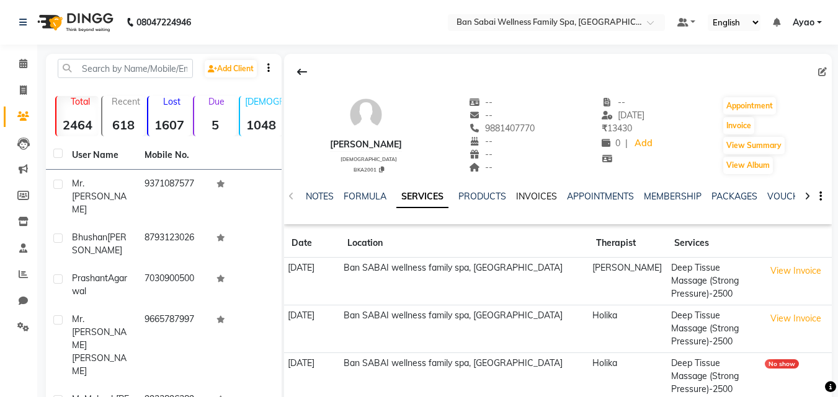
click at [541, 200] on link "INVOICES" at bounding box center [536, 196] width 41 height 11
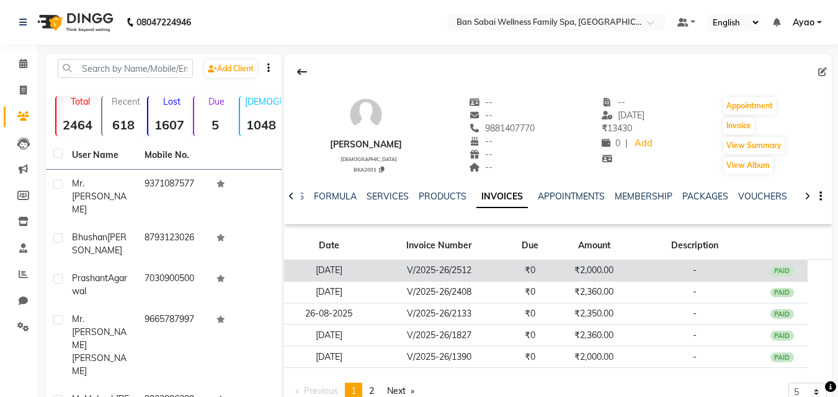
click at [327, 270] on td "21-09-2025" at bounding box center [329, 271] width 90 height 22
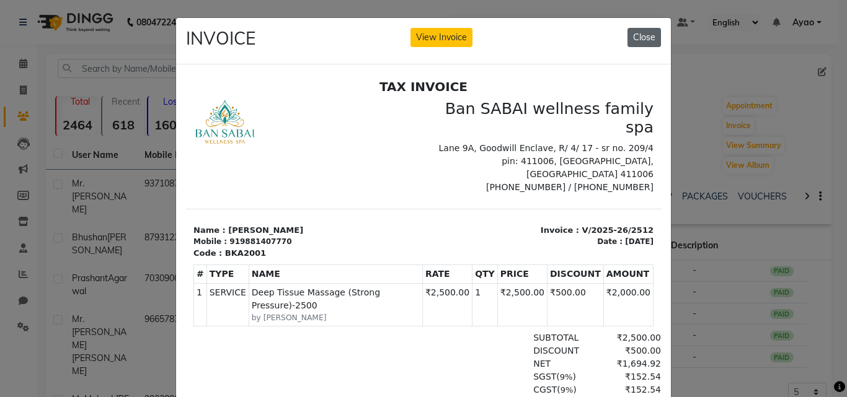
click at [645, 37] on button "Close" at bounding box center [643, 37] width 33 height 19
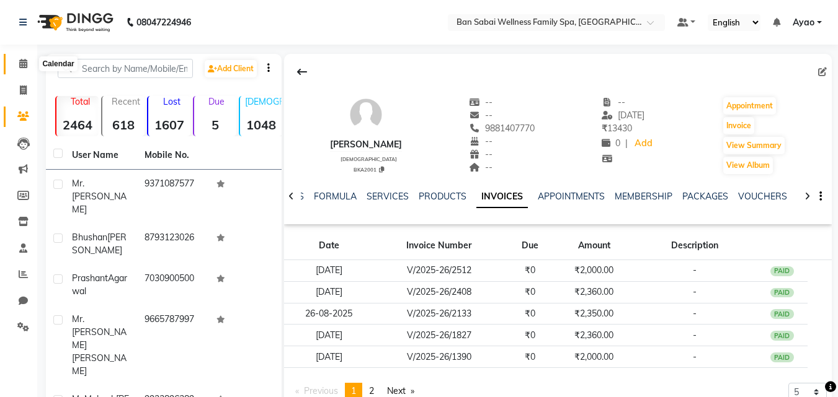
click at [24, 62] on icon at bounding box center [23, 63] width 8 height 9
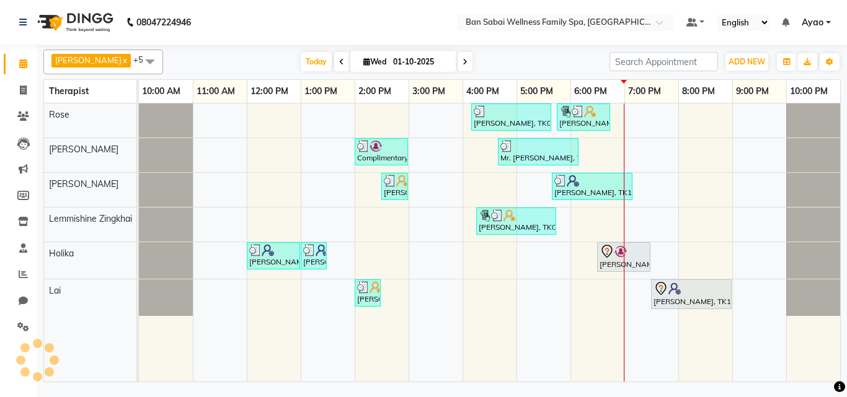
click at [408, 63] on input "01-10-2025" at bounding box center [420, 62] width 62 height 19
select select "10"
select select "2025"
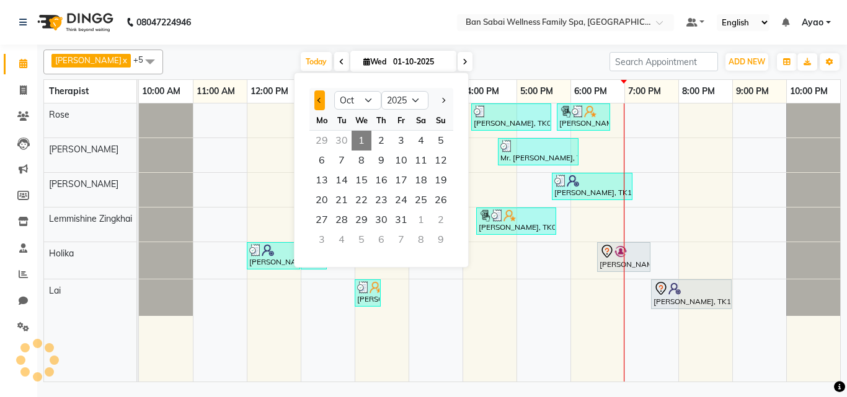
click at [319, 99] on span "Previous month" at bounding box center [319, 100] width 5 height 5
select select "9"
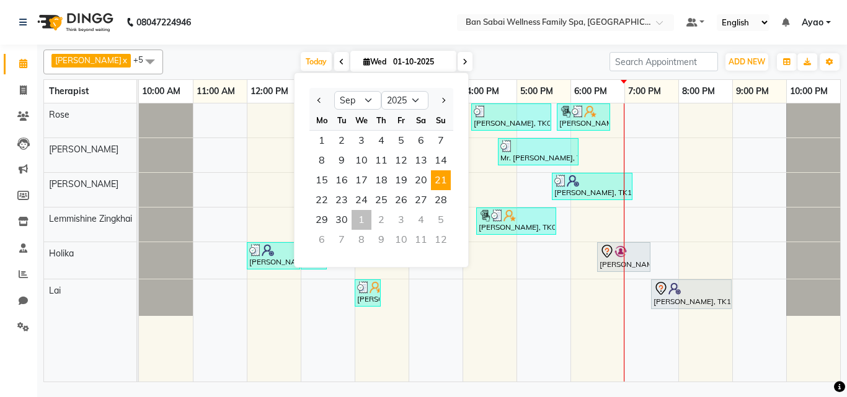
click at [444, 181] on span "21" at bounding box center [441, 180] width 20 height 20
type input "21-09-2025"
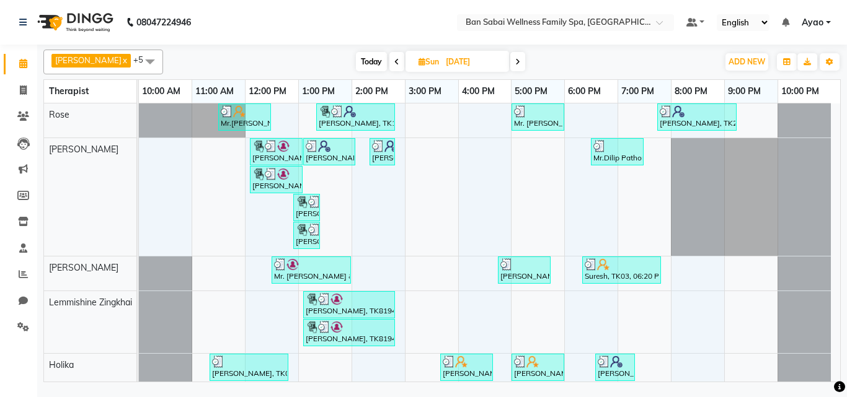
click at [138, 59] on span at bounding box center [150, 62] width 25 height 24
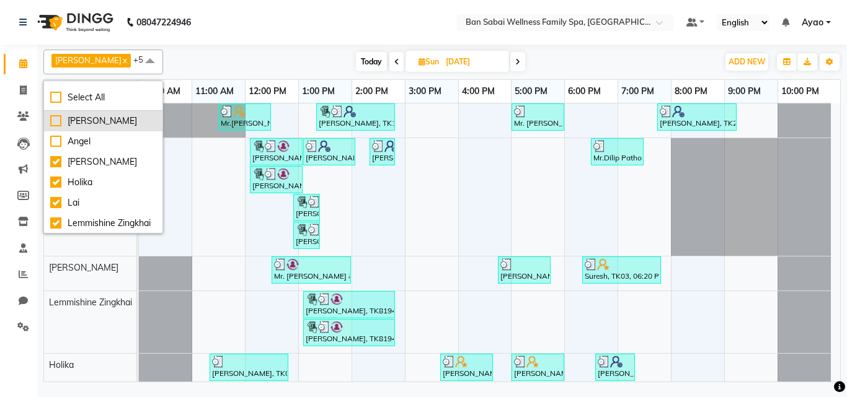
click at [55, 120] on div "[PERSON_NAME]" at bounding box center [103, 121] width 106 height 13
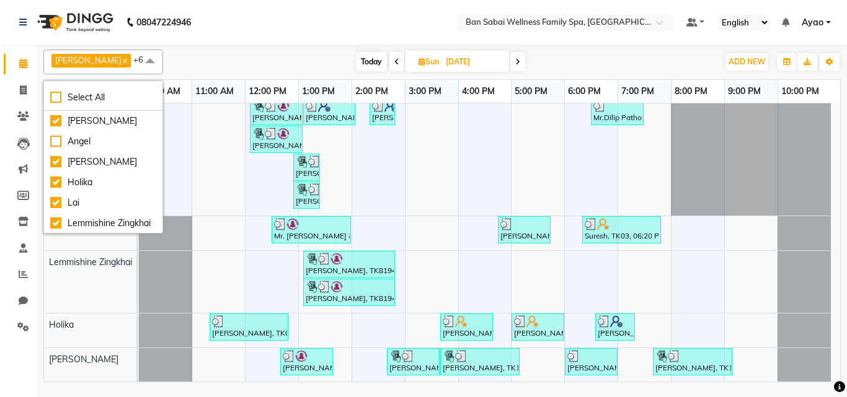
scroll to position [76, 0]
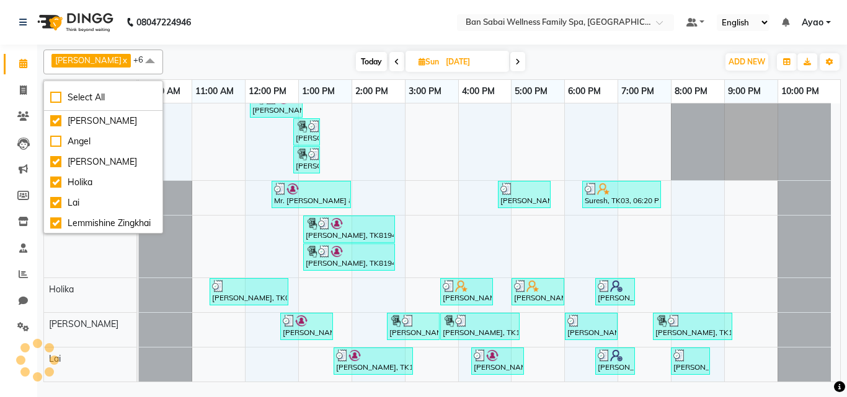
click at [138, 60] on span at bounding box center [150, 62] width 25 height 24
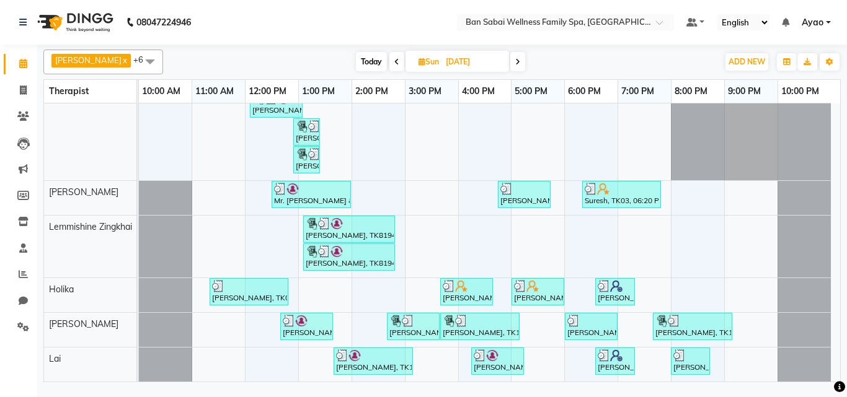
click at [138, 61] on span at bounding box center [150, 62] width 25 height 24
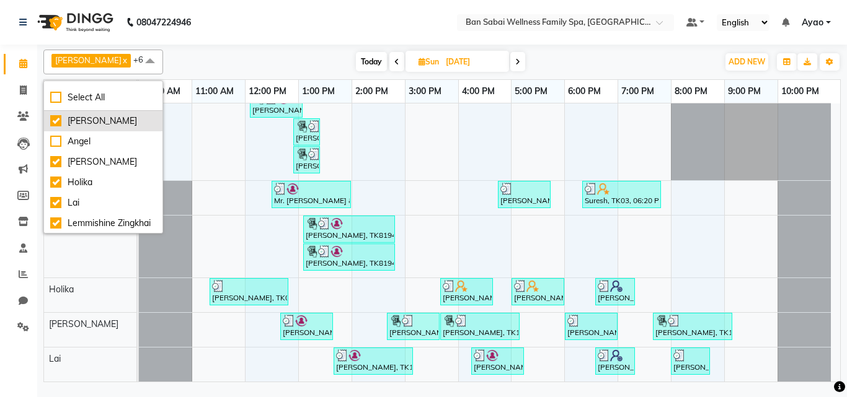
click at [52, 117] on div "[PERSON_NAME]" at bounding box center [103, 121] width 106 height 13
checkbox input "false"
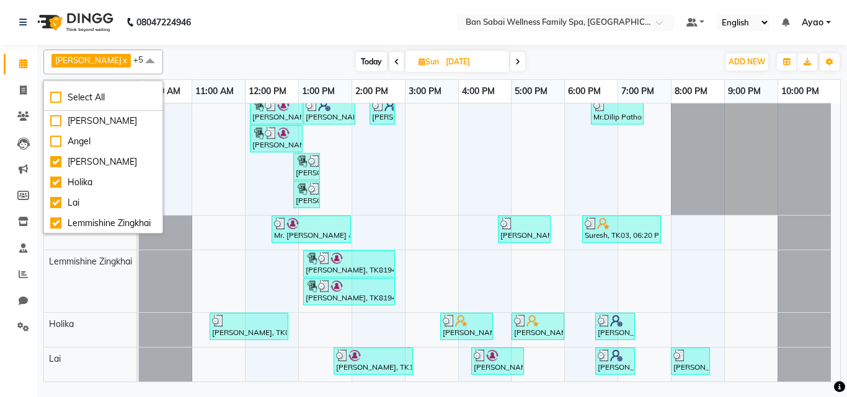
click at [454, 56] on input "21-09-2025" at bounding box center [473, 62] width 62 height 19
select select "9"
select select "2025"
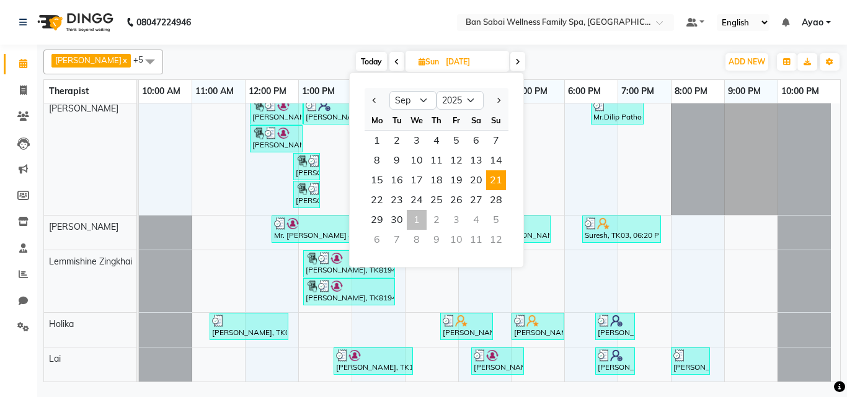
click at [415, 220] on div "1" at bounding box center [417, 220] width 20 height 20
type input "01-10-2025"
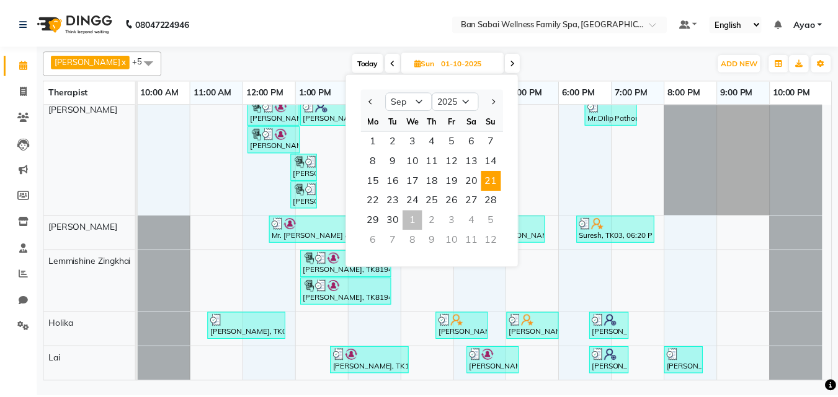
scroll to position [0, 0]
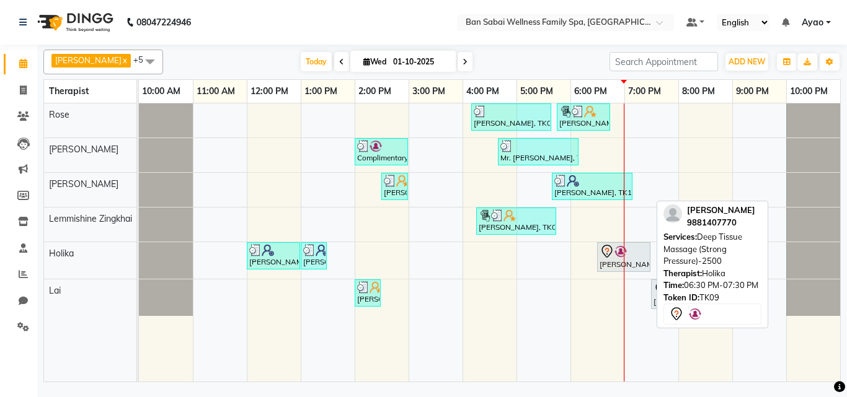
click at [620, 263] on div "[PERSON_NAME], TK09, 06:30 PM-07:30 PM, Deep Tissue Massage (Strong Pressure)-2…" at bounding box center [623, 257] width 51 height 26
select select "7"
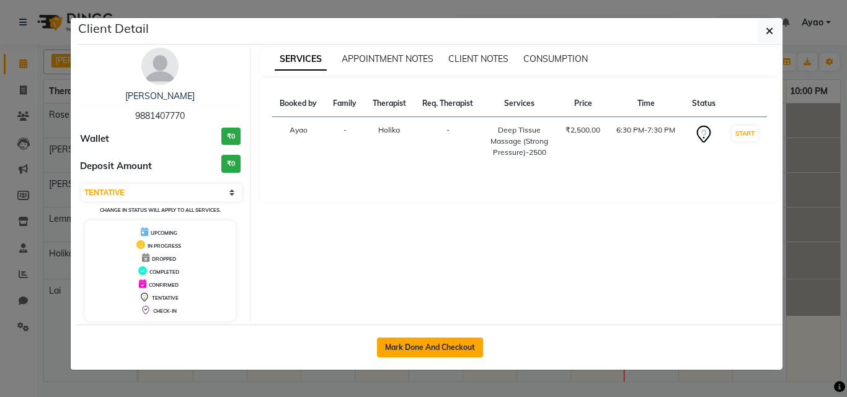
click at [417, 350] on button "Mark Done And Checkout" at bounding box center [430, 348] width 106 height 20
select select "service"
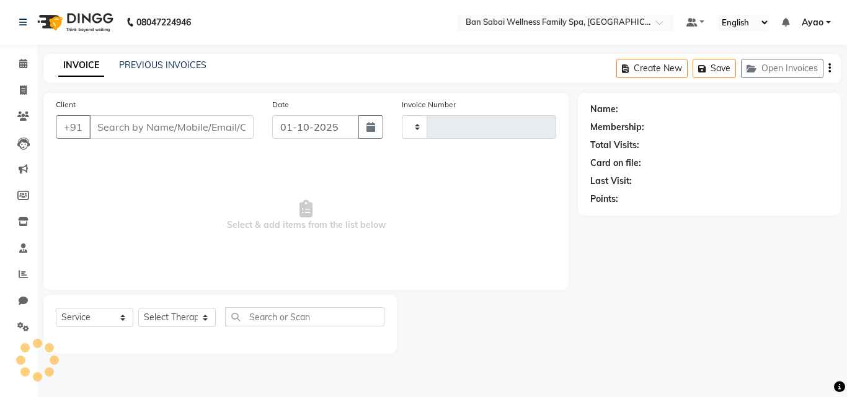
type input "2662"
select select "8225"
type input "9881407770"
select select "79370"
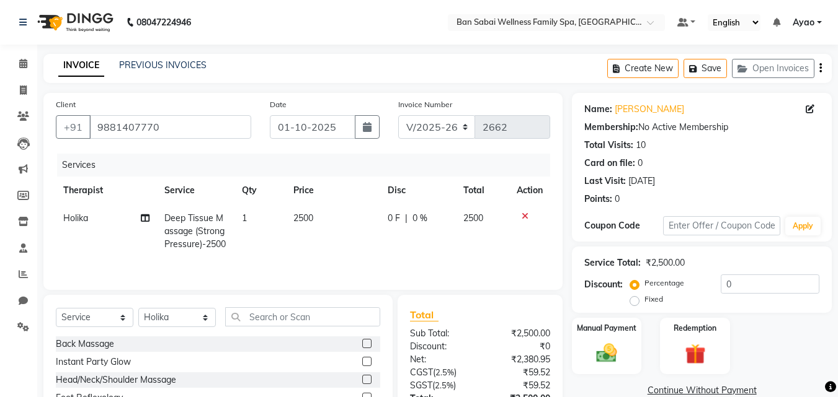
click at [322, 220] on td "2500" at bounding box center [333, 232] width 95 height 54
select select "79370"
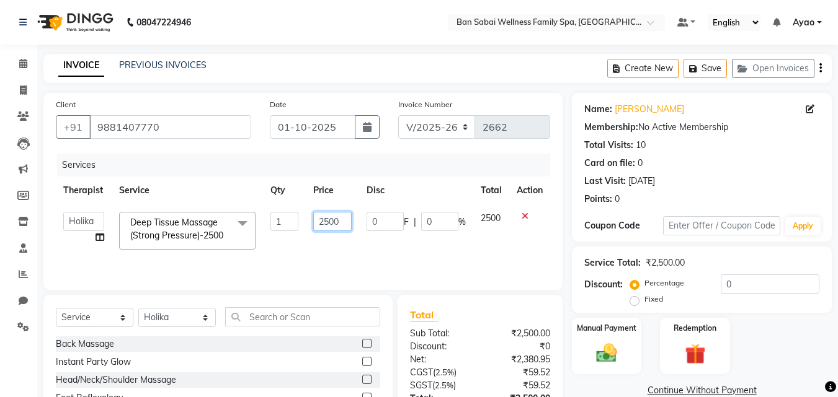
click at [350, 223] on input "2500" at bounding box center [332, 221] width 38 height 19
type input "2950"
click at [424, 251] on td "0 F | 0 %" at bounding box center [416, 231] width 114 height 53
select select "79370"
click at [748, 283] on input "0" at bounding box center [769, 284] width 99 height 19
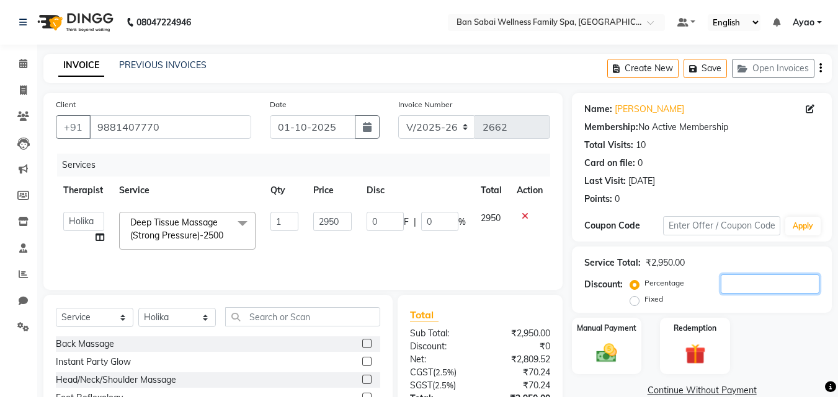
type input "2"
type input "59"
type input "2"
type input "20"
type input "590"
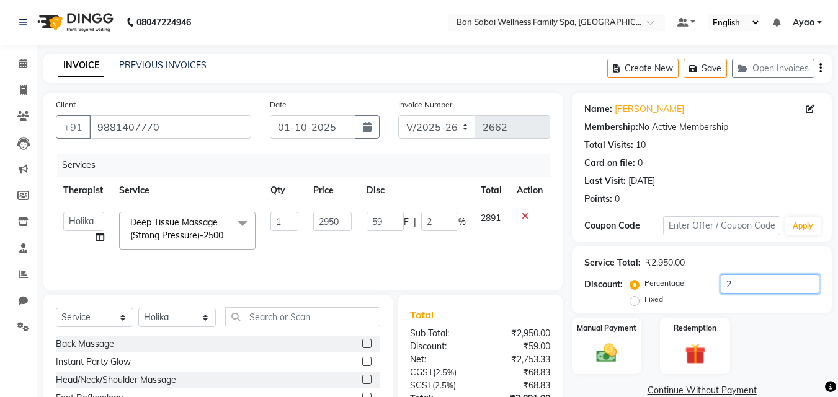
type input "20"
click at [633, 337] on div "Manual Payment" at bounding box center [606, 346] width 73 height 59
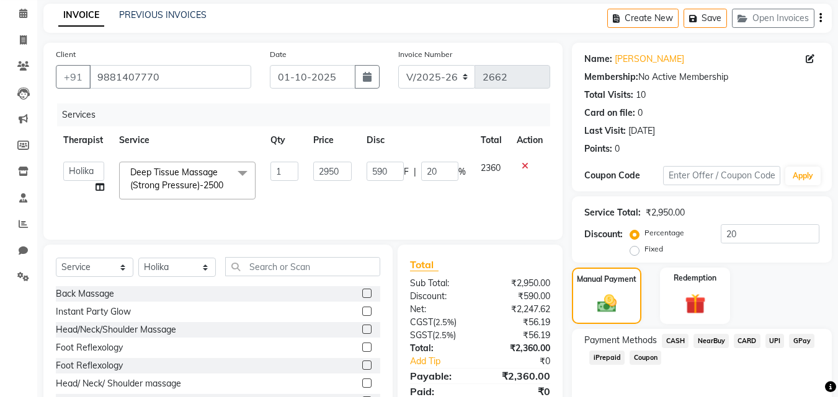
scroll to position [100, 0]
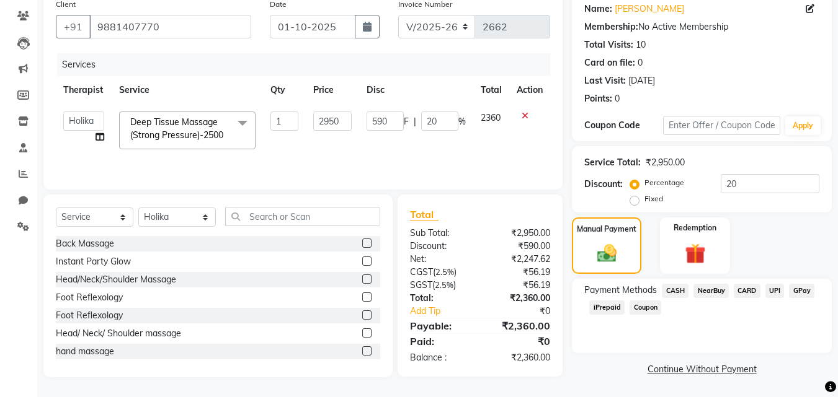
click at [744, 291] on span "CARD" at bounding box center [746, 291] width 27 height 14
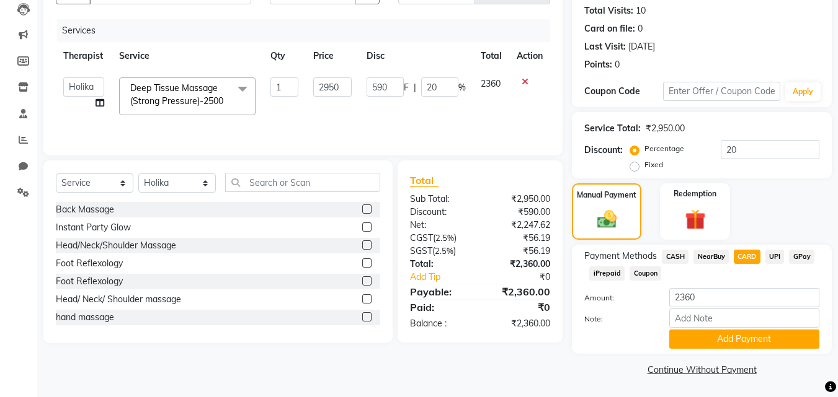
scroll to position [135, 0]
click at [751, 340] on button "Add Payment" at bounding box center [744, 338] width 150 height 19
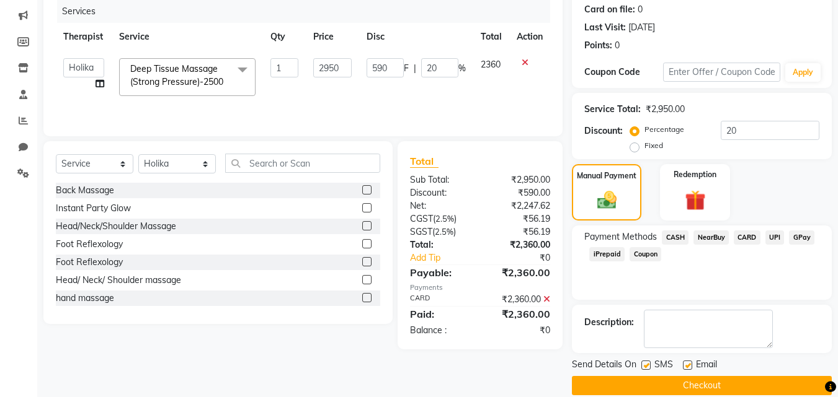
scroll to position [170, 0]
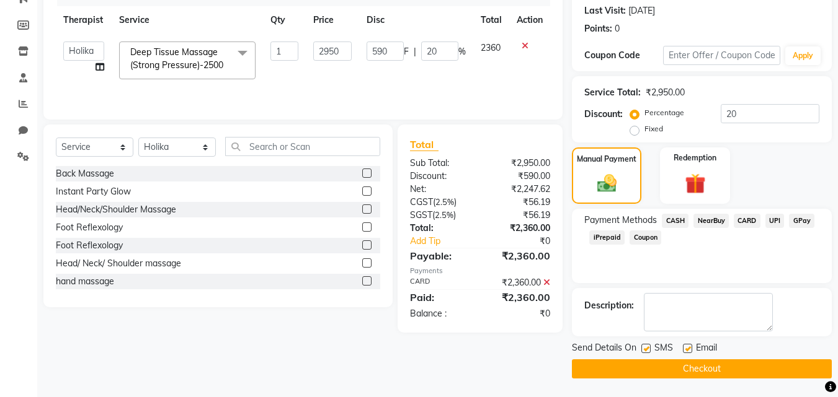
click at [701, 361] on button "Checkout" at bounding box center [702, 369] width 260 height 19
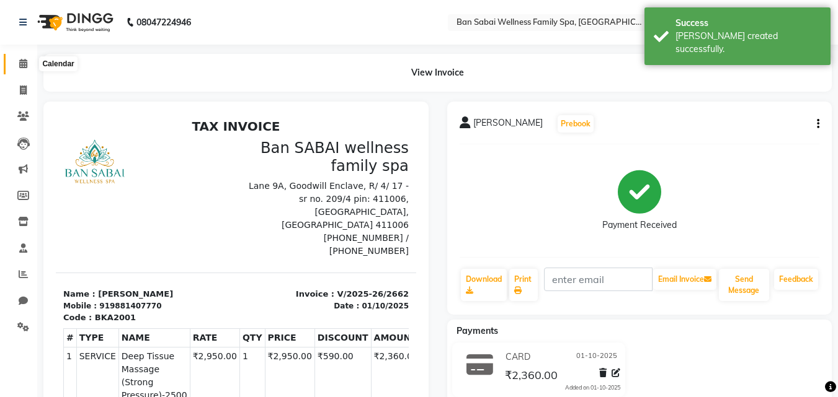
click at [19, 61] on icon at bounding box center [23, 63] width 8 height 9
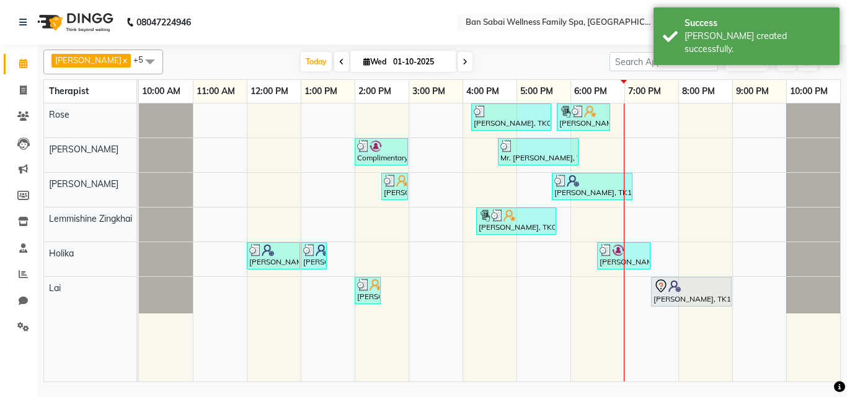
click at [830, 64] on icon "button" at bounding box center [829, 61] width 7 height 7
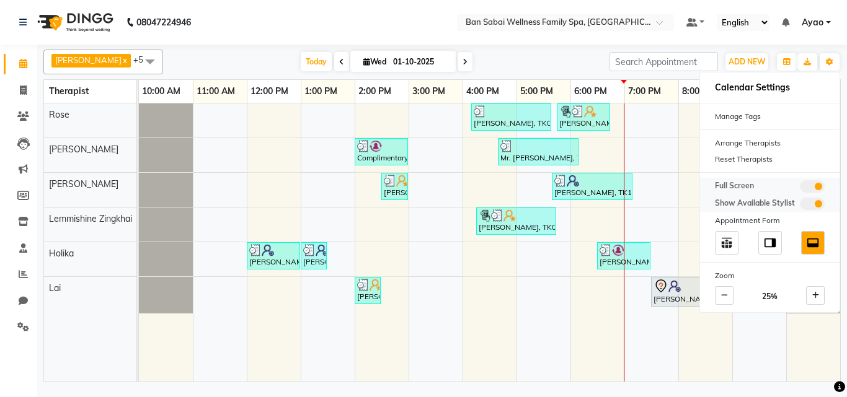
click at [811, 192] on span at bounding box center [812, 186] width 25 height 12
click at [800, 188] on input "checkbox" at bounding box center [800, 188] width 0 height 0
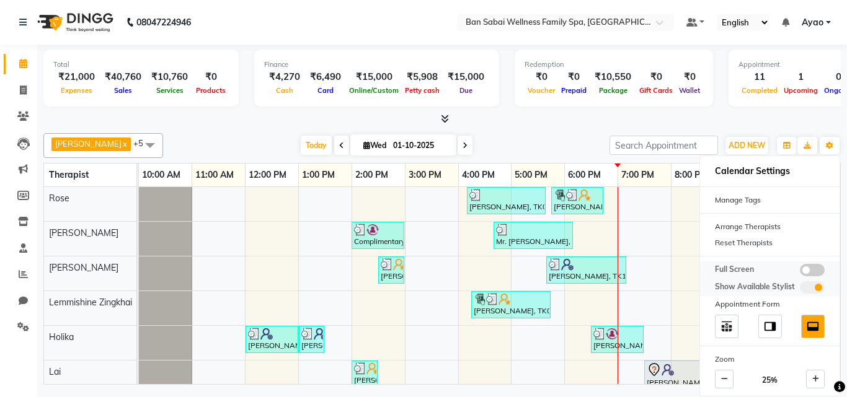
click at [812, 268] on span at bounding box center [812, 270] width 25 height 12
click at [800, 272] on input "checkbox" at bounding box center [800, 272] width 0 height 0
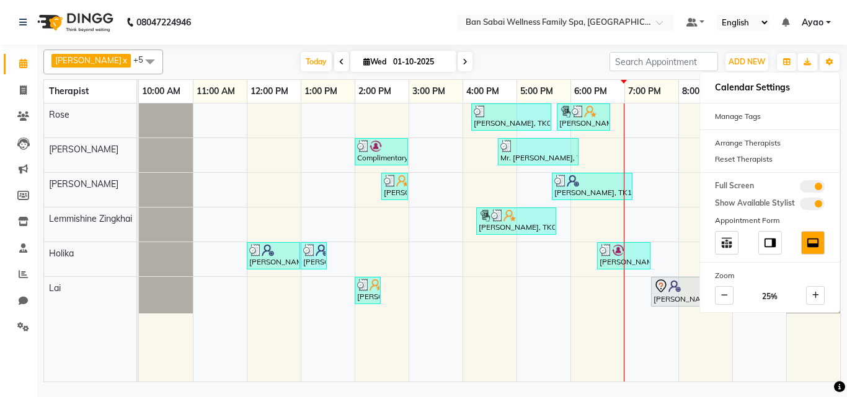
click at [582, 318] on td at bounding box center [597, 243] width 54 height 278
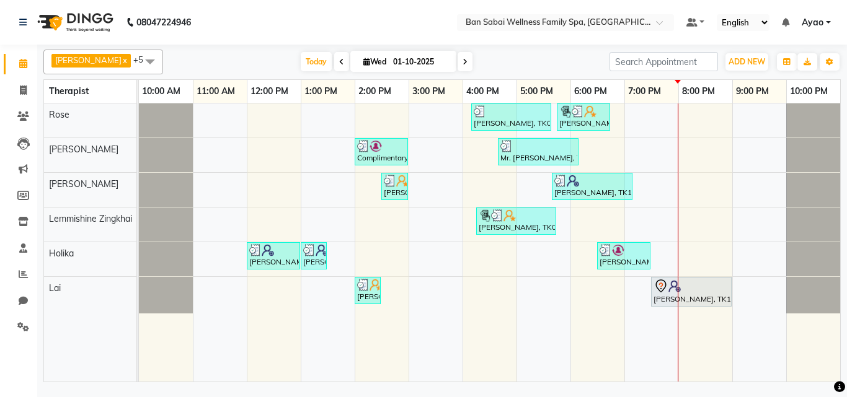
click at [462, 63] on icon at bounding box center [464, 61] width 5 height 7
type input "02-10-2025"
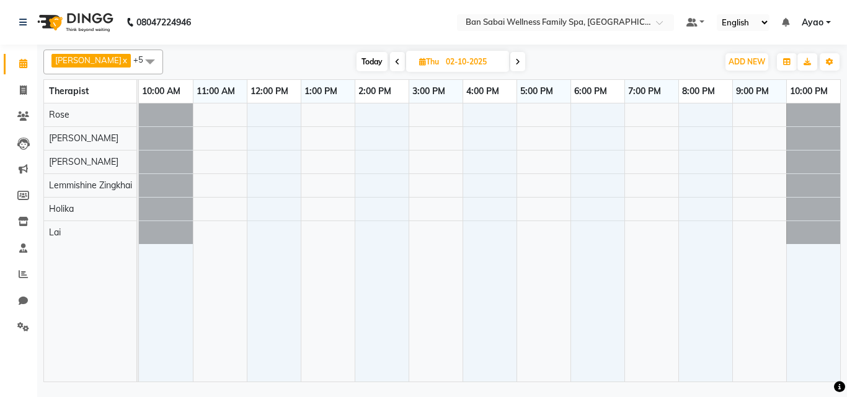
click at [462, 213] on div at bounding box center [489, 243] width 701 height 278
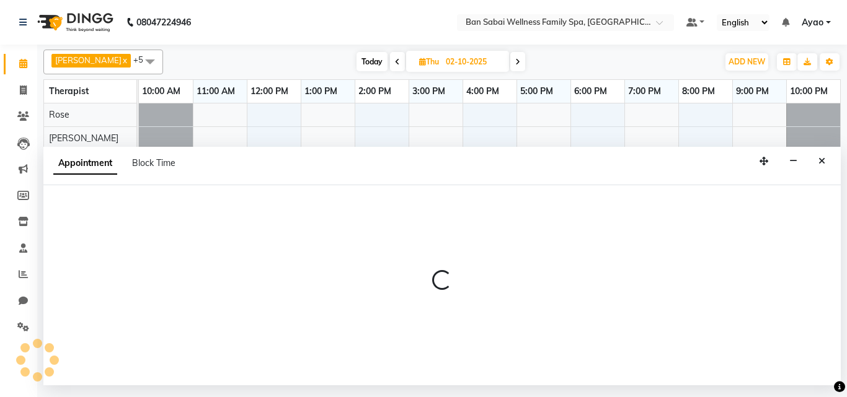
select select "79370"
select select "960"
select select "tentative"
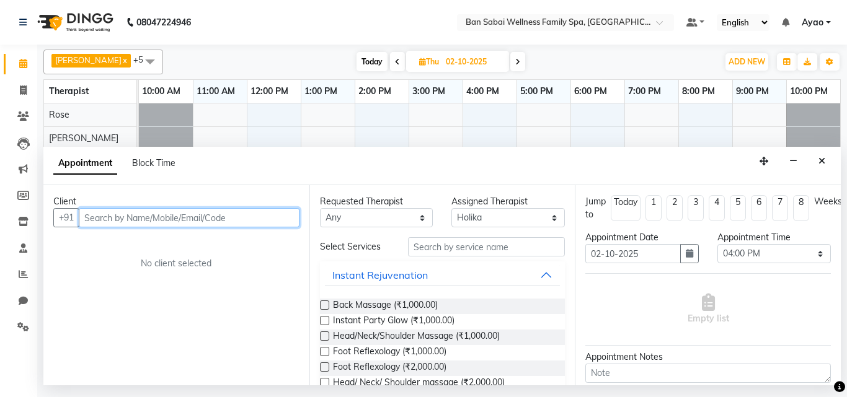
click at [217, 217] on input "text" at bounding box center [189, 217] width 221 height 19
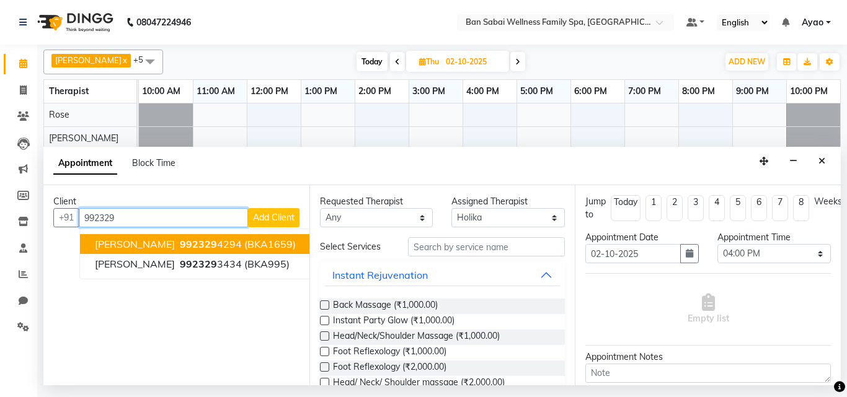
click at [219, 239] on ngb-highlight "992329 4294" at bounding box center [209, 244] width 64 height 12
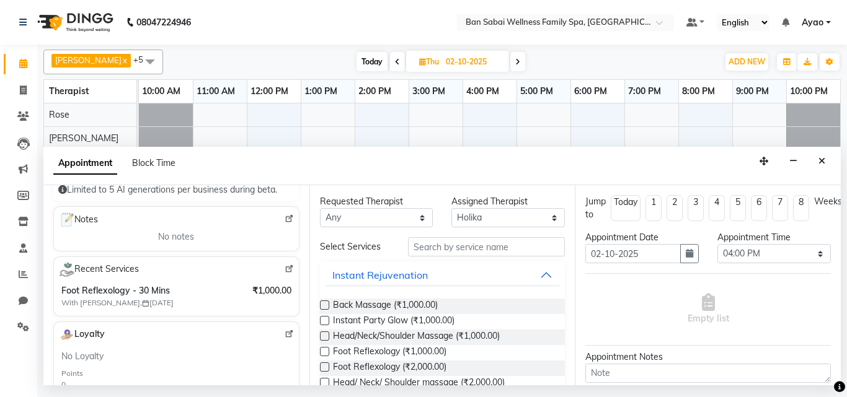
scroll to position [155, 0]
type input "9923294294"
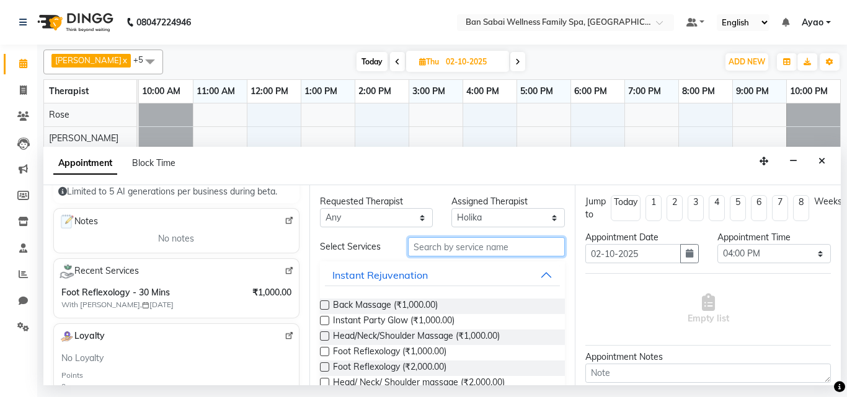
click at [520, 247] on input "text" at bounding box center [486, 246] width 157 height 19
click at [511, 245] on input "text" at bounding box center [486, 246] width 157 height 19
click at [526, 248] on input "text" at bounding box center [486, 246] width 157 height 19
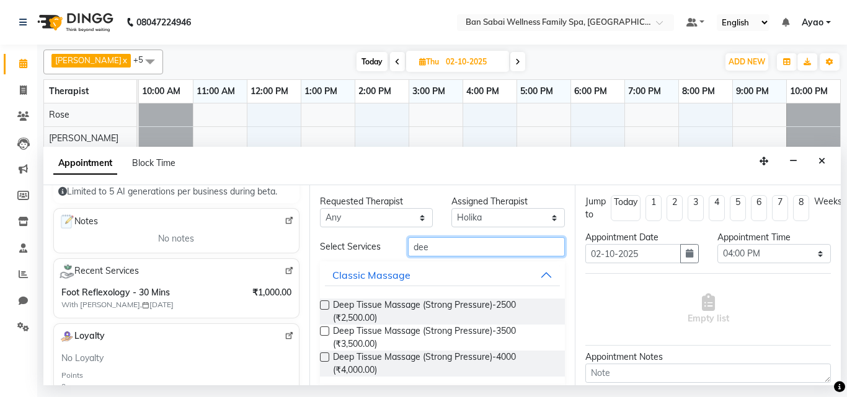
type input "dee"
click at [324, 305] on label at bounding box center [324, 305] width 9 height 9
click at [324, 305] on input "checkbox" at bounding box center [324, 307] width 8 height 8
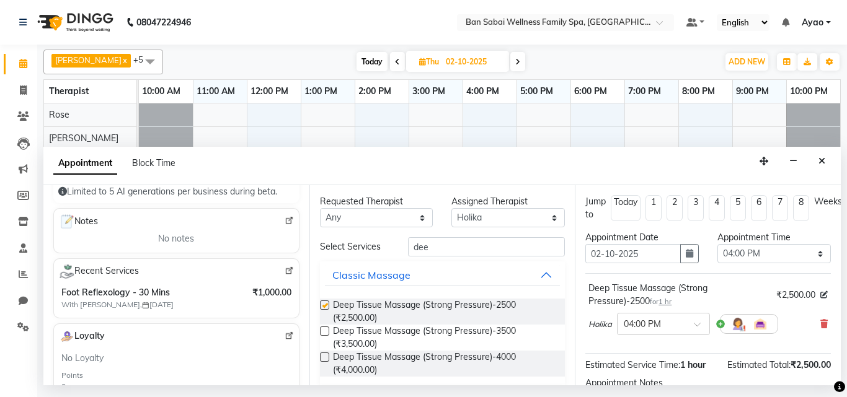
checkbox input "false"
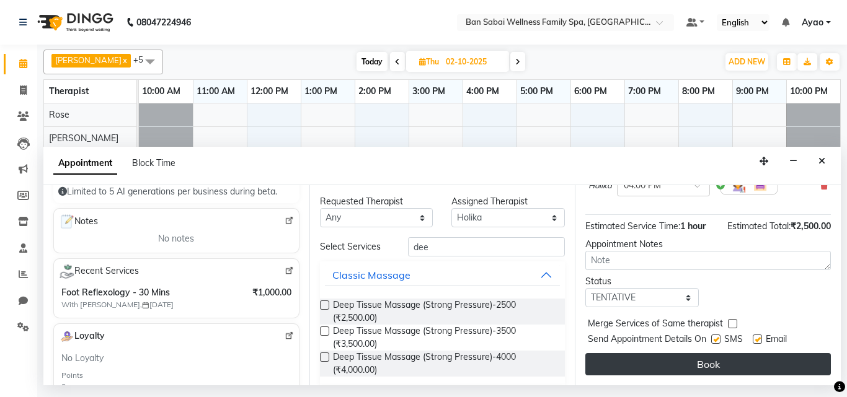
click at [728, 358] on button "Book" at bounding box center [707, 364] width 245 height 22
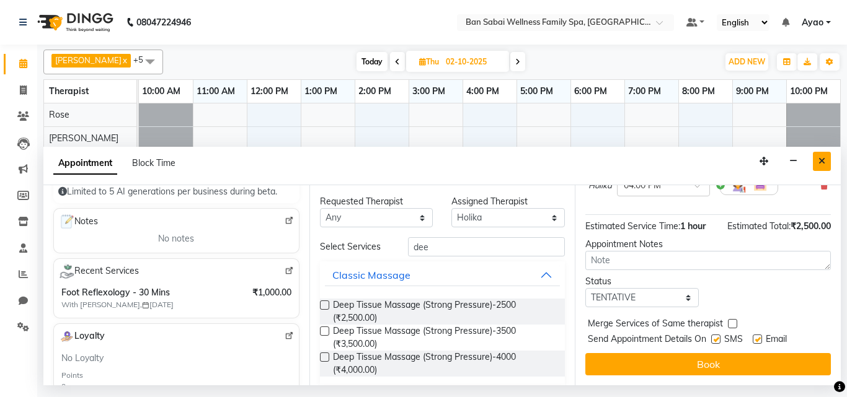
click at [821, 162] on icon "Close" at bounding box center [821, 161] width 7 height 9
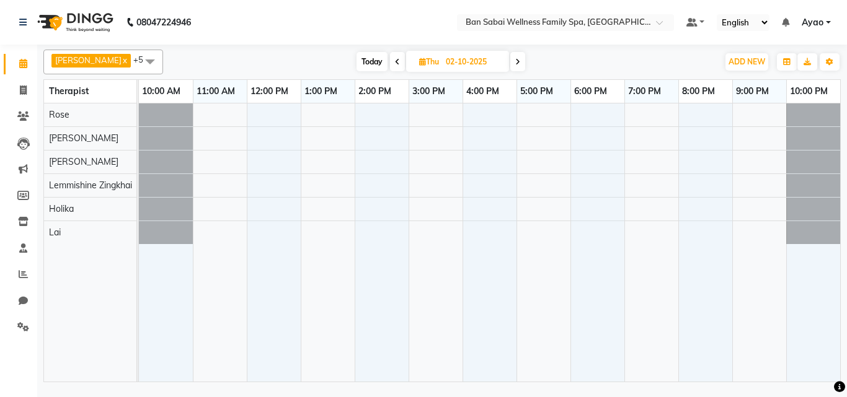
click at [395, 63] on icon at bounding box center [397, 61] width 5 height 7
type input "01-10-2025"
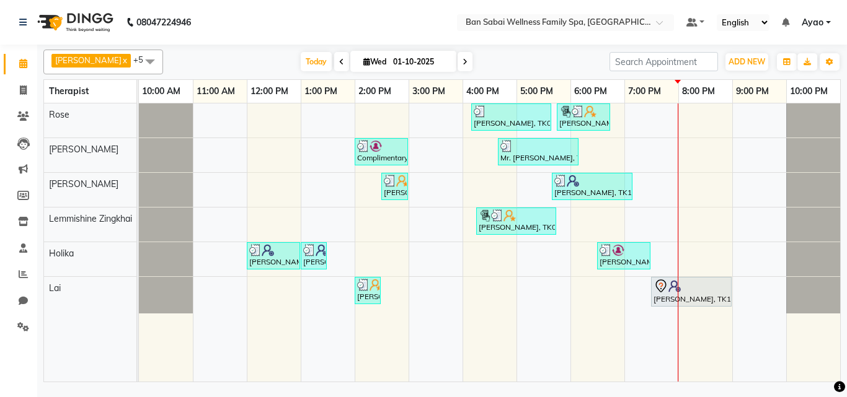
click at [678, 180] on div "Mr.Mahesh Lamkhade, TK05, 04:10 PM-05:40 PM, Deep Tissue Massage (Strong Pressu…" at bounding box center [489, 243] width 701 height 278
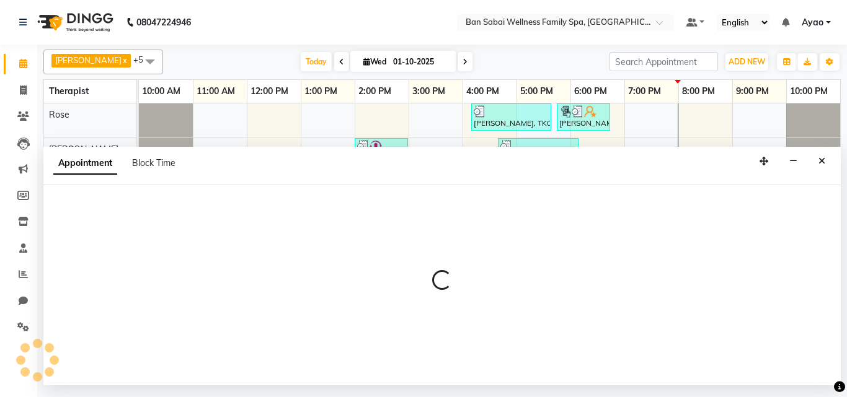
select select "78178"
select select "1200"
select select "tentative"
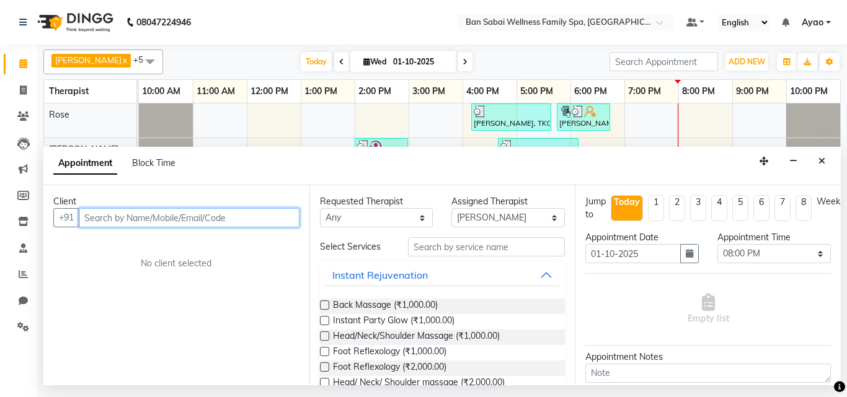
click at [234, 224] on input "text" at bounding box center [189, 217] width 221 height 19
type input "3"
type input "6"
click at [260, 219] on input "text" at bounding box center [189, 217] width 221 height 19
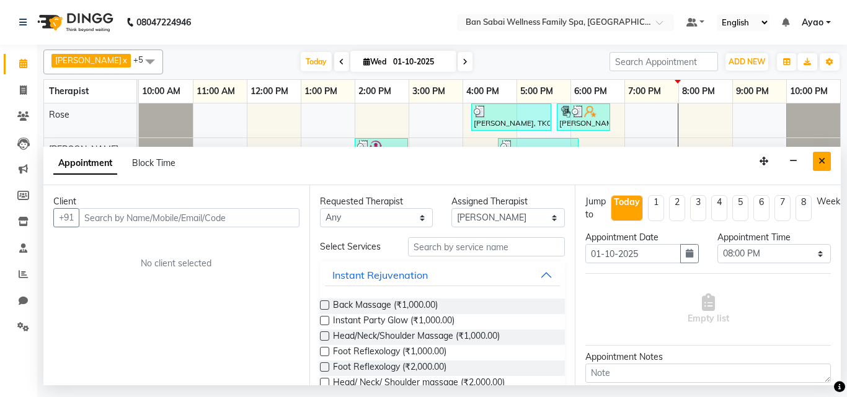
click at [823, 164] on icon "Close" at bounding box center [821, 161] width 7 height 9
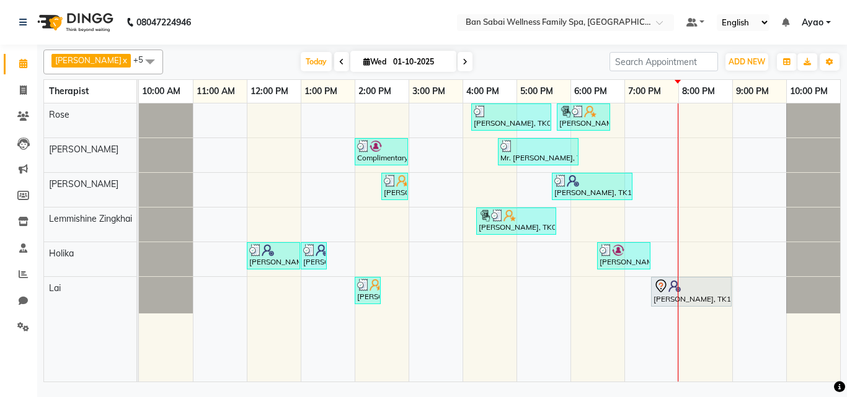
click at [462, 60] on icon at bounding box center [464, 61] width 5 height 7
type input "02-10-2025"
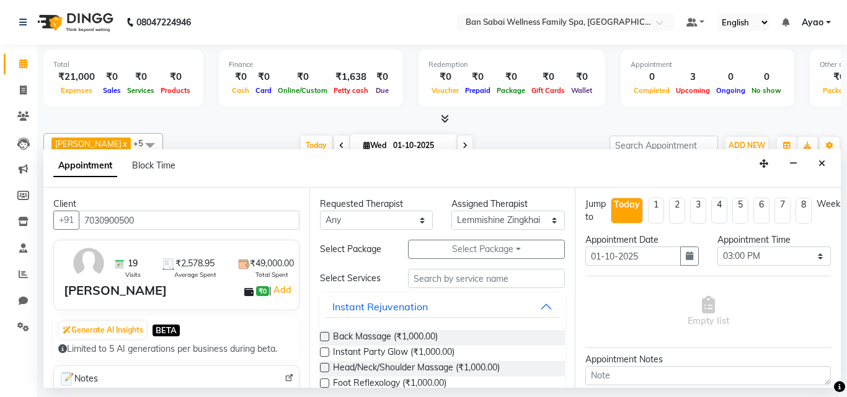
select select "78551"
select select "900"
select select "tentative"
click at [823, 163] on icon "Close" at bounding box center [821, 163] width 7 height 9
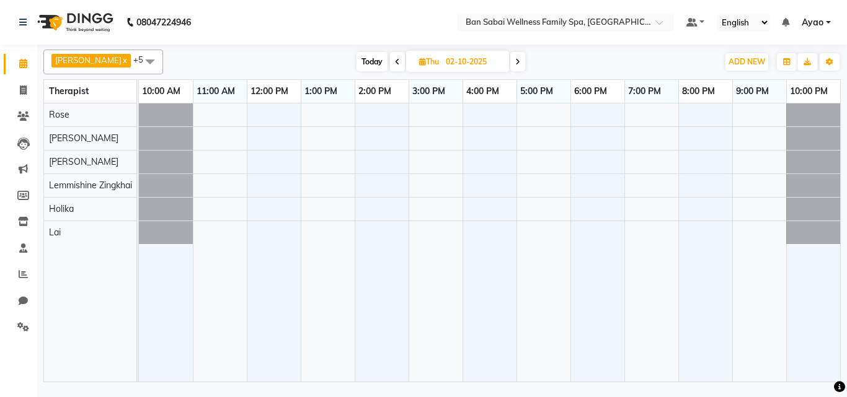
click at [462, 185] on div at bounding box center [489, 243] width 701 height 278
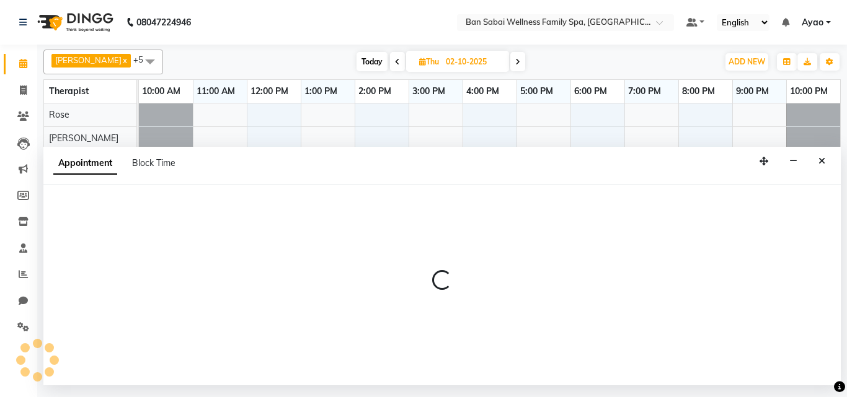
select select "78551"
select select "900"
select select "tentative"
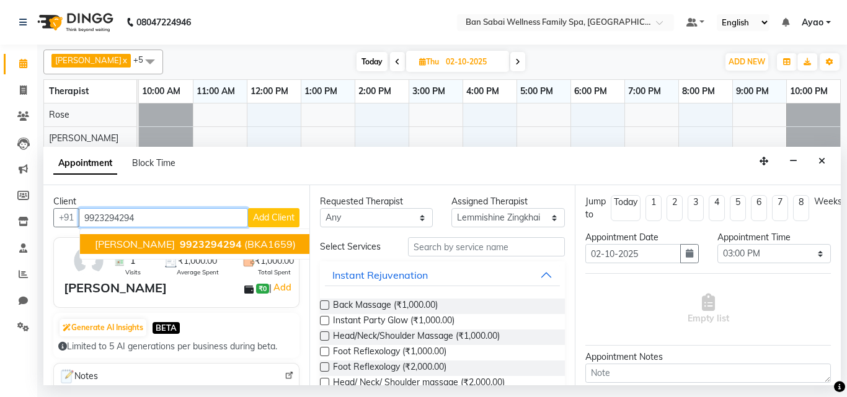
click at [207, 248] on span "9923294294" at bounding box center [211, 244] width 62 height 12
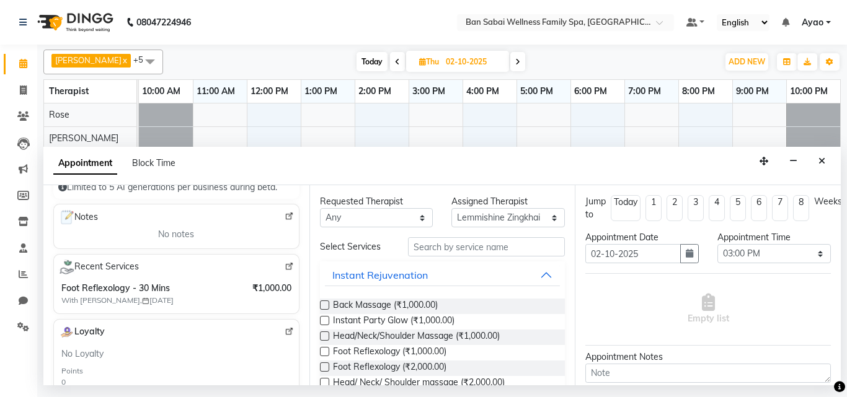
scroll to position [156, 0]
type input "9923294294"
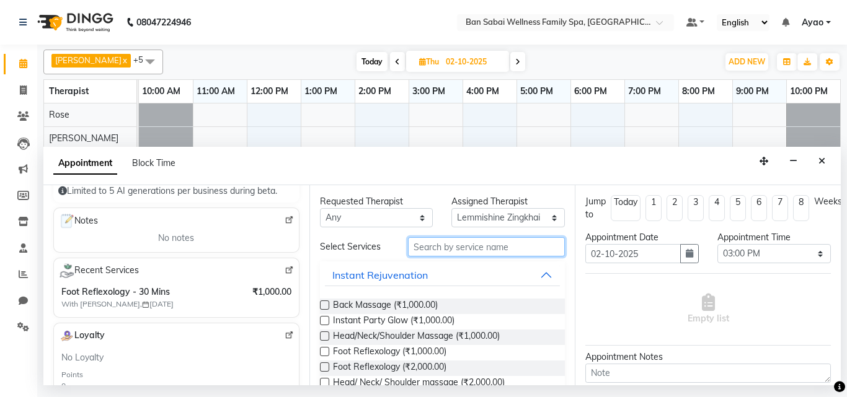
click at [484, 250] on input "text" at bounding box center [486, 246] width 157 height 19
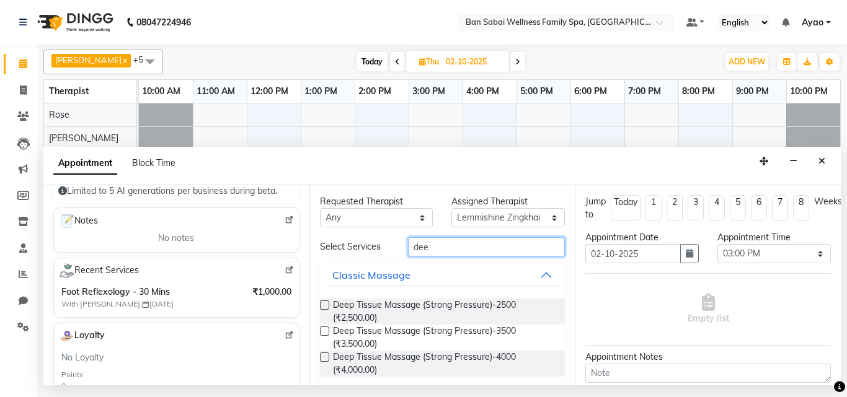
type input "dee"
click at [322, 303] on label at bounding box center [324, 305] width 9 height 9
click at [322, 303] on input "checkbox" at bounding box center [324, 307] width 8 height 8
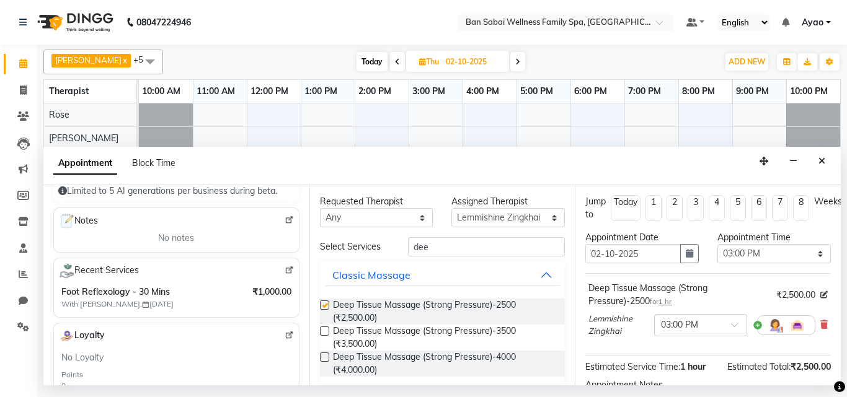
checkbox input "false"
click at [756, 237] on div "Appointment Time" at bounding box center [773, 237] width 113 height 13
click at [759, 250] on select "Select 11:00 AM 11:05 AM 11:10 AM 11:15 AM 11:20 AM 11:25 AM 11:30 AM 11:35 AM …" at bounding box center [773, 253] width 113 height 19
select select "960"
click at [717, 244] on select "Select 11:00 AM 11:05 AM 11:10 AM 11:15 AM 11:20 AM 11:25 AM 11:30 AM 11:35 AM …" at bounding box center [773, 253] width 113 height 19
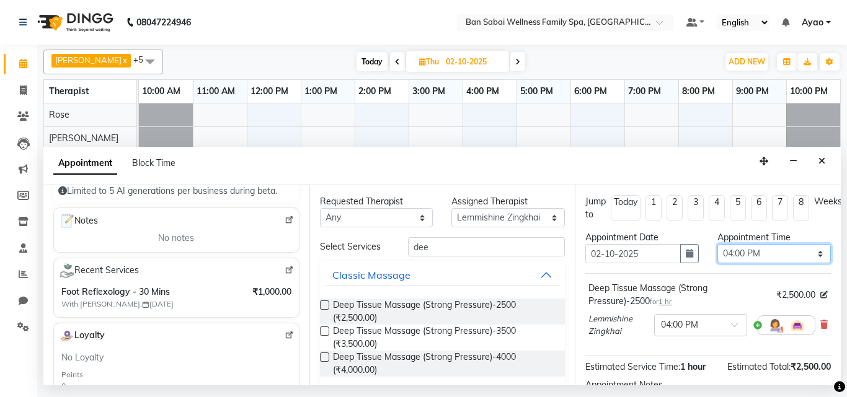
scroll to position [150, 0]
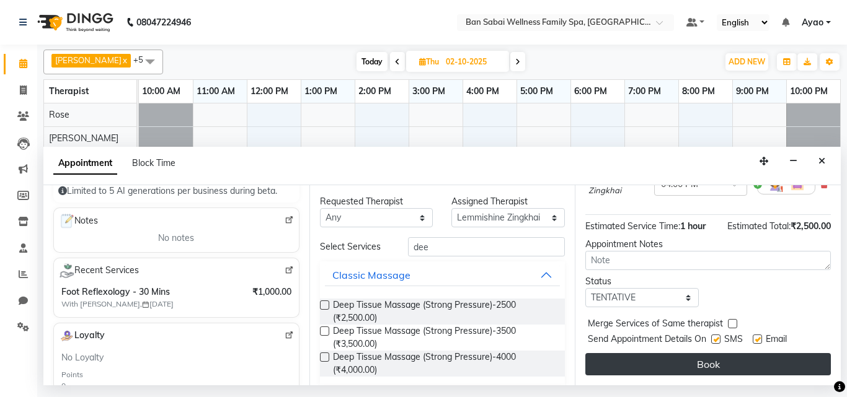
click at [776, 356] on button "Book" at bounding box center [707, 364] width 245 height 22
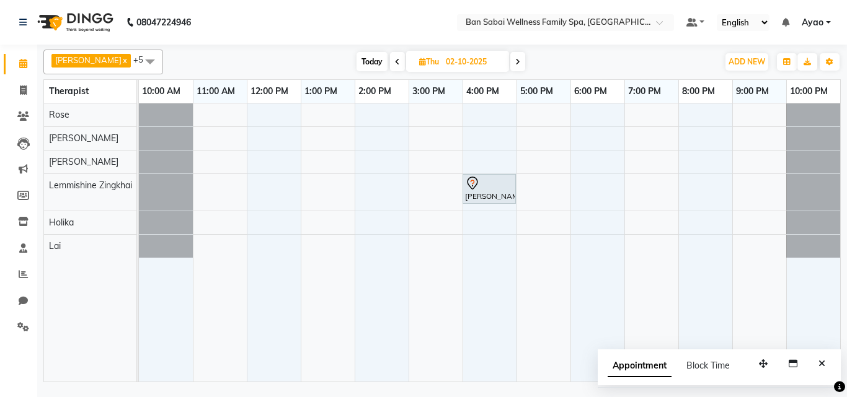
click at [395, 64] on icon at bounding box center [397, 61] width 5 height 7
type input "01-10-2025"
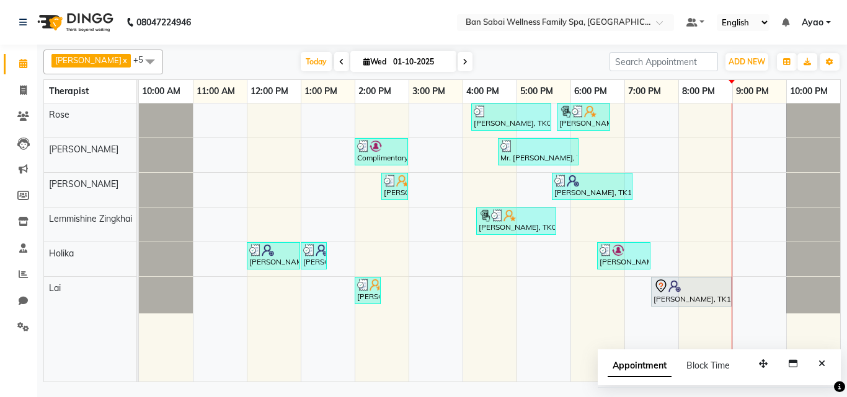
click at [707, 143] on div "Mr.Mahesh Lamkhade, TK05, 04:10 PM-05:40 PM, Deep Tissue Massage (Strong Pressu…" at bounding box center [489, 243] width 701 height 278
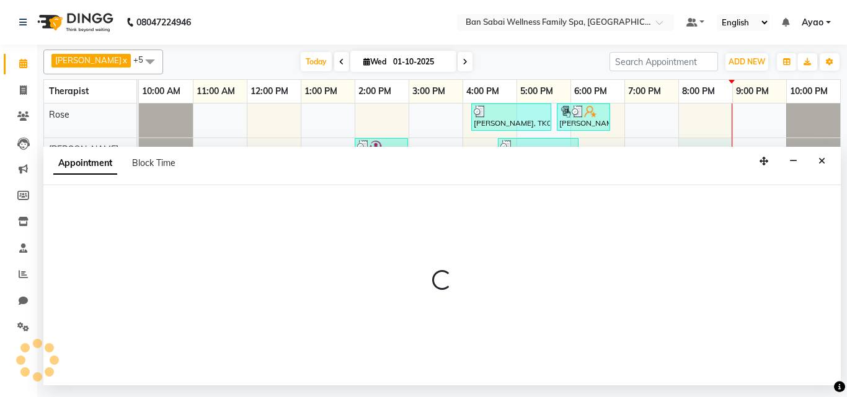
select select "78163"
select select "1200"
select select "tentative"
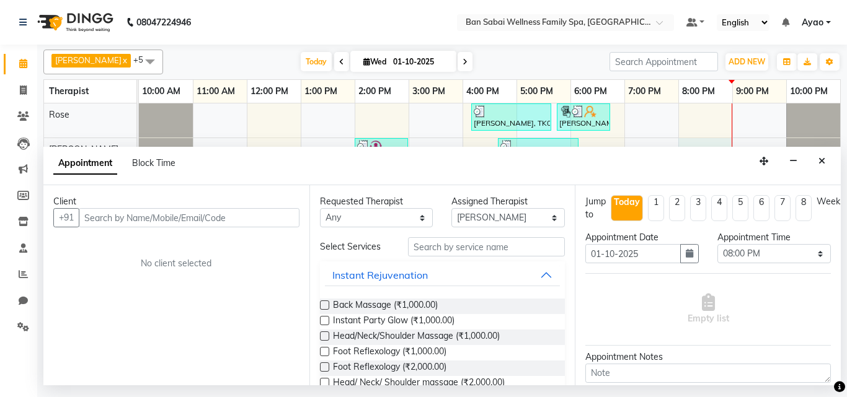
click at [220, 215] on input "text" at bounding box center [189, 217] width 221 height 19
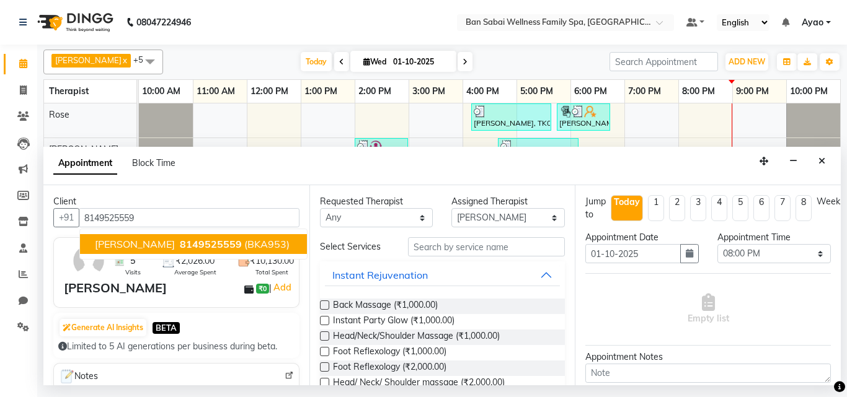
click at [213, 249] on span "8149525559" at bounding box center [211, 244] width 62 height 12
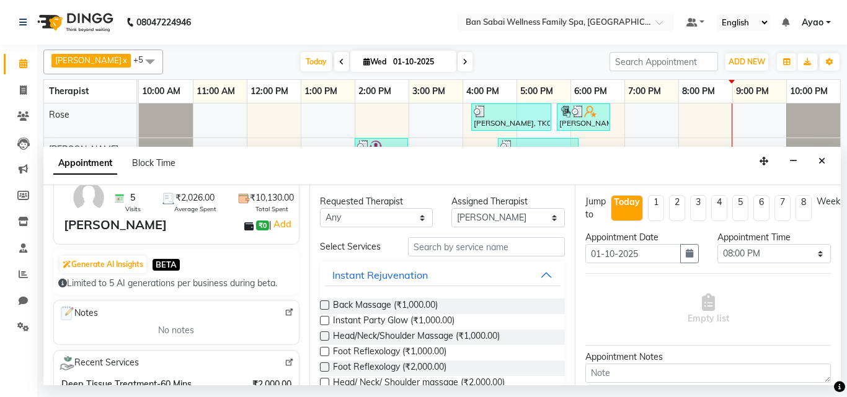
scroll to position [62, 0]
type input "8149525559"
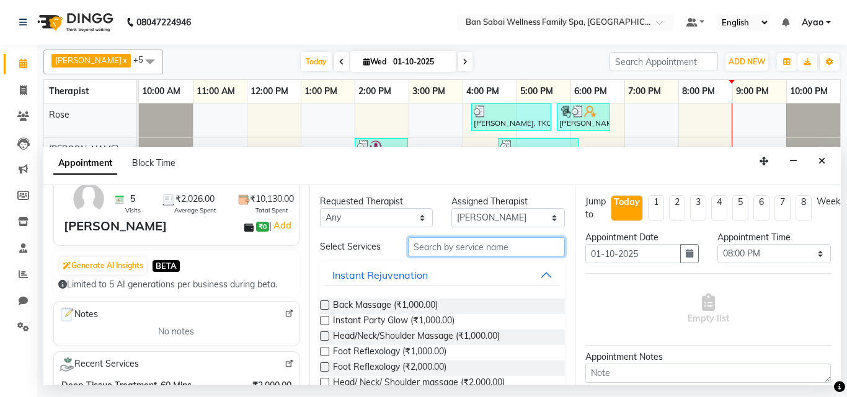
click at [472, 251] on input "text" at bounding box center [486, 246] width 157 height 19
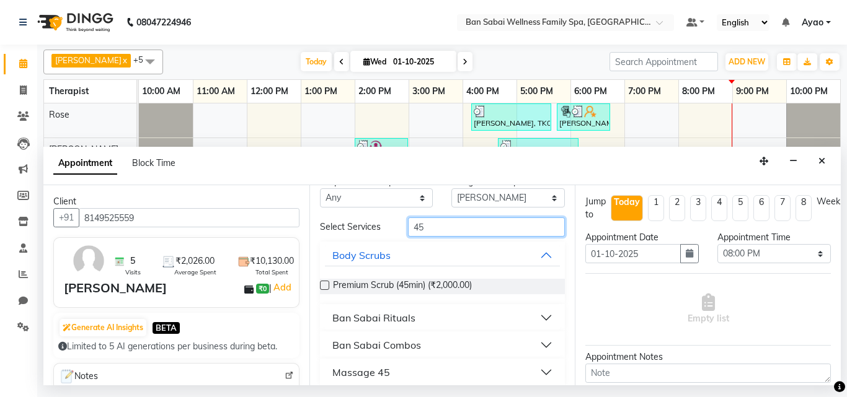
scroll to position [30, 0]
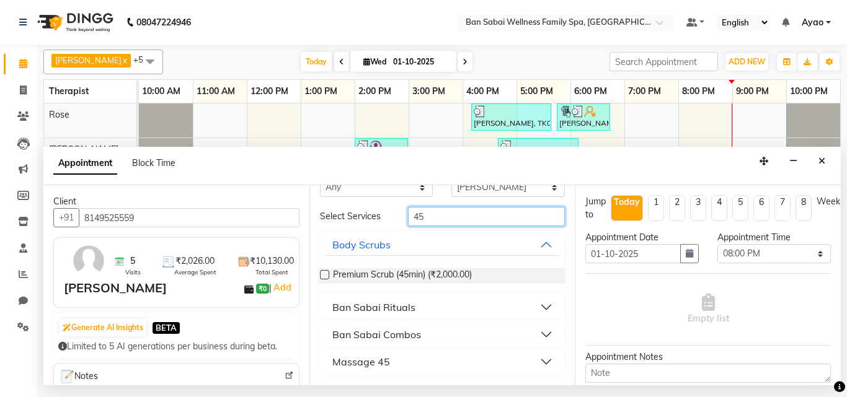
type input "45"
click at [384, 365] on div "Massage 45" at bounding box center [361, 362] width 58 height 15
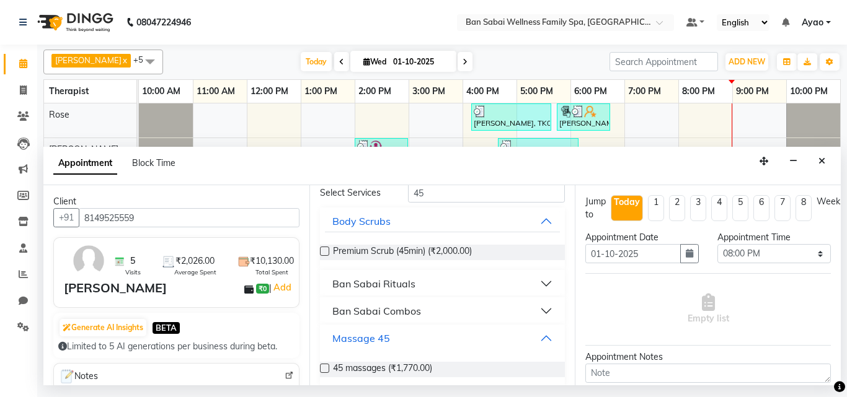
scroll to position [66, 0]
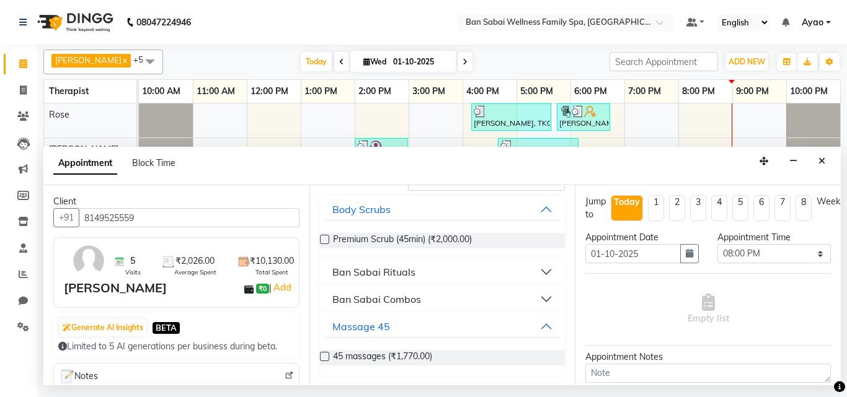
click at [324, 357] on label at bounding box center [324, 356] width 9 height 9
click at [324, 357] on input "checkbox" at bounding box center [324, 358] width 8 height 8
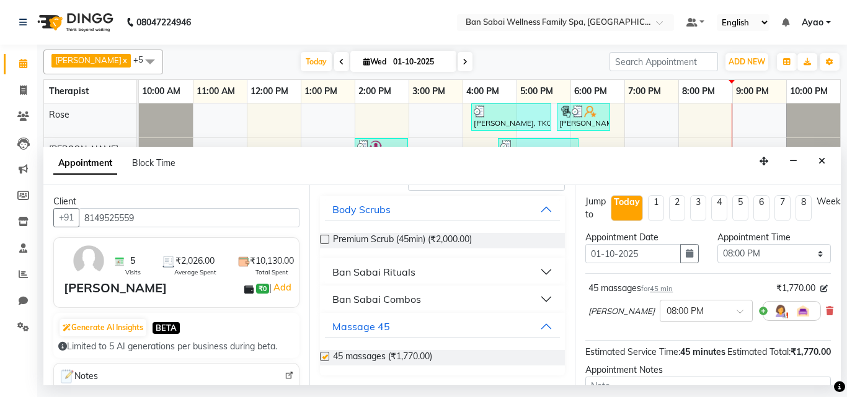
checkbox input "false"
click at [809, 251] on select "Select 11:00 AM 11:05 AM 11:10 AM 11:15 AM 11:20 AM 11:25 AM 11:30 AM 11:35 AM …" at bounding box center [773, 253] width 113 height 19
select select "1240"
click at [717, 244] on select "Select 11:00 AM 11:05 AM 11:10 AM 11:15 AM 11:20 AM 11:25 AM 11:30 AM 11:35 AM …" at bounding box center [773, 253] width 113 height 19
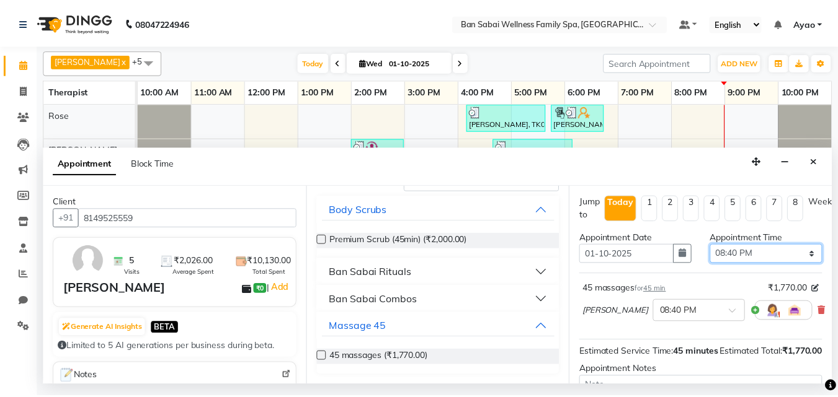
scroll to position [148, 0]
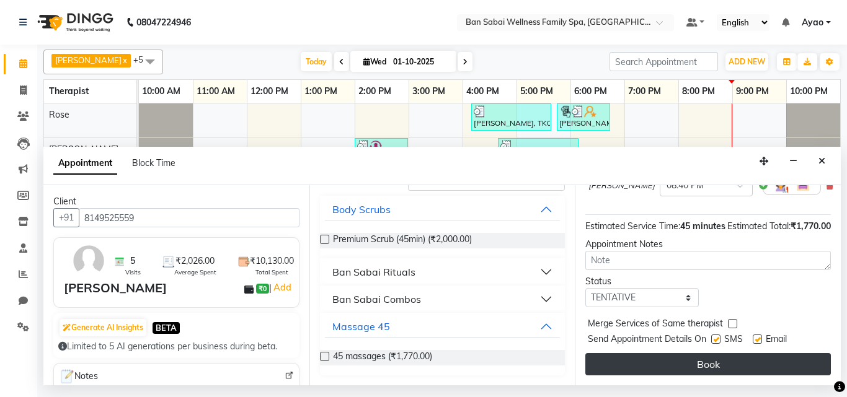
click at [739, 359] on button "Book" at bounding box center [707, 364] width 245 height 22
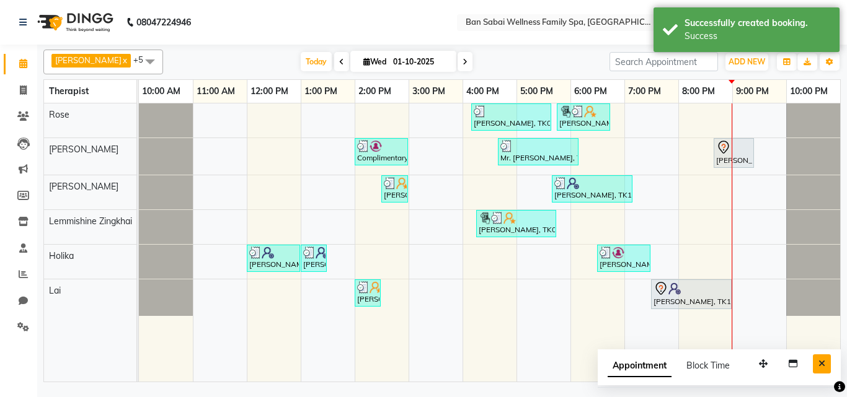
click at [823, 360] on icon "Close" at bounding box center [821, 364] width 7 height 9
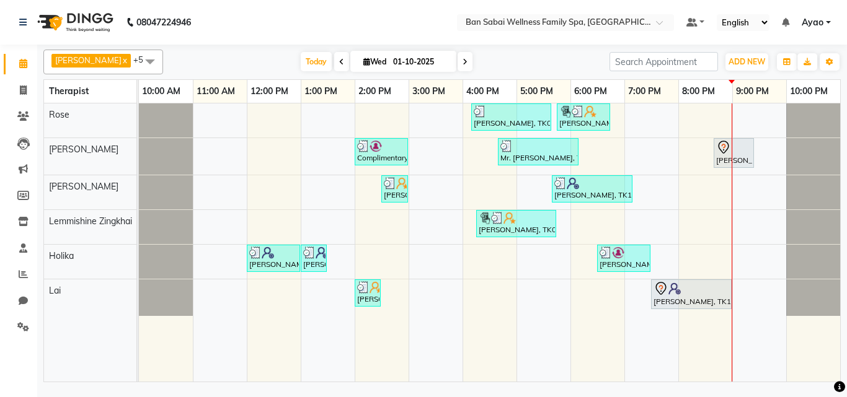
click at [462, 61] on icon at bounding box center [464, 61] width 5 height 7
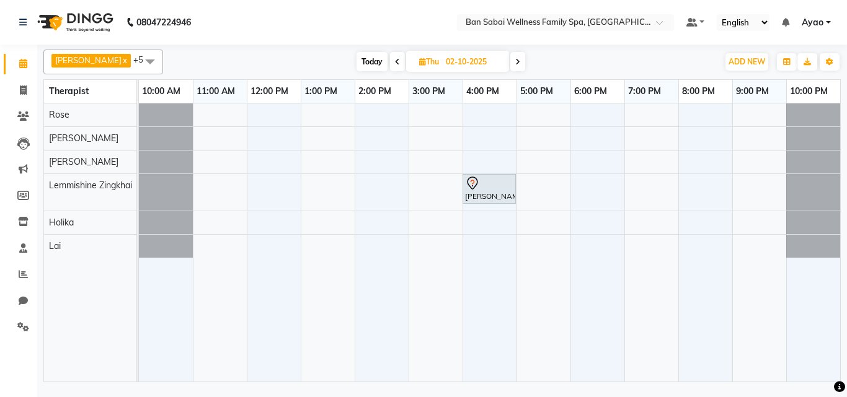
click at [390, 56] on span at bounding box center [397, 61] width 15 height 19
type input "01-10-2025"
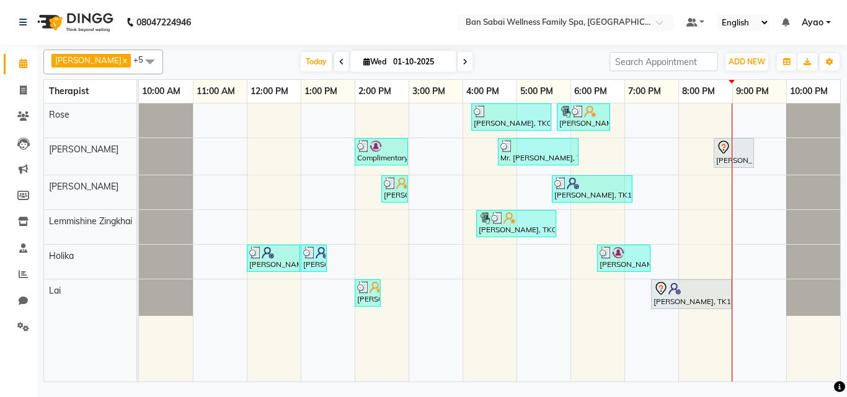
click at [411, 59] on input "01-10-2025" at bounding box center [420, 62] width 62 height 19
select select "10"
select select "2025"
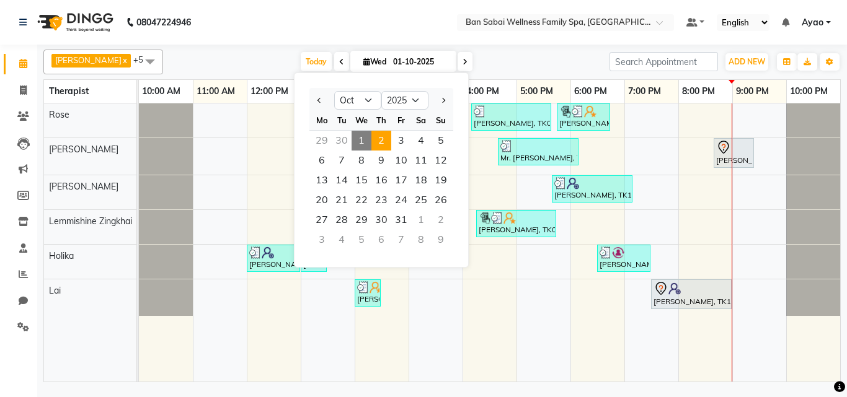
click at [378, 143] on span "2" at bounding box center [381, 141] width 20 height 20
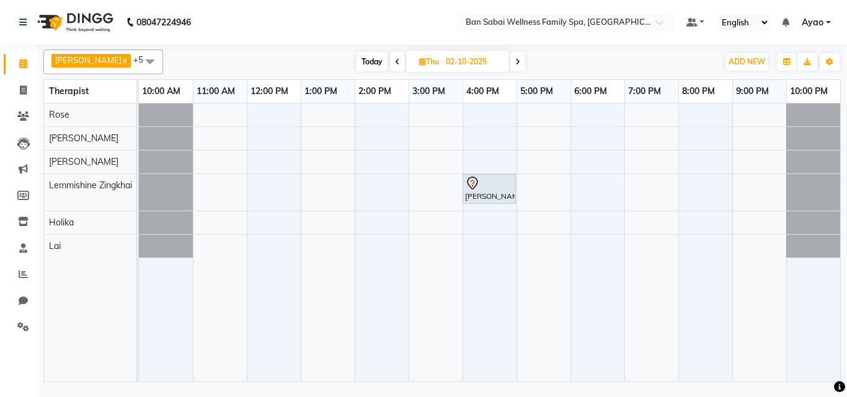
click at [510, 54] on span at bounding box center [517, 61] width 15 height 19
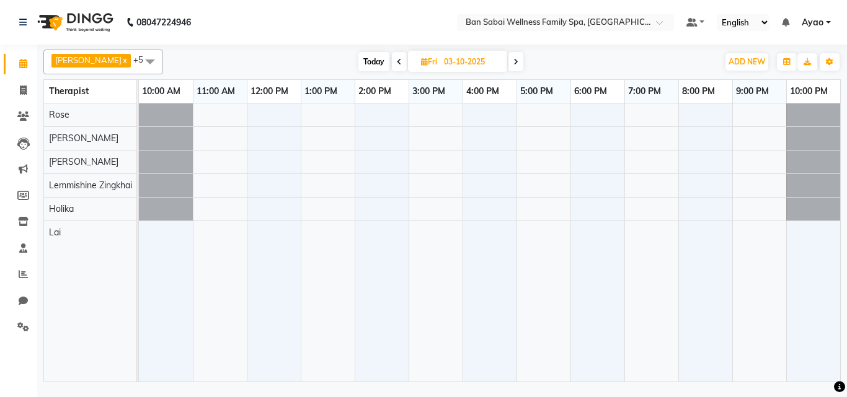
click at [508, 59] on span at bounding box center [515, 61] width 15 height 19
click at [515, 59] on icon at bounding box center [517, 61] width 5 height 7
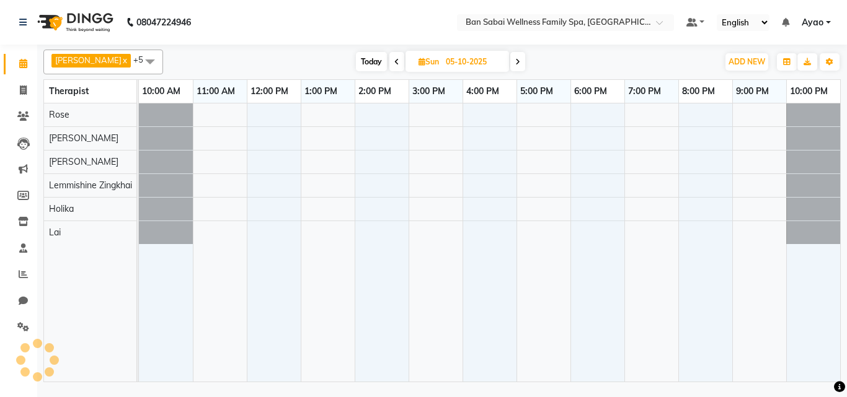
click at [515, 59] on icon at bounding box center [517, 61] width 5 height 7
click at [516, 59] on icon at bounding box center [518, 61] width 5 height 7
type input "07-10-2025"
click at [444, 65] on input "07-10-2025" at bounding box center [472, 62] width 62 height 19
select select "10"
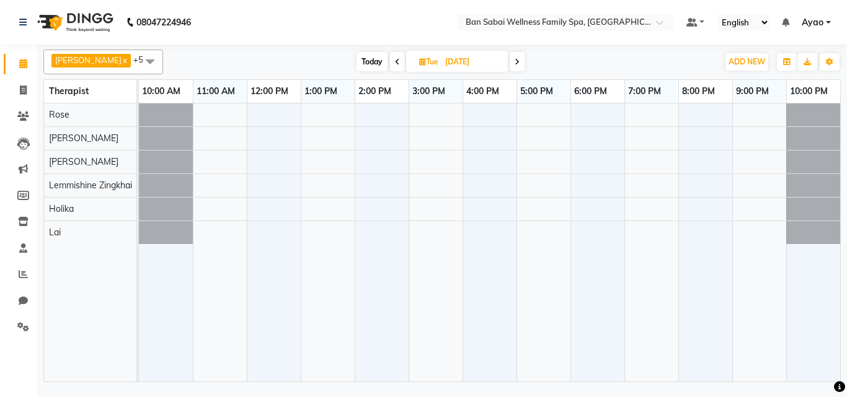
select select "2025"
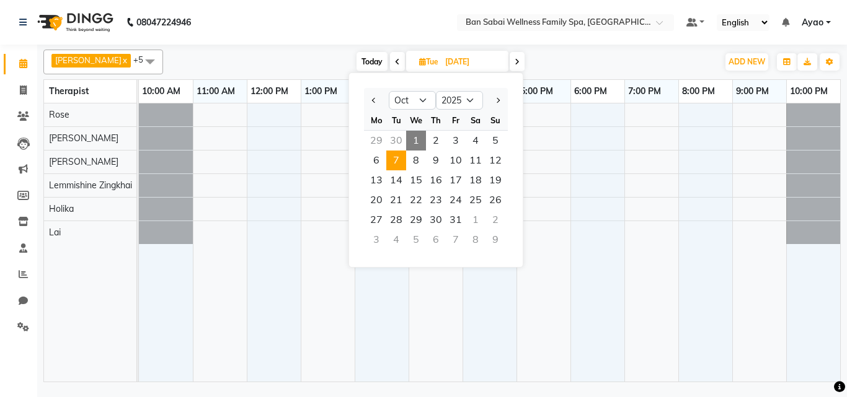
click at [413, 142] on span "1" at bounding box center [416, 141] width 20 height 20
type input "01-10-2025"
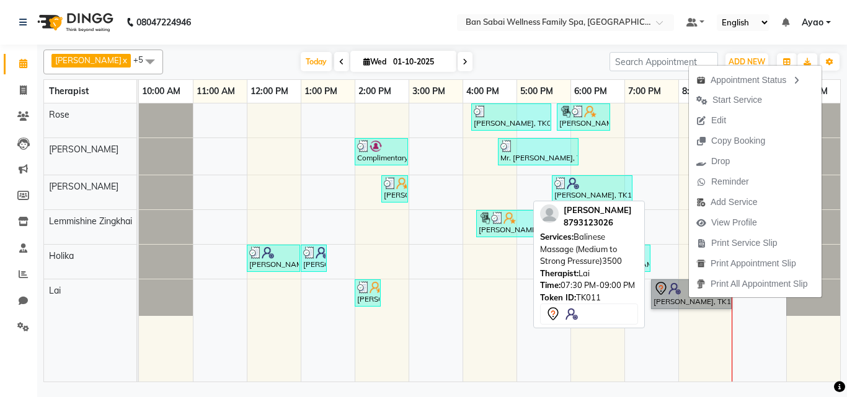
click at [671, 302] on link "[PERSON_NAME], TK11, 07:30 PM-09:00 PM, Balinese Massage (Medium to Strong Pres…" at bounding box center [691, 295] width 81 height 30
select select "7"
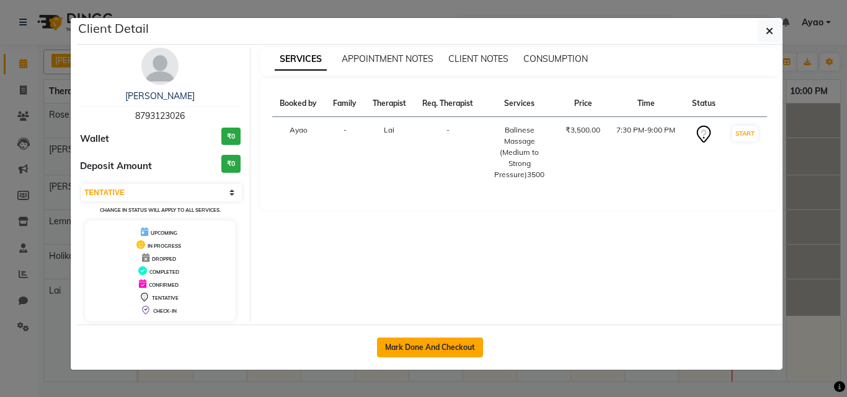
click at [441, 341] on button "Mark Done And Checkout" at bounding box center [430, 348] width 106 height 20
select select "service"
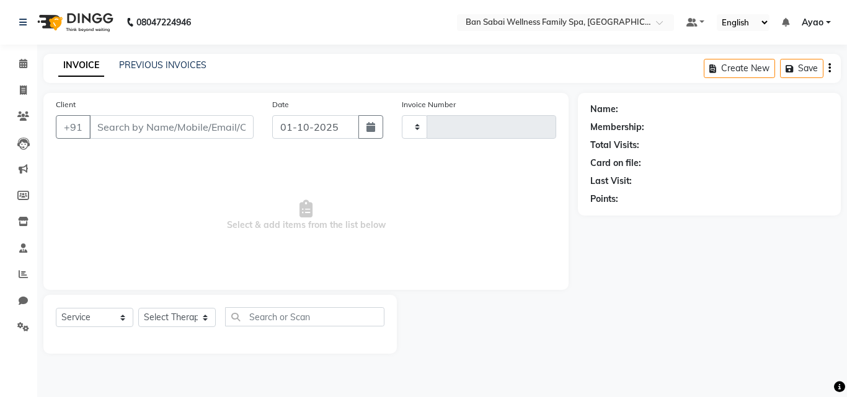
type input "2663"
select select "8225"
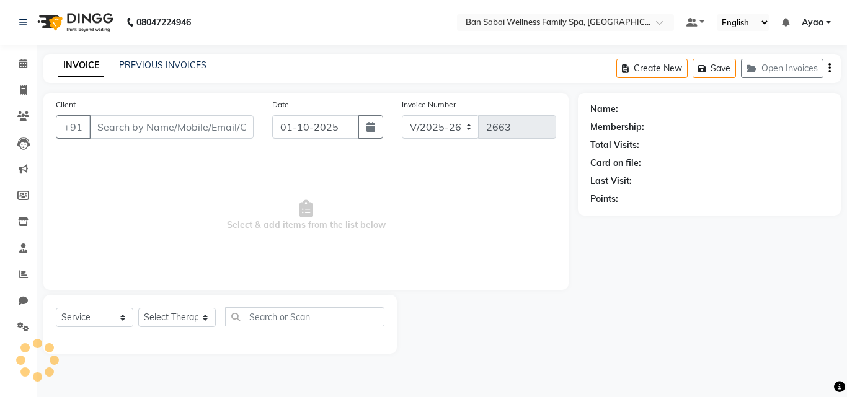
type input "8793123026"
select select "90338"
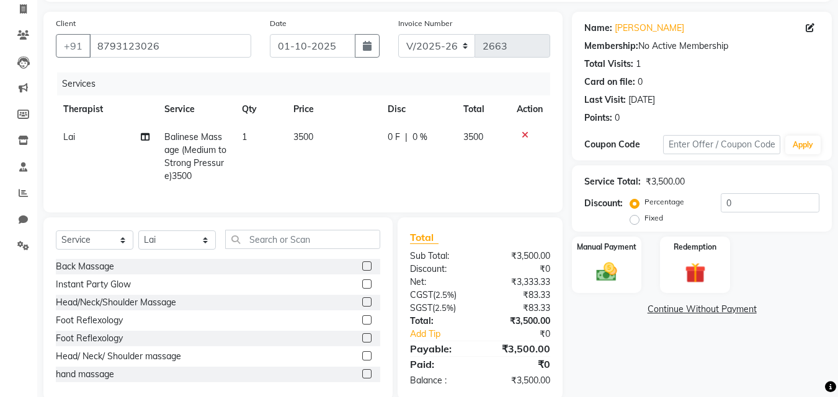
scroll to position [112, 0]
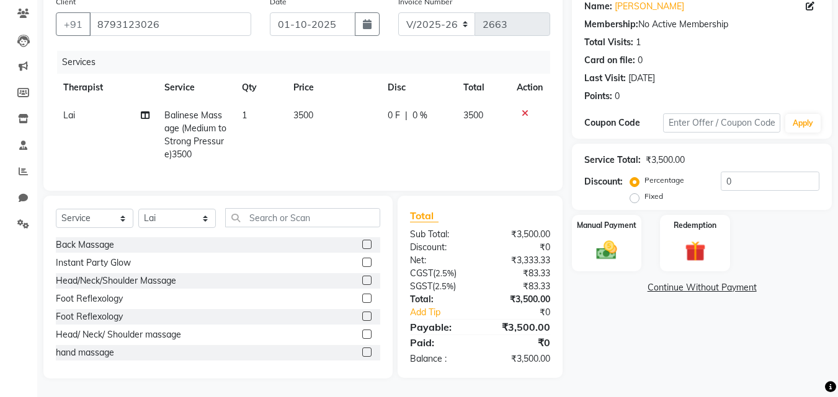
click at [300, 112] on td "3500" at bounding box center [333, 135] width 95 height 67
select select "90338"
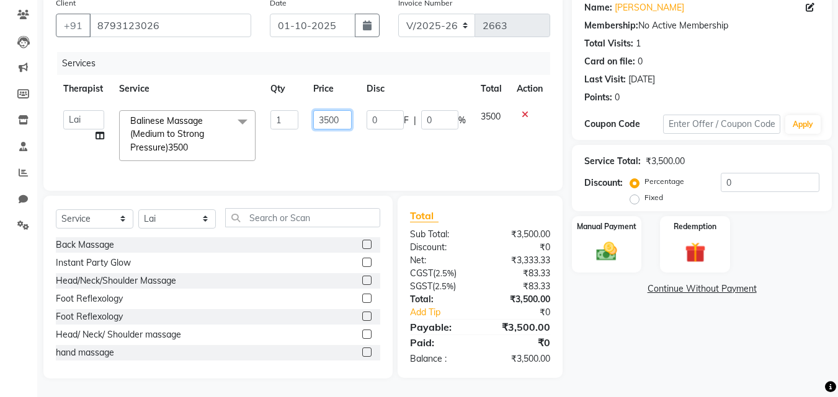
click at [348, 112] on input "3500" at bounding box center [332, 119] width 38 height 19
type input "3540"
click at [622, 241] on img at bounding box center [606, 251] width 35 height 25
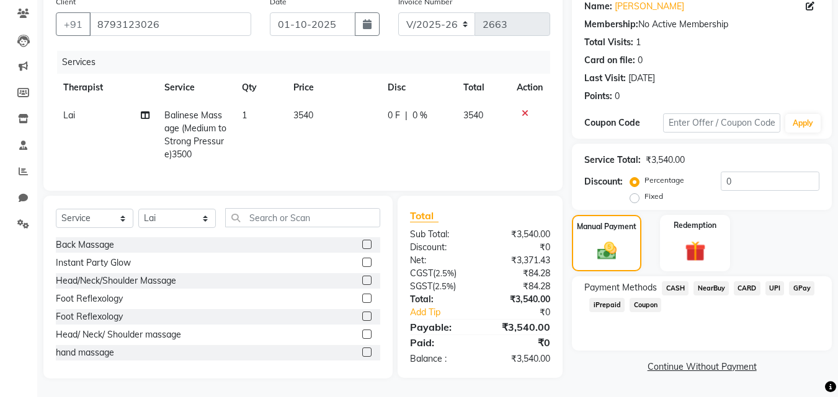
click at [811, 281] on span "GPay" at bounding box center [801, 288] width 25 height 14
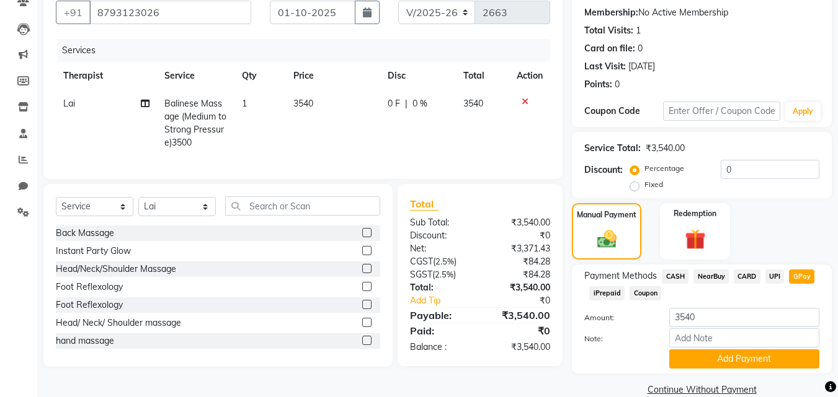
scroll to position [135, 0]
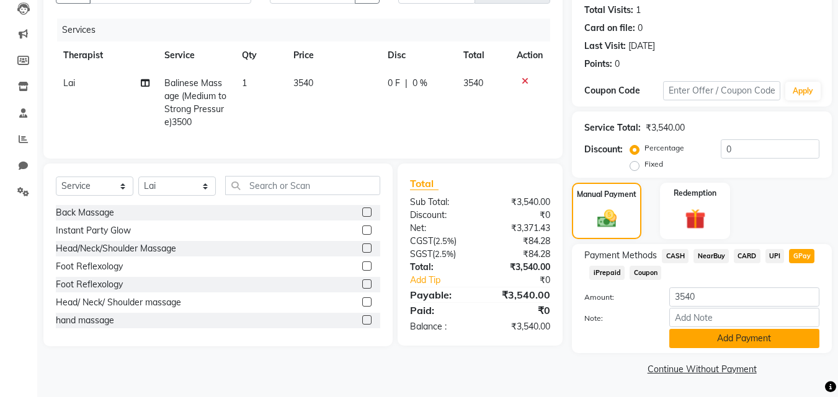
click at [745, 340] on button "Add Payment" at bounding box center [744, 338] width 150 height 19
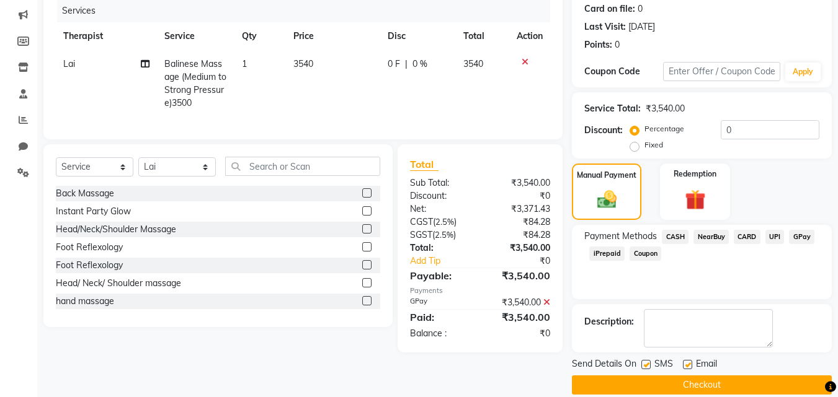
scroll to position [170, 0]
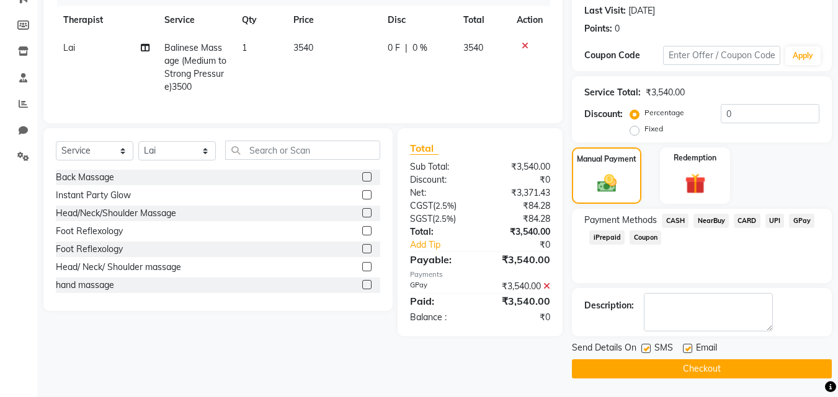
click at [689, 369] on button "Checkout" at bounding box center [702, 369] width 260 height 19
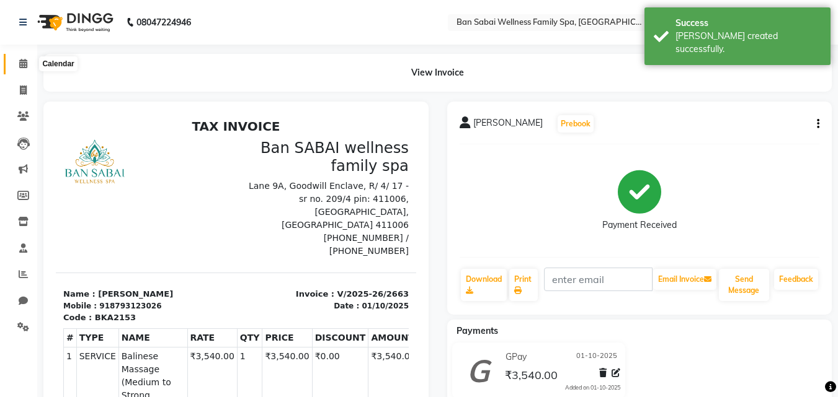
click at [24, 58] on span at bounding box center [23, 64] width 22 height 14
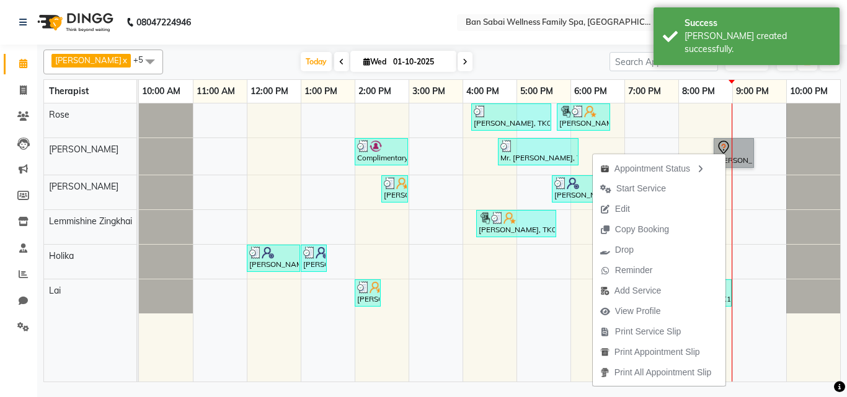
click at [744, 148] on link "[PERSON_NAME], TK12, 08:40 PM-09:25 PM, 45 massages" at bounding box center [734, 153] width 40 height 30
select select "7"
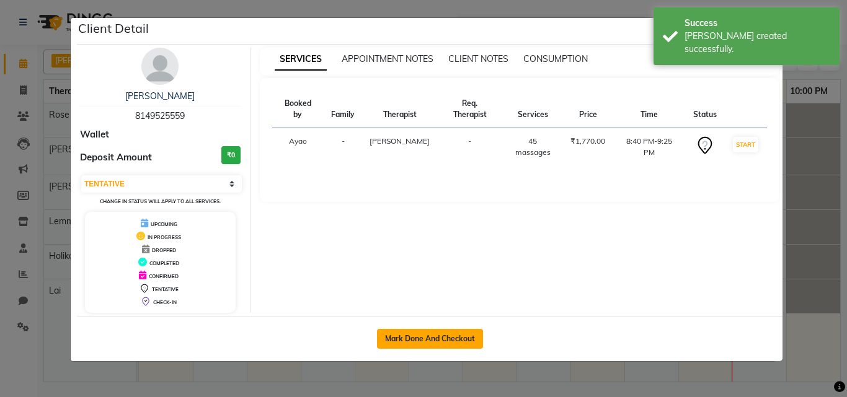
click at [445, 335] on button "Mark Done And Checkout" at bounding box center [430, 339] width 106 height 20
select select "service"
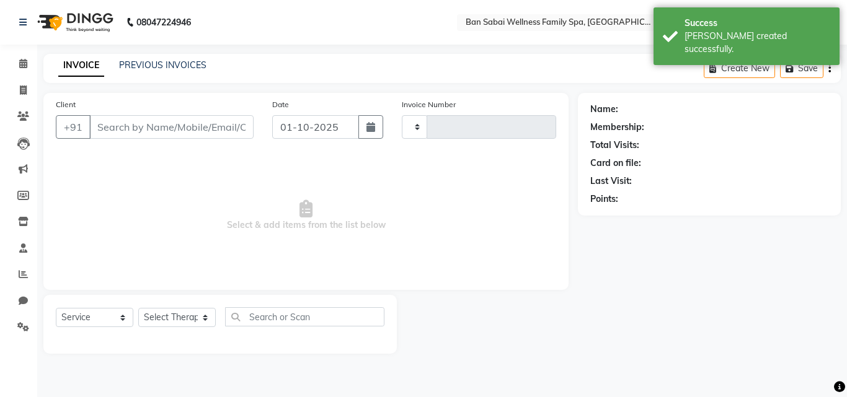
type input "2664"
select select "8225"
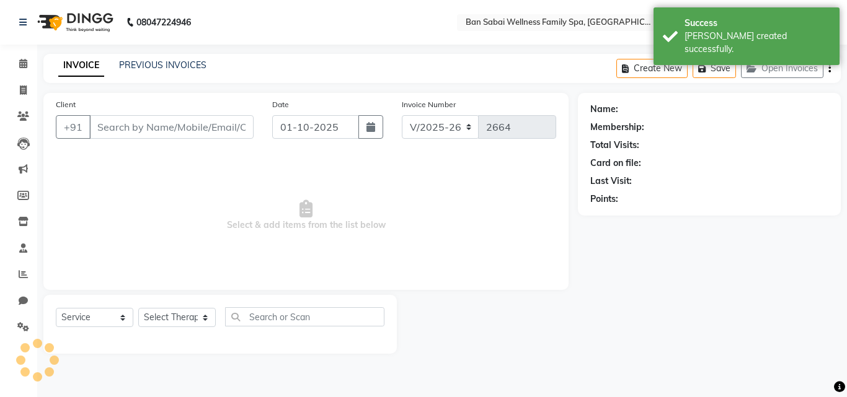
type input "8149525559"
select select "78163"
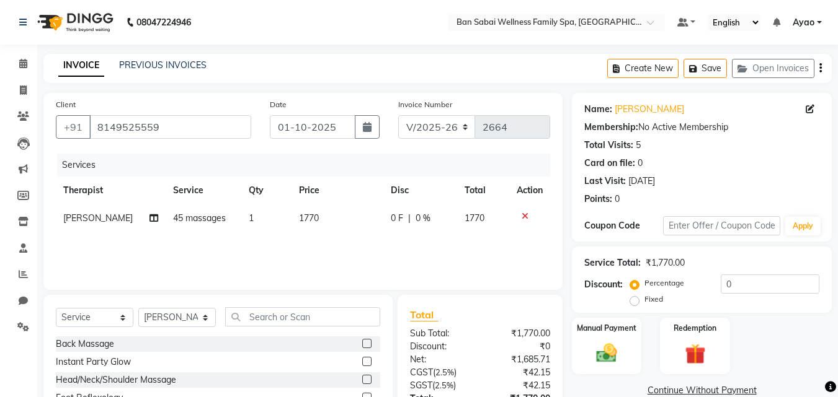
click at [318, 218] on td "1770" at bounding box center [337, 219] width 92 height 28
select select "78163"
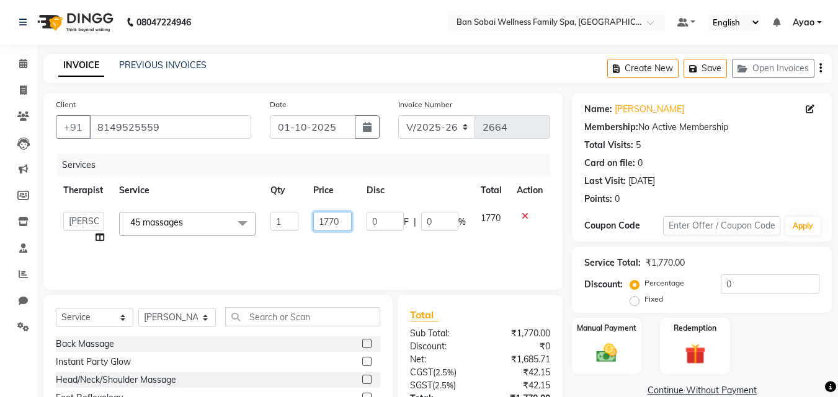
click at [335, 221] on input "1770" at bounding box center [332, 221] width 38 height 19
type input "1700"
click at [626, 338] on div "Manual Payment" at bounding box center [606, 346] width 73 height 59
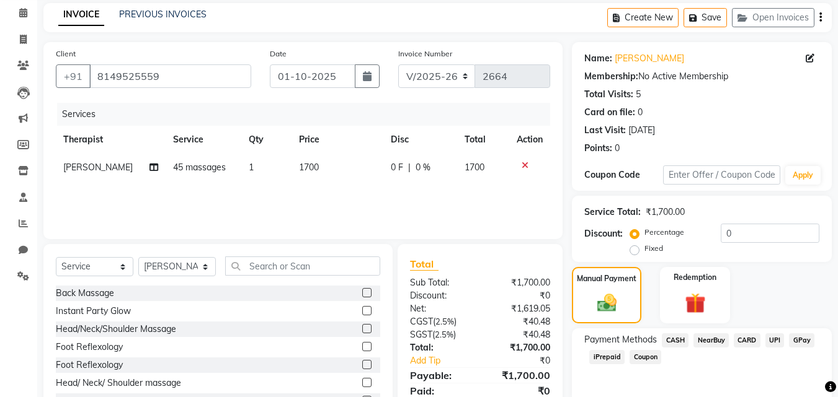
scroll to position [100, 0]
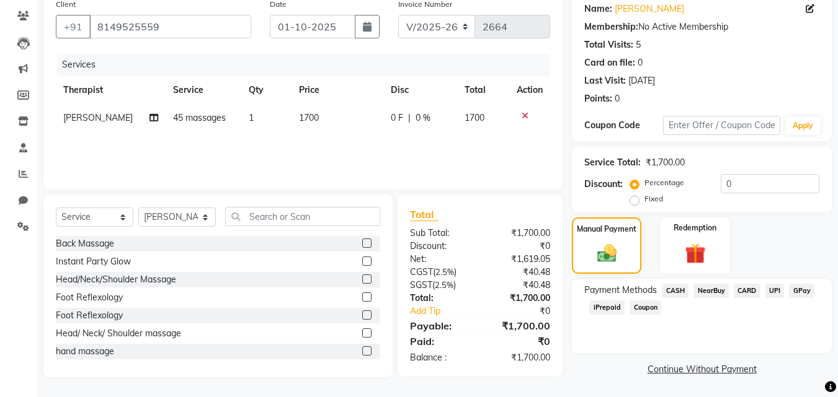
click at [746, 289] on span "CARD" at bounding box center [746, 291] width 27 height 14
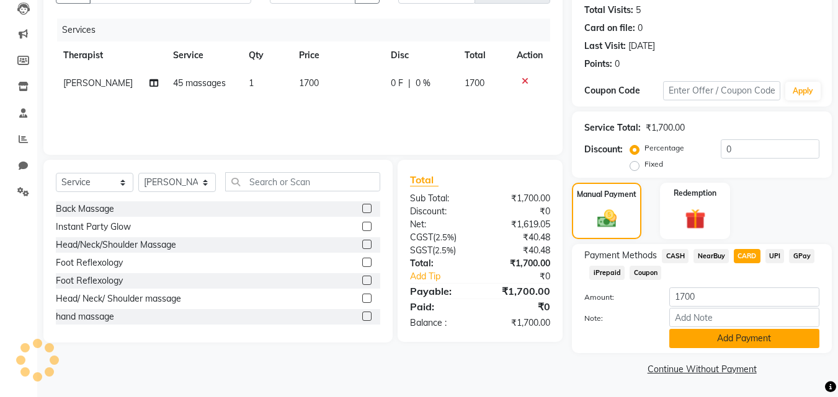
click at [765, 337] on button "Add Payment" at bounding box center [744, 338] width 150 height 19
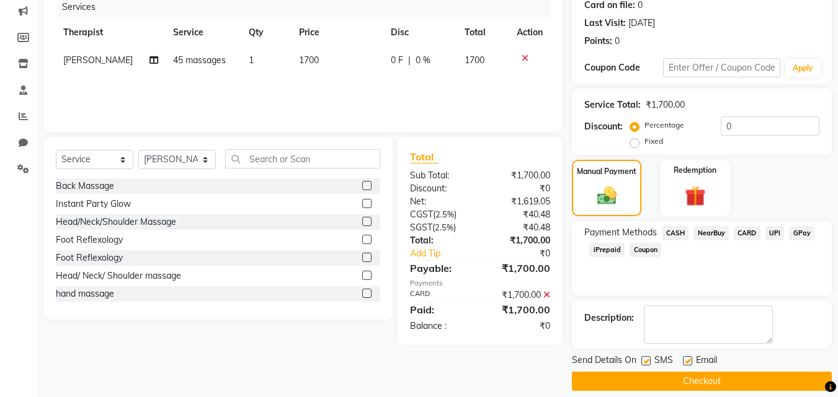
scroll to position [170, 0]
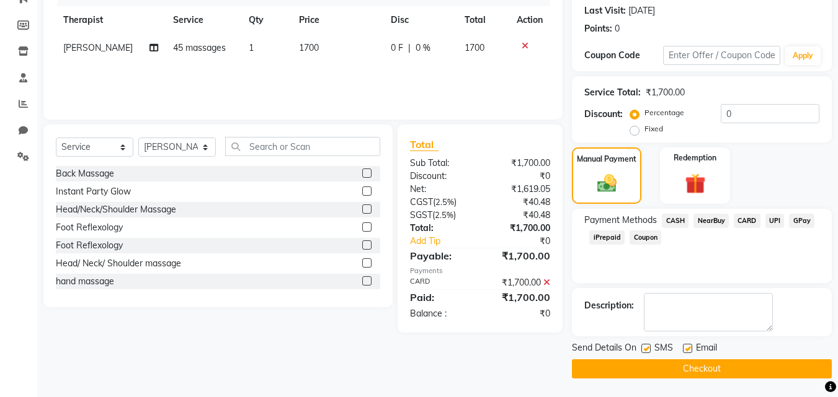
click at [733, 366] on button "Checkout" at bounding box center [702, 369] width 260 height 19
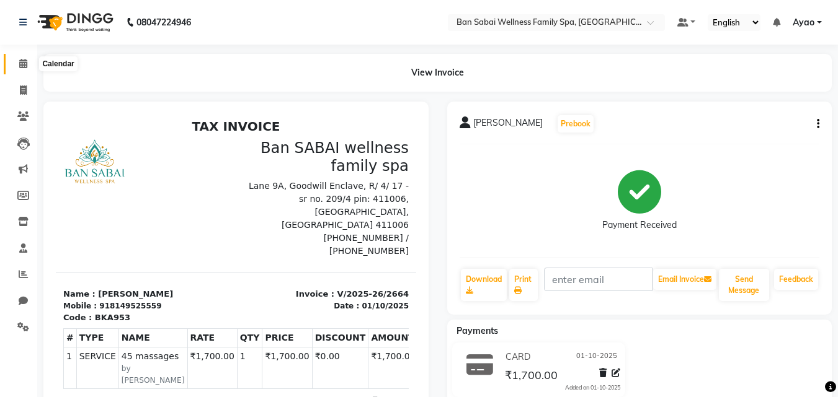
click at [22, 66] on icon at bounding box center [23, 63] width 8 height 9
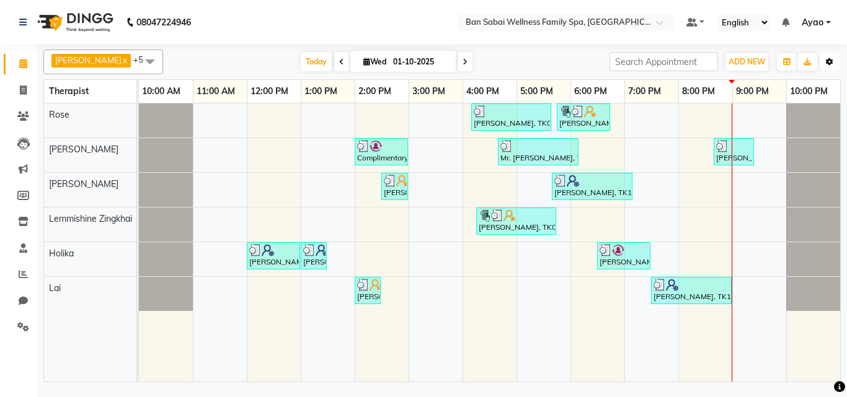
click at [833, 63] on icon "button" at bounding box center [829, 61] width 7 height 7
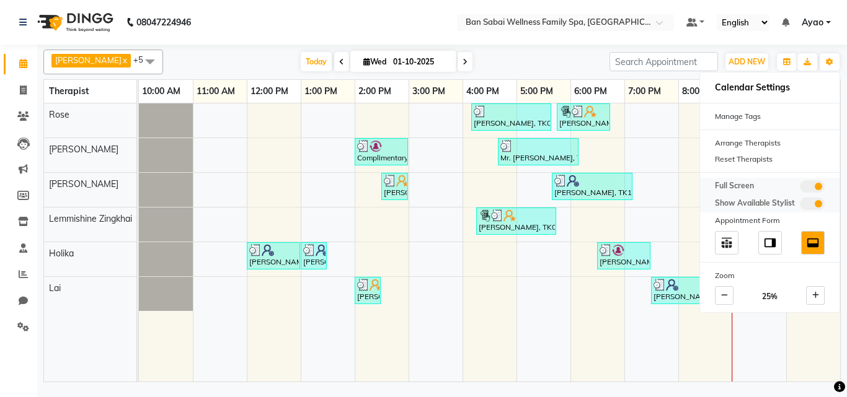
click at [808, 182] on span at bounding box center [812, 186] width 25 height 12
click at [800, 188] on input "checkbox" at bounding box center [800, 188] width 0 height 0
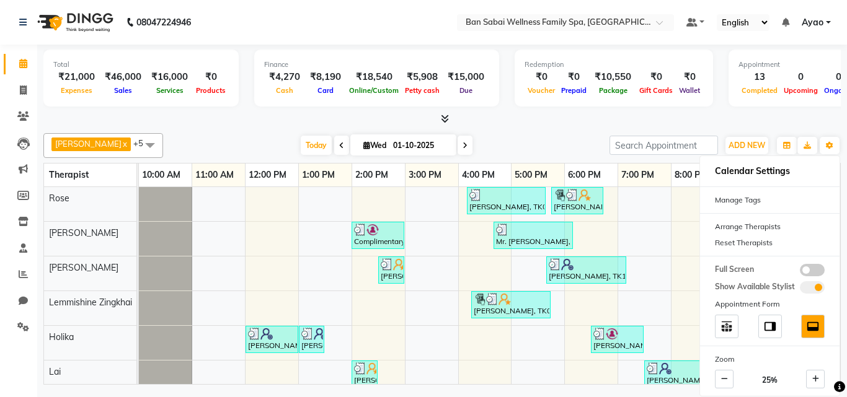
click at [626, 111] on div "Total ₹21,000 Expenses ₹46,000 Sales ₹16,000 Services ₹0 Products Finance ₹4,27…" at bounding box center [441, 85] width 797 height 81
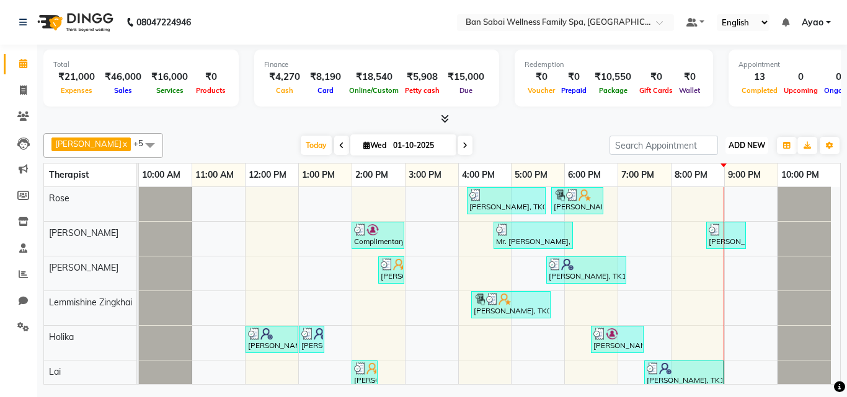
click at [748, 143] on span "ADD NEW" at bounding box center [746, 145] width 37 height 9
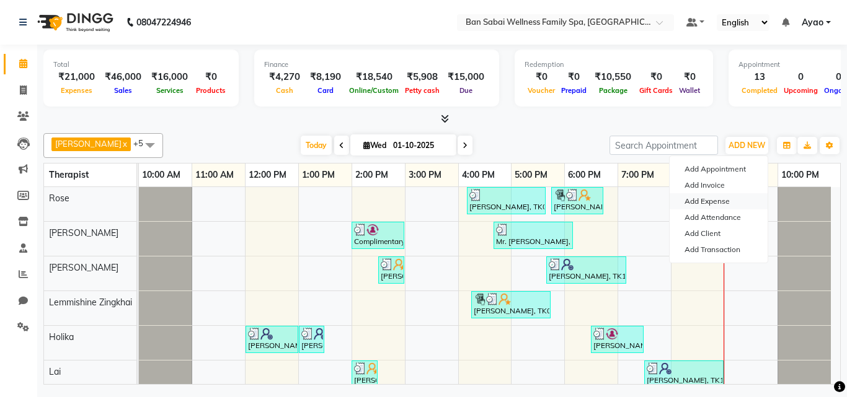
click at [707, 201] on link "Add Expense" at bounding box center [719, 201] width 98 height 16
select select "1"
select select "7353"
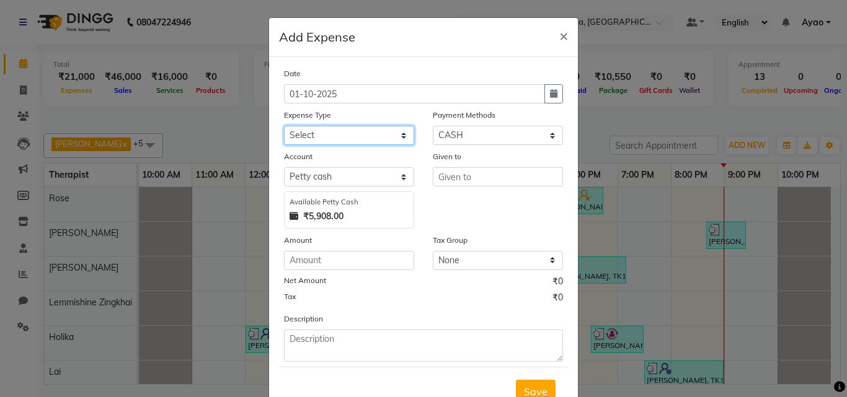
click at [353, 135] on select "Select Advance Salary Bank charges birthday cake birthday gifts Car maintenance…" at bounding box center [349, 135] width 130 height 19
select select "24255"
click at [284, 126] on select "Select Advance Salary Bank charges birthday cake birthday gifts Car maintenance…" at bounding box center [349, 135] width 130 height 19
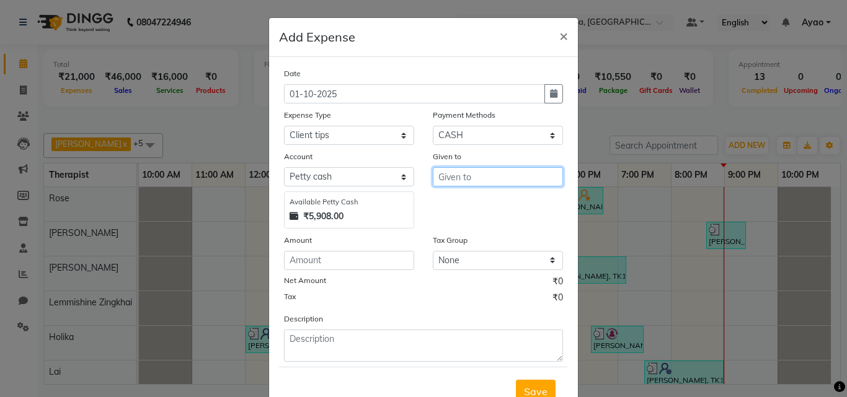
click at [465, 179] on input "text" at bounding box center [498, 176] width 130 height 19
click at [474, 210] on button "Lai" at bounding box center [482, 203] width 98 height 20
type input "Lai"
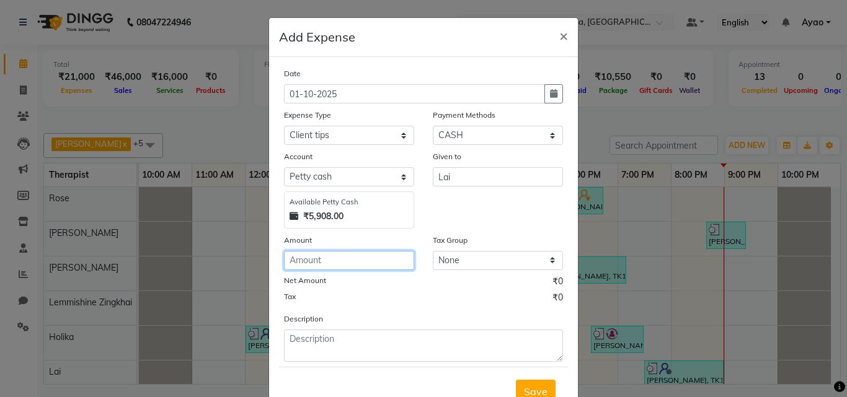
click at [385, 266] on input "number" at bounding box center [349, 260] width 130 height 19
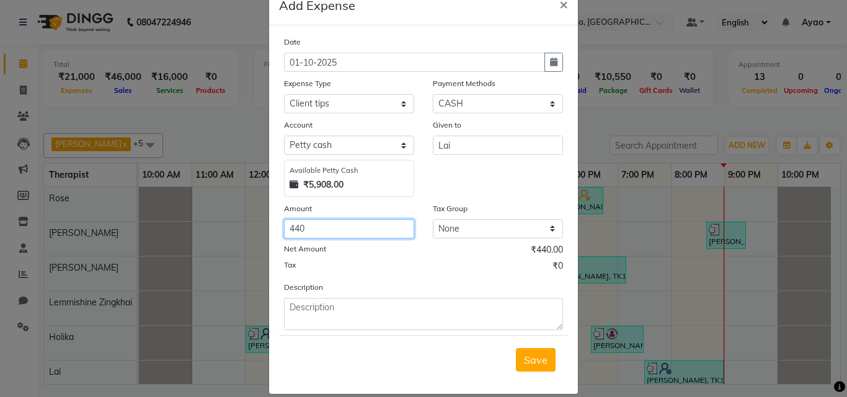
scroll to position [46, 0]
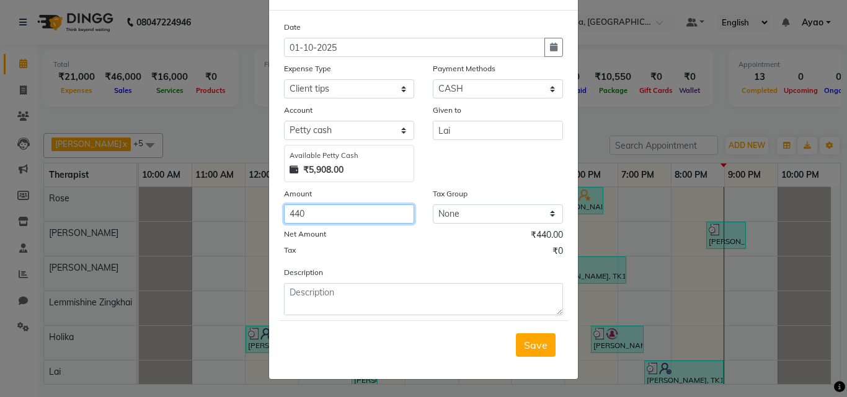
type input "440"
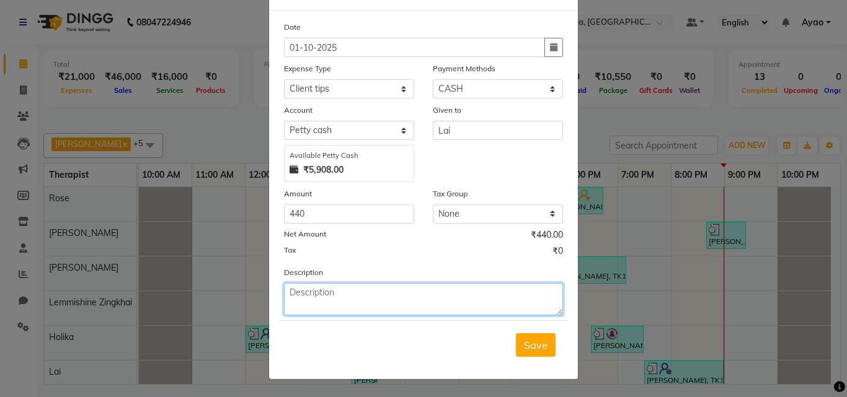
click at [366, 298] on textarea at bounding box center [423, 299] width 279 height 32
type textarea "Paid QR"
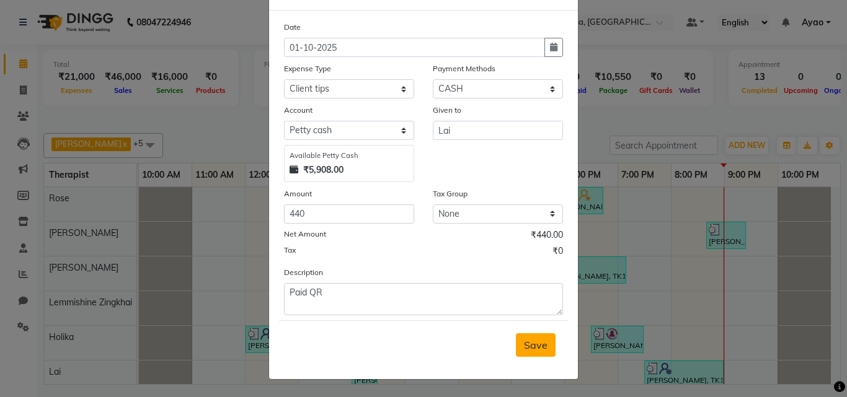
click at [528, 348] on span "Save" at bounding box center [536, 345] width 24 height 12
